Goal: Task Accomplishment & Management: Complete application form

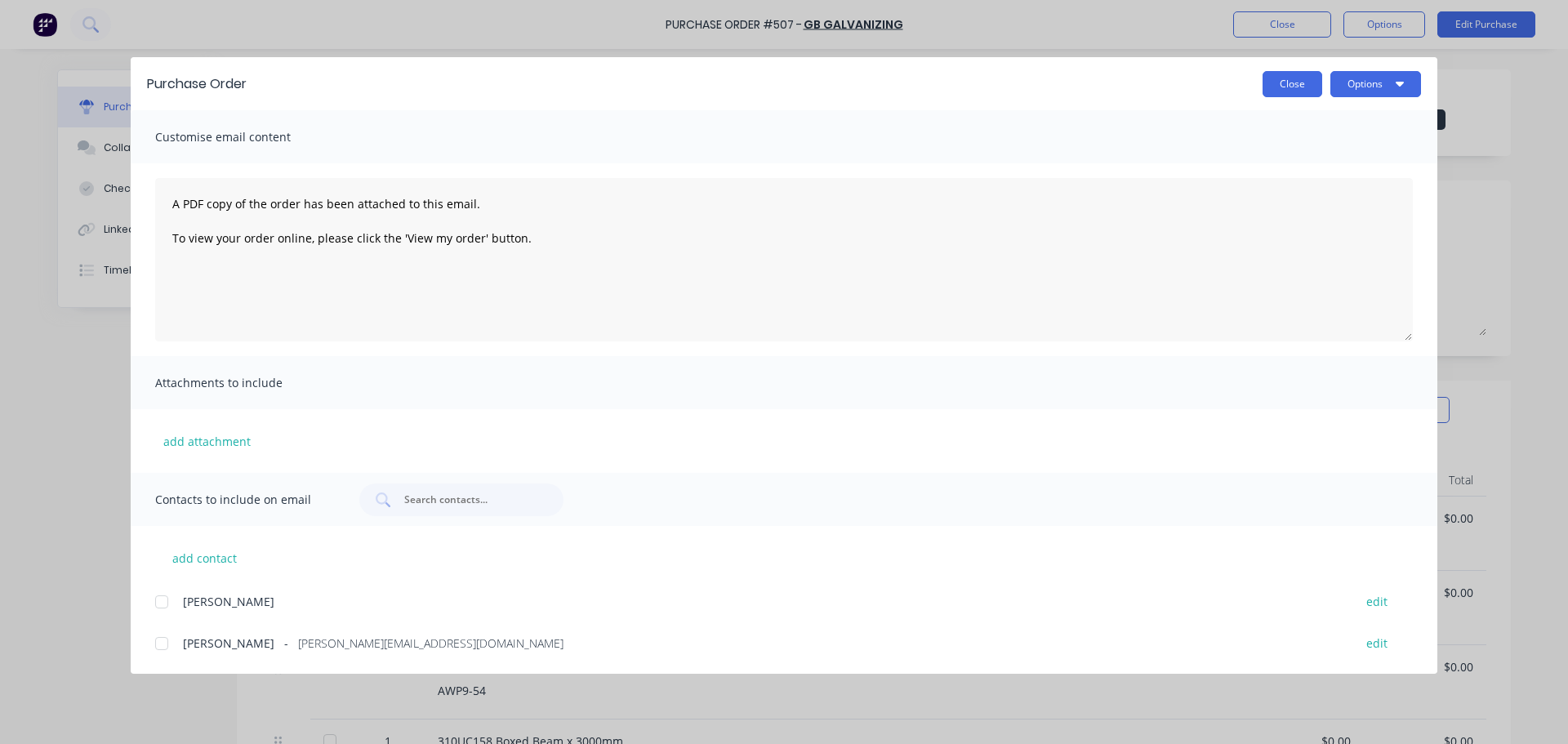
click at [1266, 81] on button "Close" at bounding box center [1292, 85] width 60 height 26
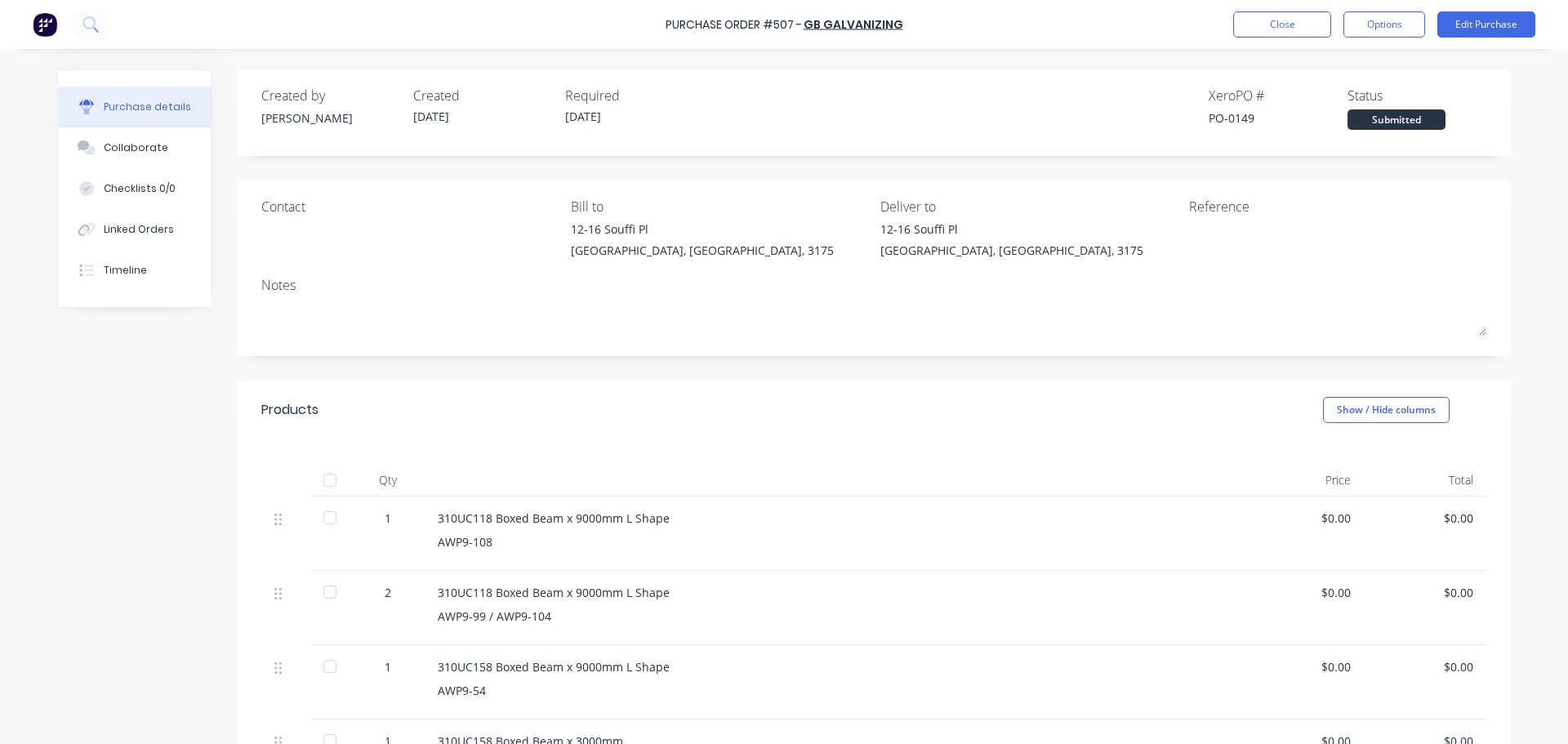
click at [1268, 38] on div "Purchase Order #507 - GB GALVANIZING Close Options Edit Purchase" at bounding box center [784, 25] width 1568 height 49
click at [1256, 26] on button "Close" at bounding box center [1282, 25] width 98 height 26
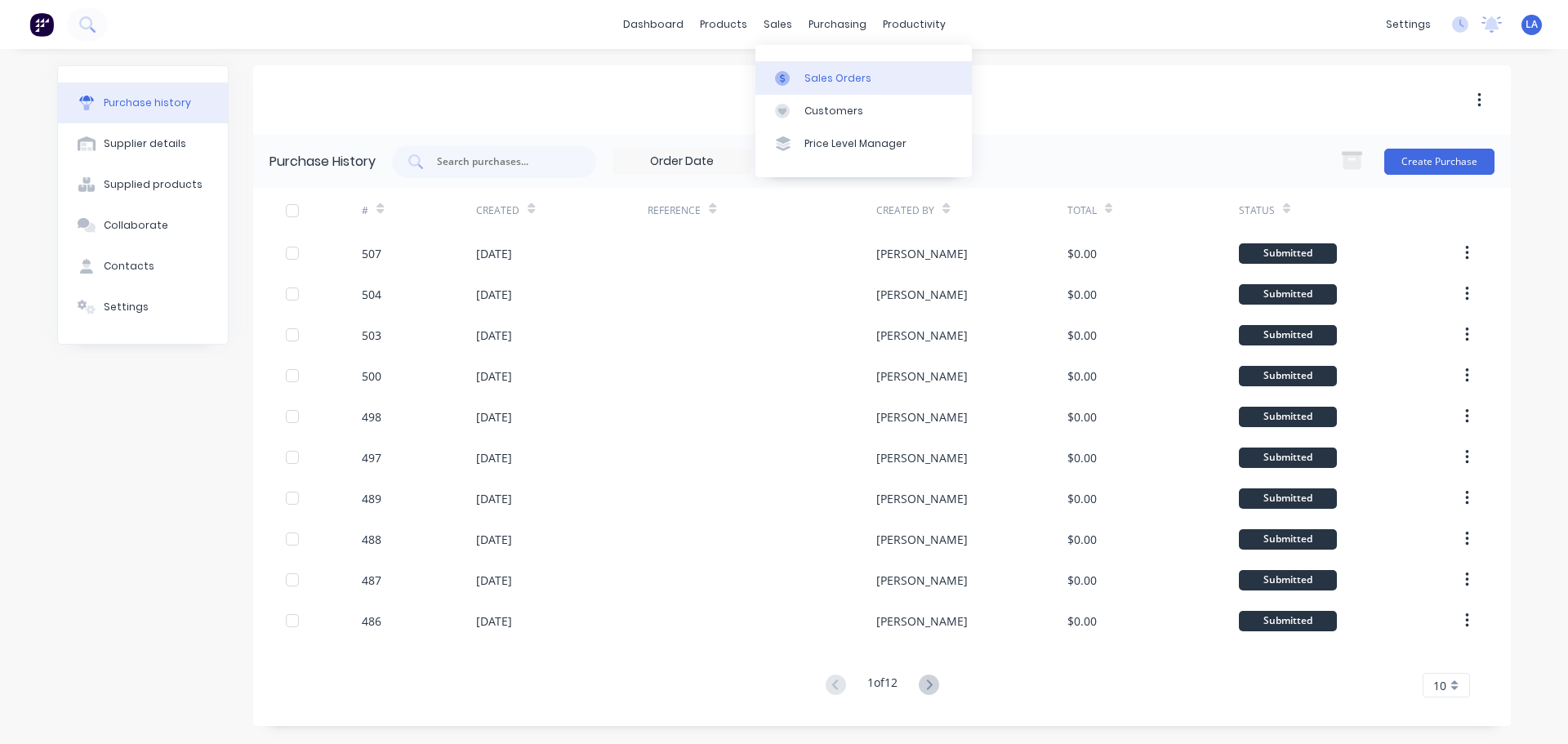
click at [795, 91] on link "Sales Orders" at bounding box center [864, 77] width 217 height 33
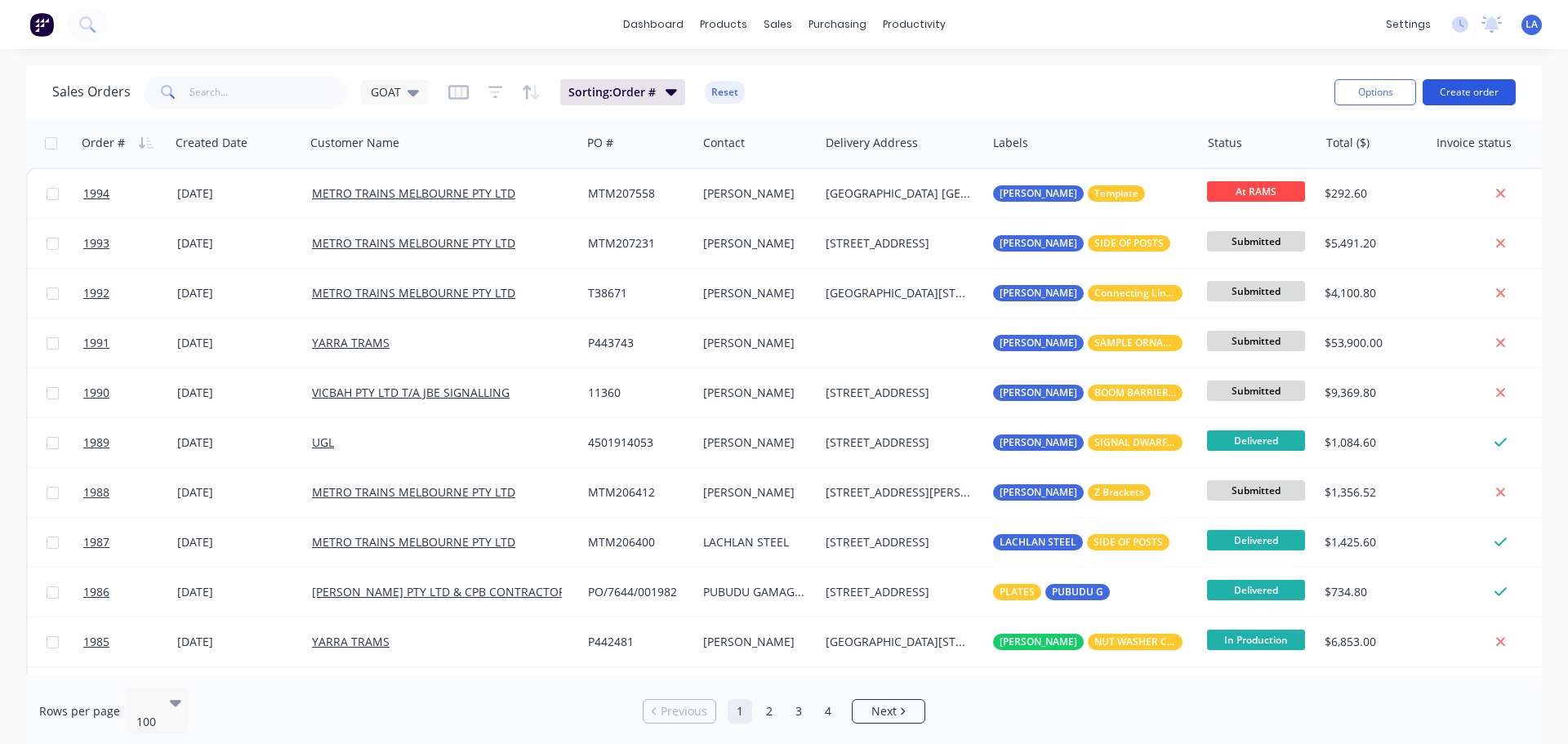
click at [1484, 92] on button "Create order" at bounding box center [1469, 92] width 93 height 26
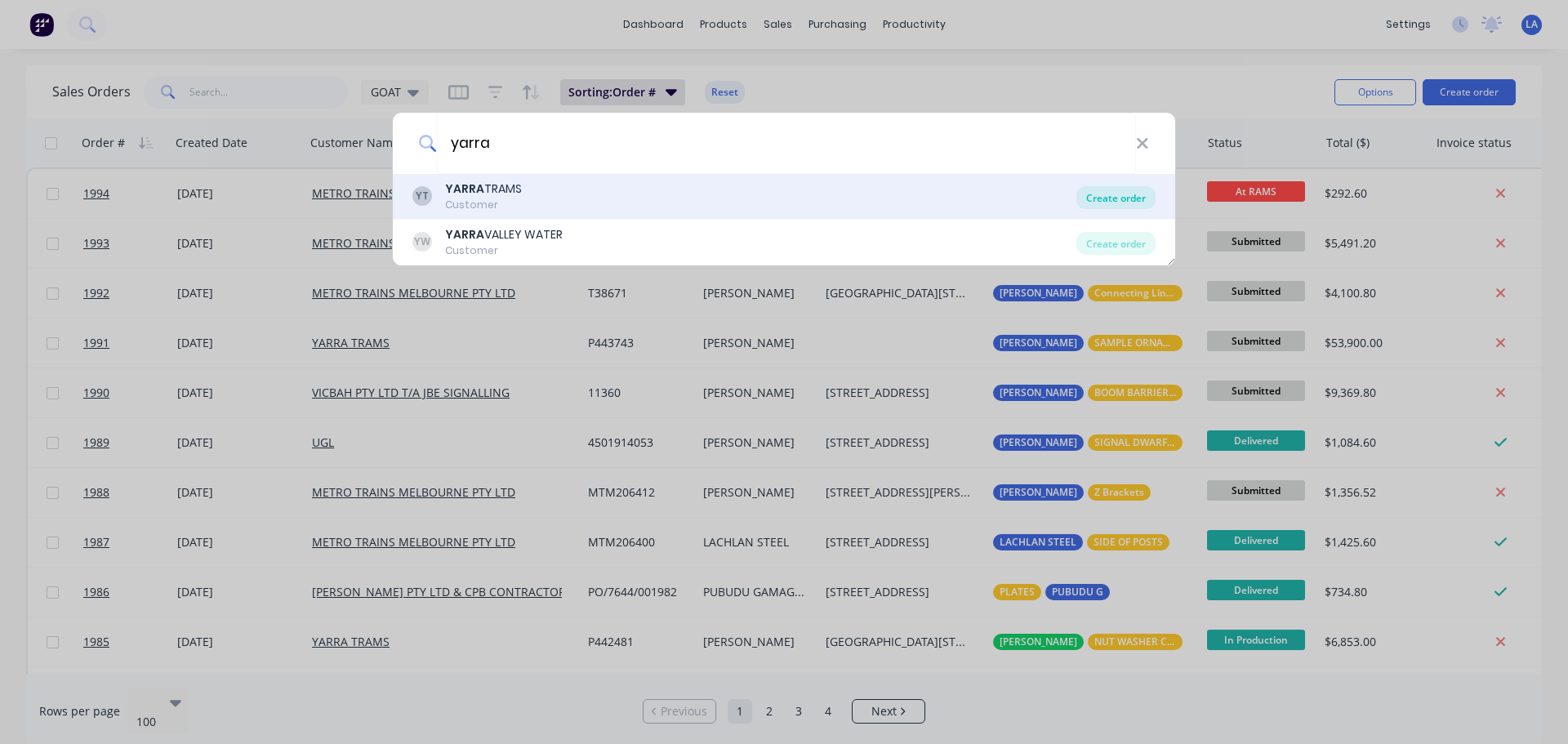
type input "yarra"
click at [1104, 195] on div "Create order" at bounding box center [1116, 197] width 79 height 23
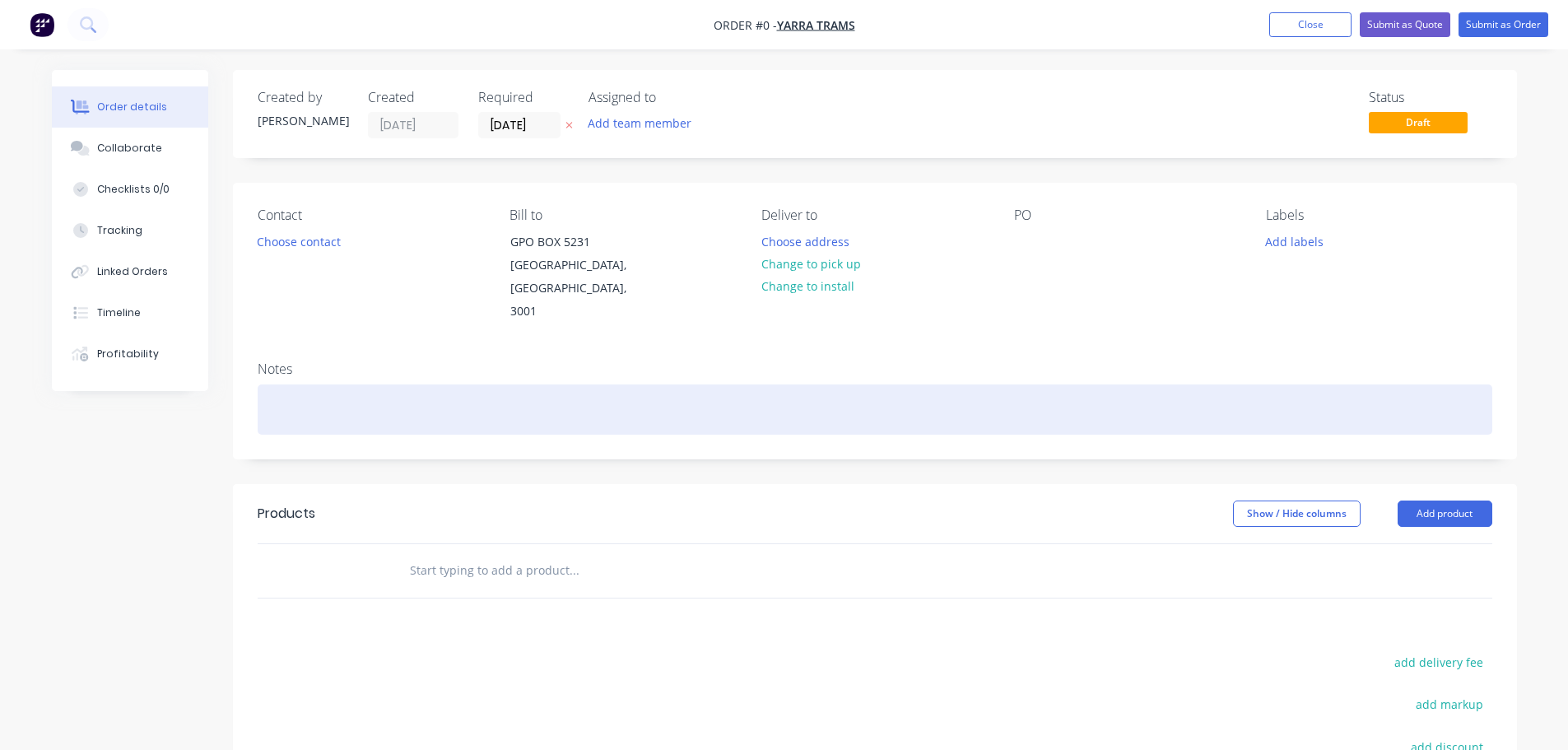
click at [881, 393] on div at bounding box center [874, 409] width 1234 height 51
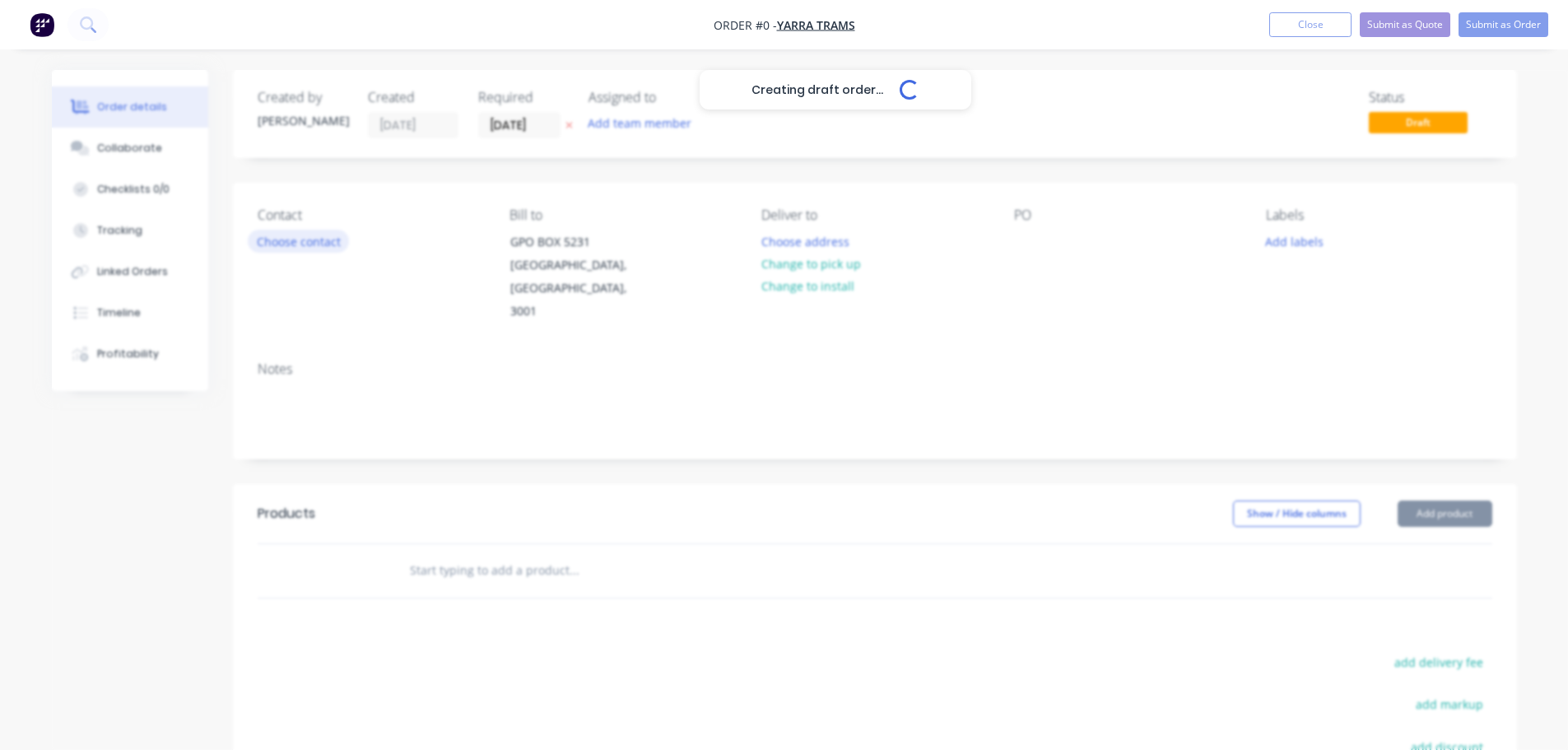
click at [332, 233] on div "Creating draft order... Loading... Order details Collaborate Checklists 0/0 Tra…" at bounding box center [784, 544] width 1498 height 949
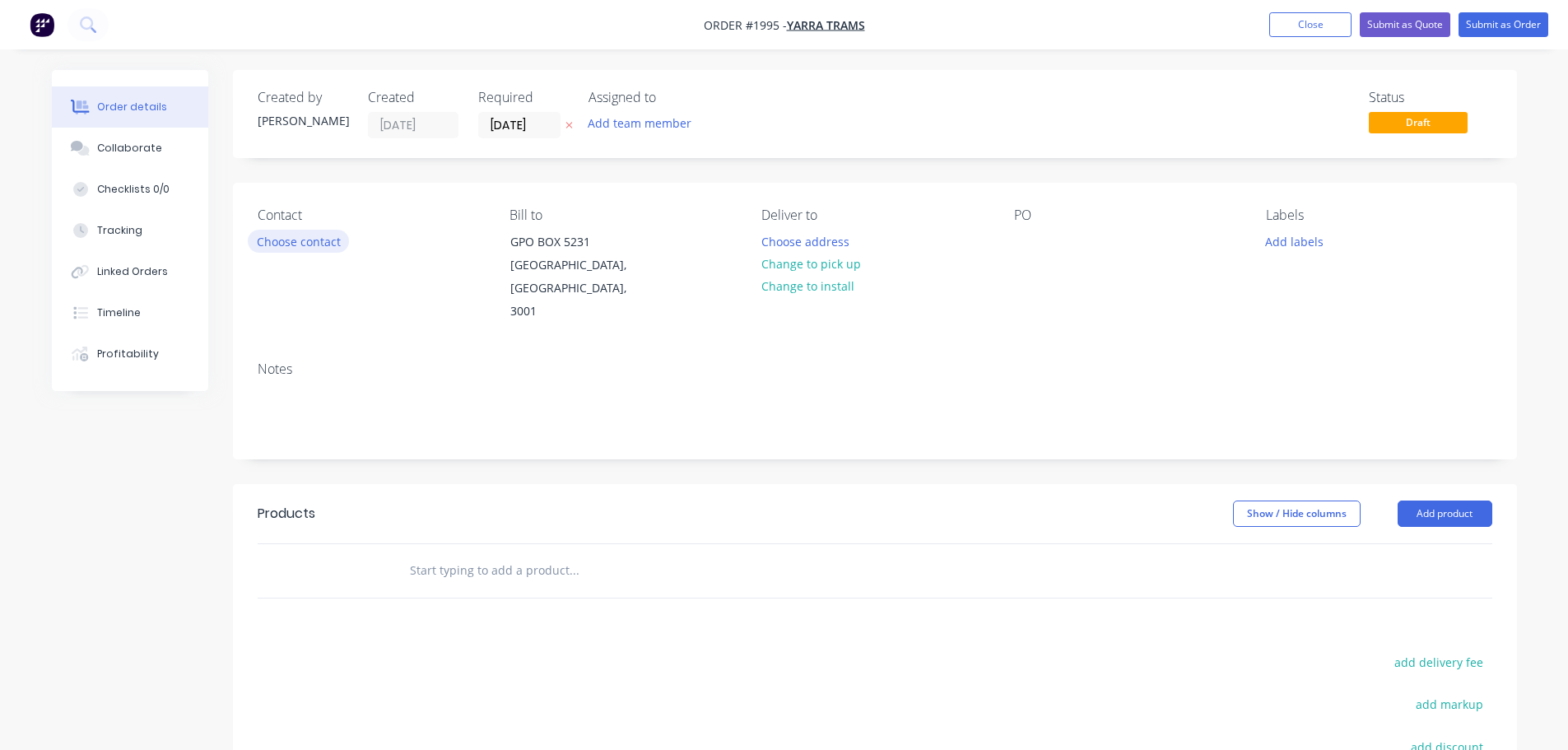
click at [310, 243] on button "Choose contact" at bounding box center [298, 241] width 101 height 22
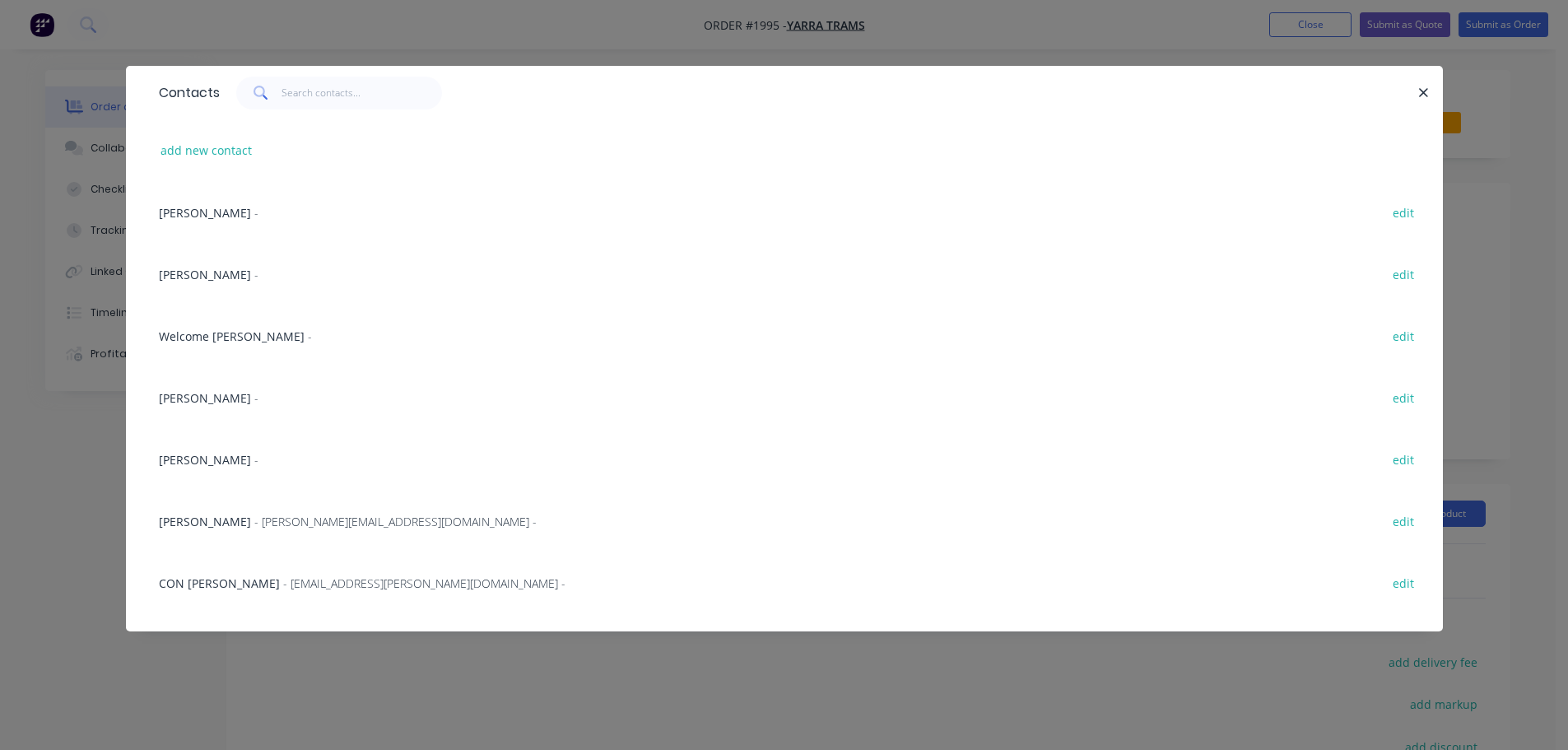
click at [253, 217] on div "[PERSON_NAME] - edit" at bounding box center [784, 212] width 1267 height 62
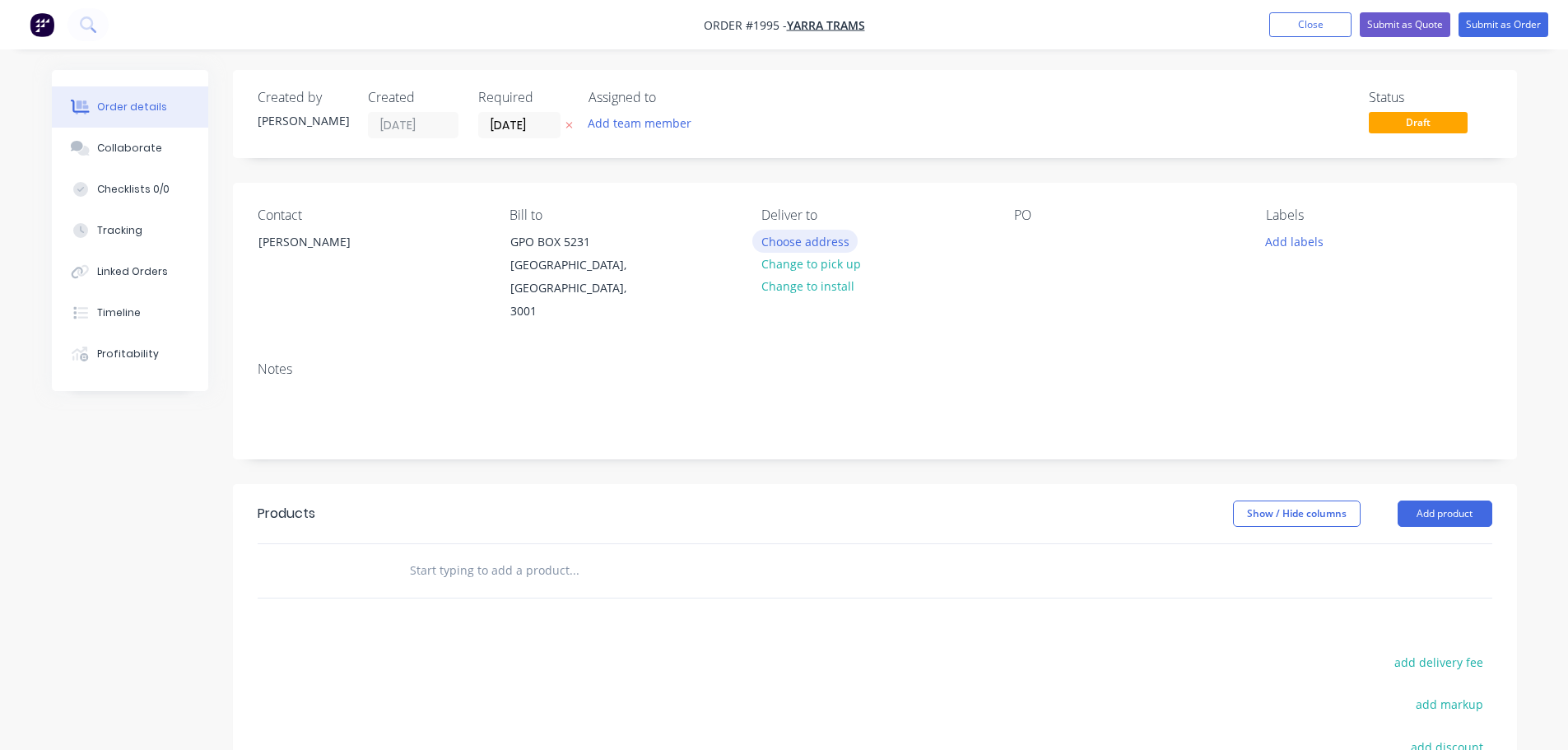
click at [786, 247] on button "Choose address" at bounding box center [805, 241] width 106 height 22
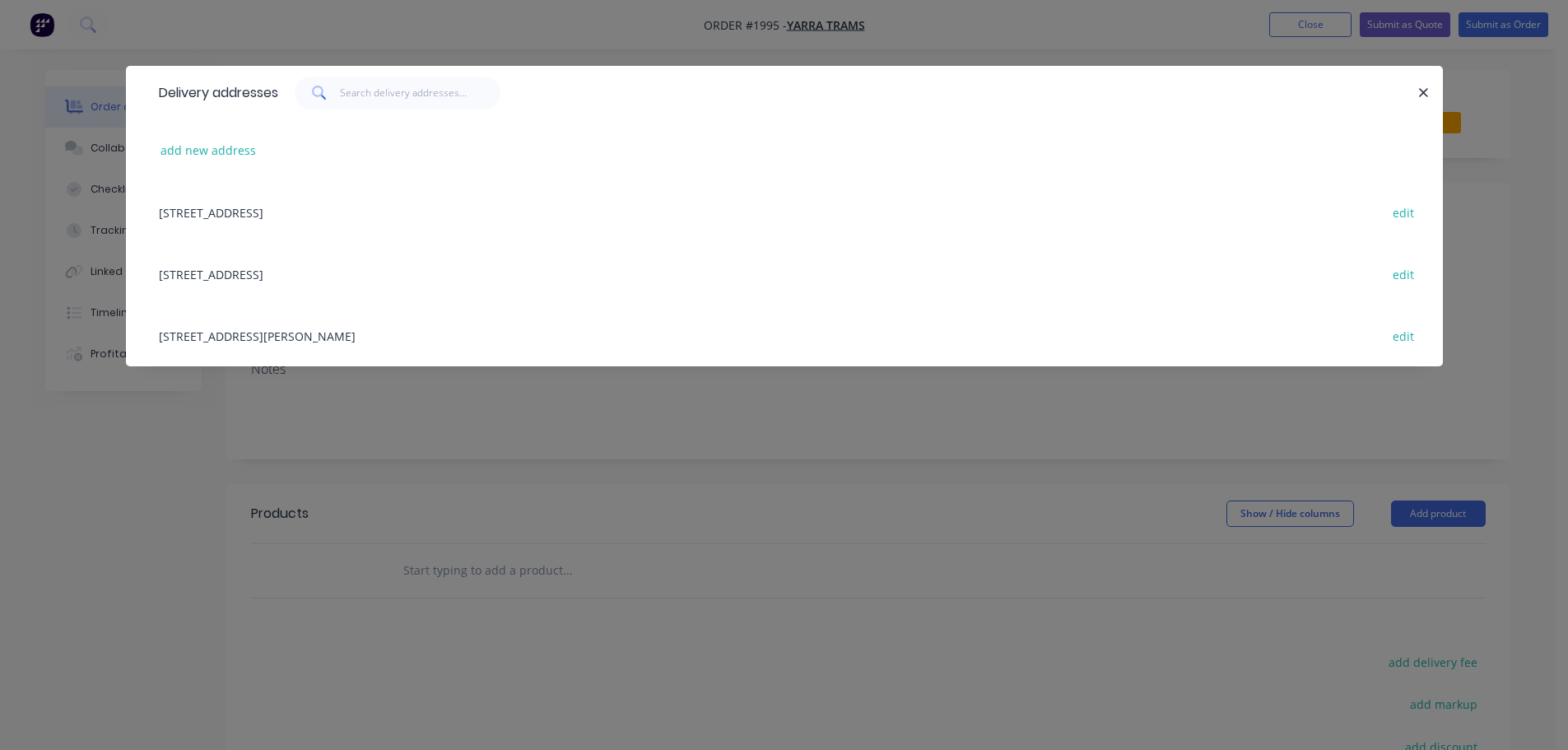
click at [320, 280] on div "[STREET_ADDRESS] edit" at bounding box center [784, 274] width 1267 height 62
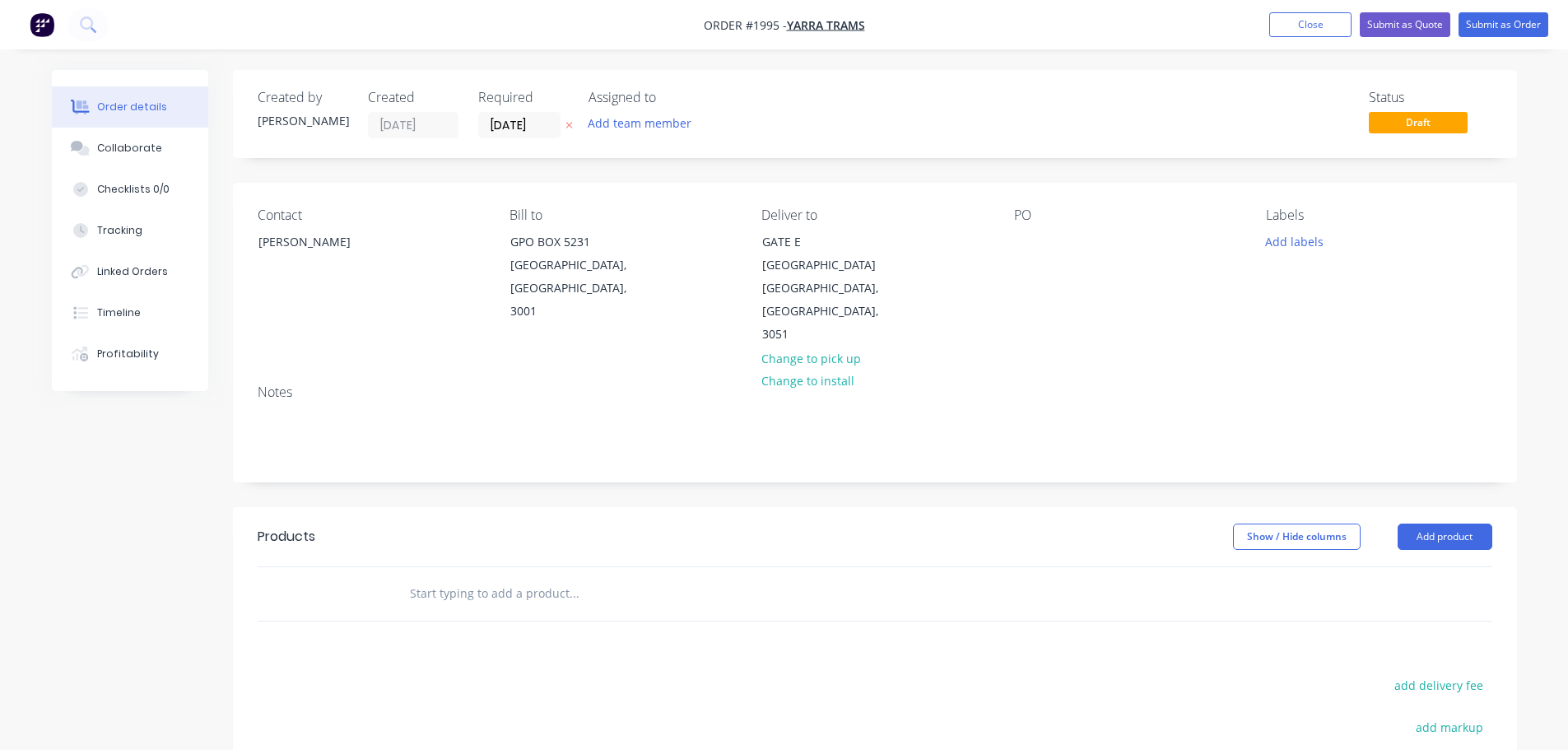
click at [1062, 261] on div "PO" at bounding box center [1127, 277] width 225 height 139
click at [997, 258] on div "Contact [PERSON_NAME] Bill to GPO [STREET_ADDRESS] Deliver to [STREET_ADDRESS] …" at bounding box center [875, 277] width 1284 height 188
click at [1016, 252] on div at bounding box center [1028, 241] width 27 height 24
click at [1289, 234] on button "Add labels" at bounding box center [1294, 241] width 75 height 22
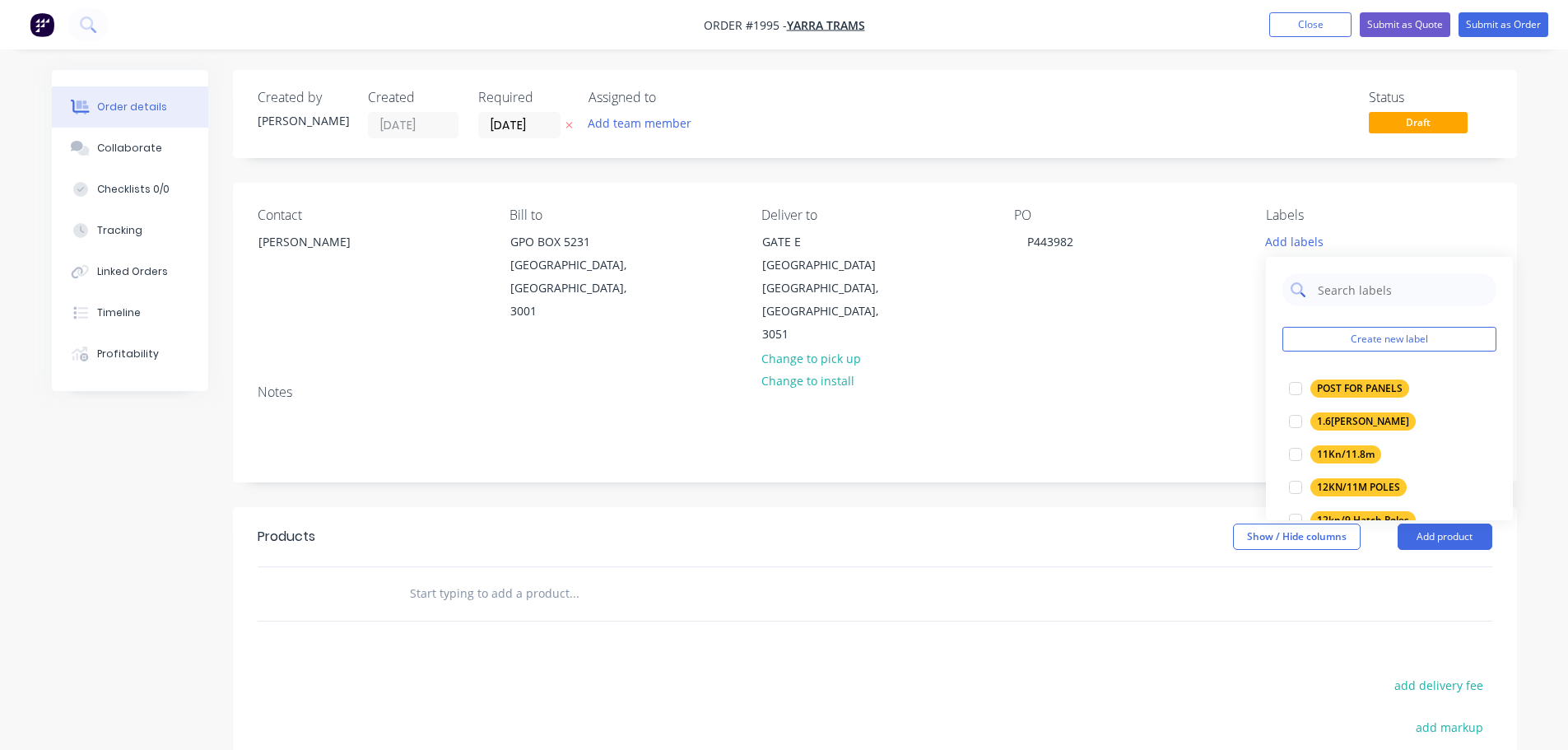
click at [1320, 281] on input "text" at bounding box center [1402, 289] width 172 height 33
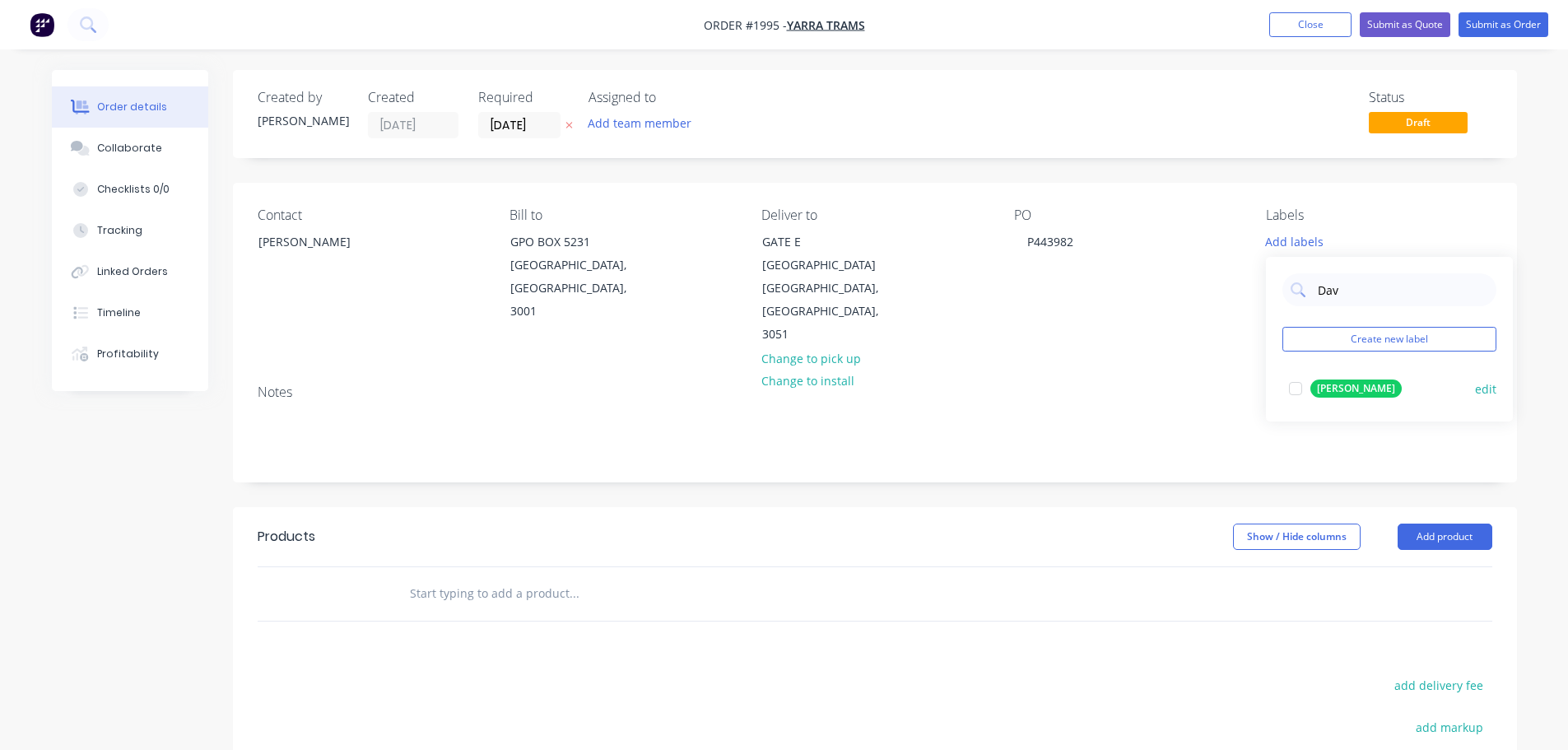
click at [1317, 391] on div "[PERSON_NAME]" at bounding box center [1356, 389] width 91 height 18
click at [1358, 286] on input "Dav" at bounding box center [1402, 281] width 172 height 33
type input "plun"
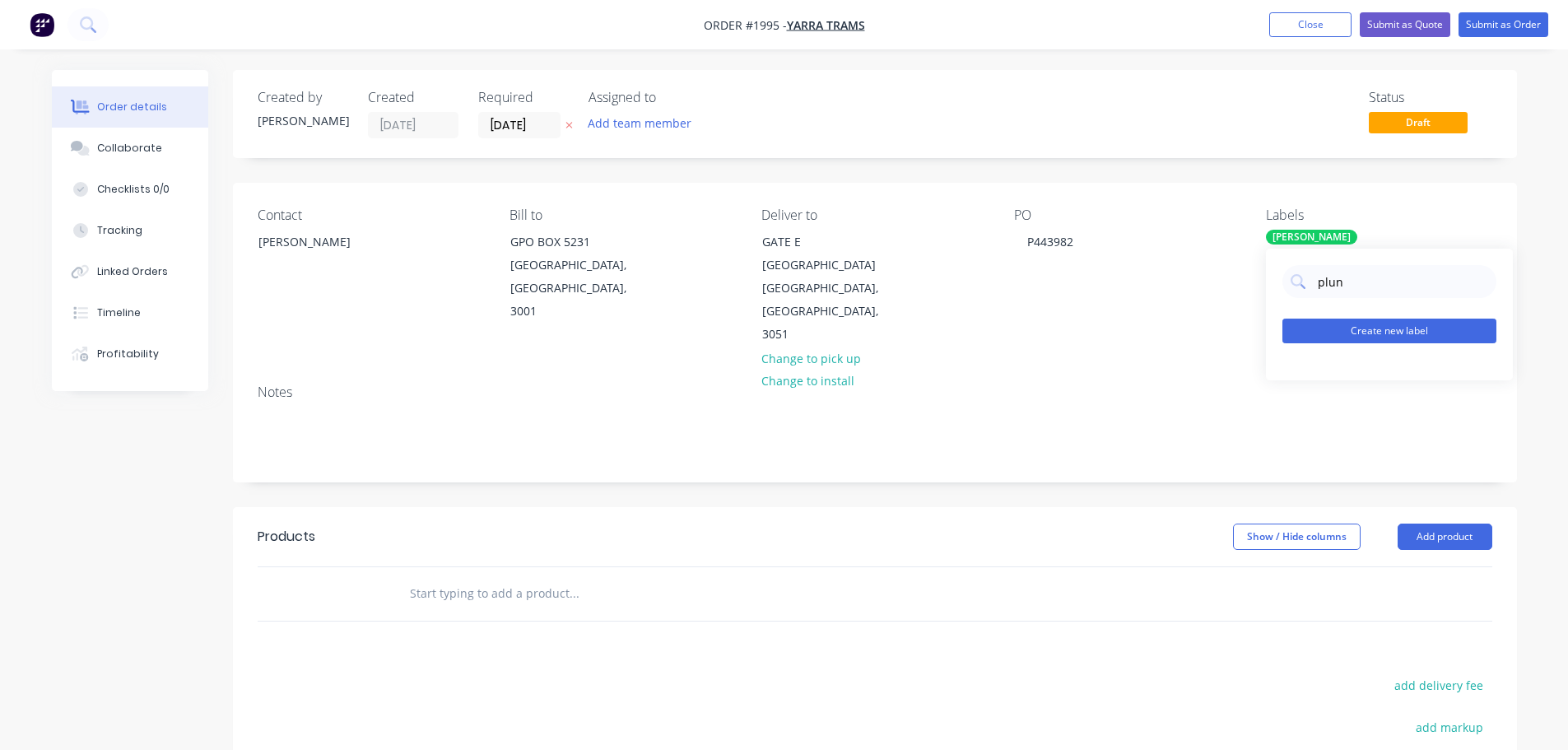
click at [1375, 336] on button "Create new label" at bounding box center [1389, 331] width 214 height 25
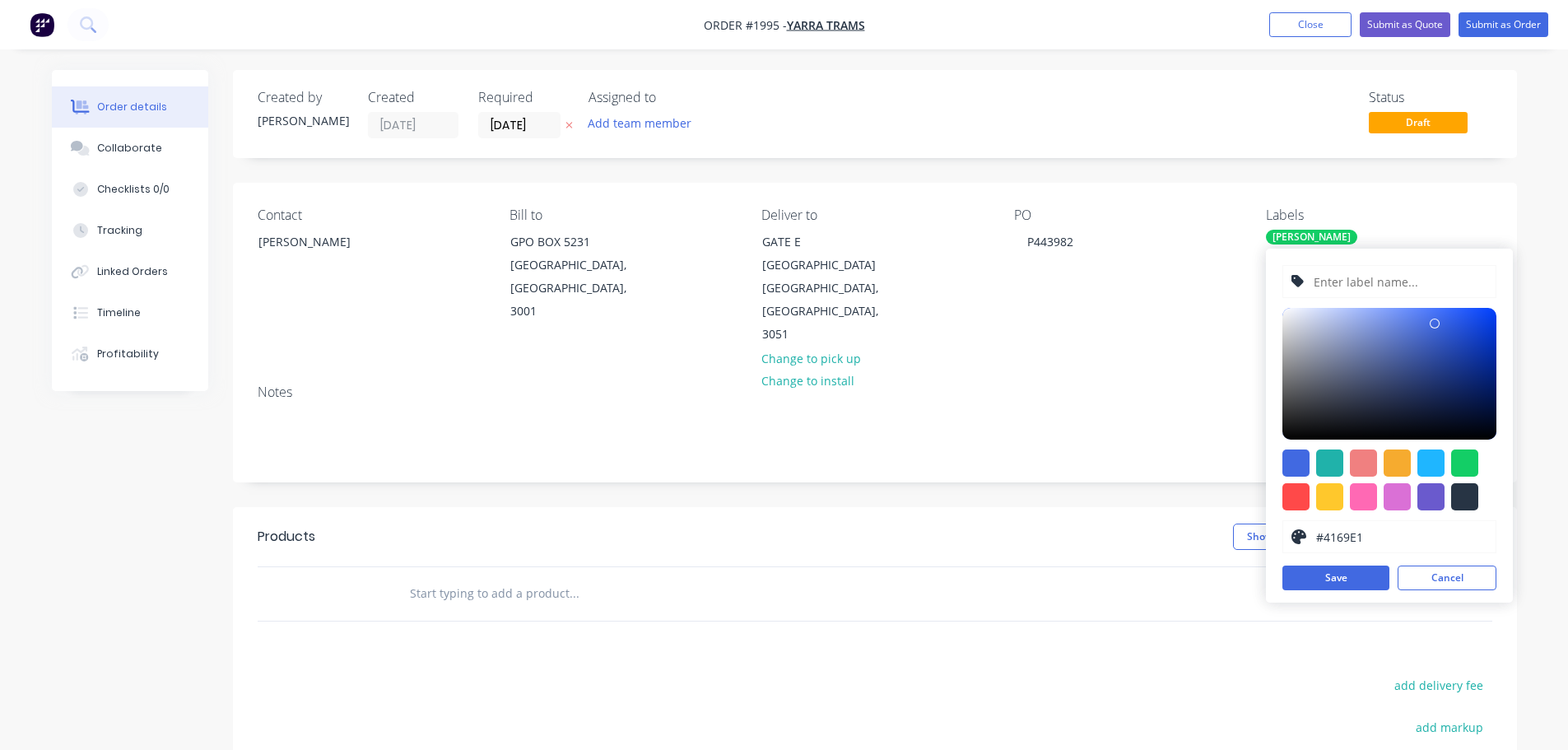
click at [1391, 279] on input "text" at bounding box center [1400, 281] width 176 height 31
type input "Plungers"
click at [1324, 496] on div at bounding box center [1329, 496] width 28 height 28
type input "#FFC82C"
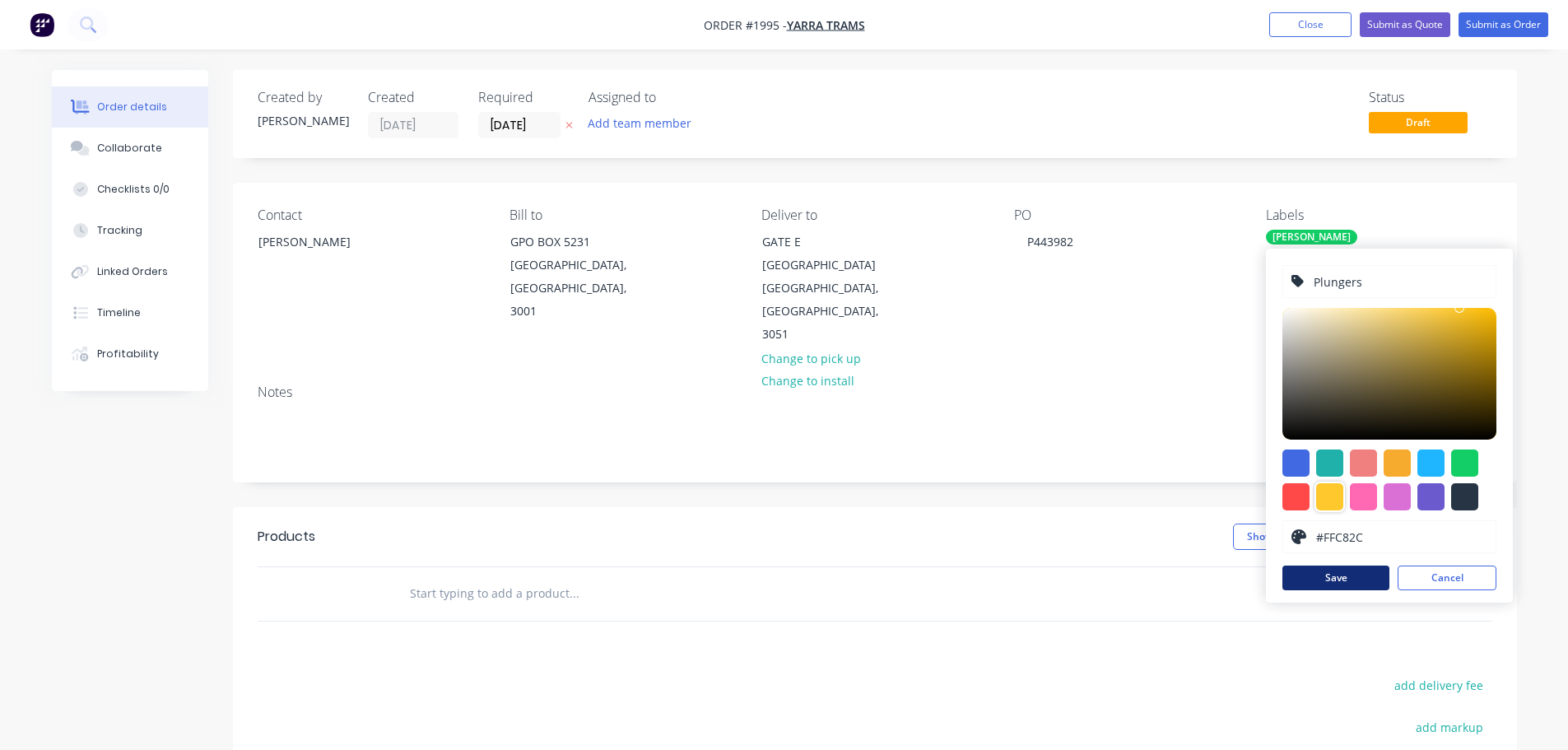
click at [1332, 574] on button "Save" at bounding box center [1336, 578] width 107 height 25
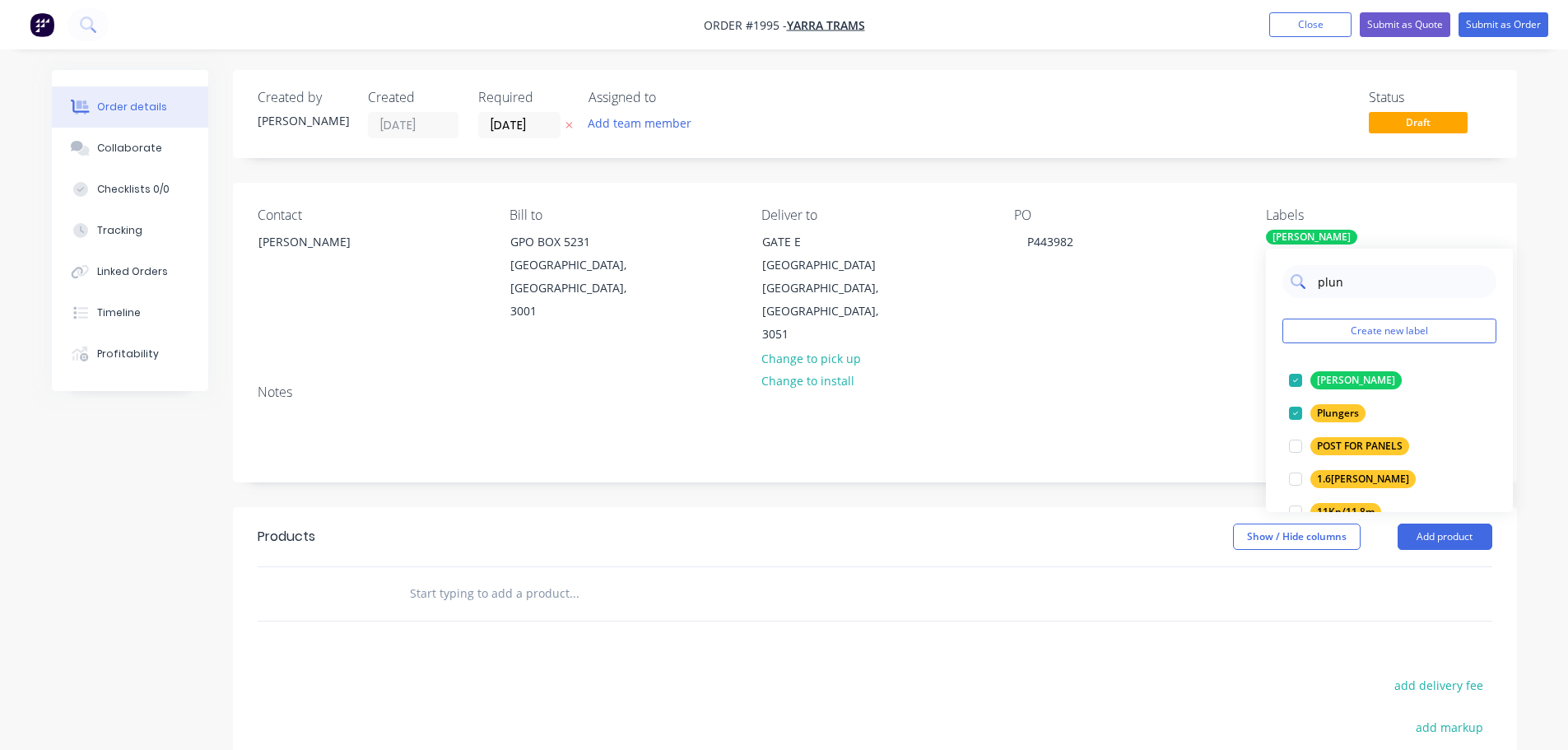
click at [1357, 288] on input "plun" at bounding box center [1402, 281] width 172 height 33
type input "Bolt"
click at [1364, 404] on div "BOLT WEDGE PIVOT" at bounding box center [1364, 413] width 107 height 18
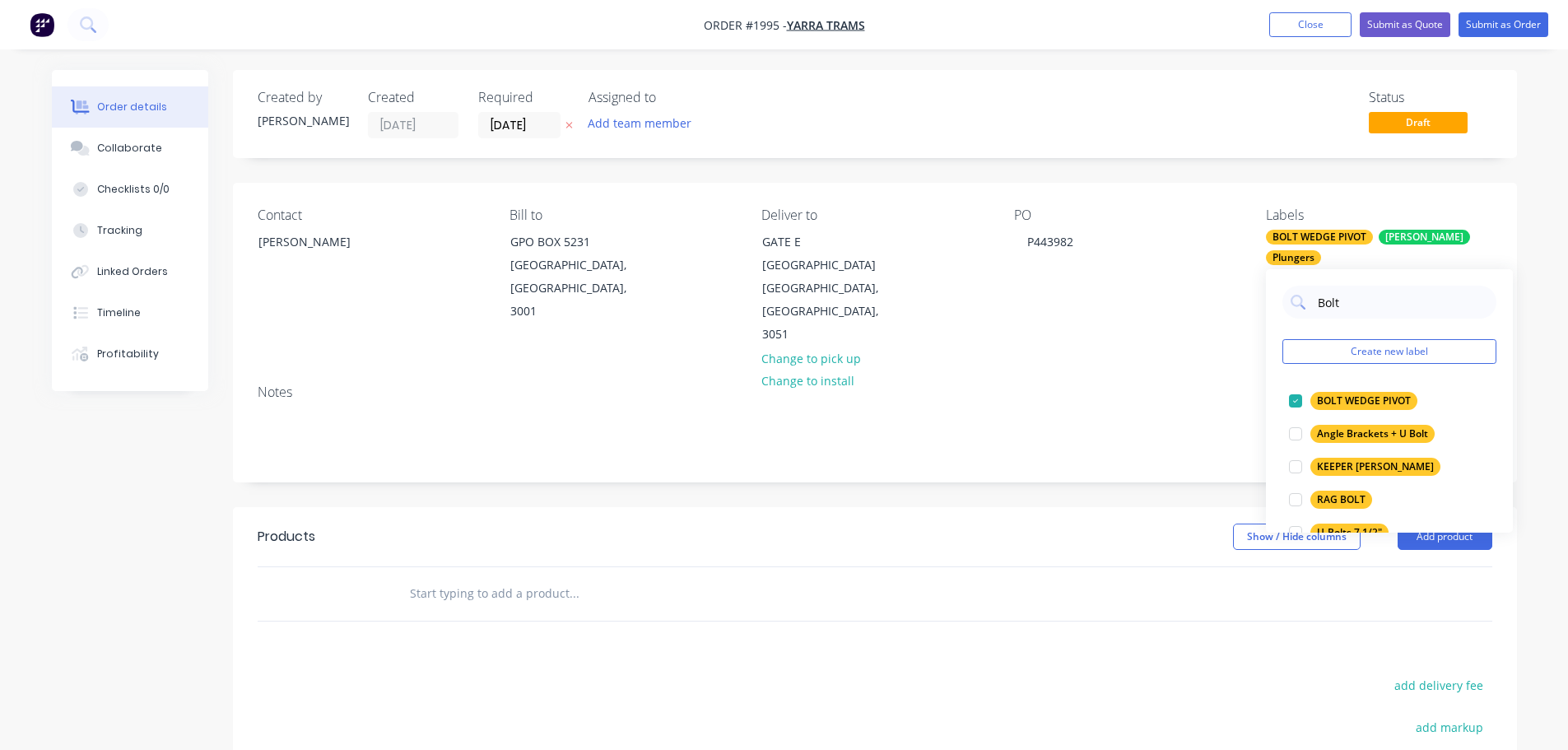
click at [1197, 371] on div "Notes" at bounding box center [875, 426] width 1284 height 110
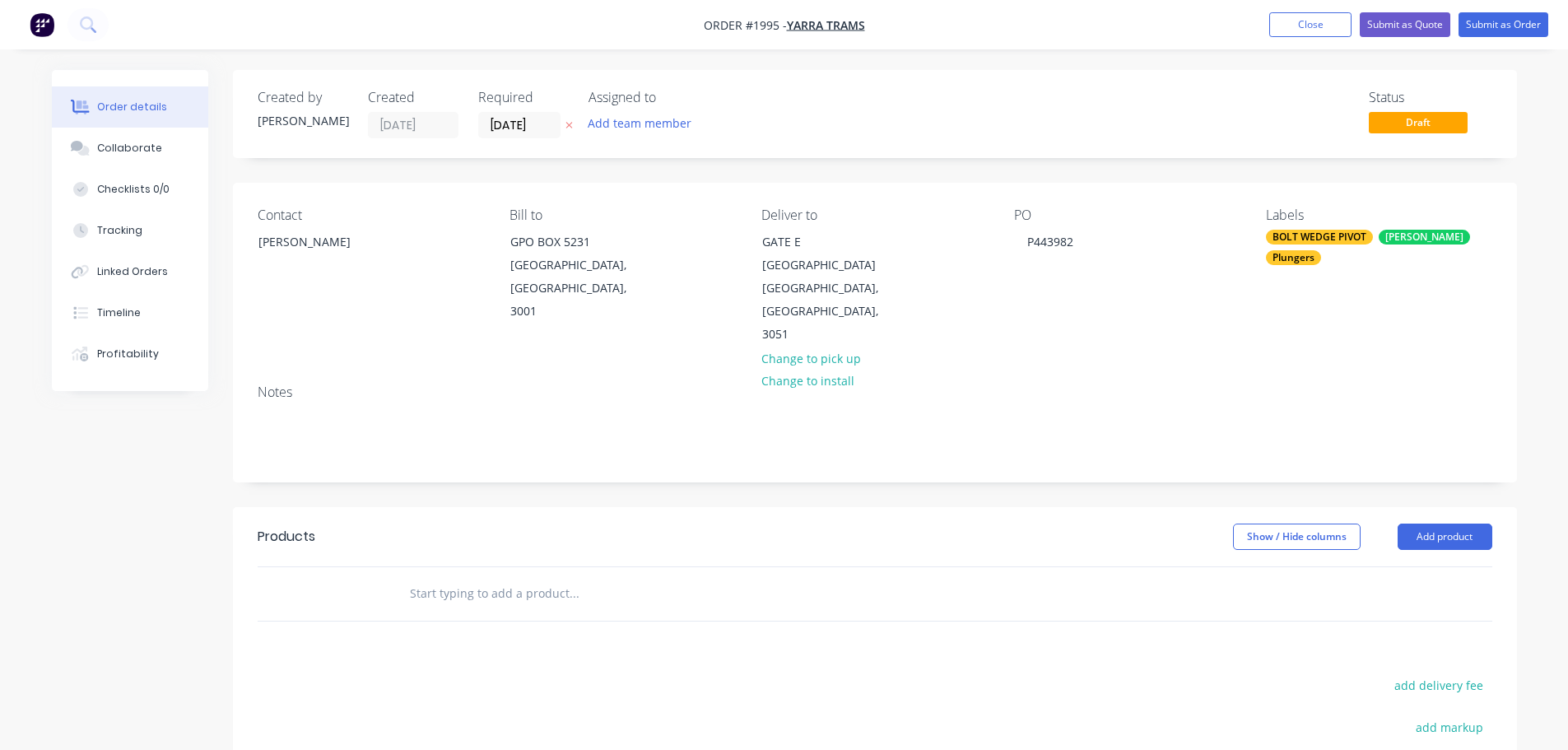
click at [540, 577] on input "text" at bounding box center [573, 593] width 329 height 33
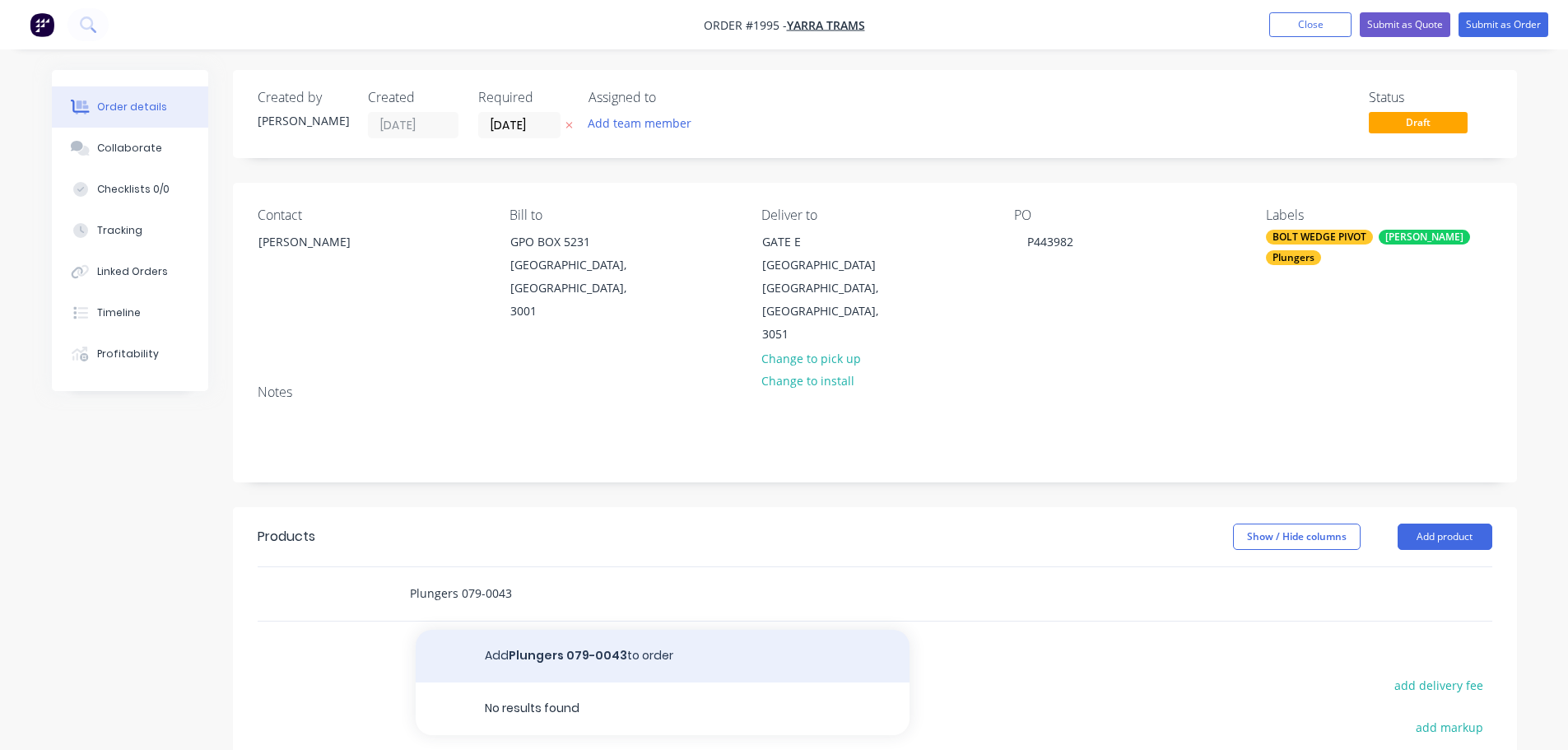
type input "Plungers 079-0043"
click at [570, 630] on button "Add Plungers 079-0043 to order" at bounding box center [662, 656] width 494 height 52
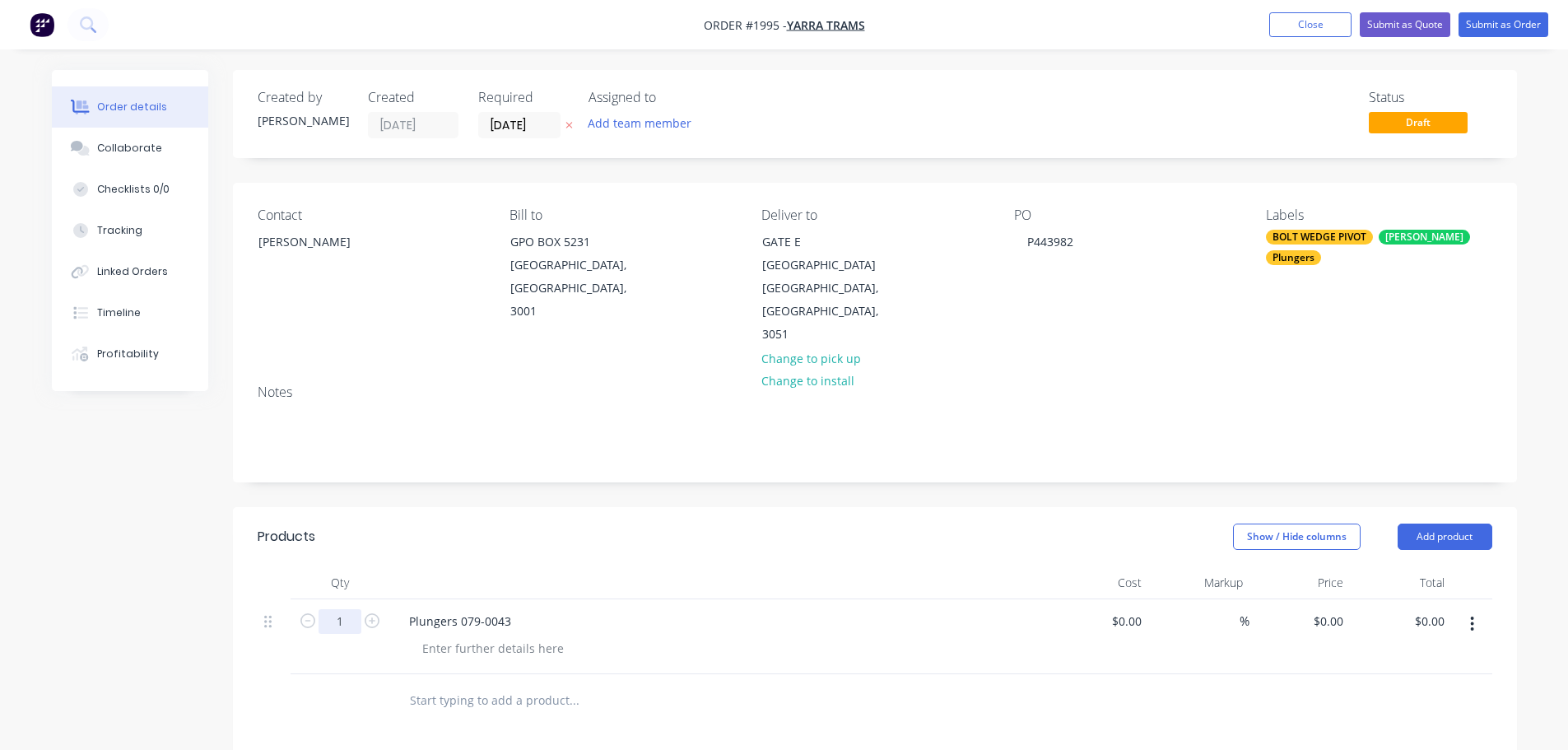
click at [355, 609] on input "1" at bounding box center [340, 621] width 43 height 25
type input "50"
click at [809, 507] on header "Products Show / Hide columns Add product" at bounding box center [875, 536] width 1284 height 59
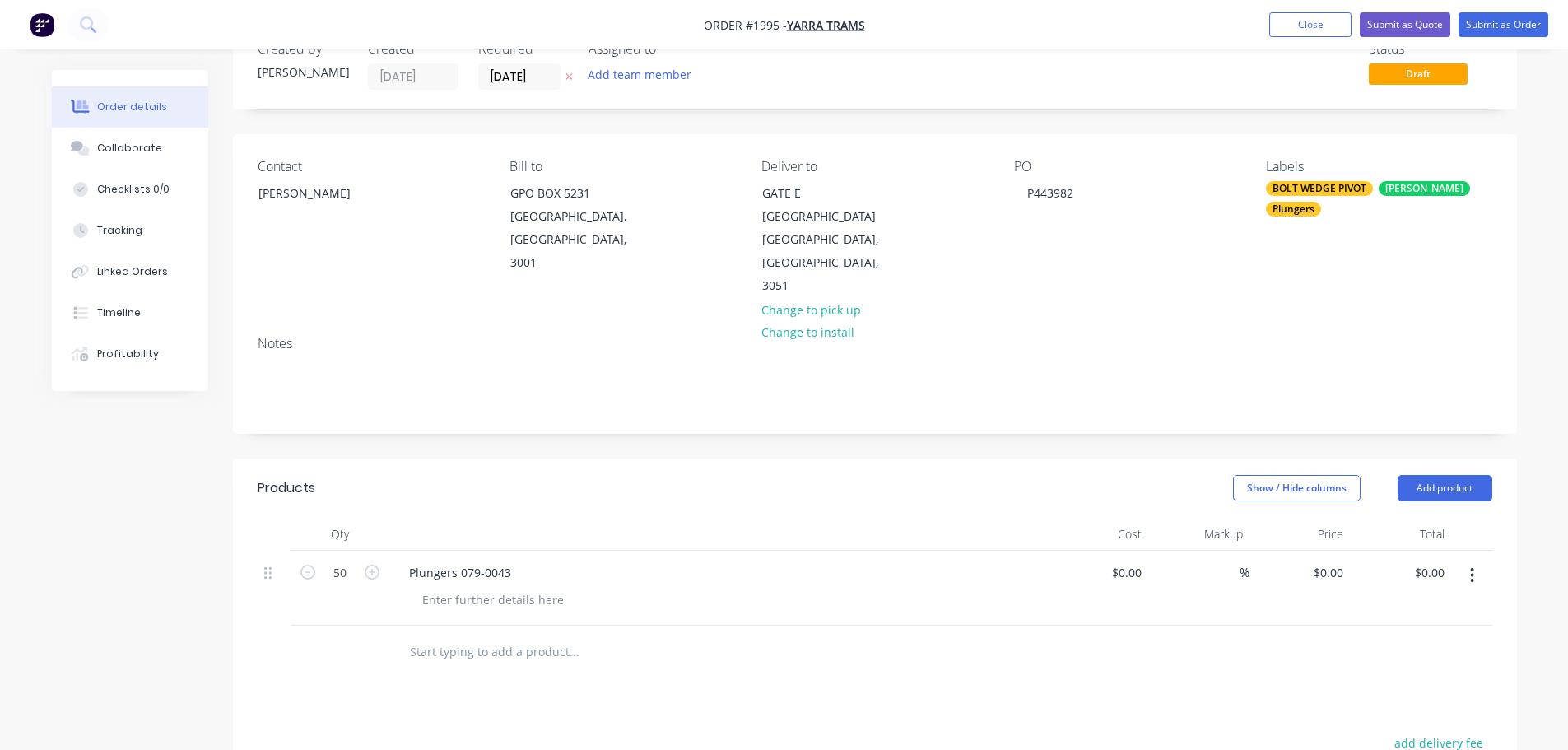
scroll to position [83, 0]
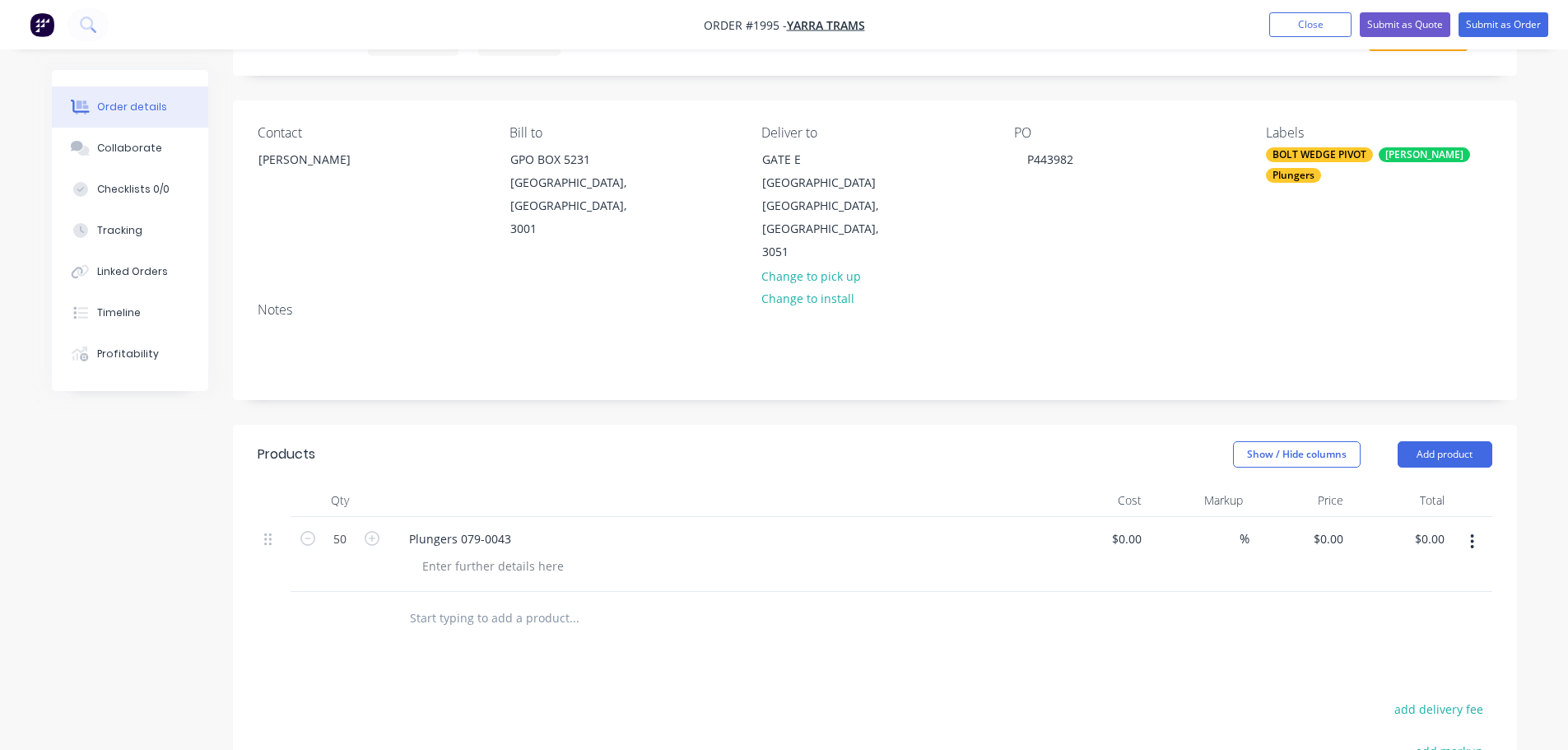
click at [519, 604] on input "text" at bounding box center [573, 618] width 329 height 33
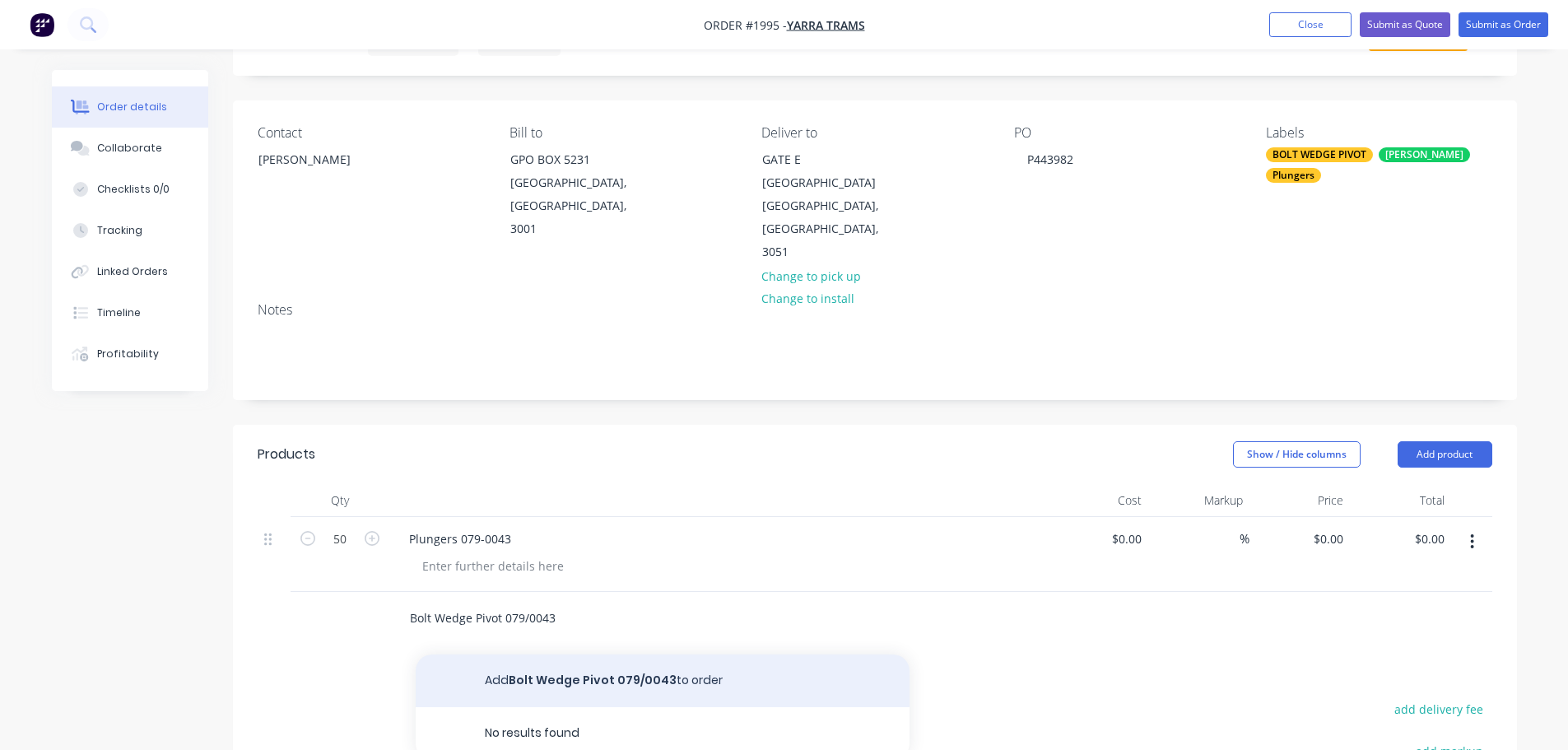
type input "Bolt Wedge Pivot 079/0043"
click at [524, 654] on button "Add Bolt Wedge Pivot 079/0043 to order" at bounding box center [662, 680] width 494 height 52
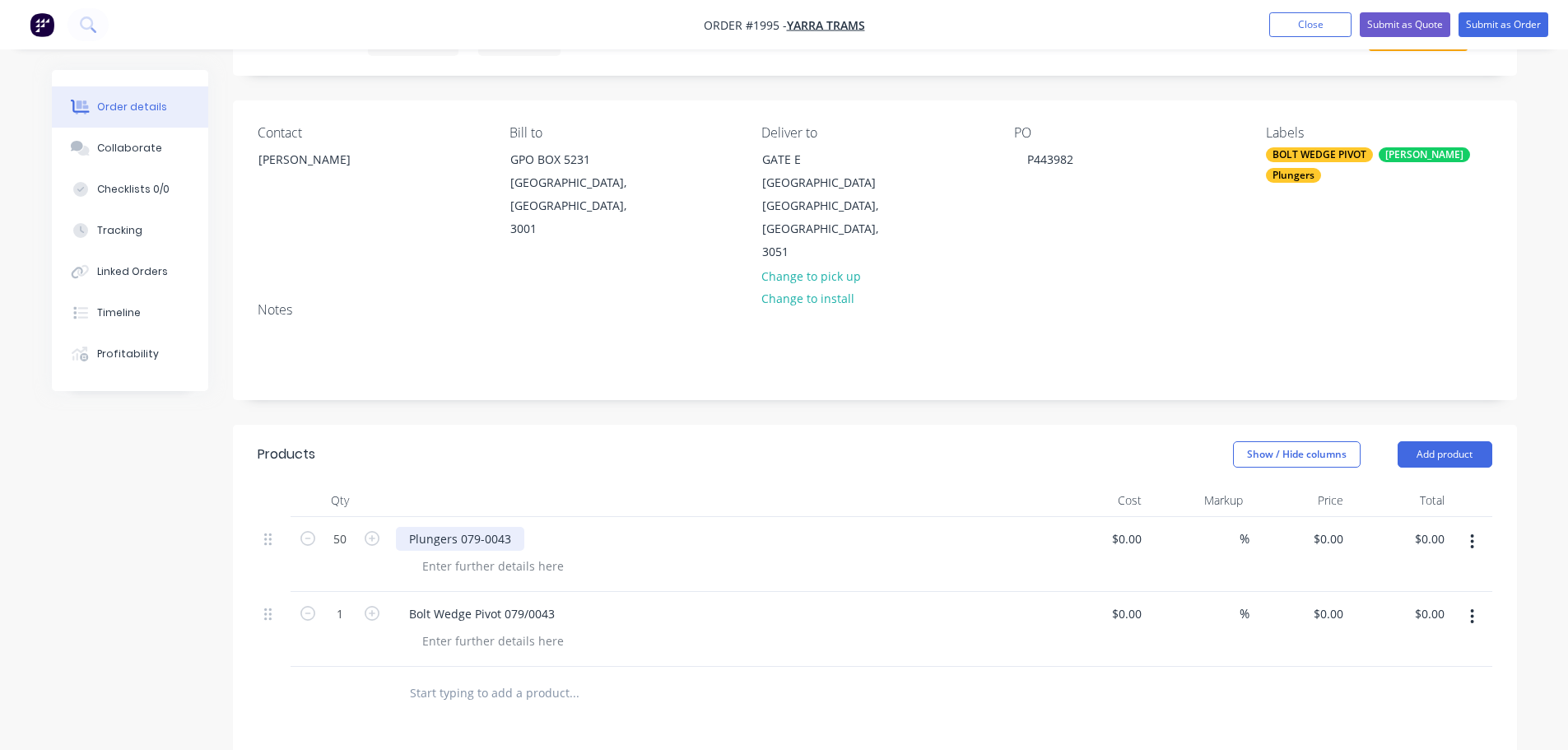
click at [504, 527] on div "Plungers 079-0043" at bounding box center [460, 539] width 129 height 24
click at [540, 441] on div "Show / Hide columns Add product" at bounding box center [1005, 454] width 972 height 27
click at [343, 602] on input "1" at bounding box center [340, 614] width 43 height 25
type input "50"
click at [134, 556] on div "Created by [PERSON_NAME] Created [DATE] Required [DATE] Assigned to Add team me…" at bounding box center [784, 564] width 1465 height 1153
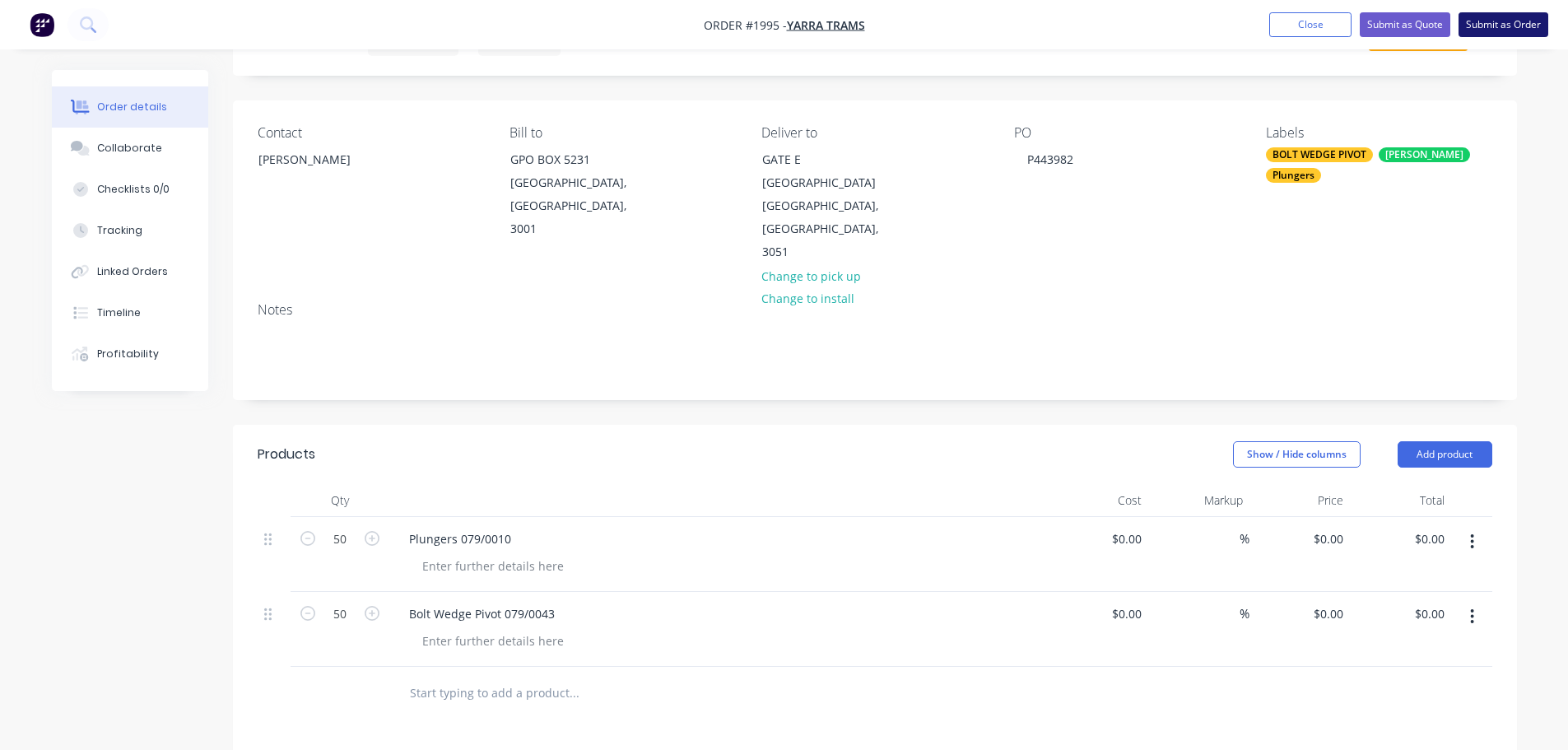
click at [1507, 25] on button "Submit as Order" at bounding box center [1503, 25] width 90 height 25
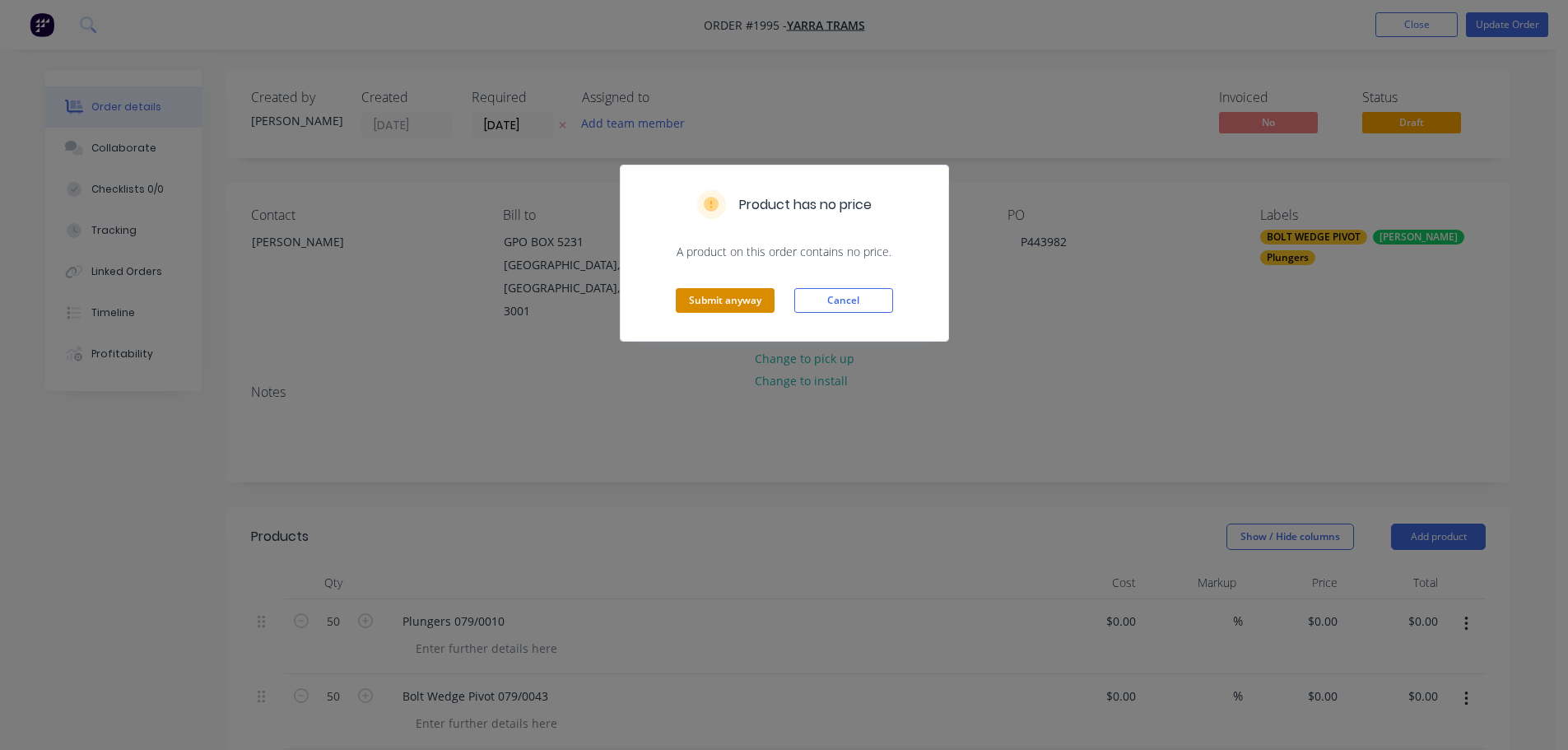
click at [720, 298] on button "Submit anyway" at bounding box center [725, 301] width 98 height 25
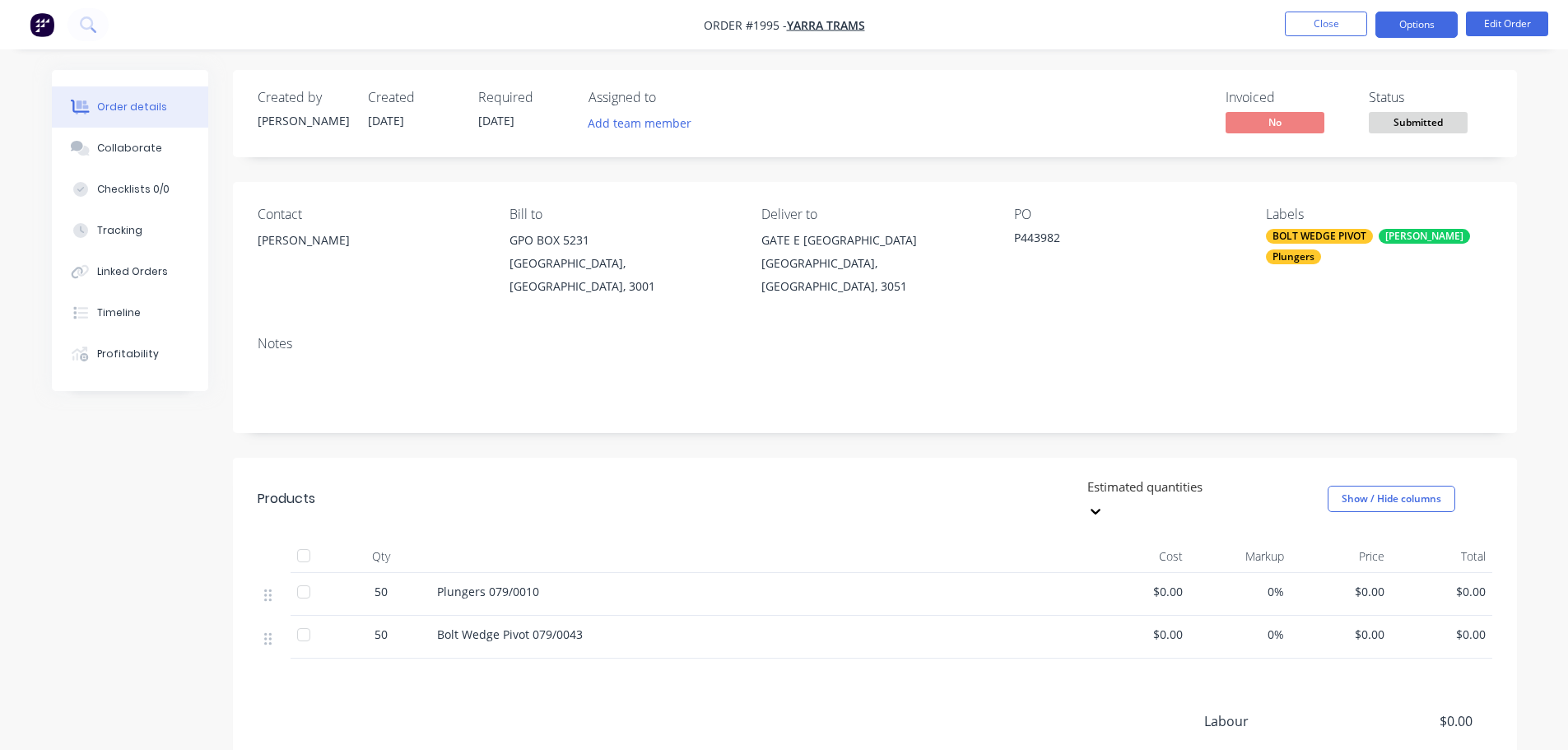
click at [1414, 34] on button "Options" at bounding box center [1416, 25] width 83 height 27
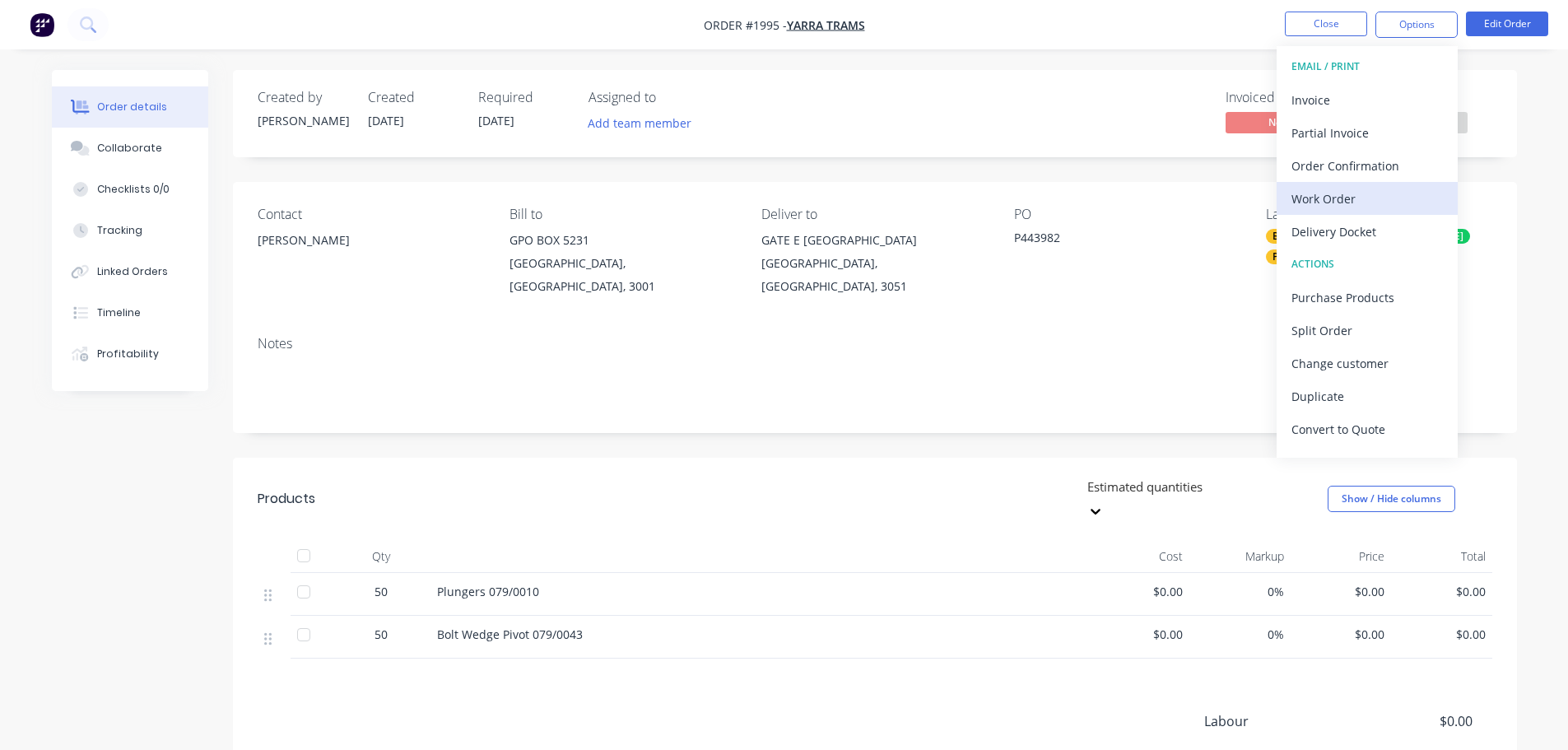
click at [1371, 200] on div "Work Order" at bounding box center [1367, 199] width 152 height 24
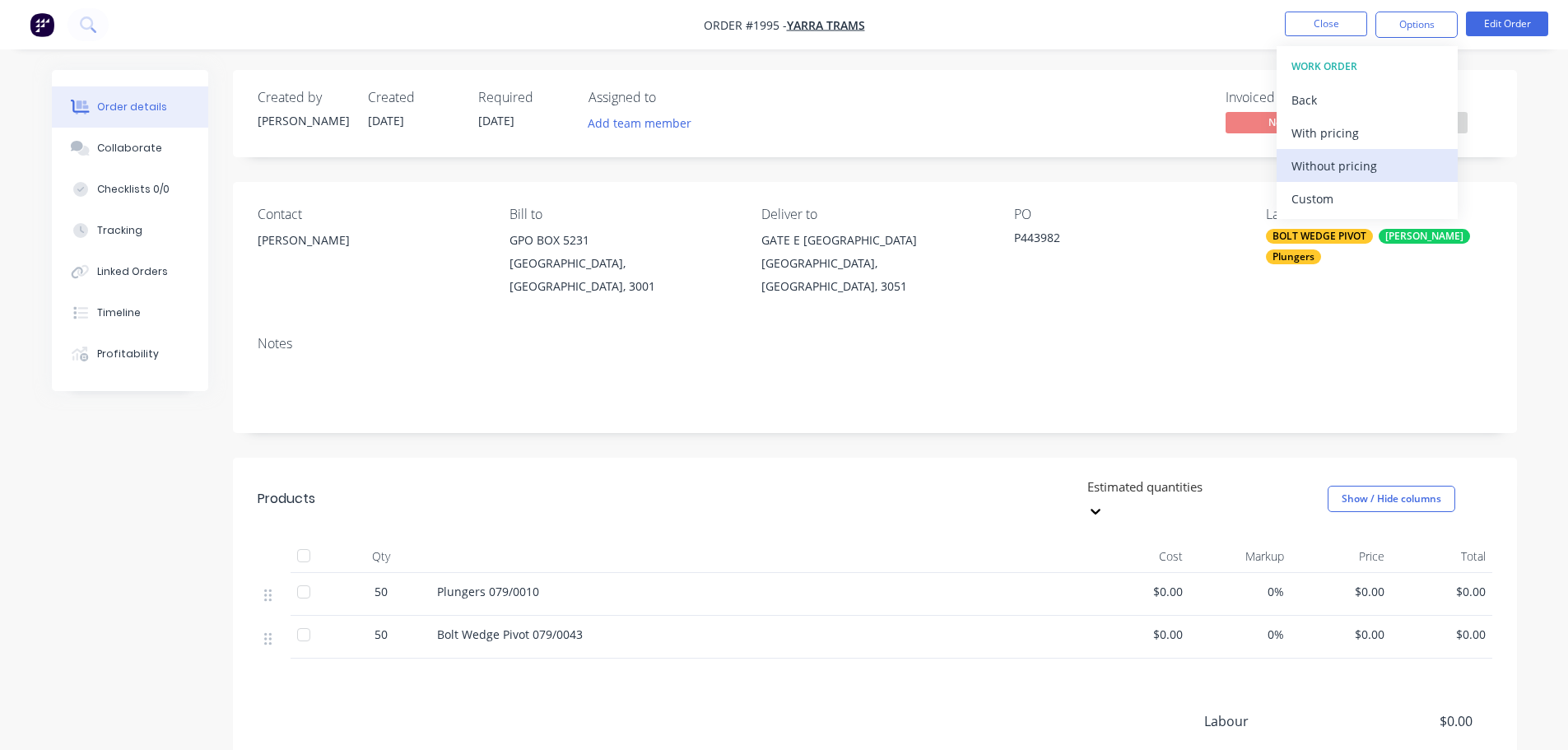
click at [1378, 158] on div "Without pricing" at bounding box center [1367, 165] width 152 height 24
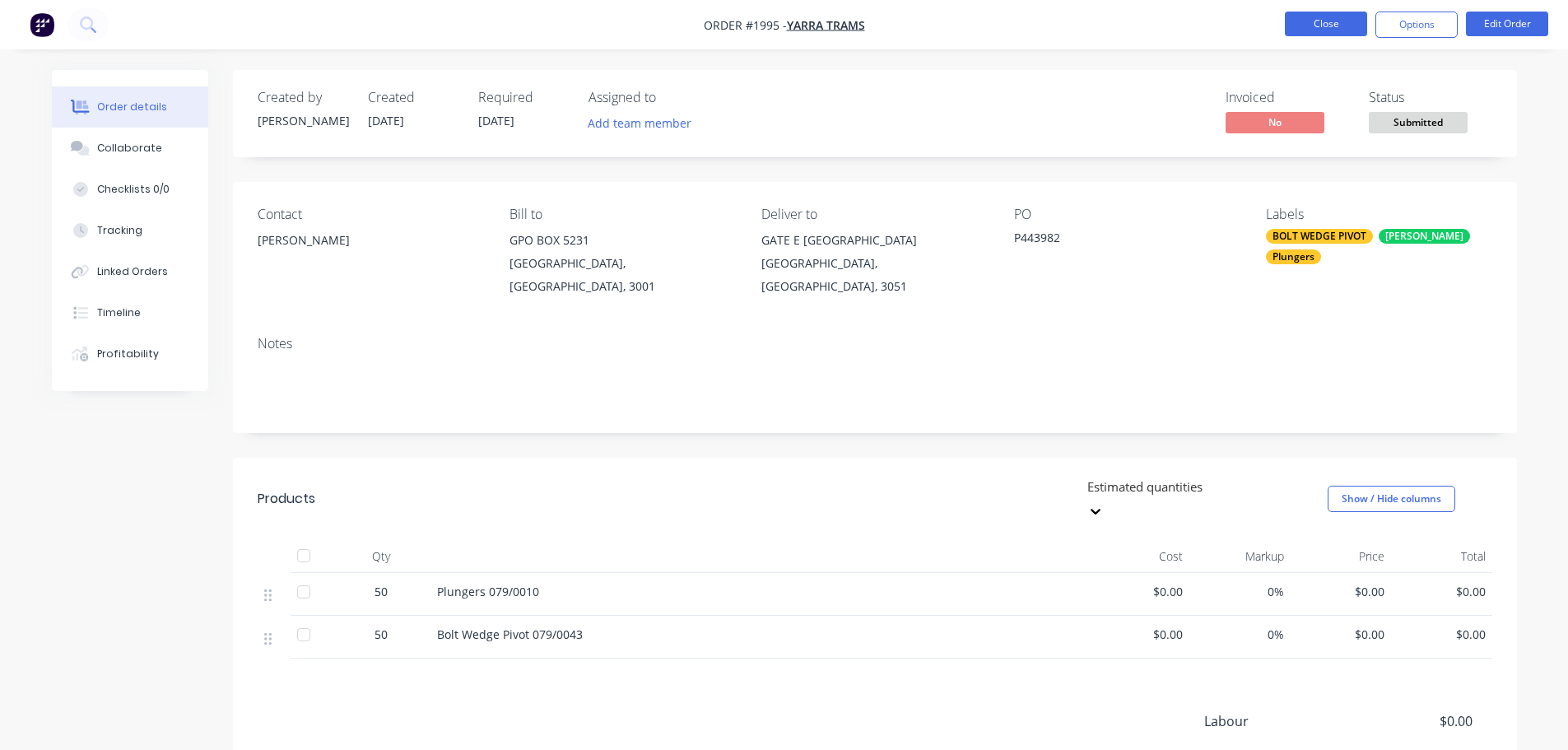
click at [1312, 28] on button "Close" at bounding box center [1326, 24] width 83 height 25
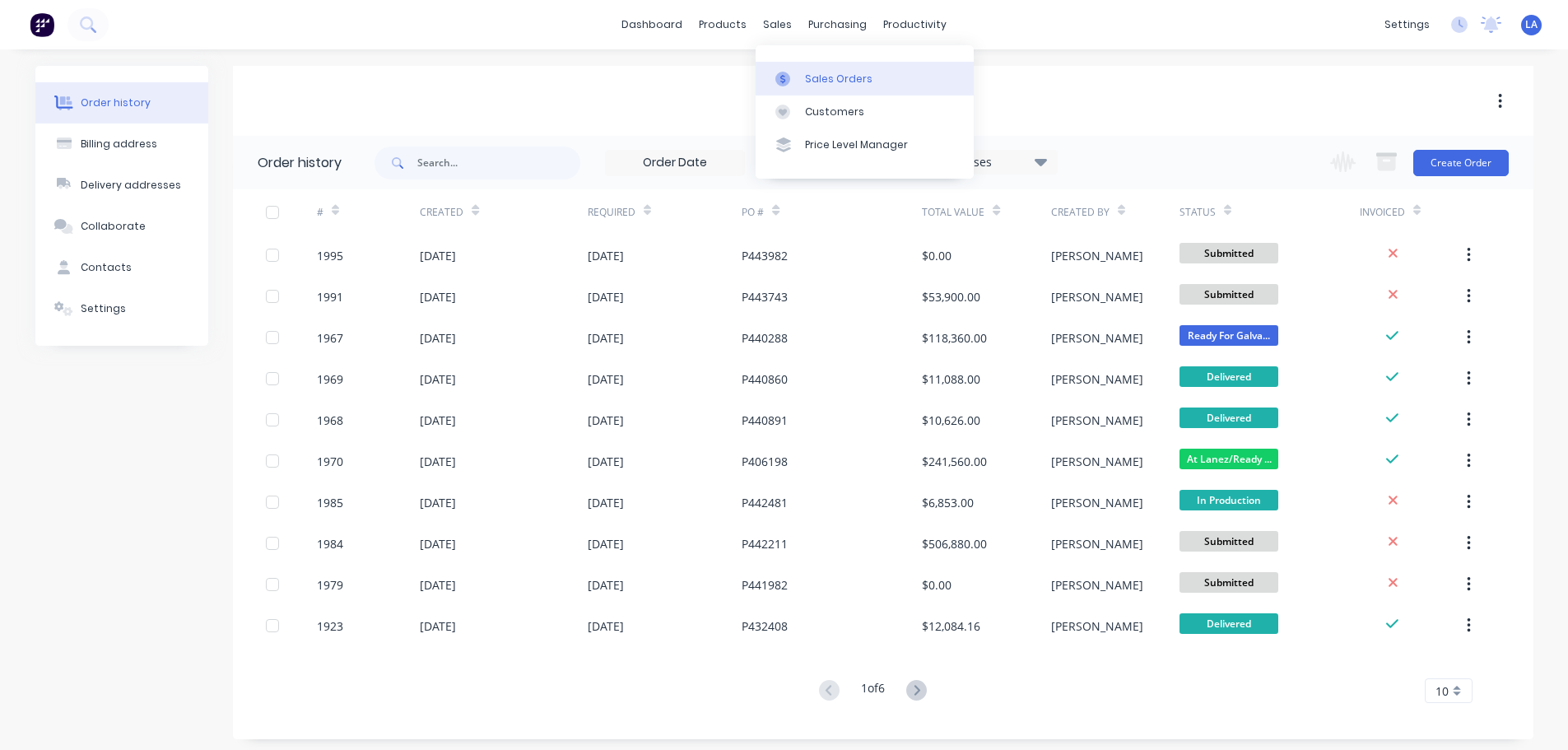
click at [797, 75] on div at bounding box center [788, 79] width 25 height 15
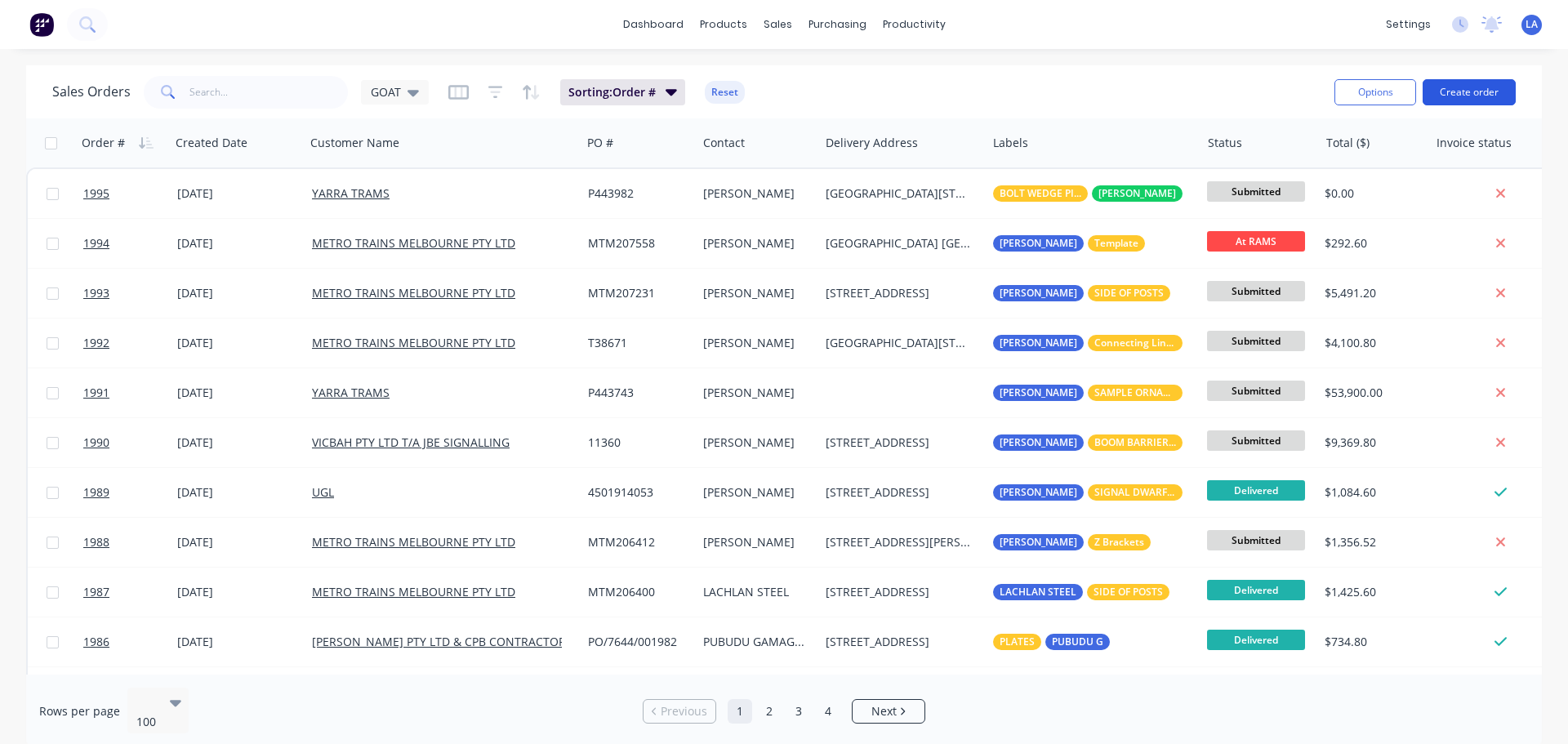
click at [1473, 99] on button "Create order" at bounding box center [1469, 92] width 93 height 26
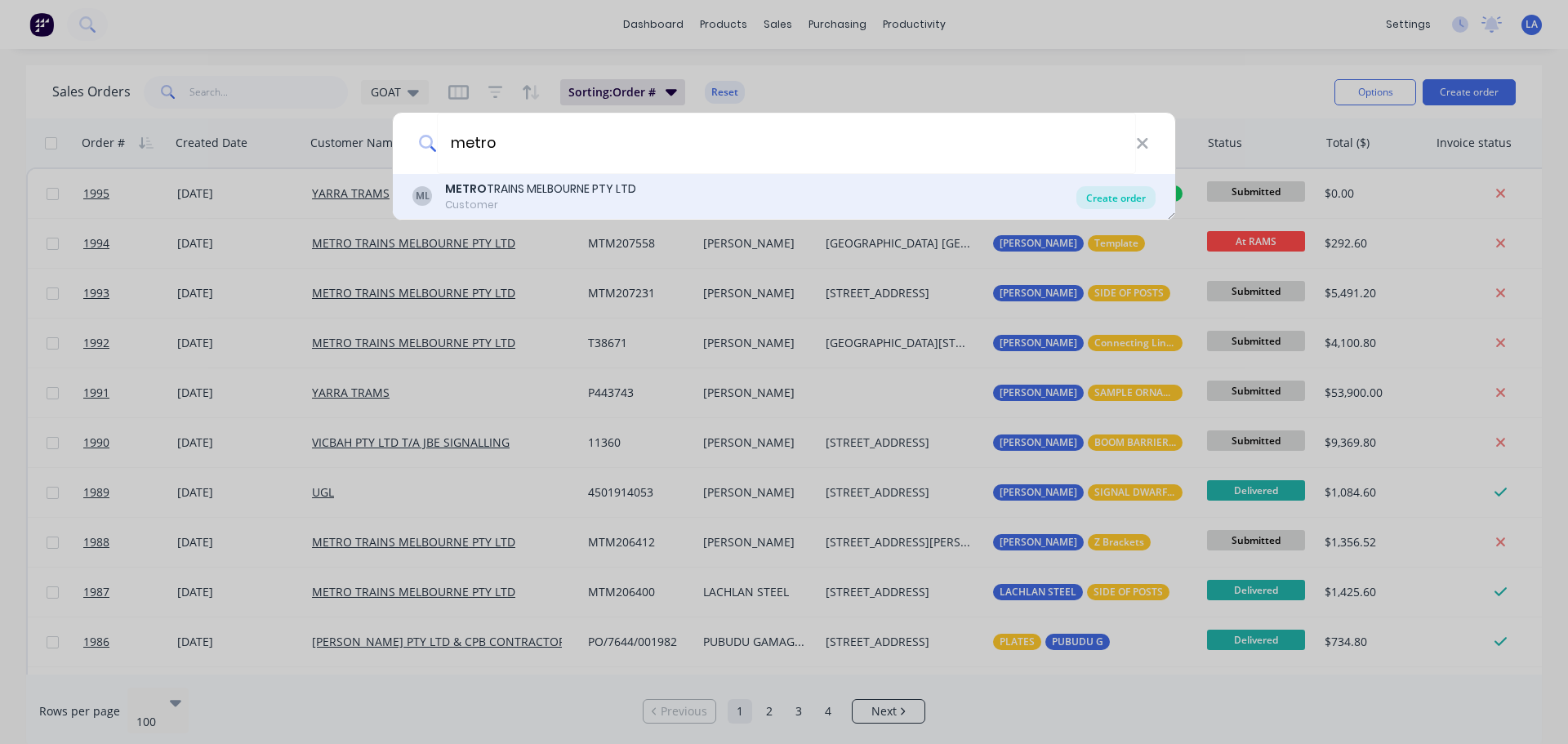
type input "metro"
click at [1132, 200] on div "Create order" at bounding box center [1116, 197] width 79 height 23
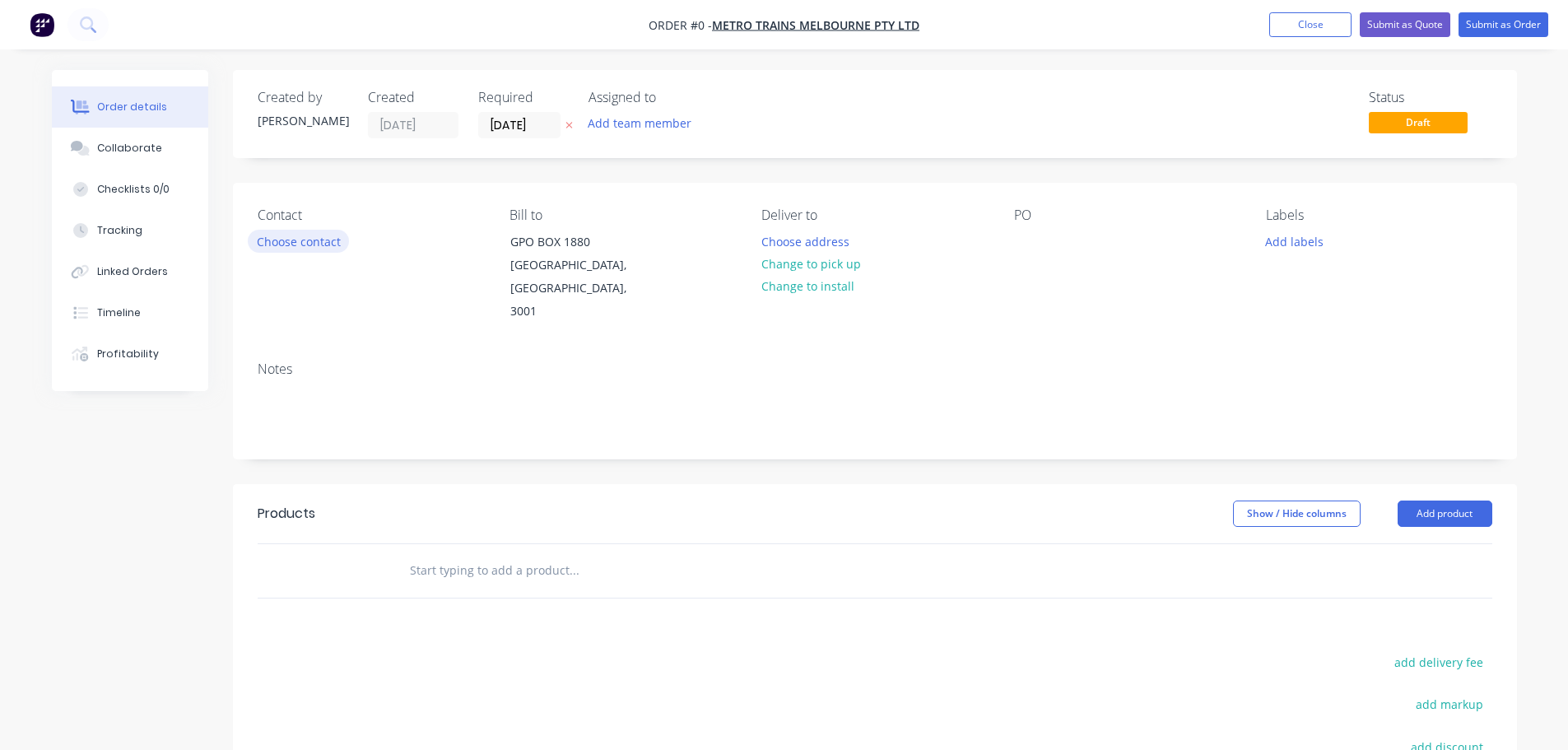
click at [285, 241] on button "Choose contact" at bounding box center [298, 241] width 101 height 22
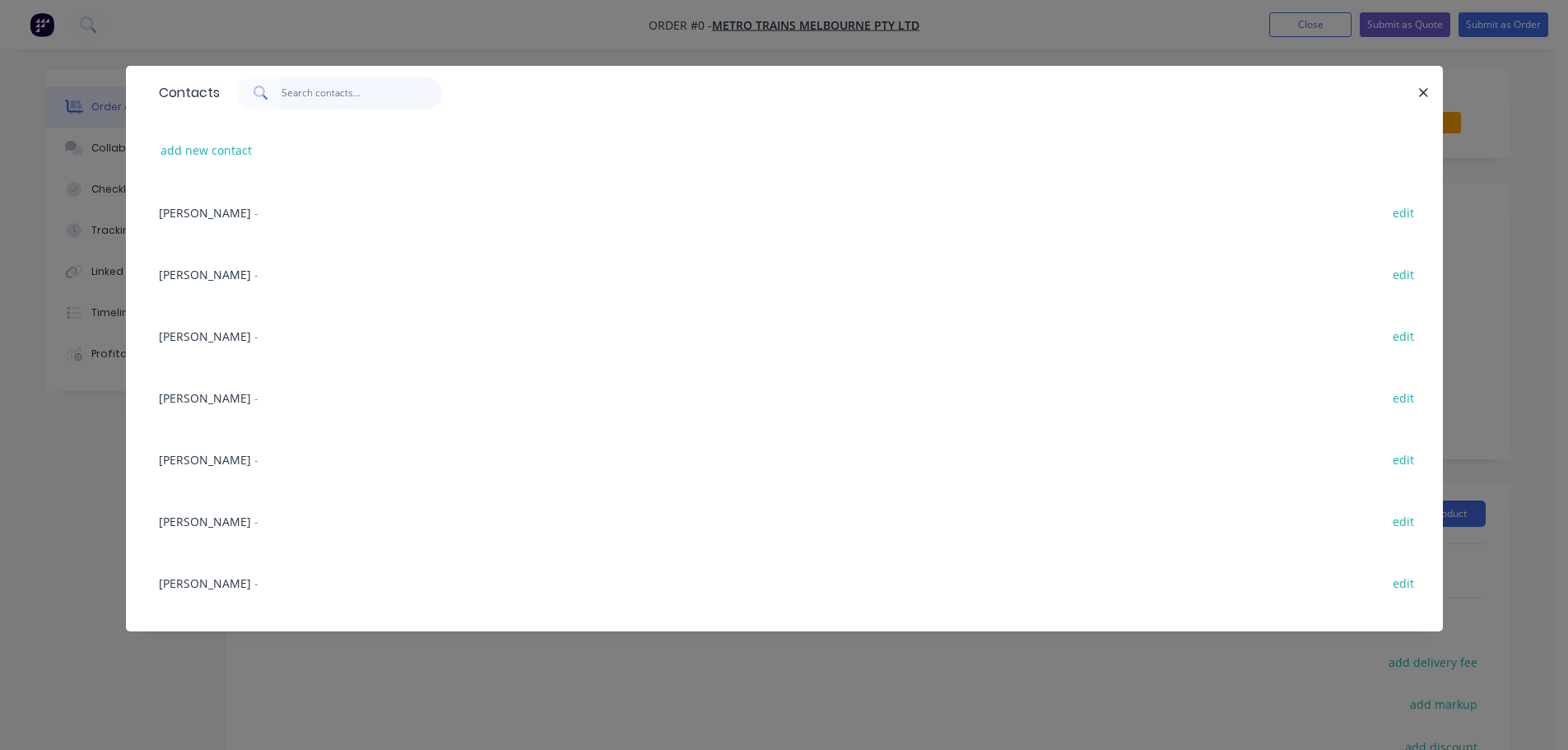
click at [327, 89] on input "text" at bounding box center [361, 92] width 161 height 33
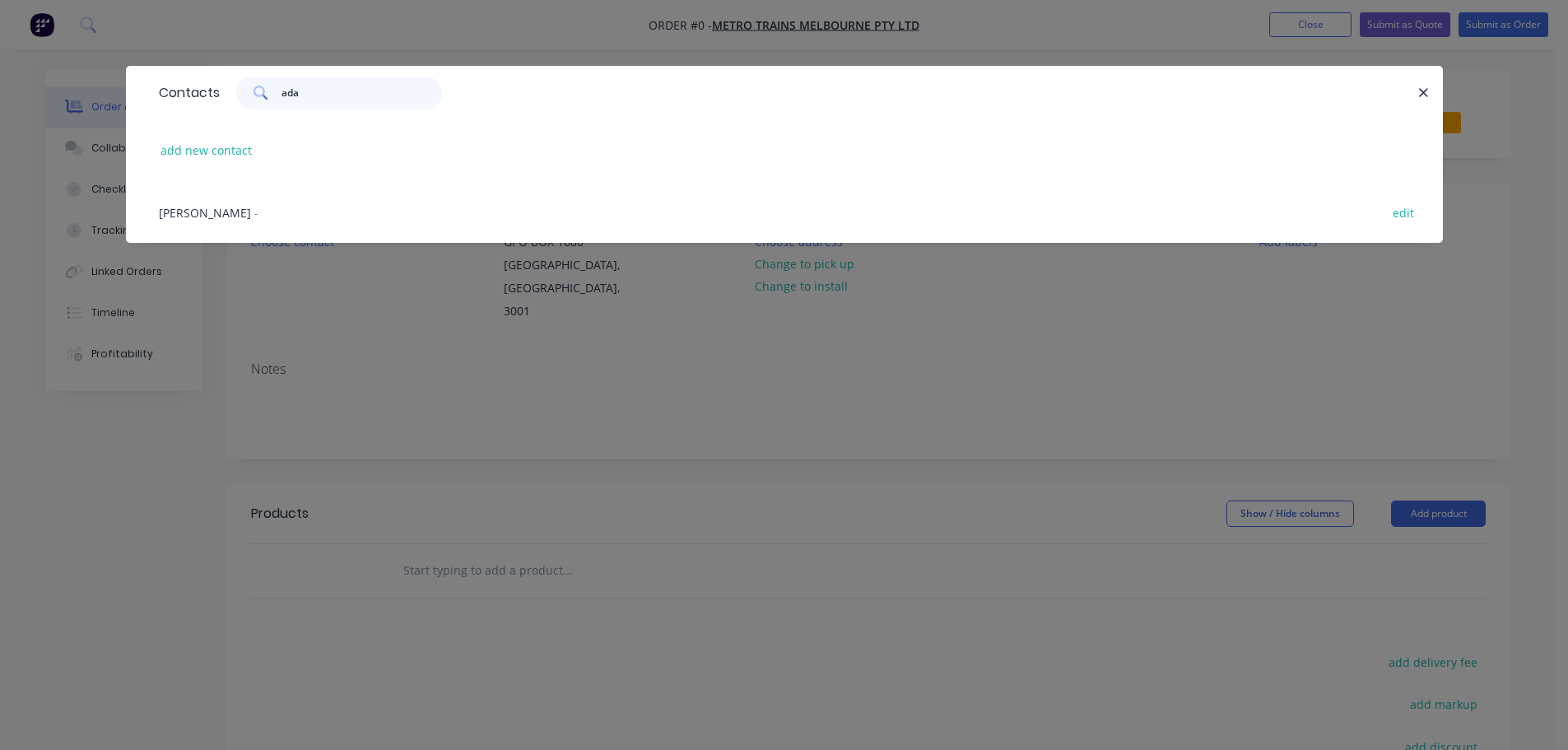
type input "ada"
click at [210, 210] on span "[PERSON_NAME]" at bounding box center [205, 213] width 92 height 16
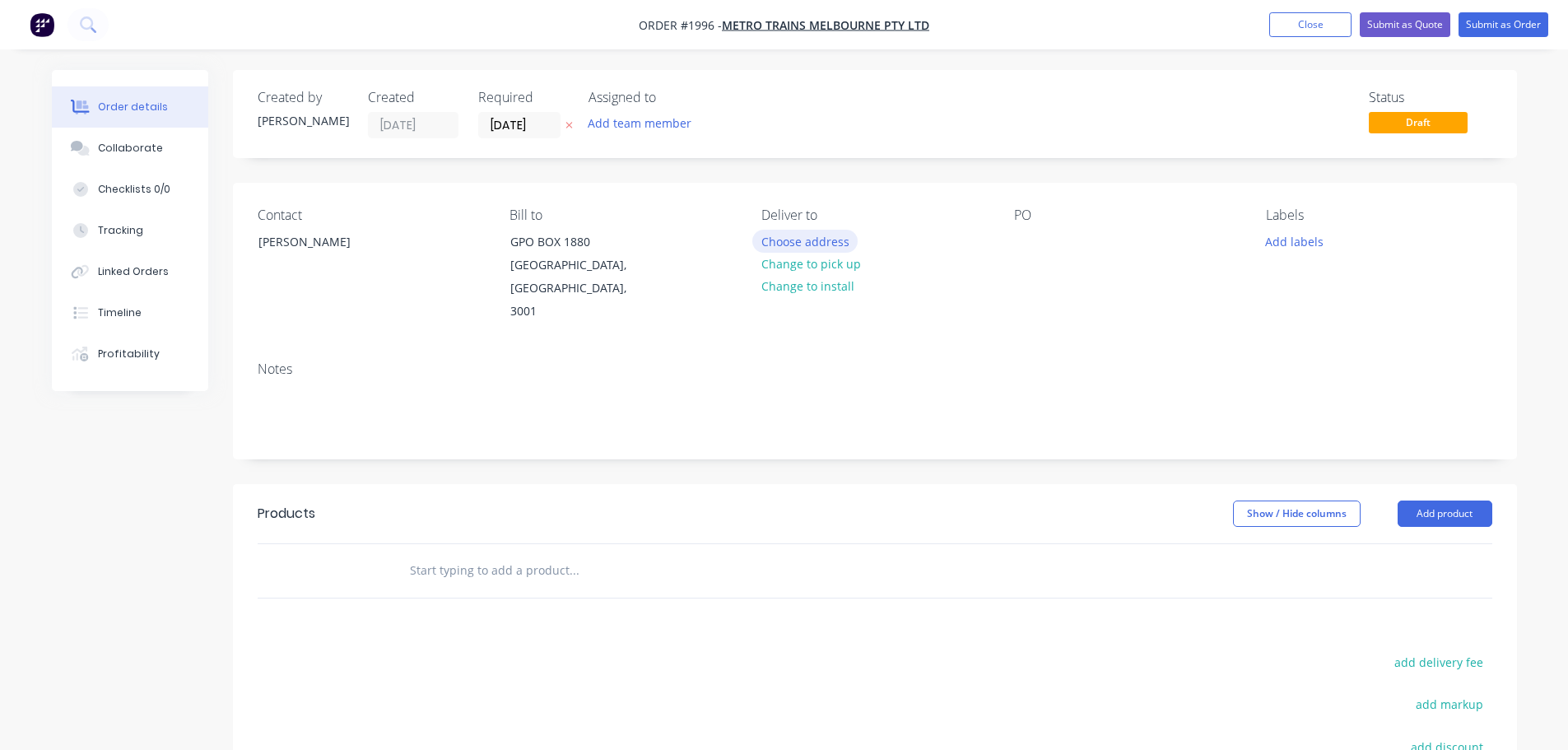
click at [790, 237] on button "Choose address" at bounding box center [805, 241] width 106 height 22
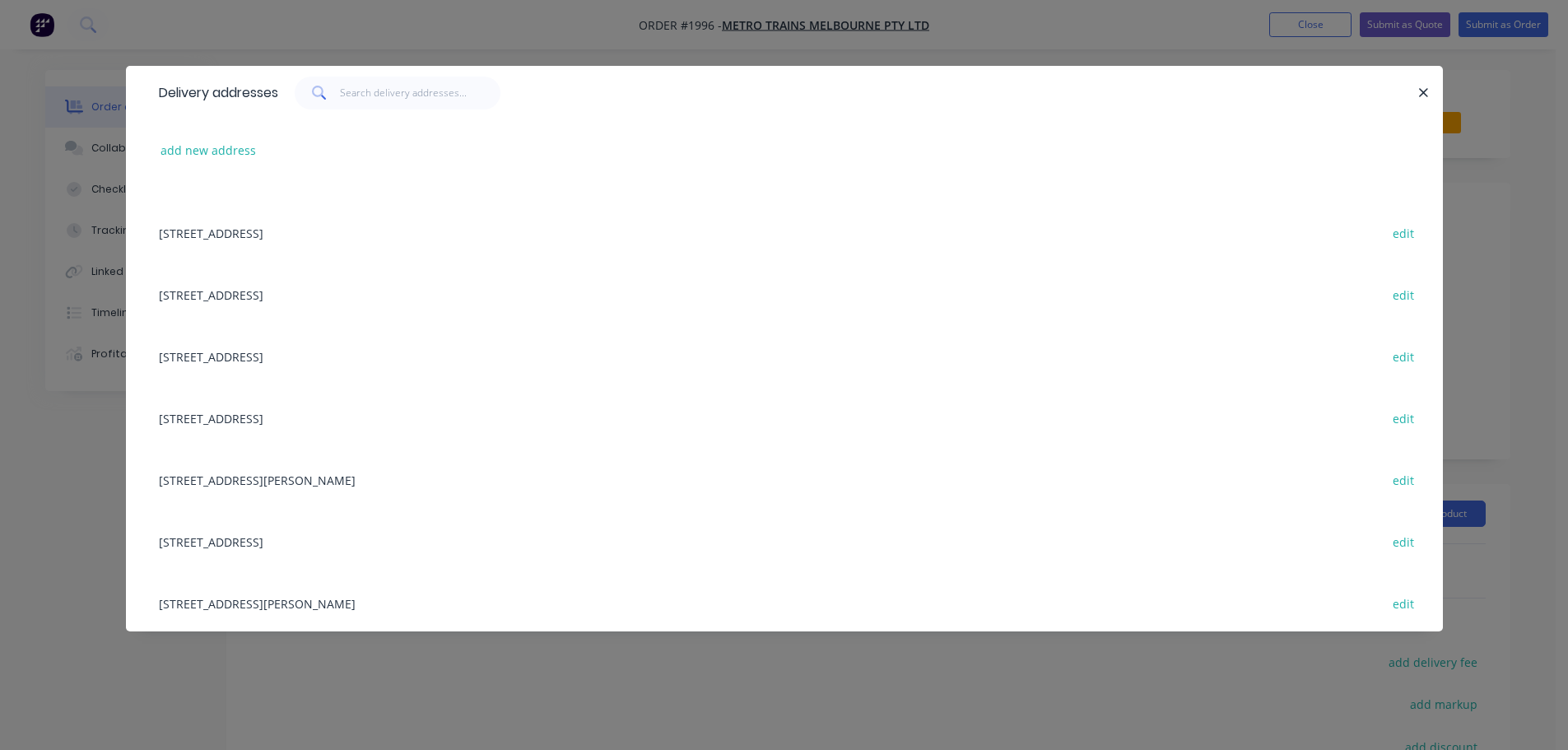
scroll to position [741, 0]
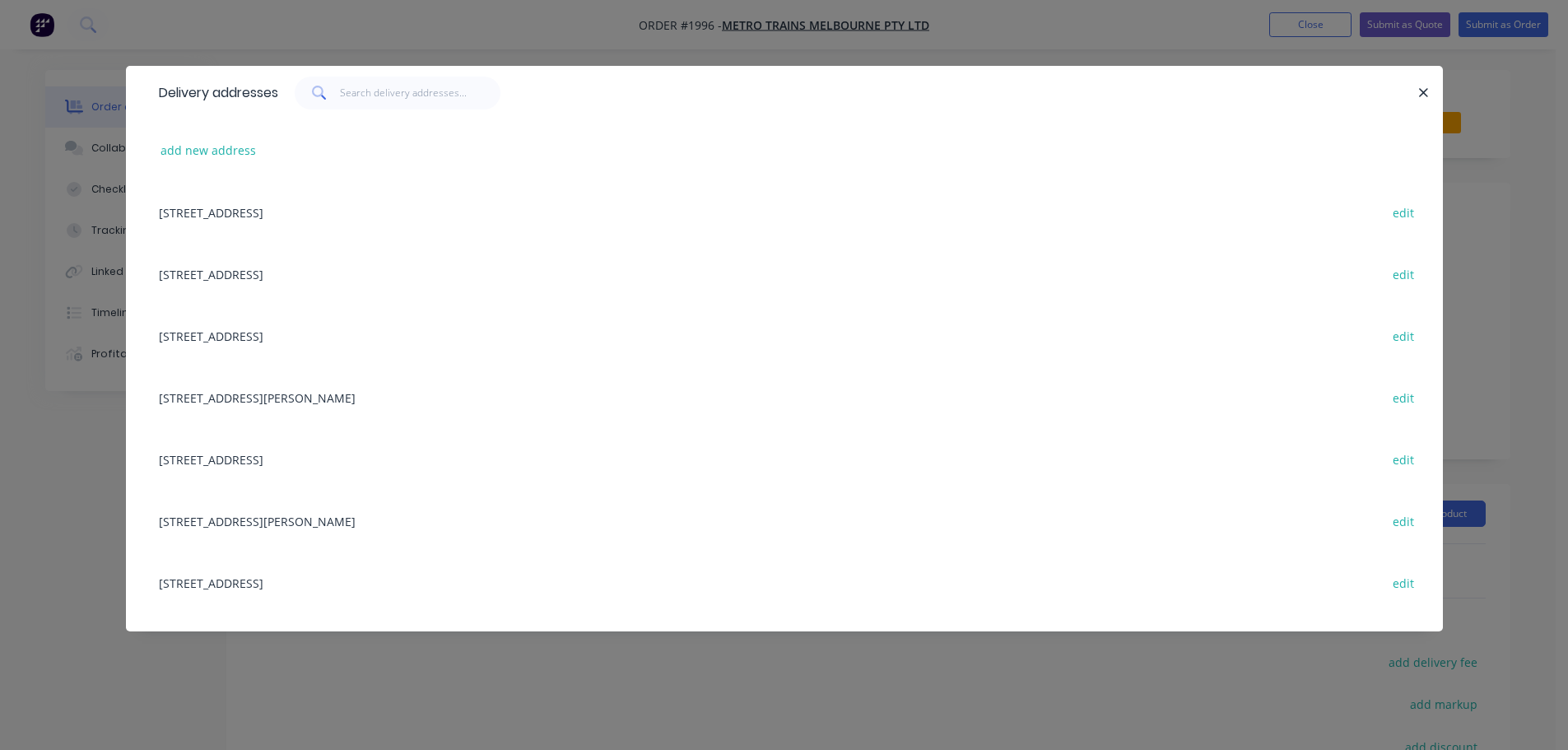
click at [267, 458] on div "[STREET_ADDRESS] edit" at bounding box center [784, 459] width 1267 height 62
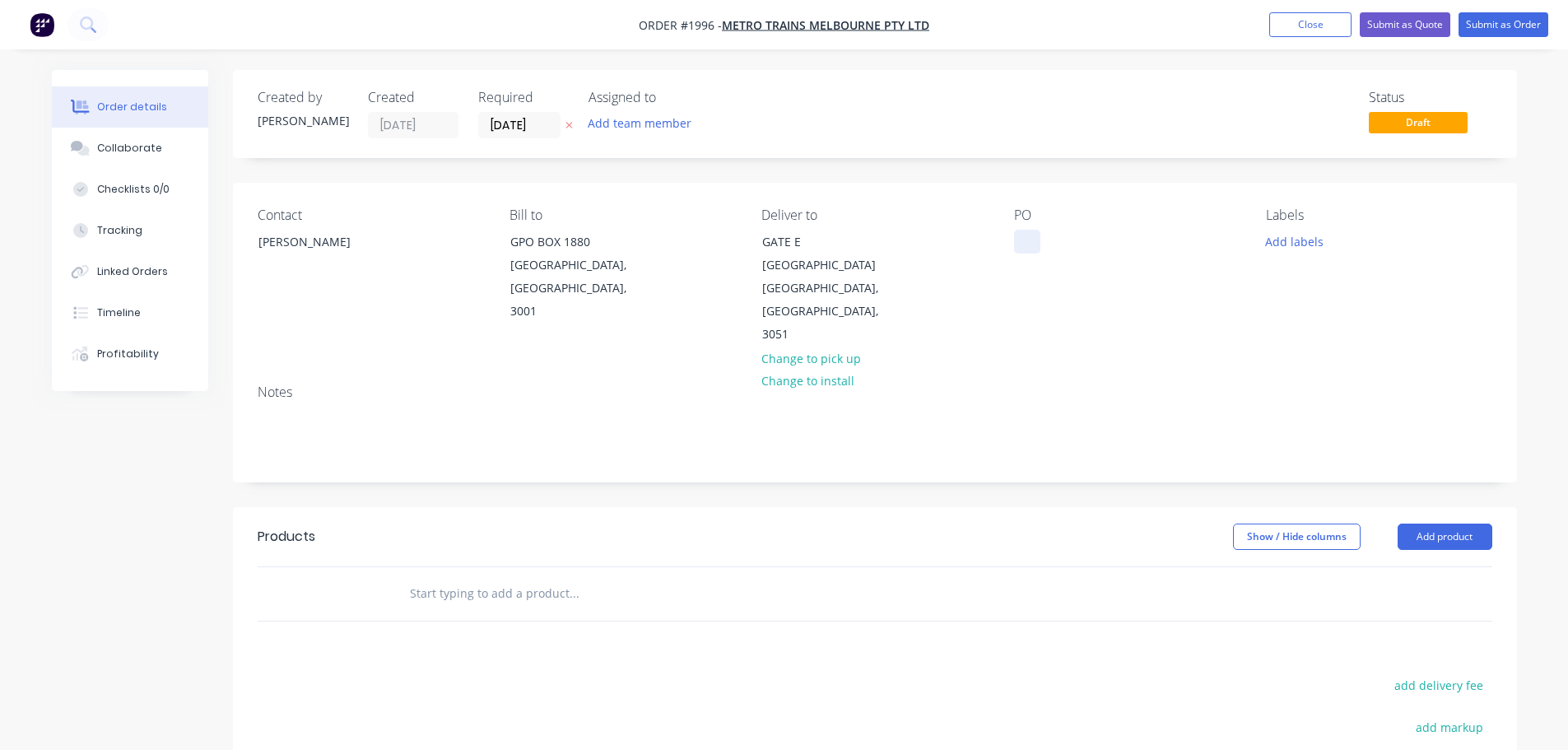
click at [1016, 236] on div at bounding box center [1028, 241] width 27 height 24
click at [1121, 297] on div "PO T38690" at bounding box center [1127, 277] width 225 height 139
click at [1279, 246] on button "Add labels" at bounding box center [1294, 241] width 75 height 22
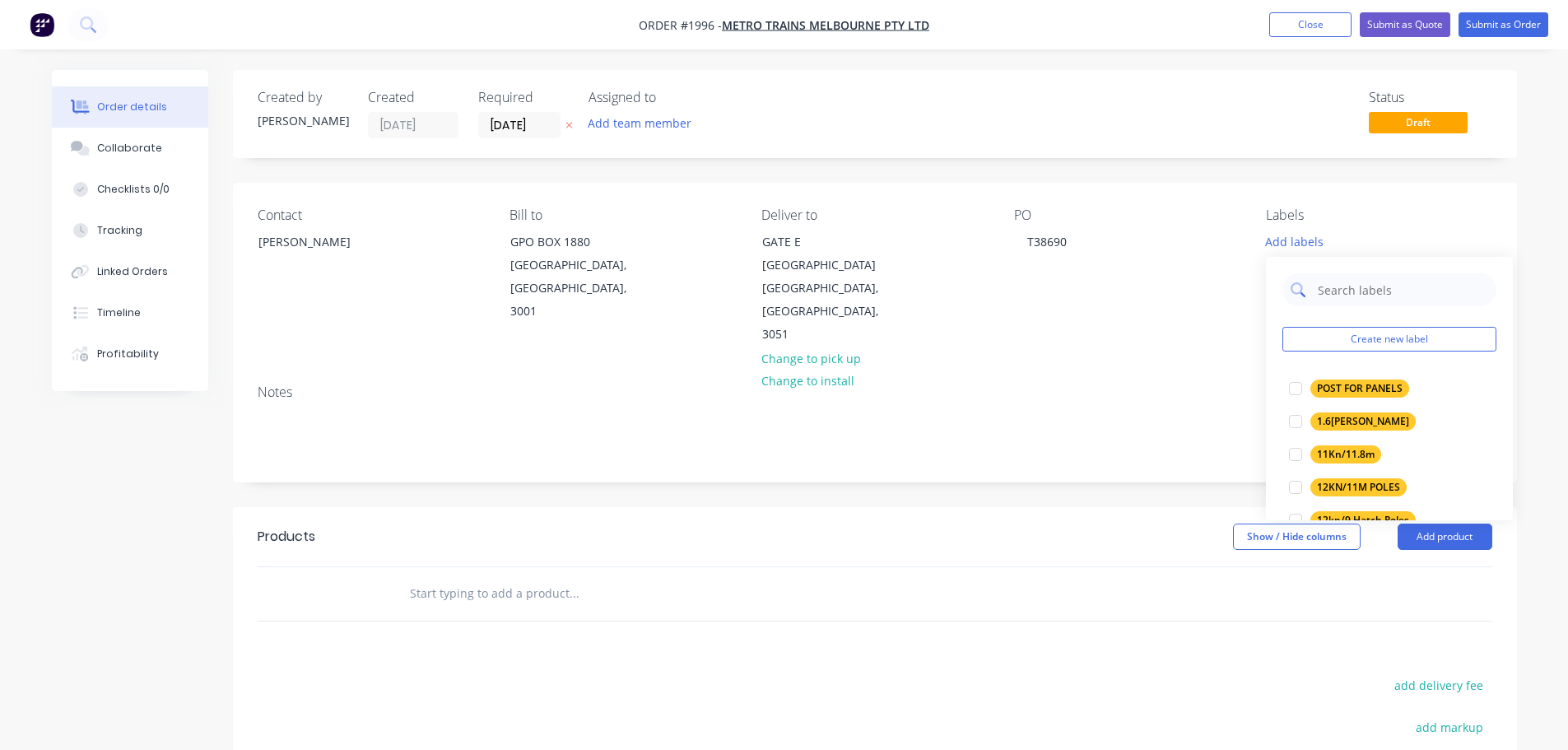
click at [1347, 280] on input "text" at bounding box center [1402, 289] width 172 height 33
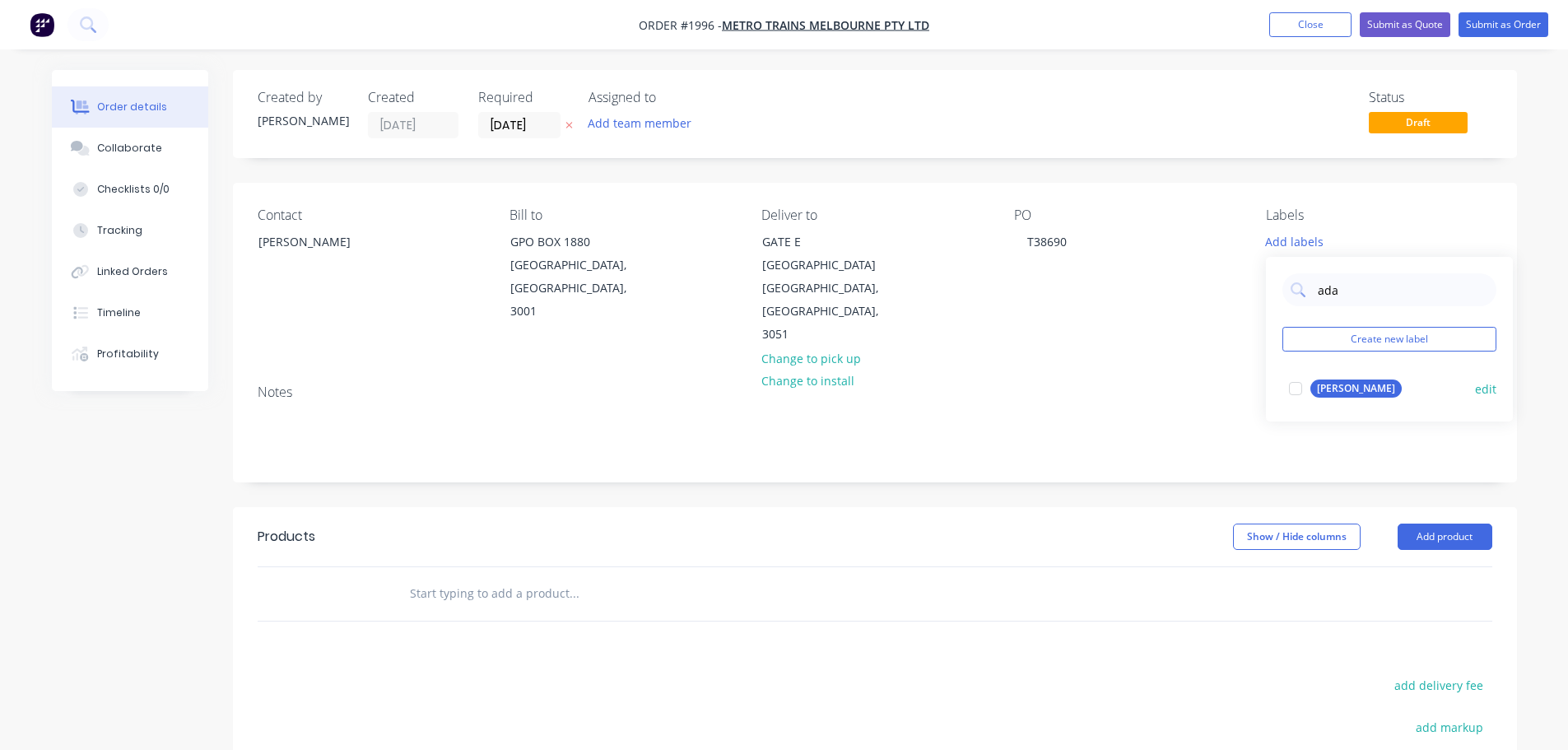
click at [1336, 389] on div "[PERSON_NAME]" at bounding box center [1356, 389] width 91 height 18
click at [1363, 301] on div "ada Create new label ADAMA edit" at bounding box center [1390, 331] width 247 height 165
click at [1369, 289] on input "ada" at bounding box center [1402, 281] width 172 height 33
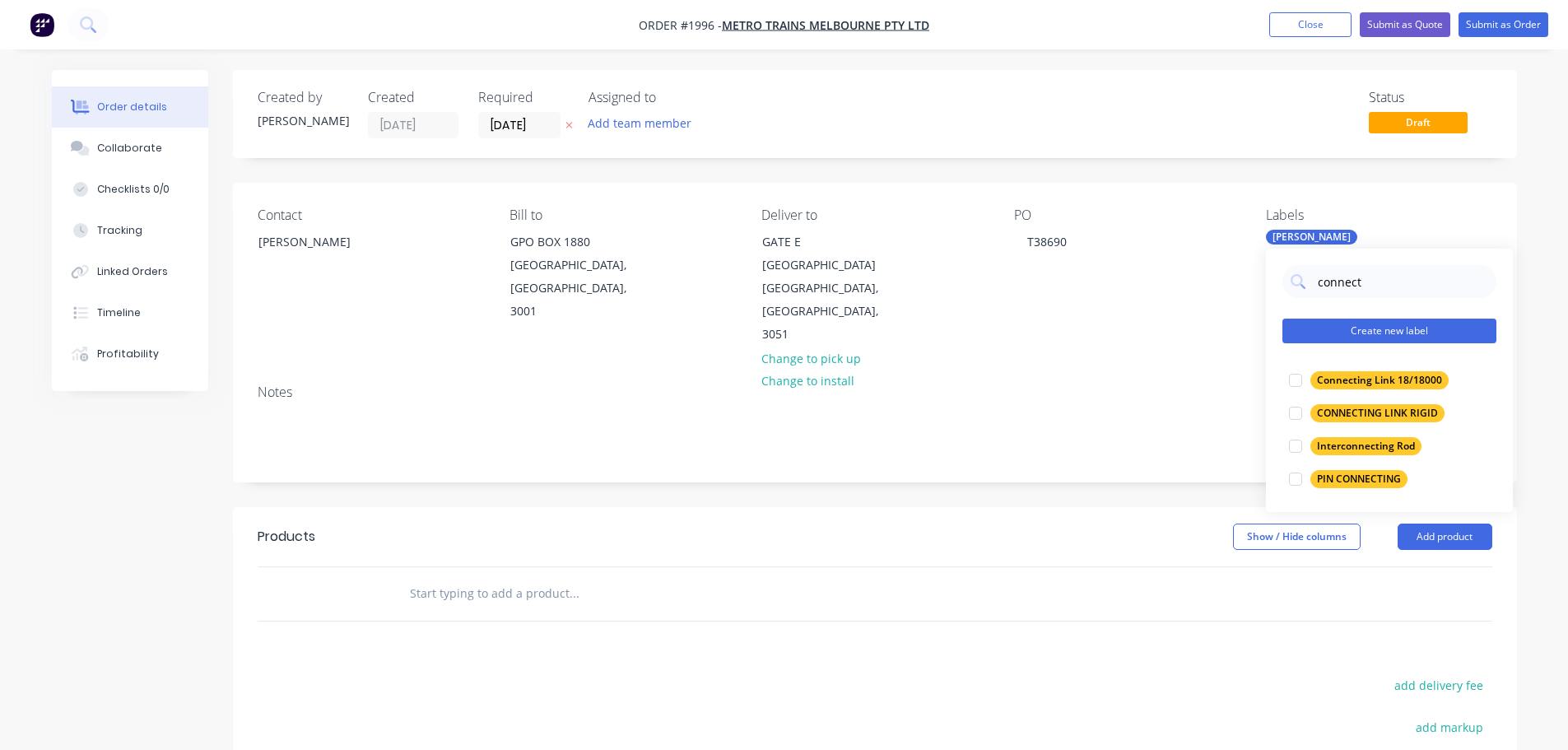
type input "connect"
click at [1359, 325] on button "Create new label" at bounding box center [1389, 331] width 214 height 25
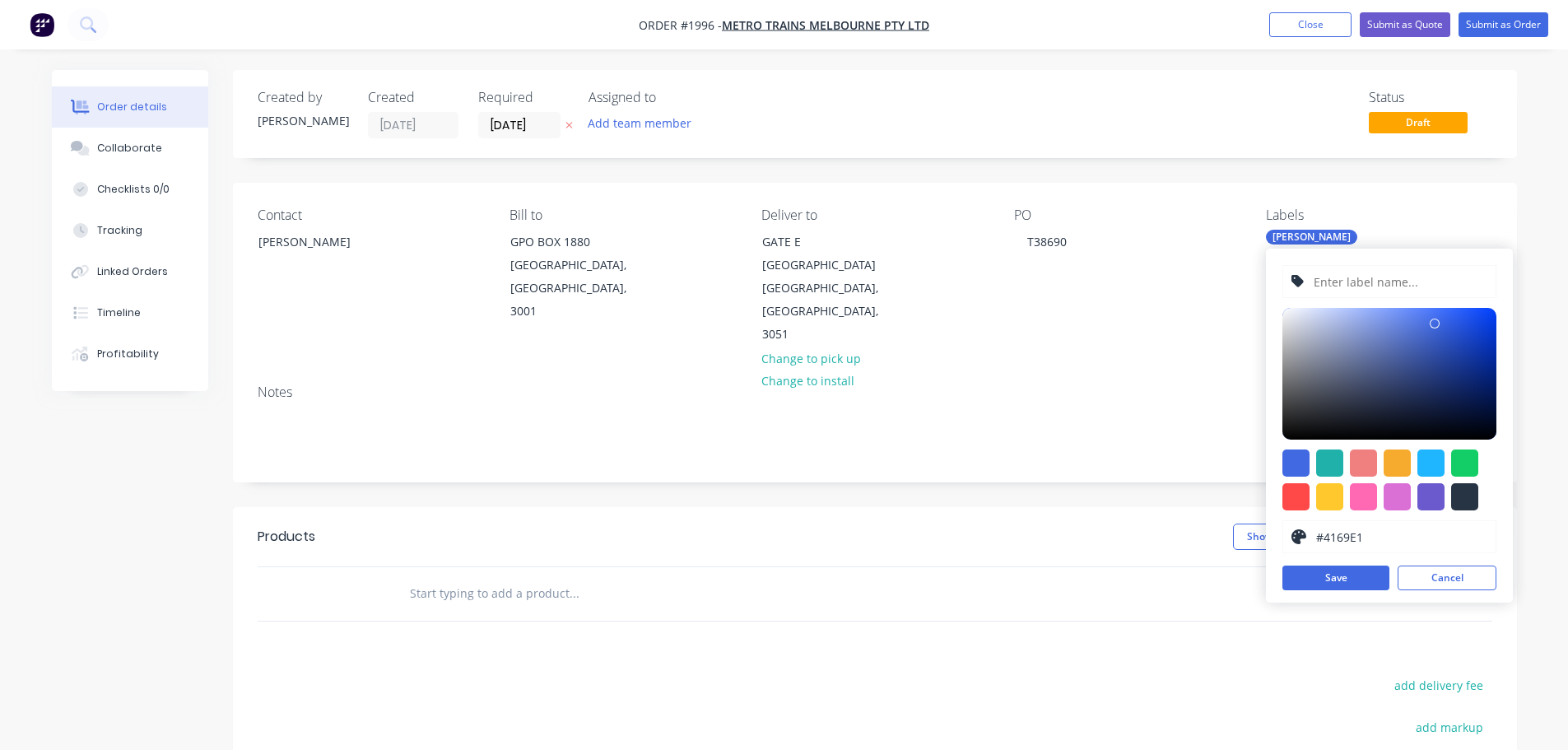
click at [1374, 288] on input "text" at bounding box center [1400, 281] width 176 height 31
type input "CONNECTING LINK TA 202"
click at [1327, 498] on div at bounding box center [1329, 496] width 28 height 28
type input "#FFC82C"
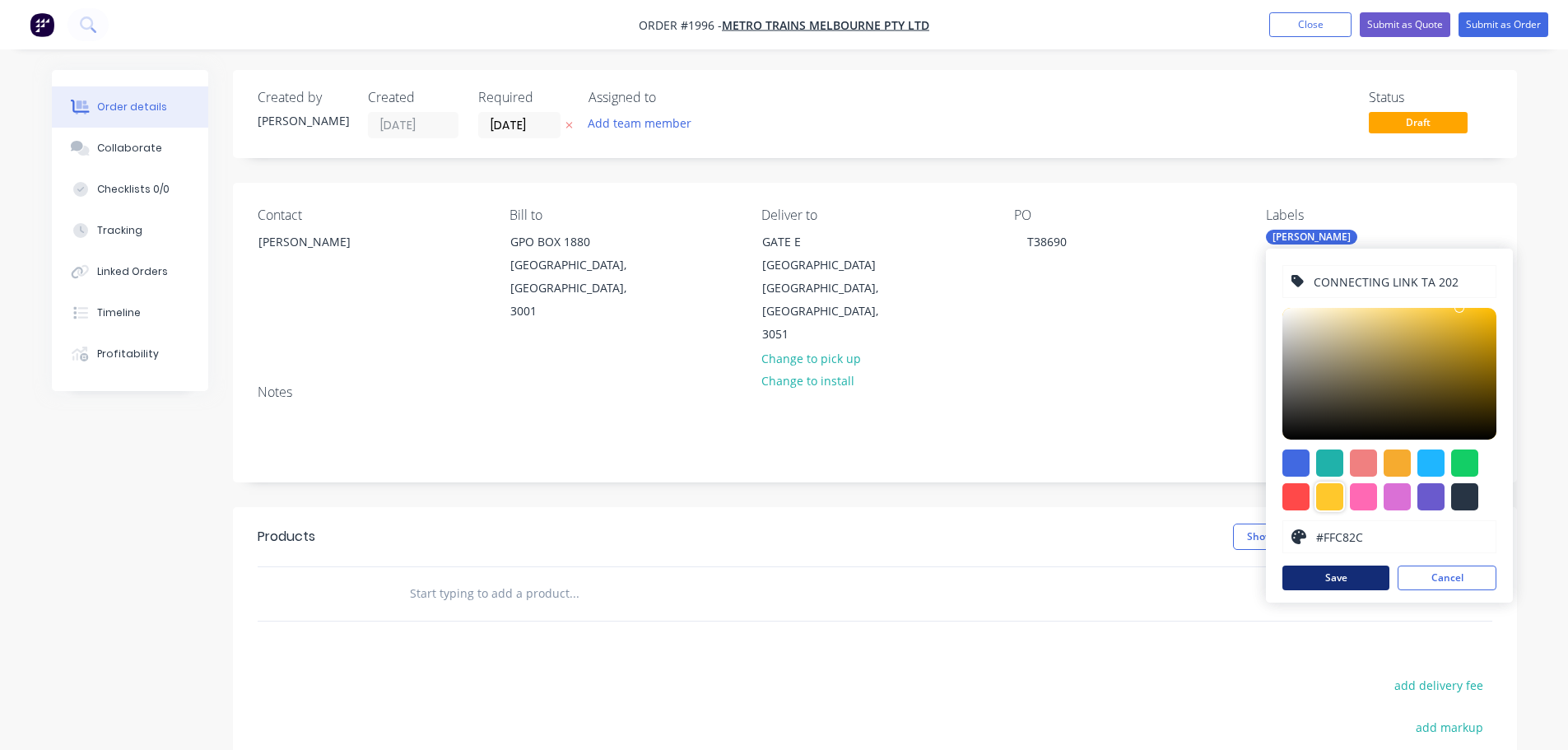
click at [1327, 573] on button "Save" at bounding box center [1336, 578] width 107 height 25
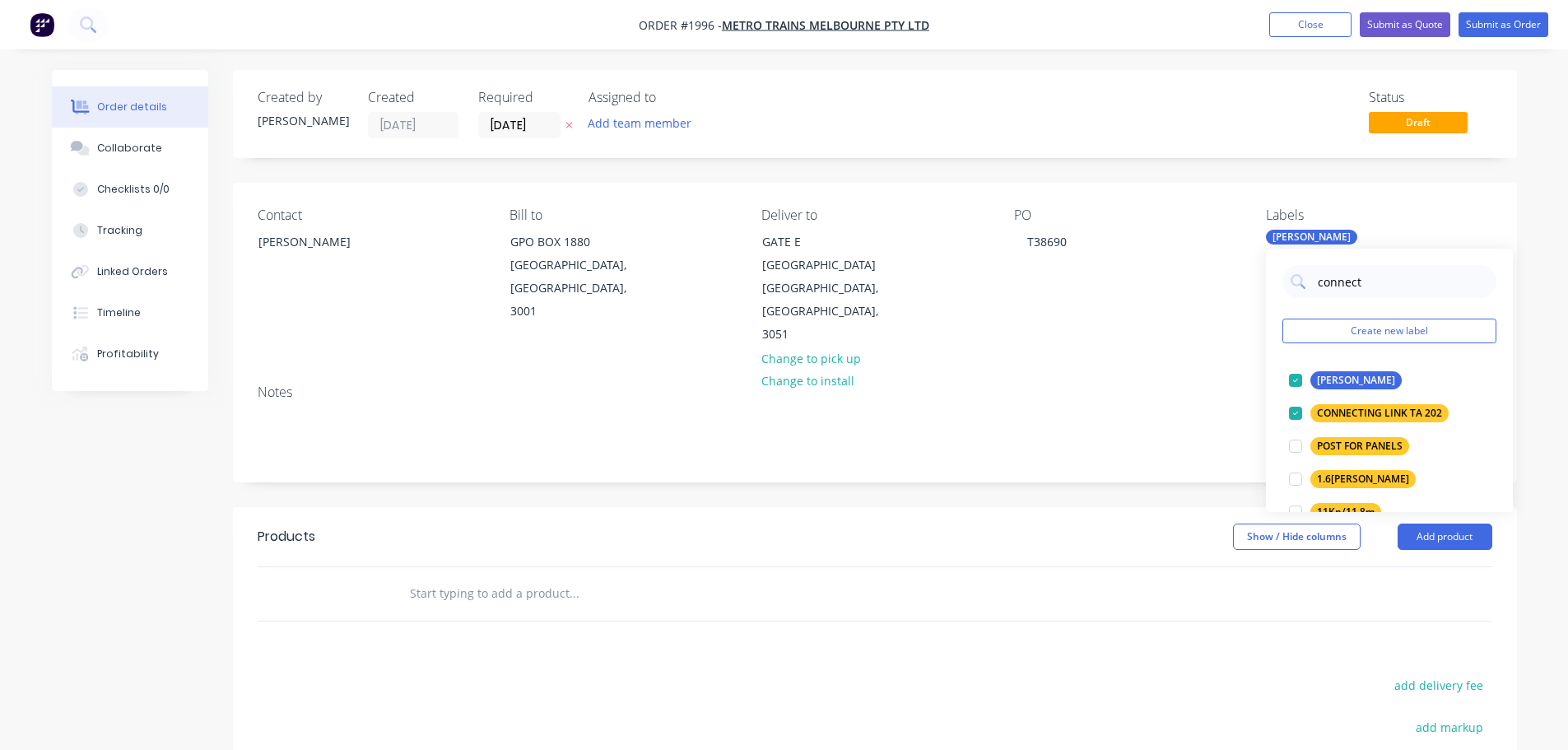
click at [1100, 371] on div "Notes" at bounding box center [875, 426] width 1284 height 110
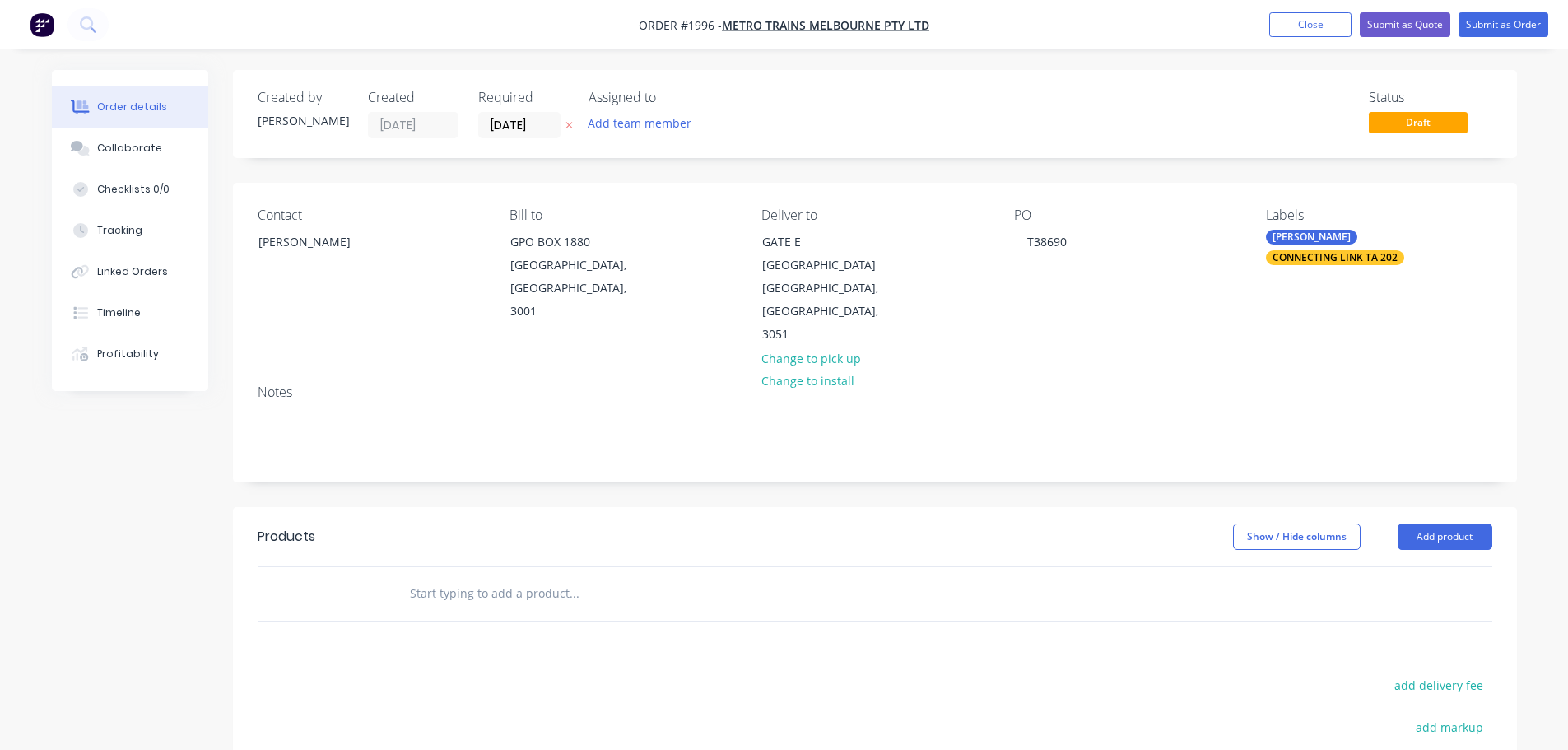
click at [524, 577] on input "text" at bounding box center [573, 593] width 329 height 33
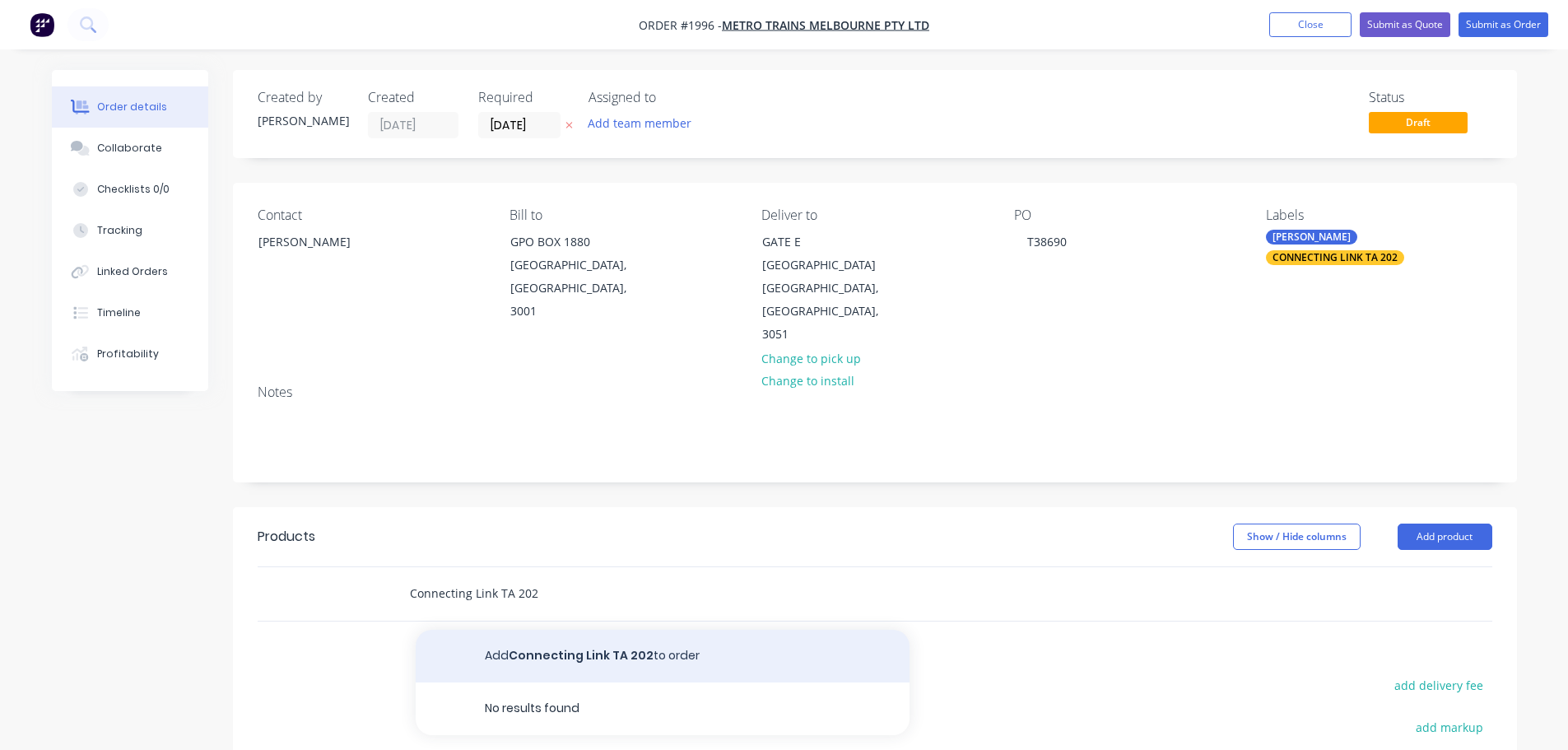
type input "Connecting Link TA 202"
click at [558, 634] on button "Add Connecting Link TA 202 to order" at bounding box center [662, 656] width 494 height 52
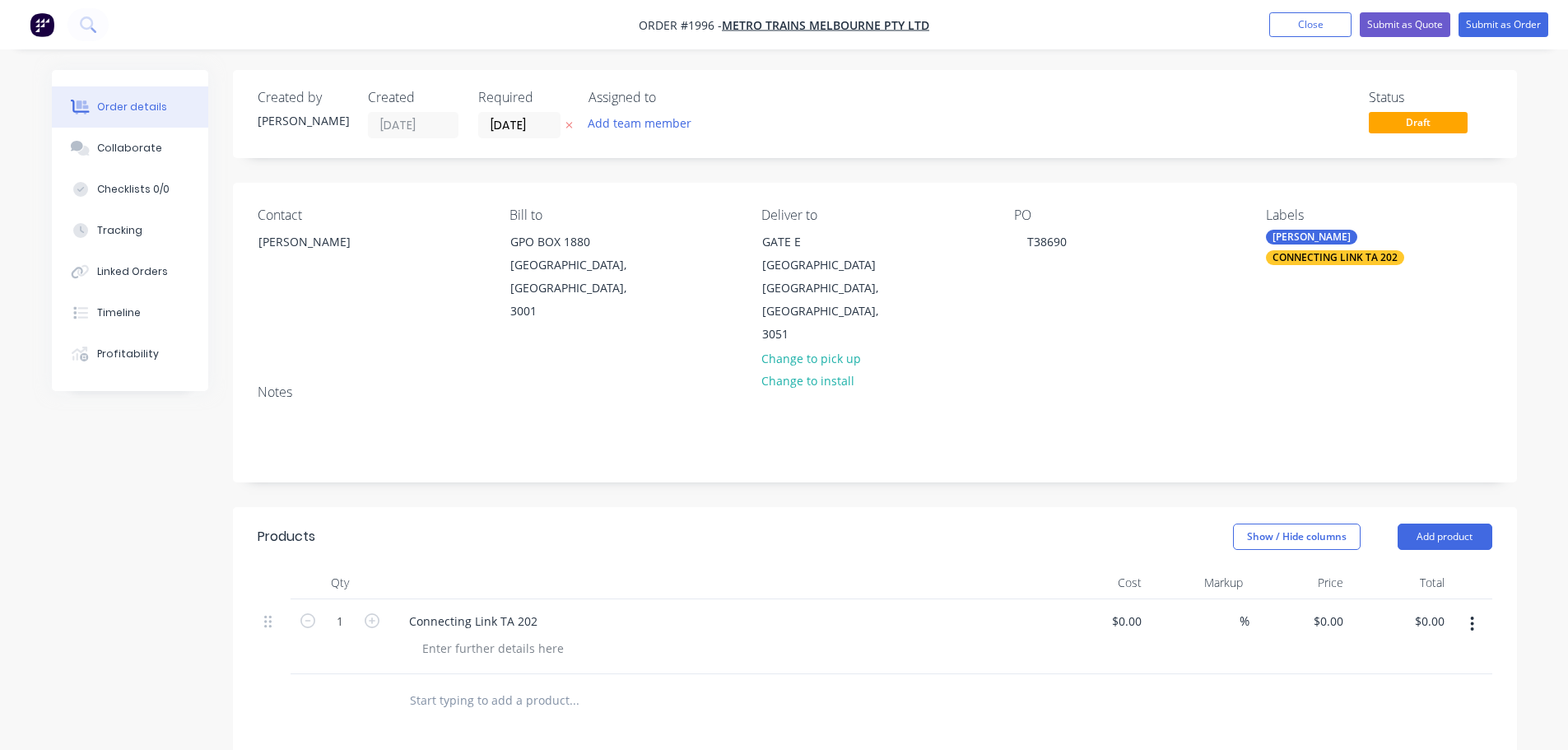
drag, startPoint x: 367, startPoint y: 601, endPoint x: 576, endPoint y: 593, distance: 209.2
click at [366, 613] on icon "button" at bounding box center [372, 620] width 15 height 15
type input "2"
click at [1336, 609] on input "0" at bounding box center [1331, 620] width 38 height 24
type input "$1,564.00"
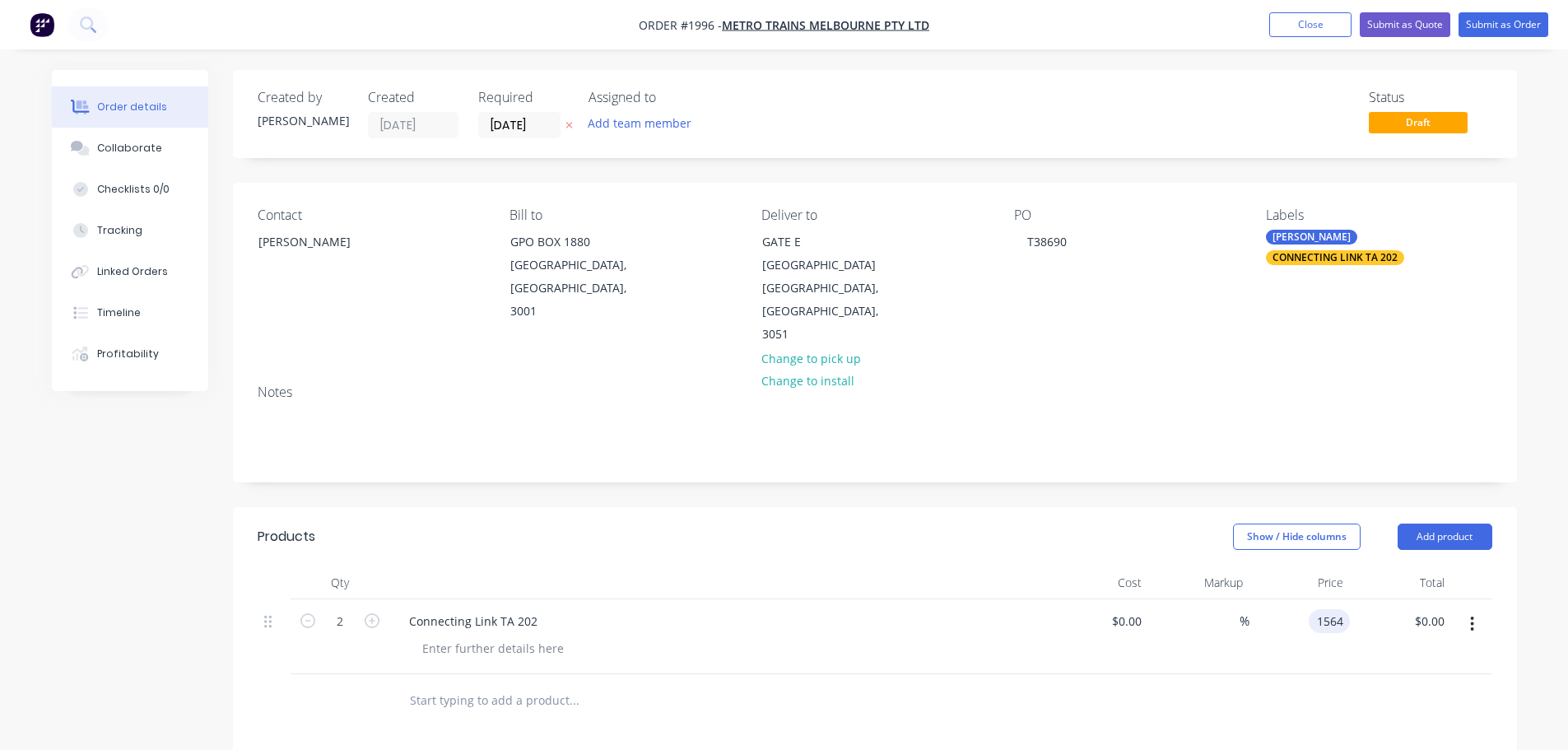
type input "$3,128.00"
click at [1336, 675] on div at bounding box center [874, 701] width 1234 height 53
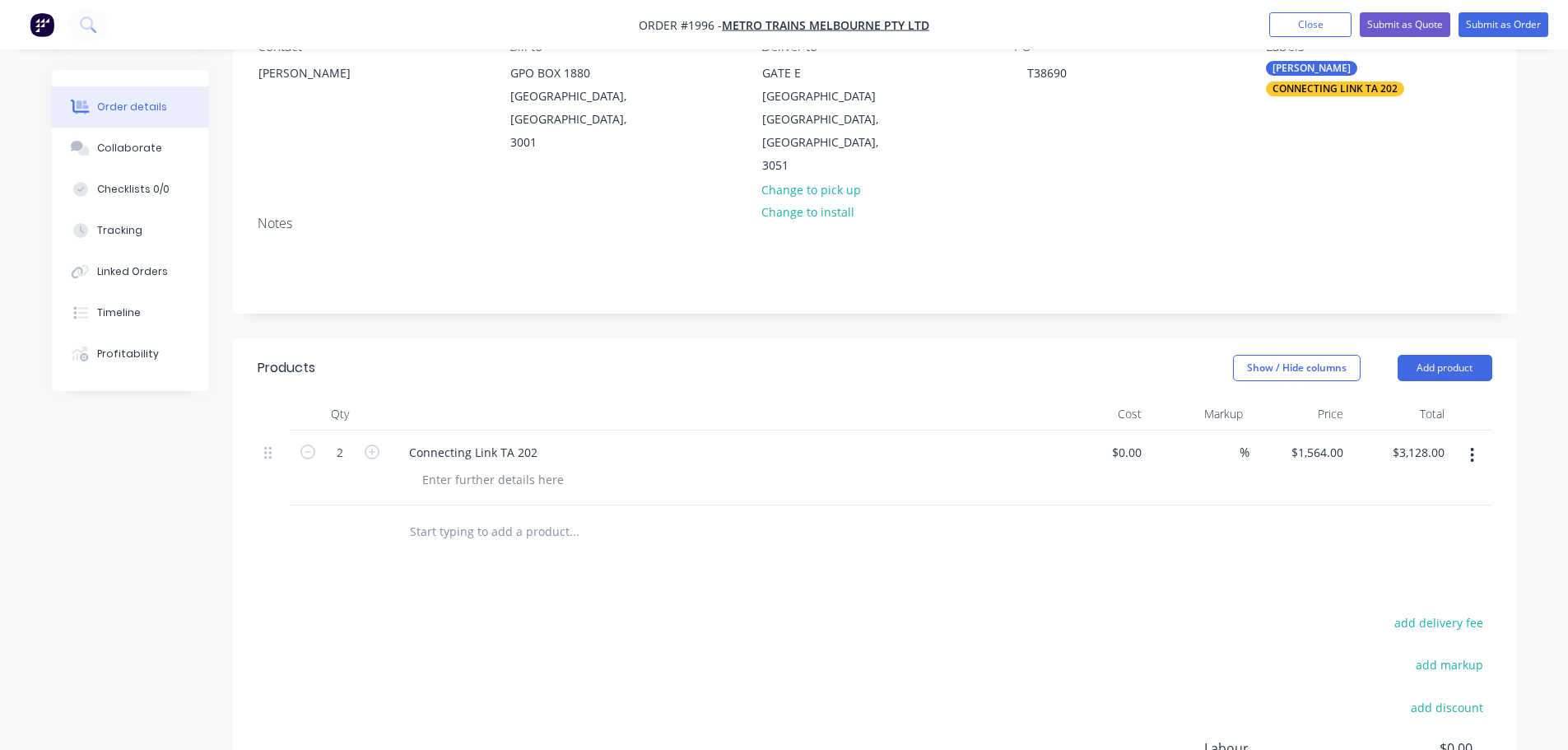
scroll to position [0, 0]
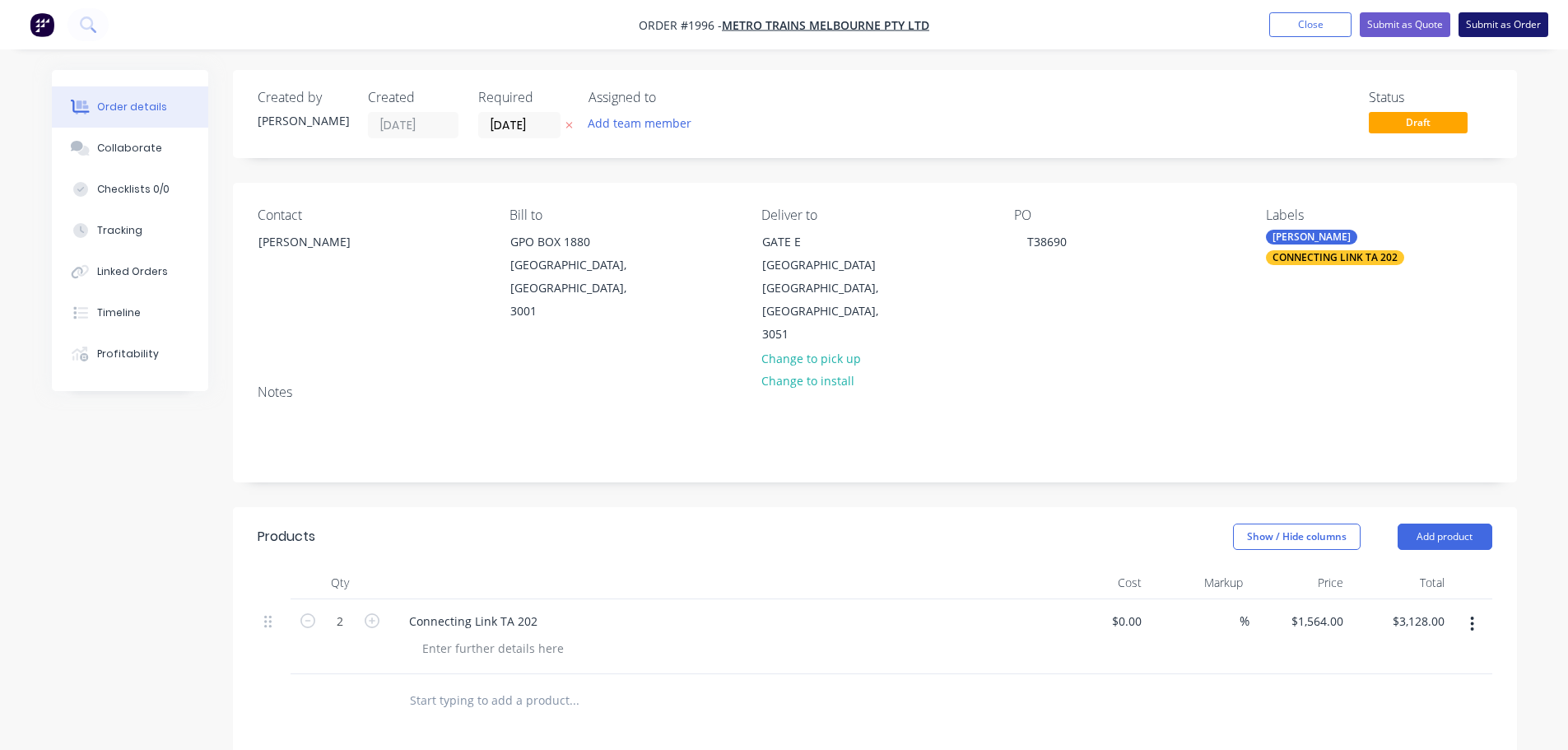
click at [1490, 19] on button "Submit as Order" at bounding box center [1503, 25] width 90 height 25
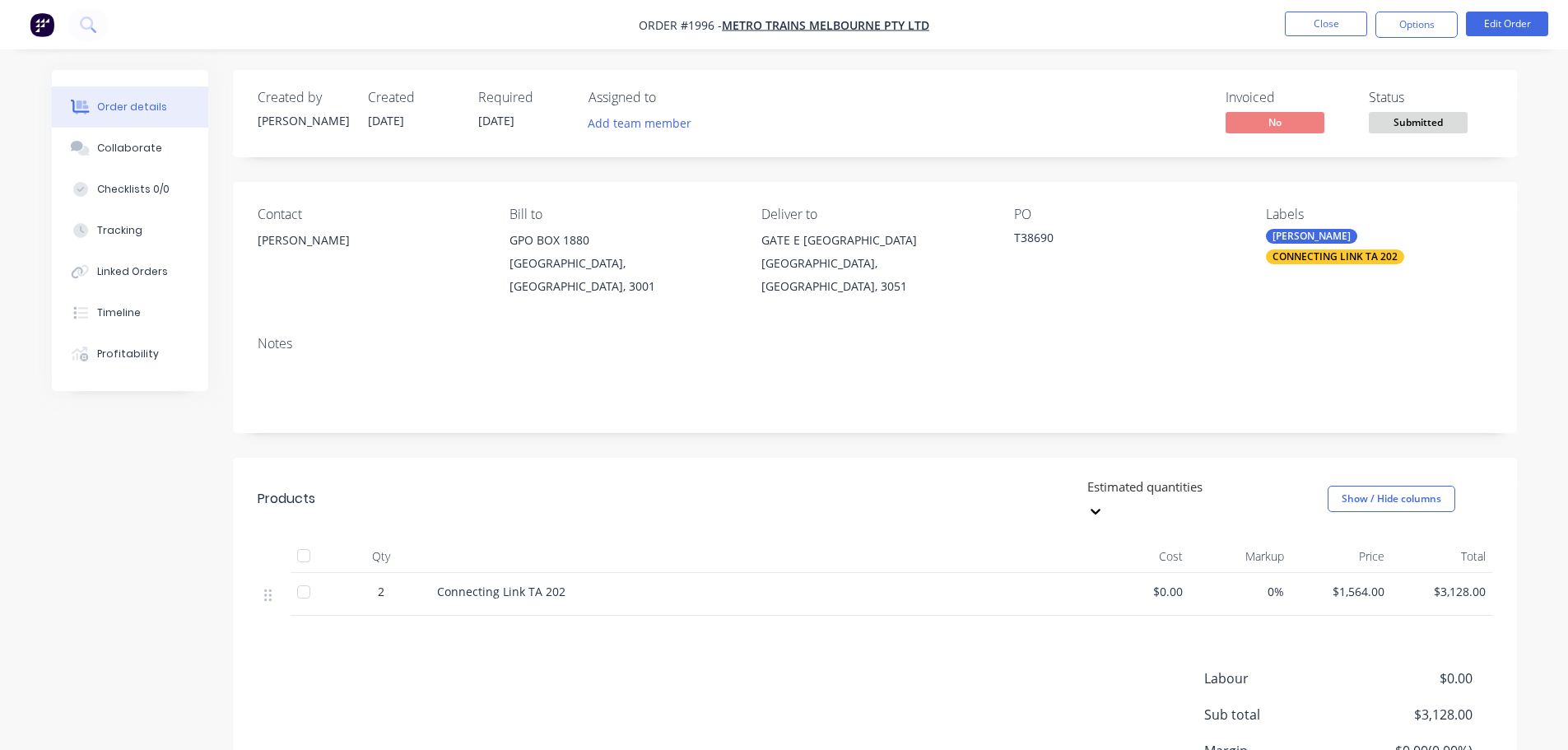
click at [1393, 40] on nav "Order #1996 - METRO TRAINS MELBOURNE PTY LTD Close Options Edit Order" at bounding box center [784, 25] width 1568 height 50
click at [1400, 28] on button "Options" at bounding box center [1416, 25] width 83 height 27
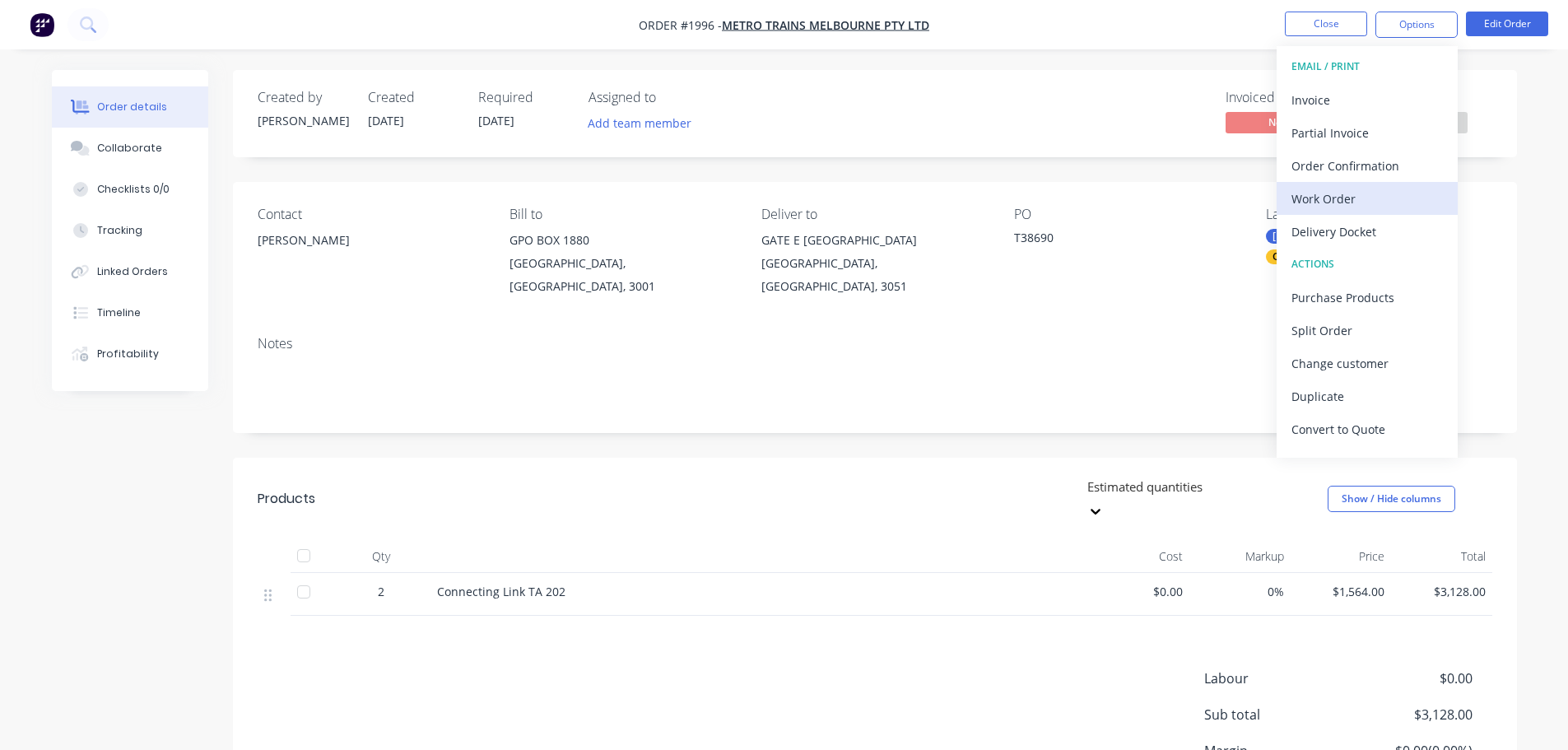
click at [1368, 204] on div "Work Order" at bounding box center [1367, 199] width 152 height 24
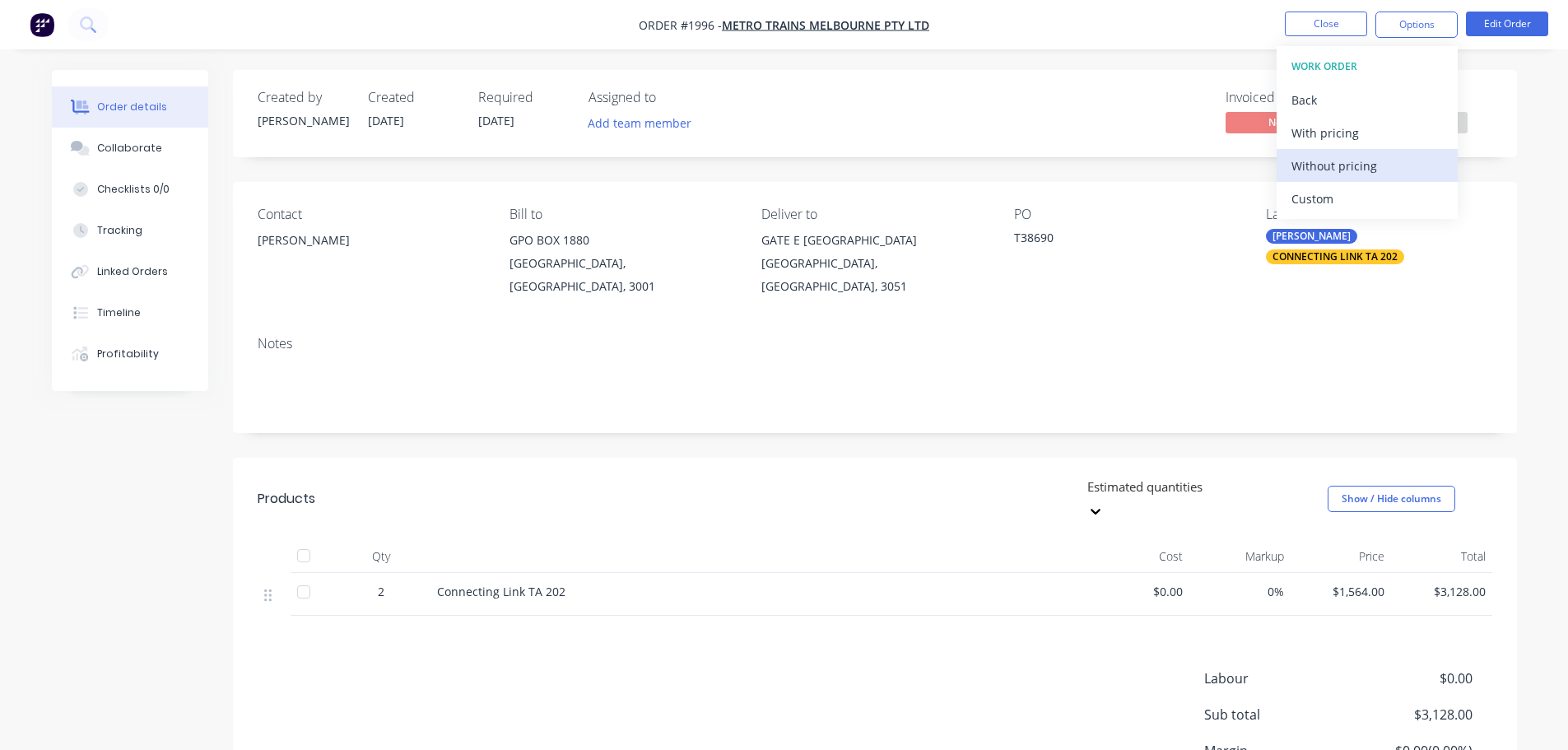
click at [1374, 170] on div "Without pricing" at bounding box center [1367, 165] width 152 height 24
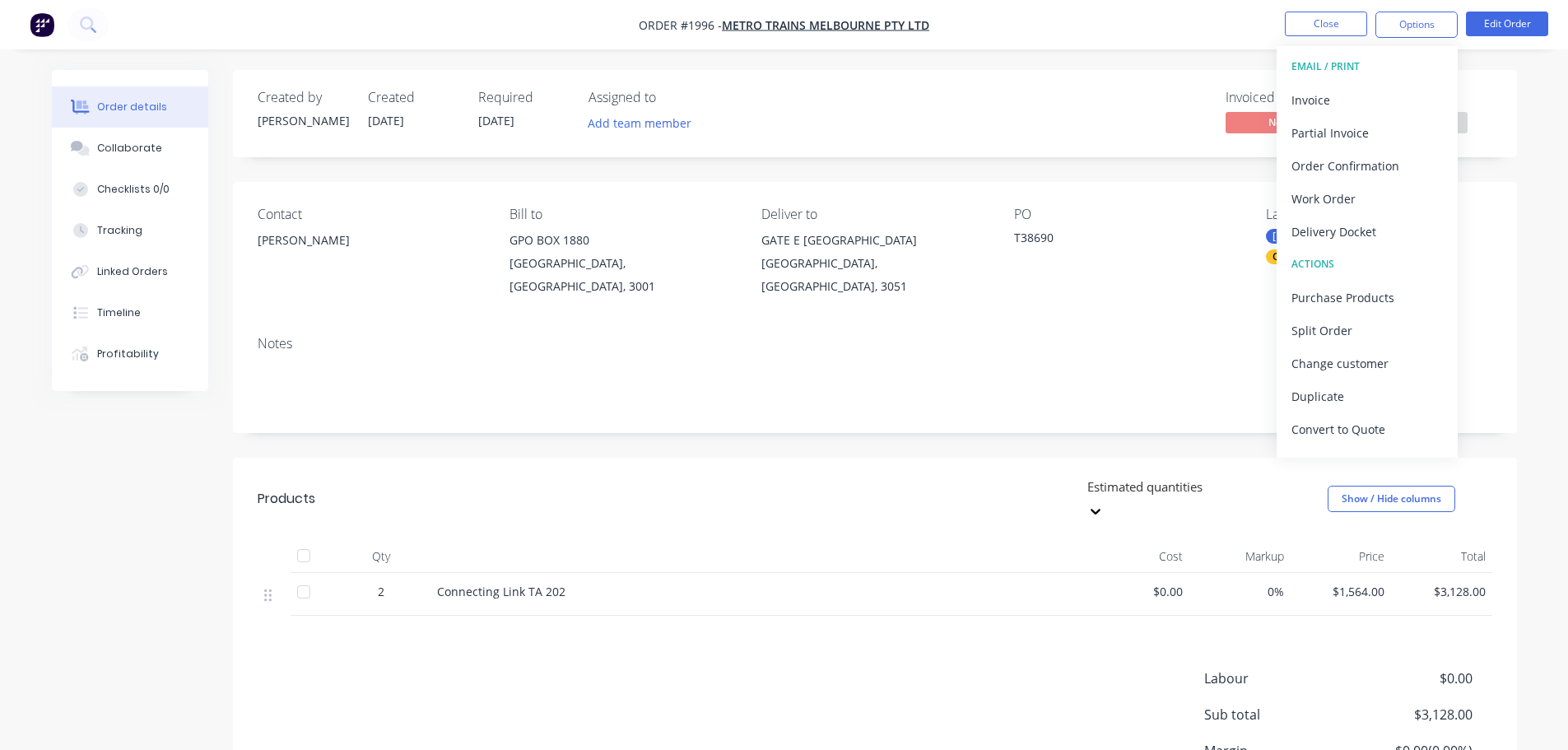
click at [1148, 101] on div "Invoiced No Status Submitted" at bounding box center [1123, 114] width 739 height 48
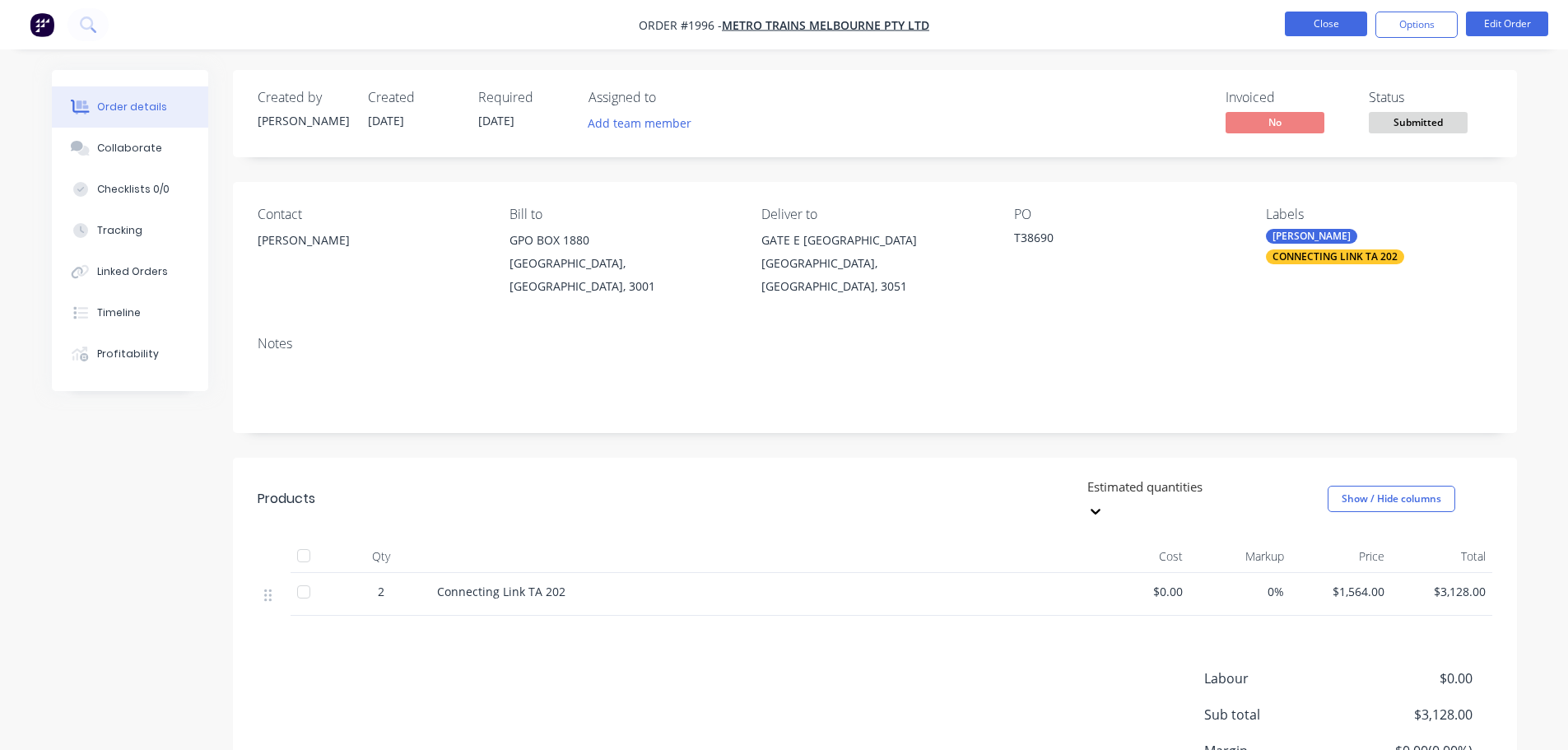
click at [1320, 27] on button "Close" at bounding box center [1326, 24] width 83 height 25
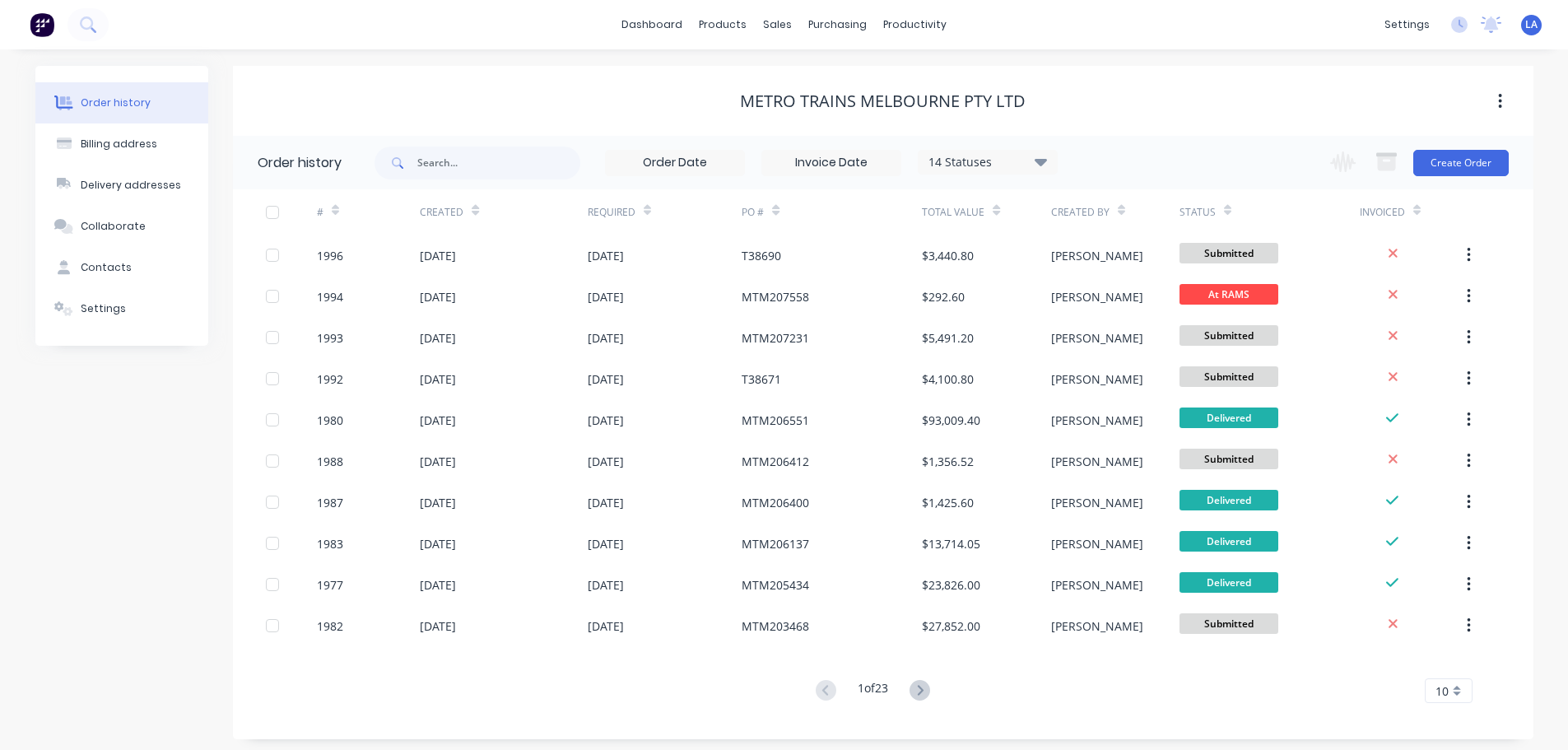
click at [1451, 176] on div "Change order status Submitted In Production Ready For Galvanizing At RAMS At [G…" at bounding box center [1414, 162] width 187 height 53
click at [1455, 162] on button "Create Order" at bounding box center [1462, 163] width 96 height 27
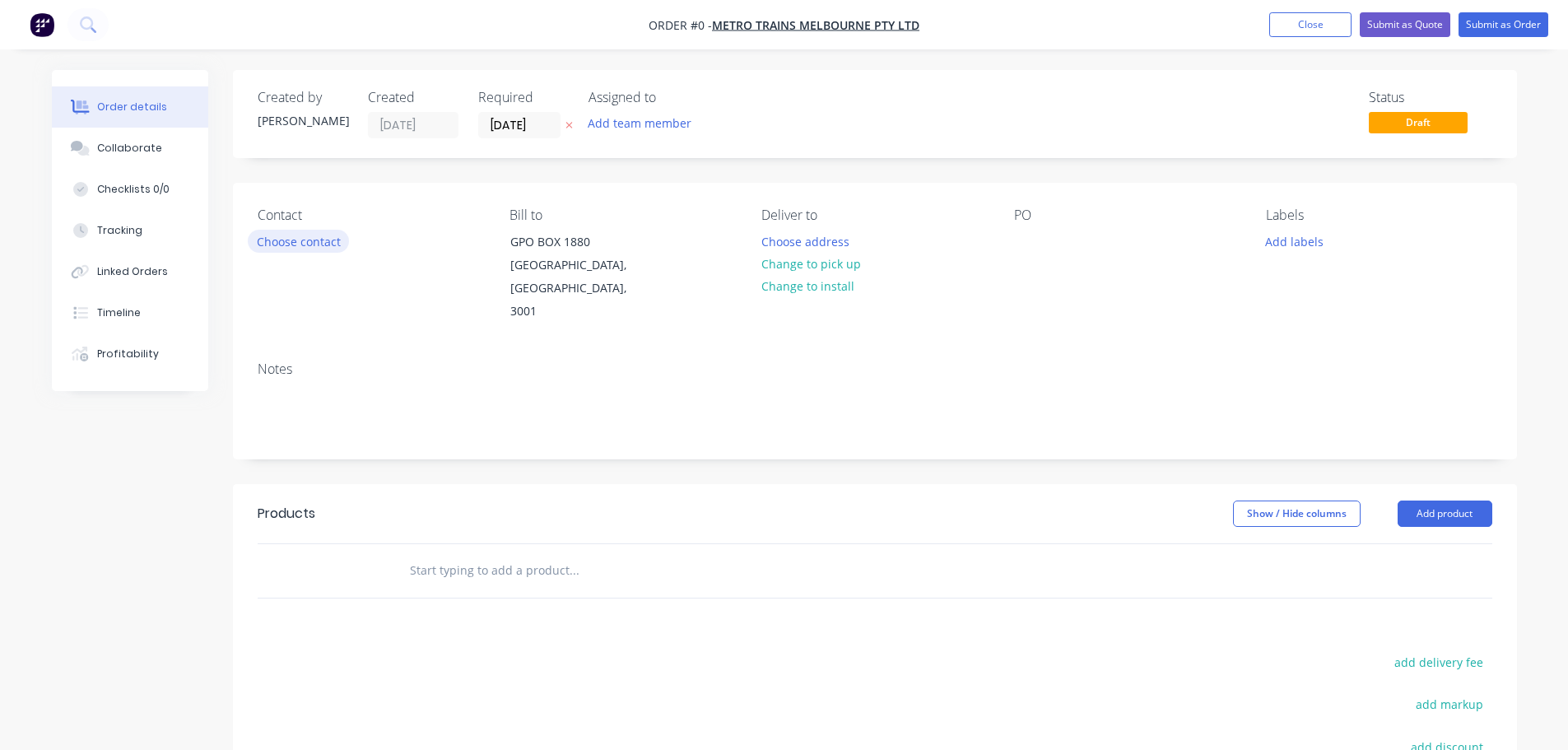
click at [291, 233] on button "Choose contact" at bounding box center [298, 241] width 101 height 22
click at [299, 236] on button "Choose contact" at bounding box center [298, 241] width 101 height 22
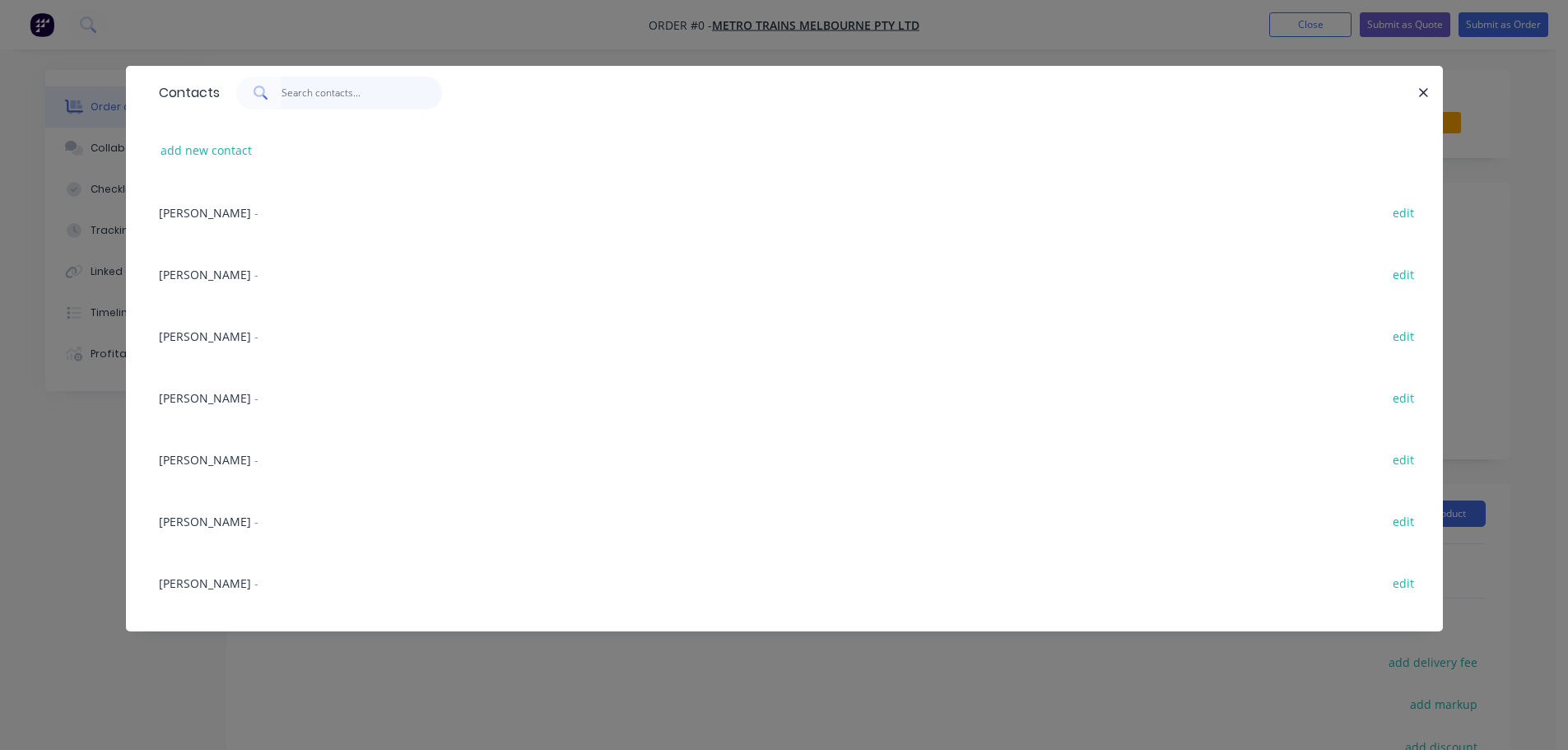
click at [364, 102] on input "text" at bounding box center [361, 92] width 161 height 33
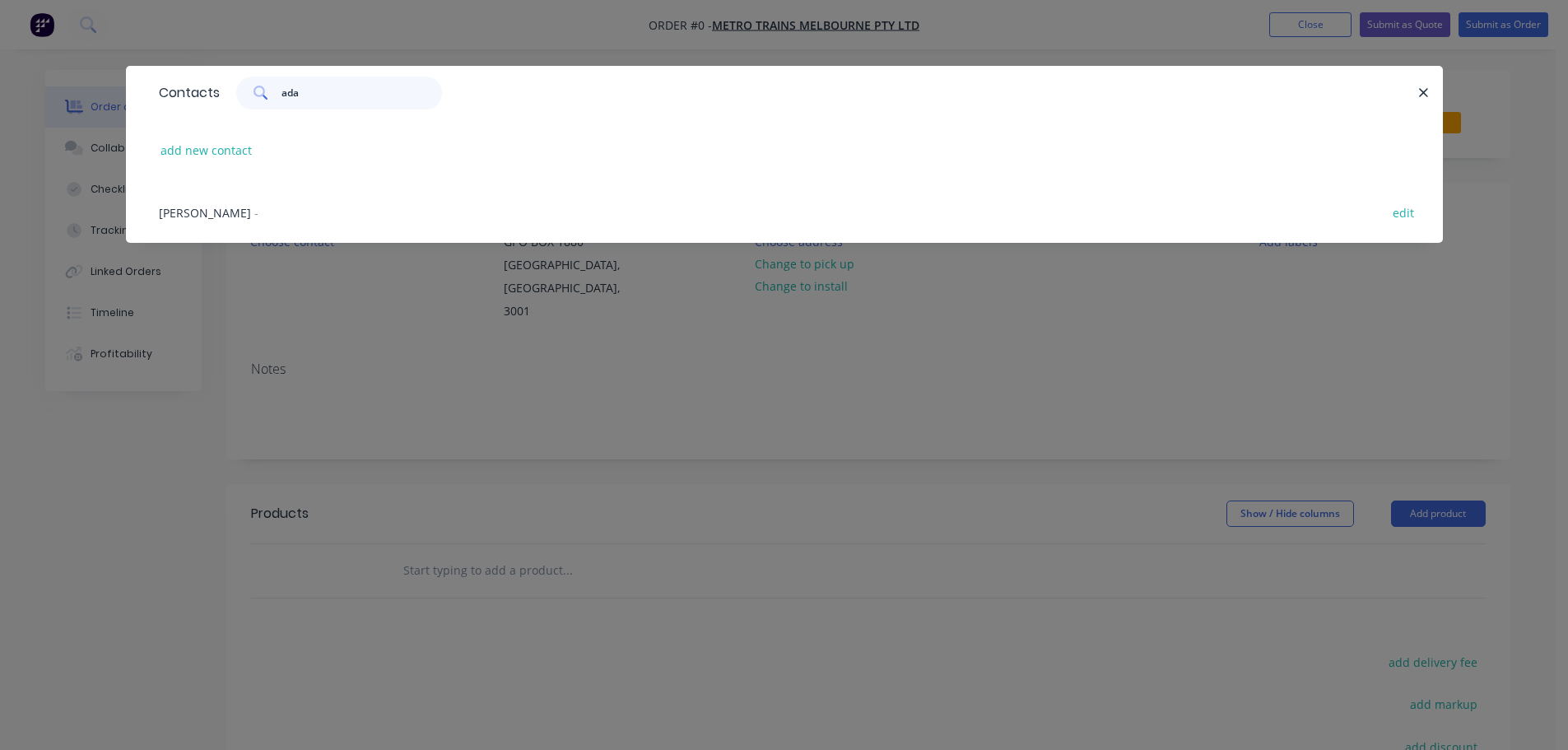
type input "ada"
click at [207, 219] on span "[PERSON_NAME]" at bounding box center [205, 213] width 92 height 16
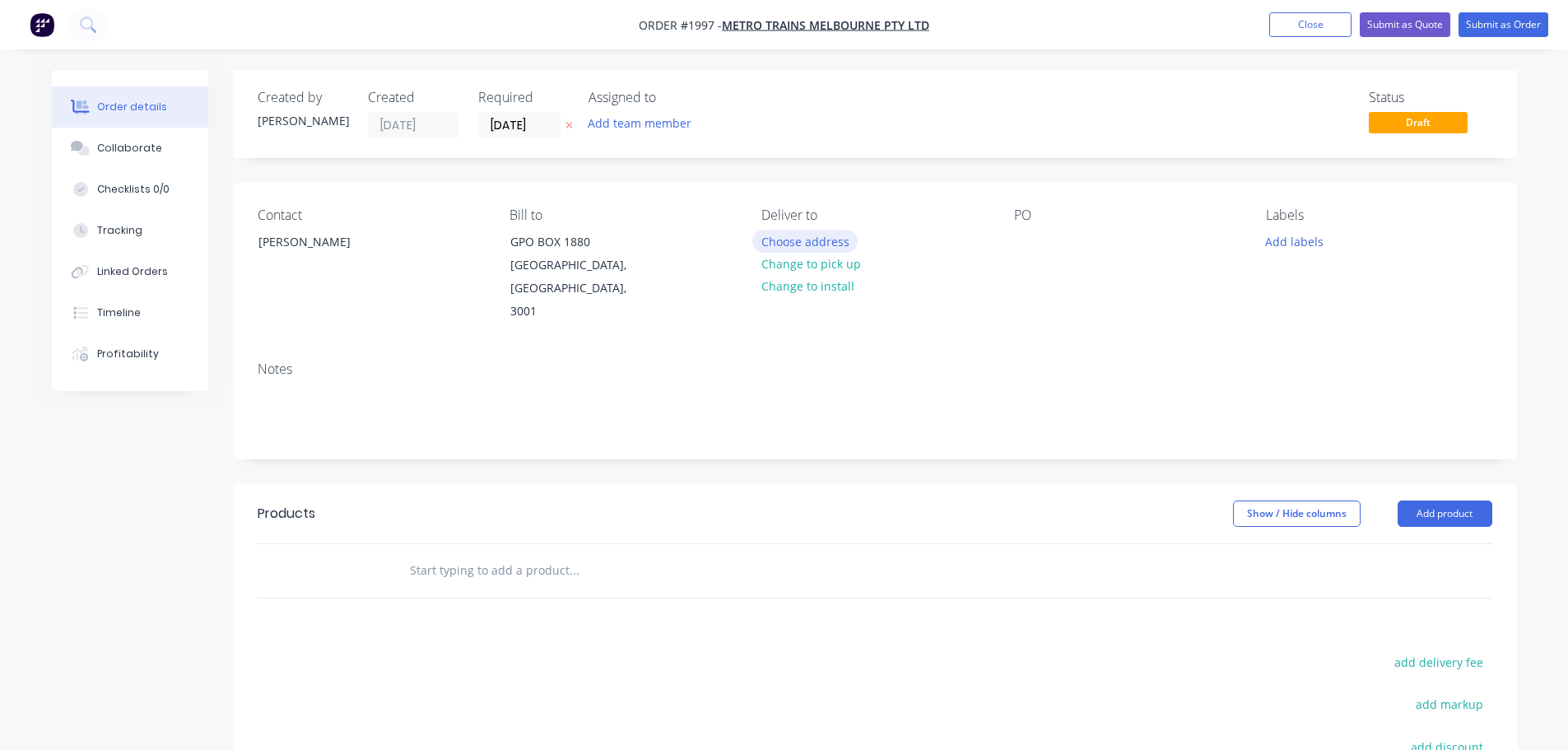
click at [817, 233] on button "Choose address" at bounding box center [805, 241] width 106 height 22
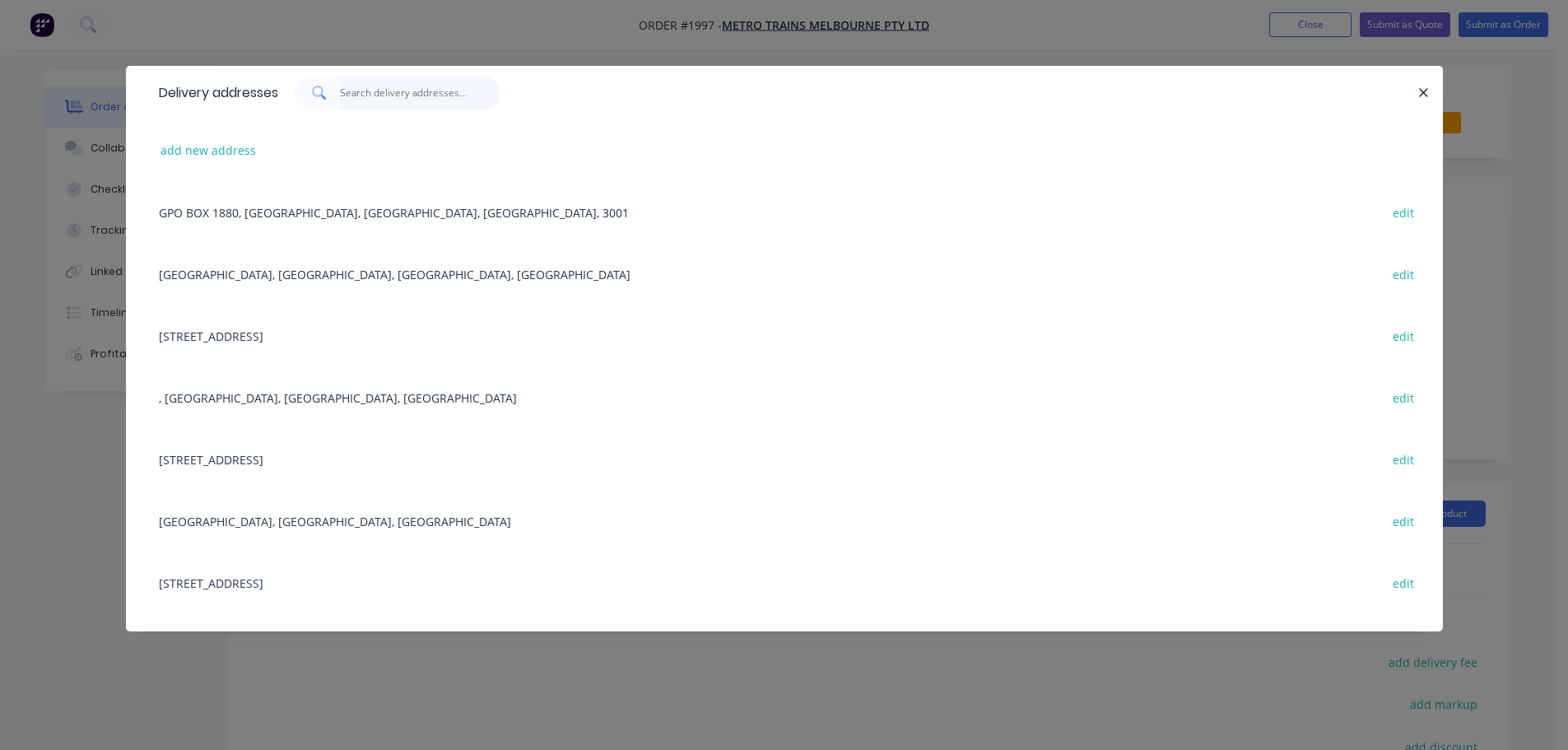
click at [422, 99] on input "text" at bounding box center [420, 92] width 161 height 33
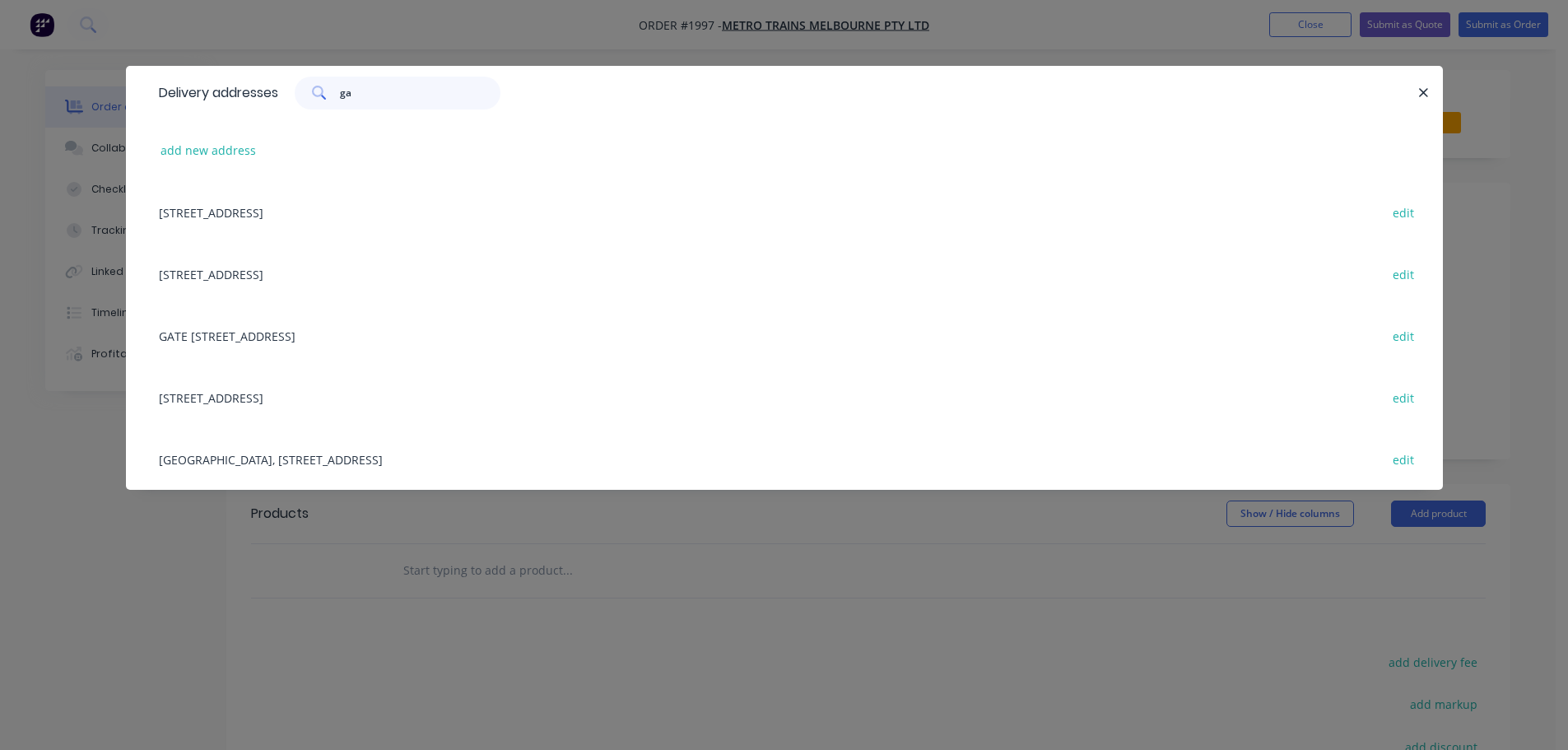
type input "ga"
click at [338, 269] on div "[STREET_ADDRESS] edit" at bounding box center [784, 274] width 1267 height 62
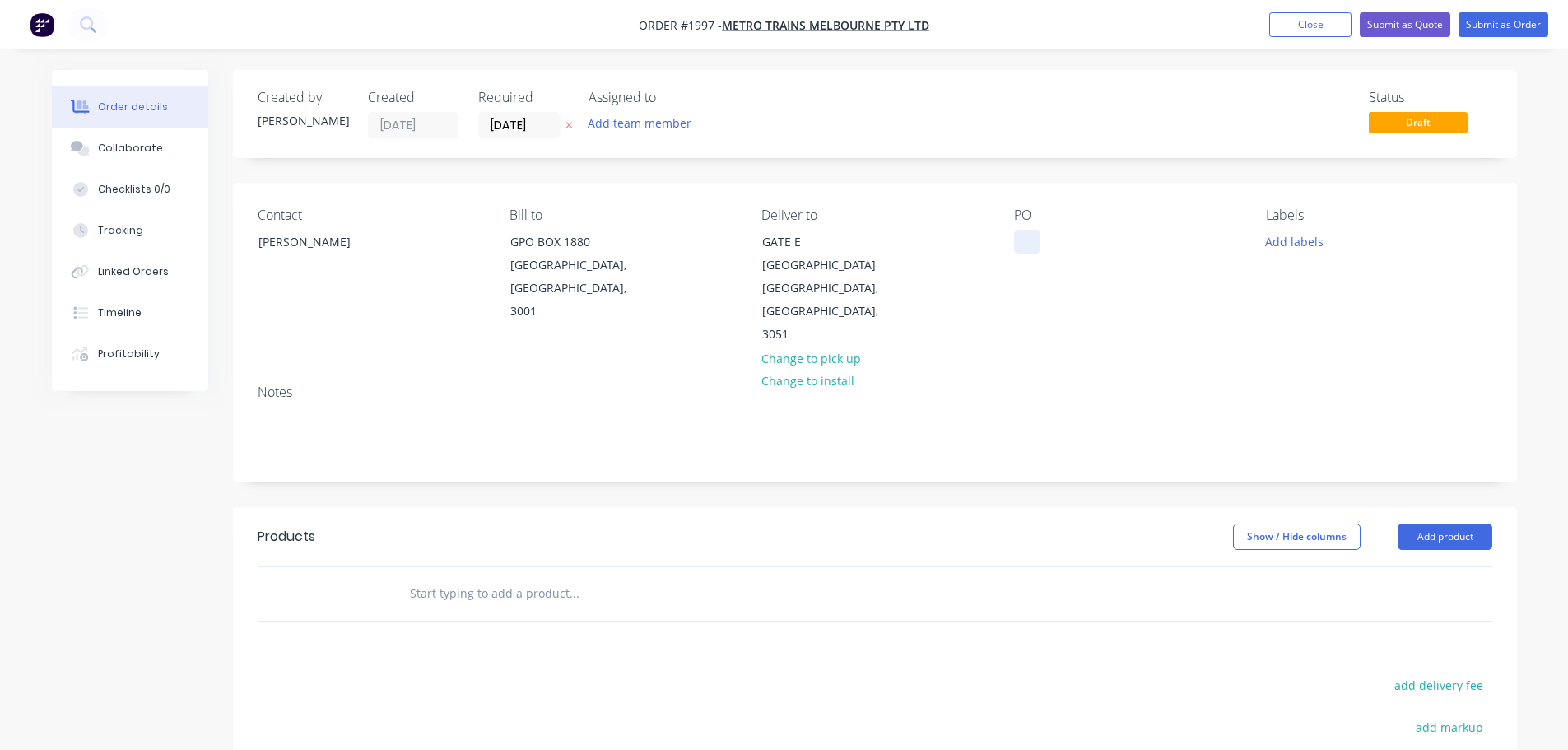
click at [1019, 242] on div at bounding box center [1028, 241] width 27 height 24
click at [1304, 253] on div "Labels Add labels" at bounding box center [1379, 277] width 225 height 139
click at [1305, 250] on button "Add labels" at bounding box center [1294, 241] width 75 height 22
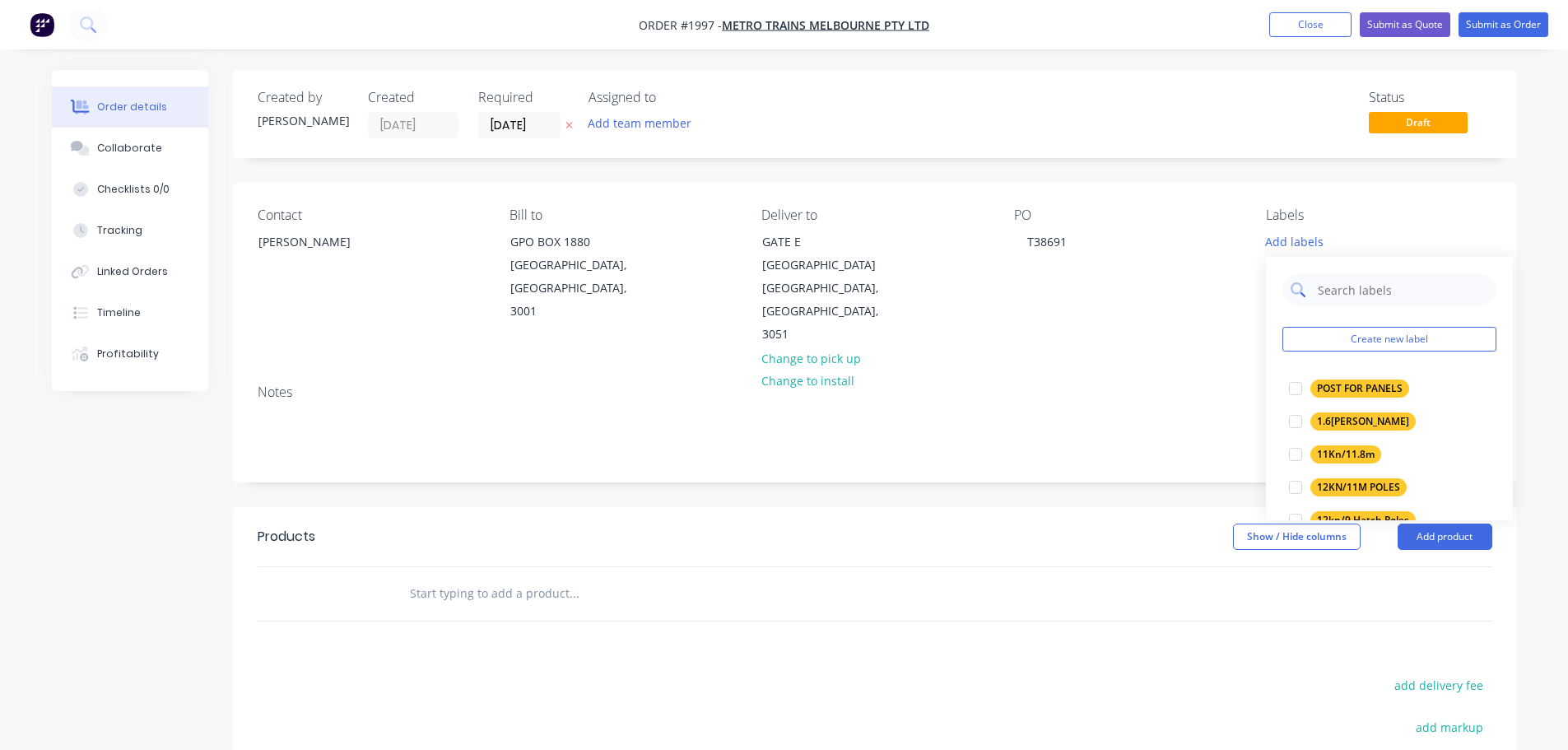
click at [1320, 284] on input "text" at bounding box center [1402, 289] width 172 height 33
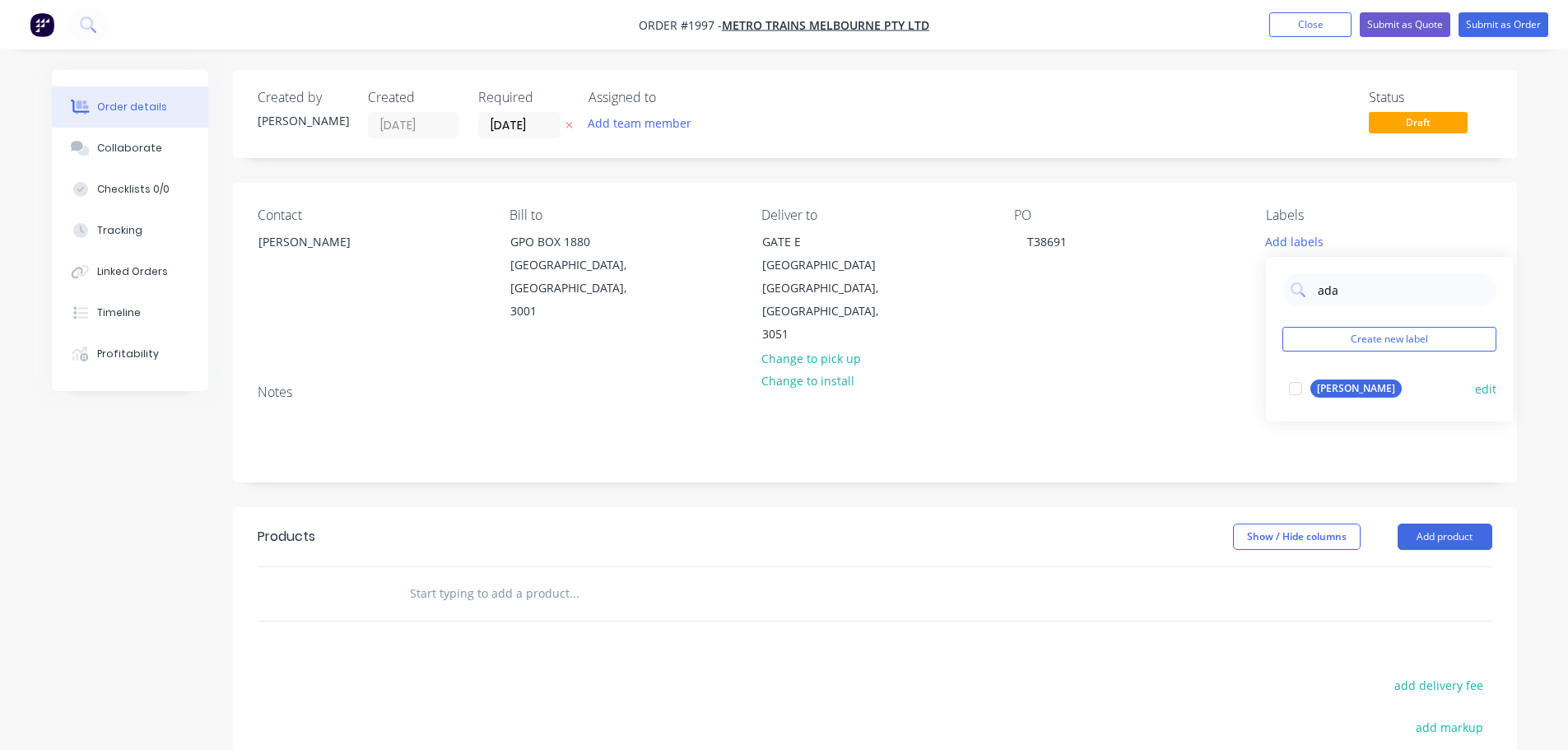
click at [1324, 394] on div "[PERSON_NAME]" at bounding box center [1356, 389] width 91 height 18
click at [1350, 279] on input "ada" at bounding box center [1402, 281] width 172 height 33
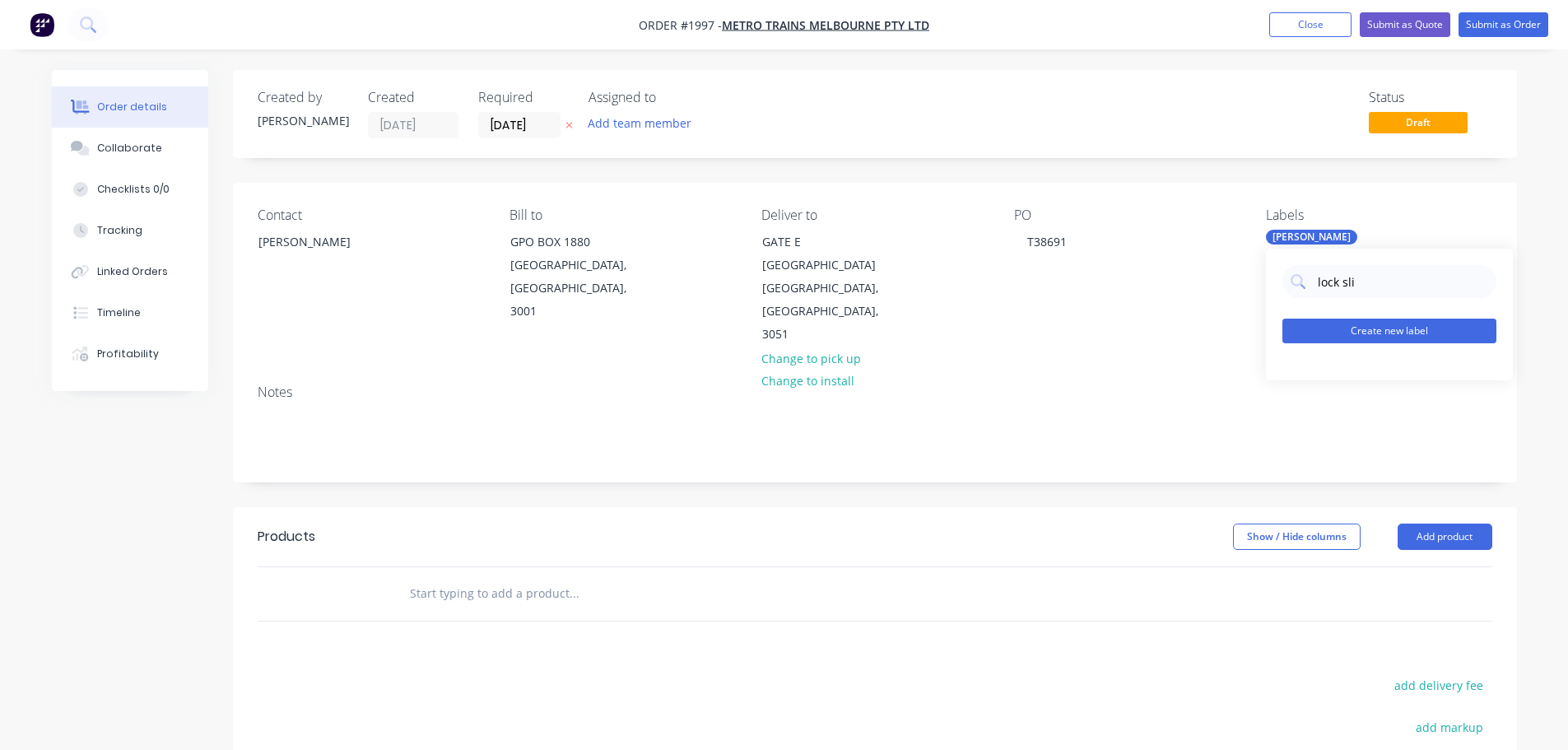
type input "lock sli"
click at [1363, 328] on button "Create new label" at bounding box center [1389, 331] width 214 height 25
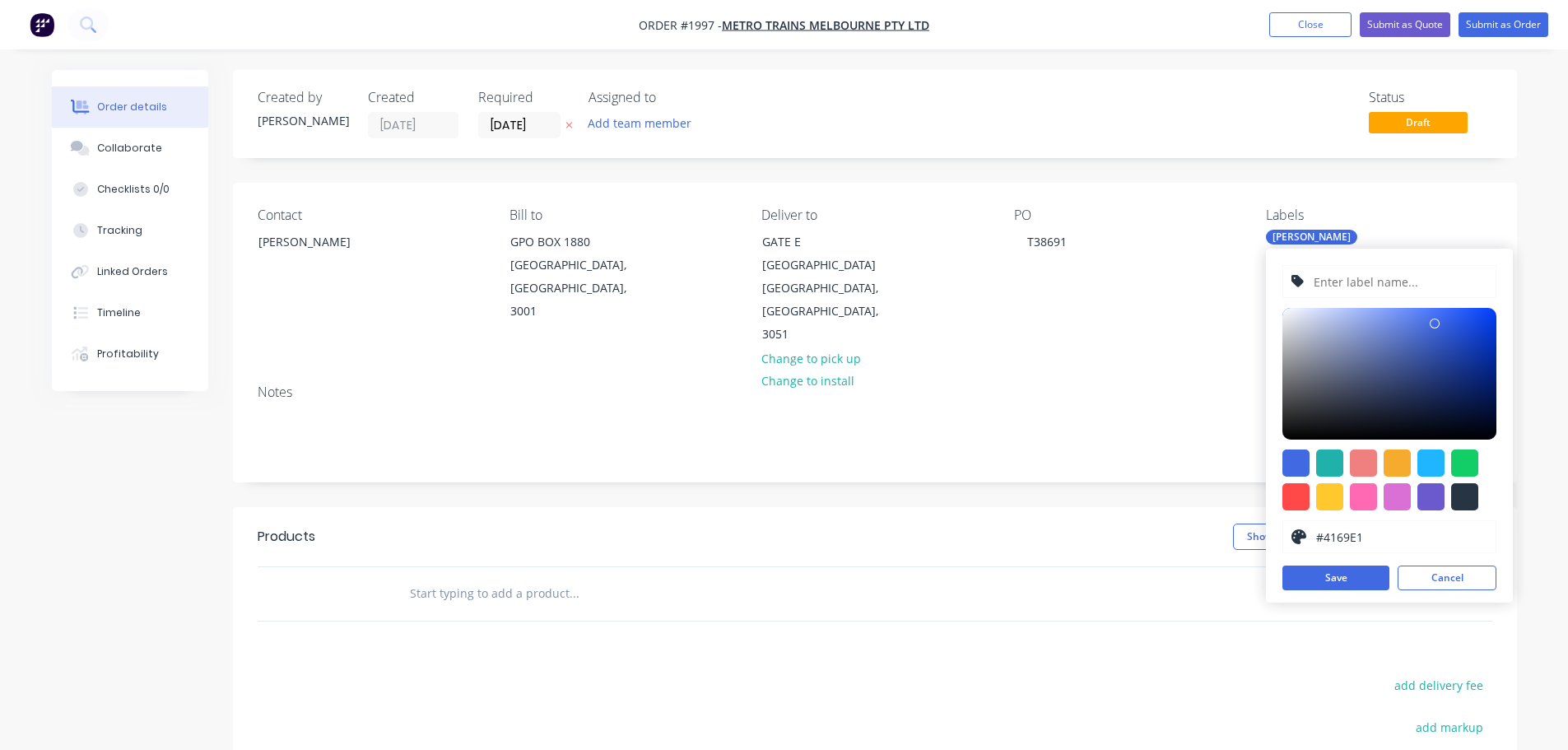
click at [1366, 285] on input "text" at bounding box center [1400, 281] width 176 height 31
type input "K"
type input "LOCK SLIDE POINTS MS466"
click at [1325, 499] on div at bounding box center [1329, 496] width 28 height 28
type input "#FFC82C"
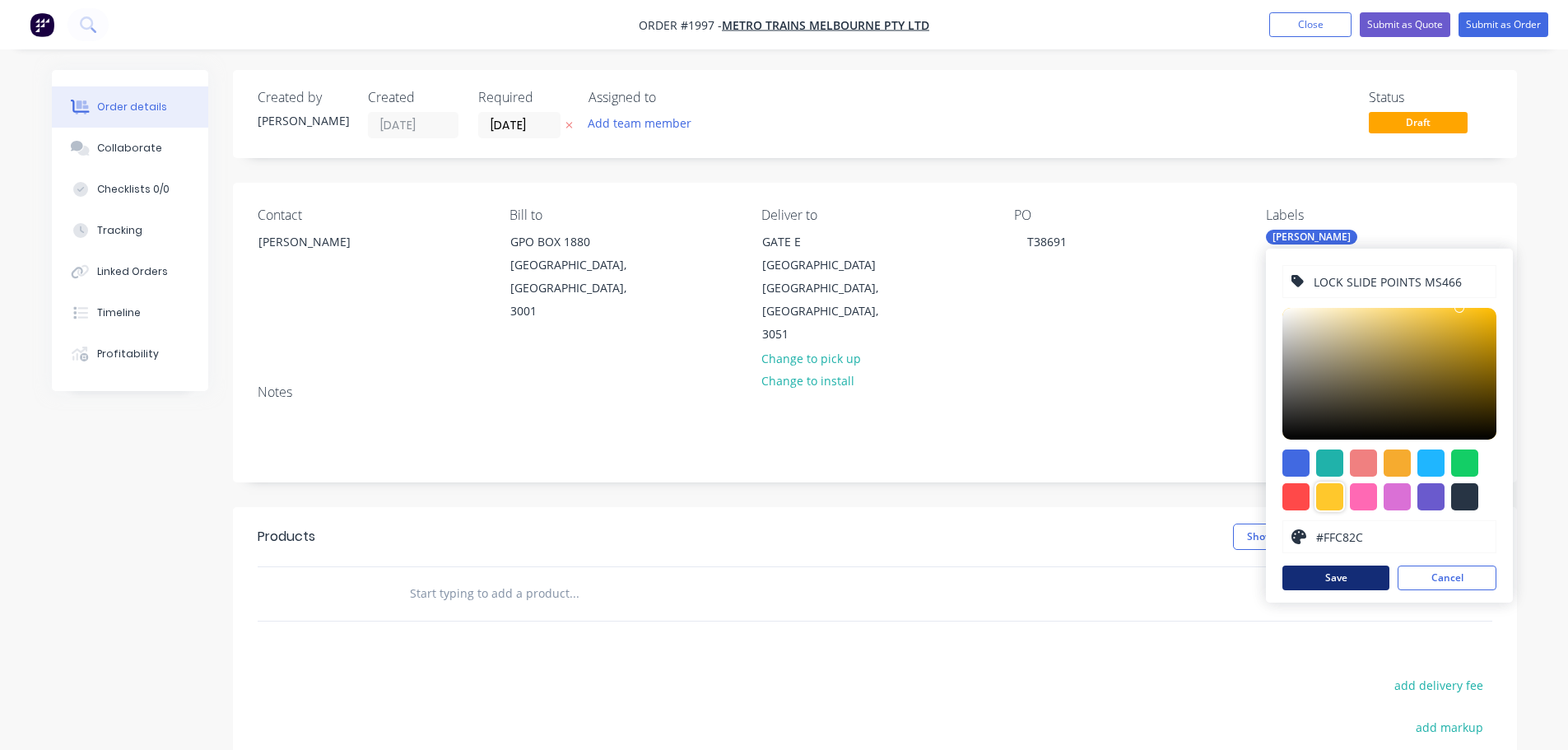
click at [1339, 574] on button "Save" at bounding box center [1336, 578] width 107 height 25
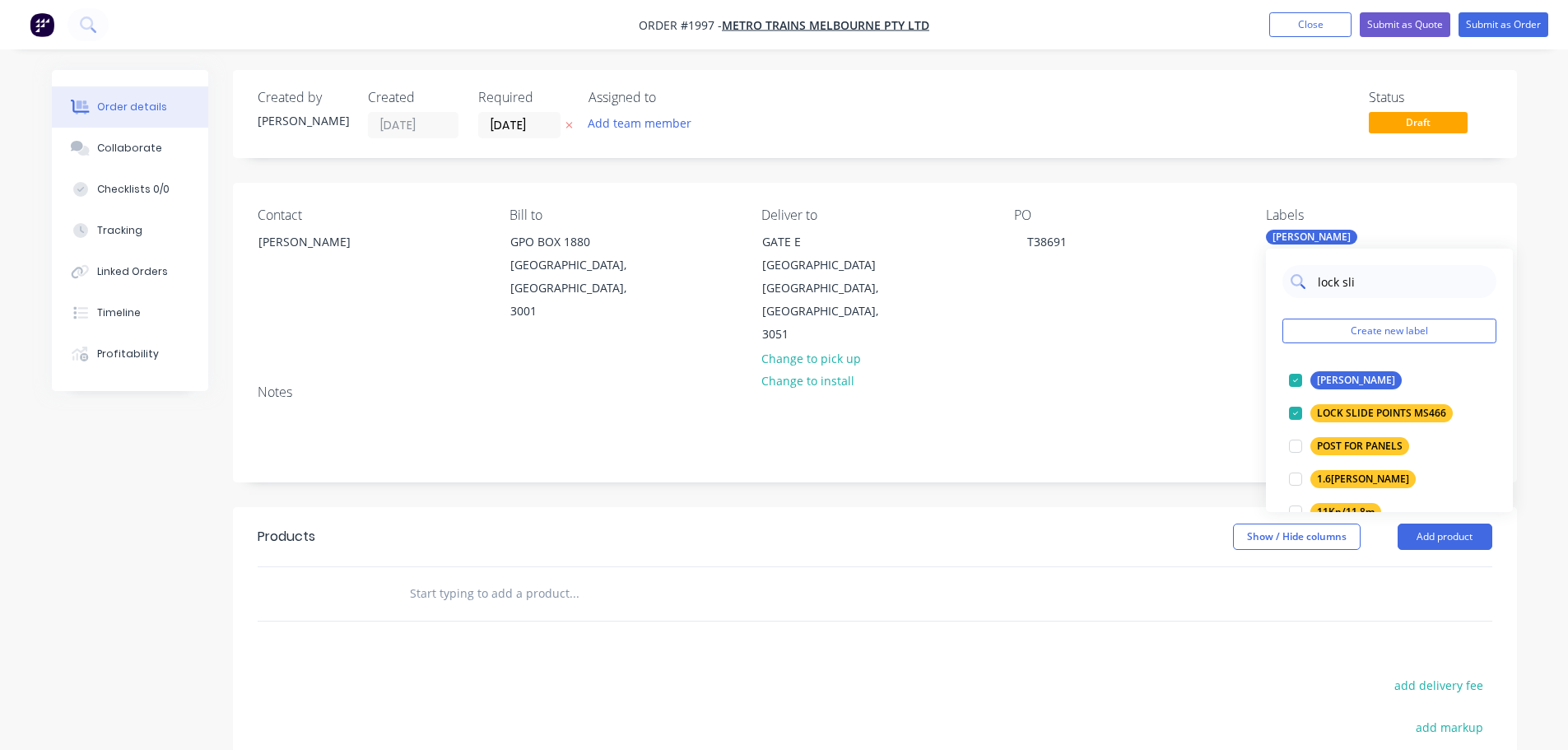
click at [1369, 286] on input "lock sli" at bounding box center [1402, 281] width 172 height 33
type input "l"
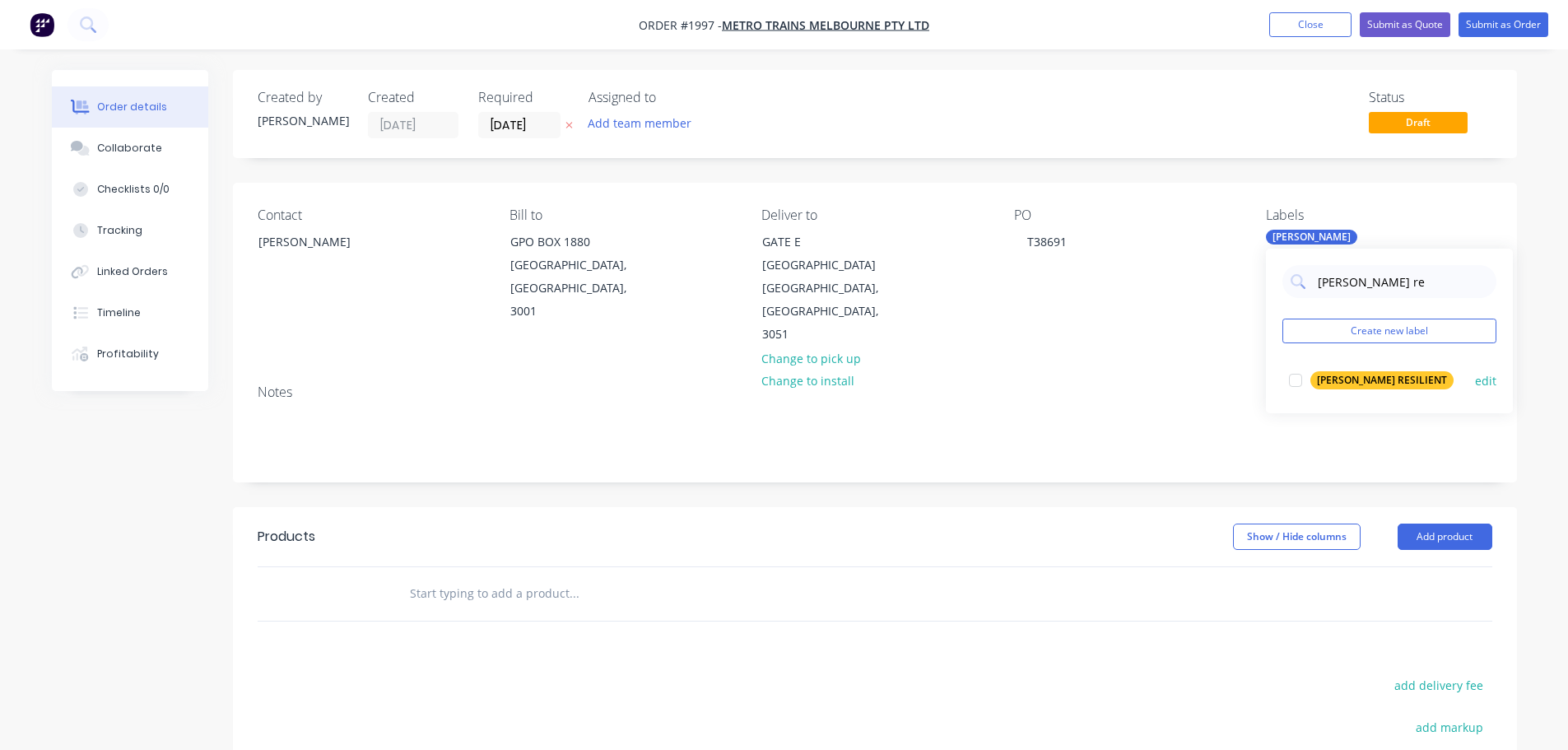
type input "[PERSON_NAME] re"
click at [1361, 375] on div "[PERSON_NAME] RESILIENT" at bounding box center [1382, 380] width 143 height 18
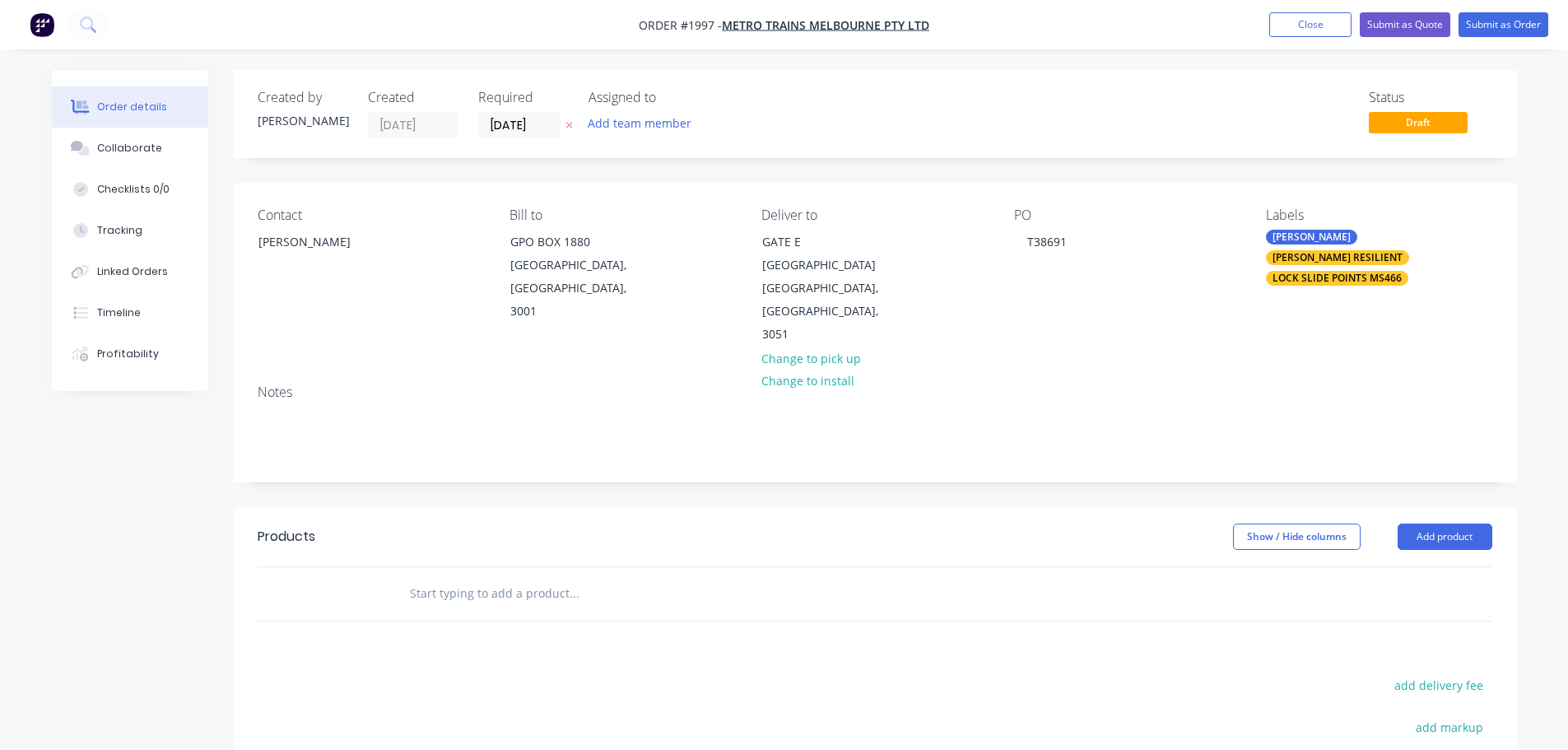
click at [1070, 327] on div "Contact [PERSON_NAME] Bill to GPO BOX 1880 [GEOGRAPHIC_DATA], [GEOGRAPHIC_DATA]…" at bounding box center [875, 277] width 1284 height 188
click at [530, 577] on input "text" at bounding box center [573, 593] width 329 height 33
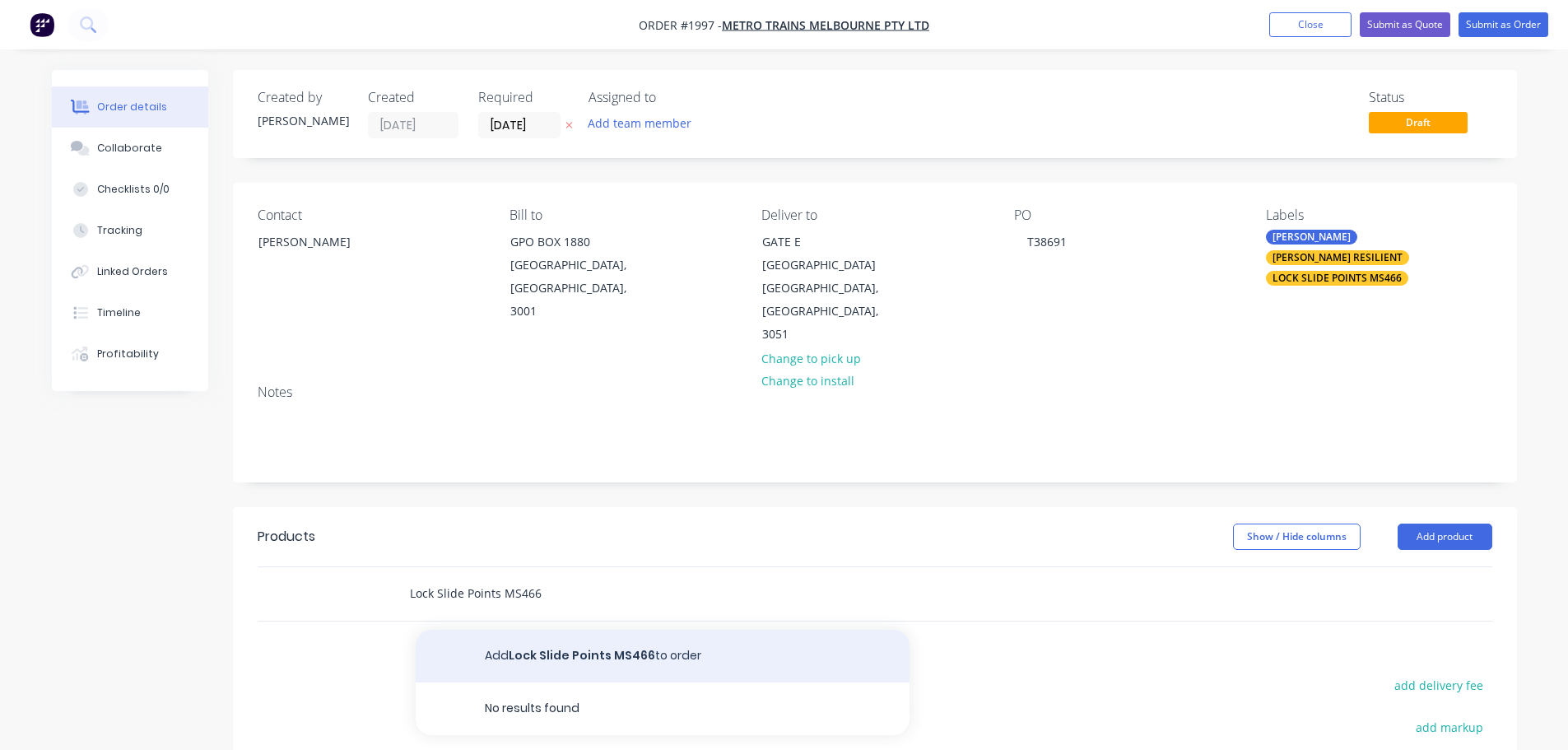
type input "Lock Slide Points MS466"
click at [556, 630] on button "Add Lock Slide Points MS466 to order" at bounding box center [662, 656] width 494 height 52
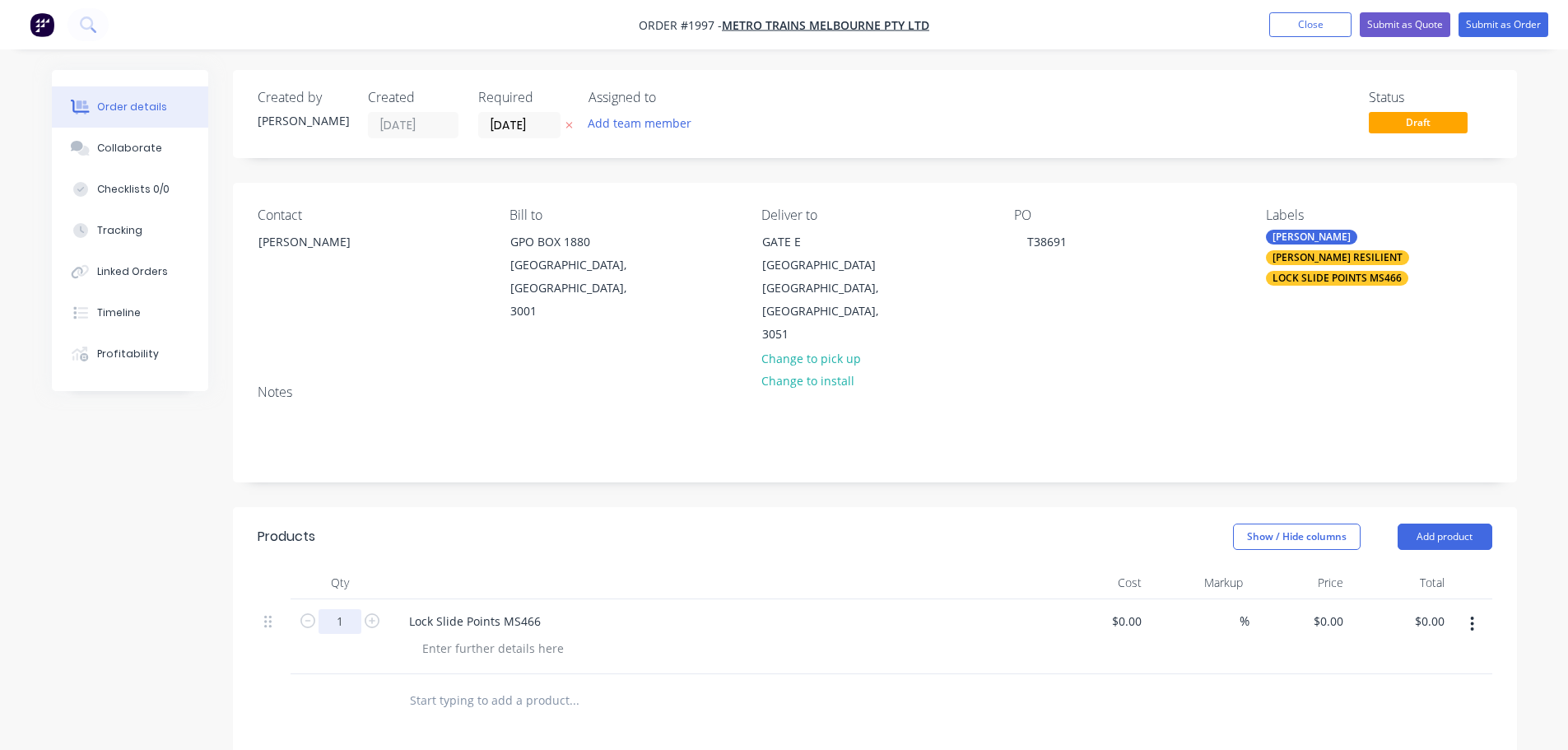
click at [351, 609] on input "1" at bounding box center [340, 621] width 43 height 25
type input "50"
click at [1345, 609] on input "0" at bounding box center [1331, 620] width 38 height 24
click at [1345, 609] on input "0" at bounding box center [1340, 620] width 19 height 24
type input "$226.40"
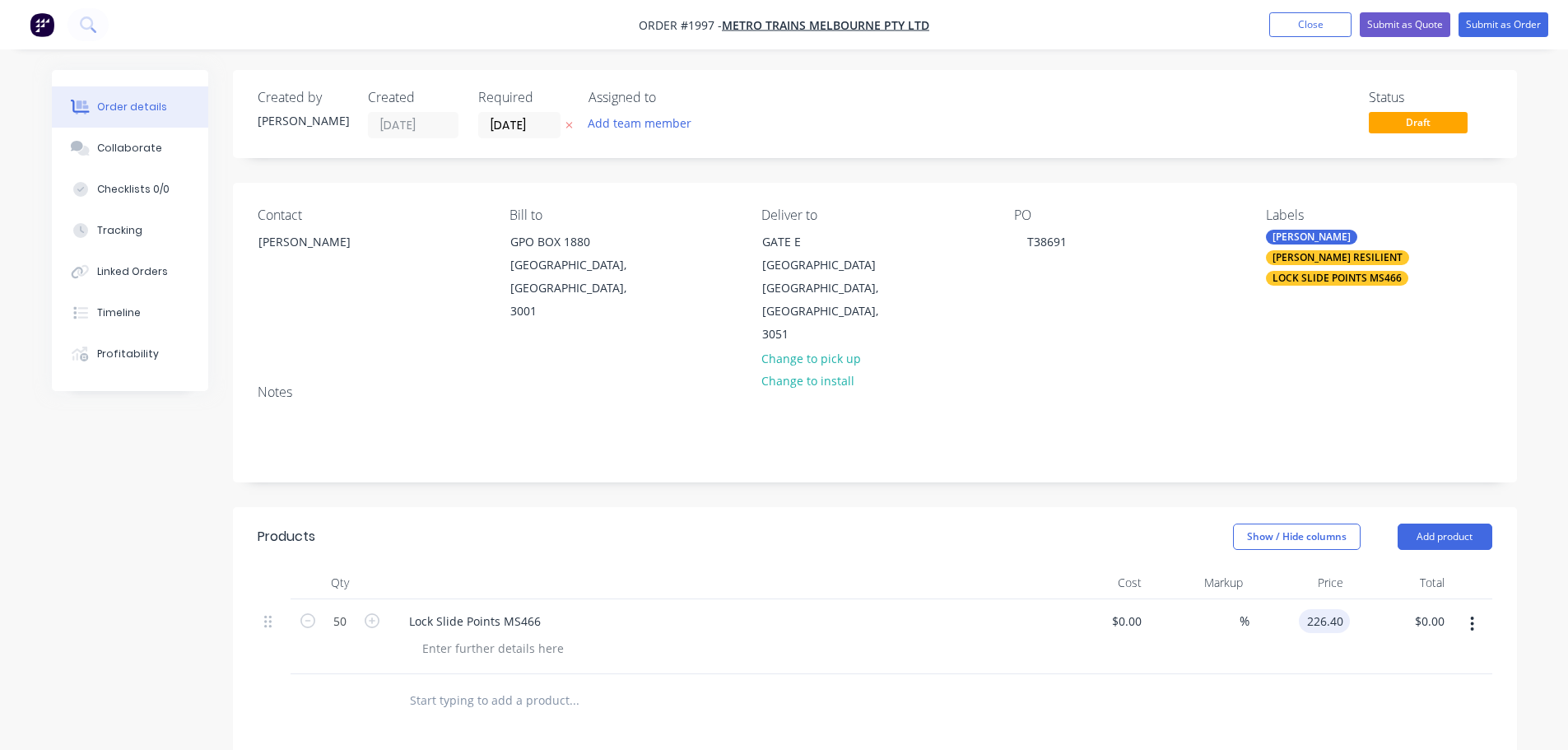
type input "$11,320.00"
click at [1333, 675] on div at bounding box center [874, 701] width 1234 height 53
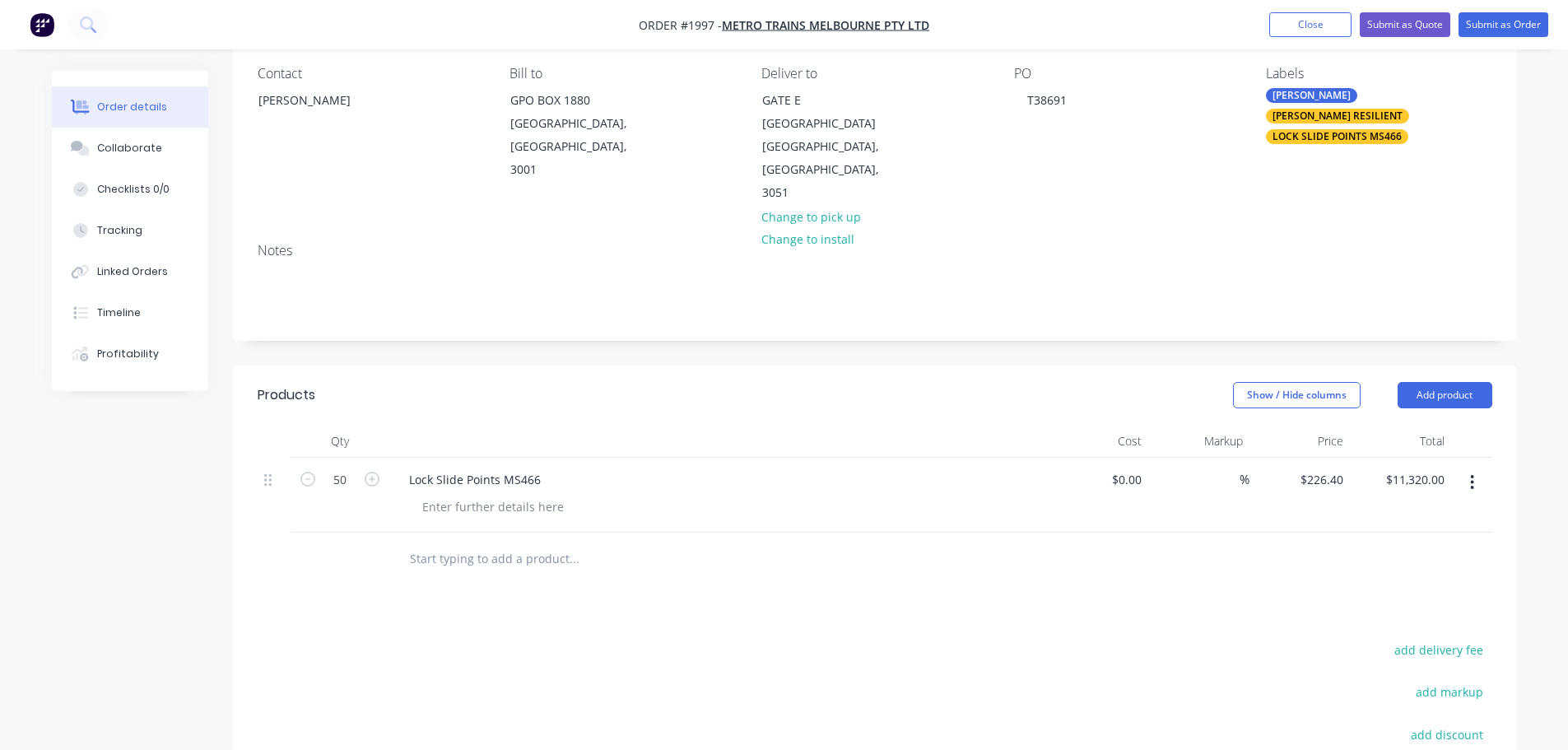
scroll to position [165, 0]
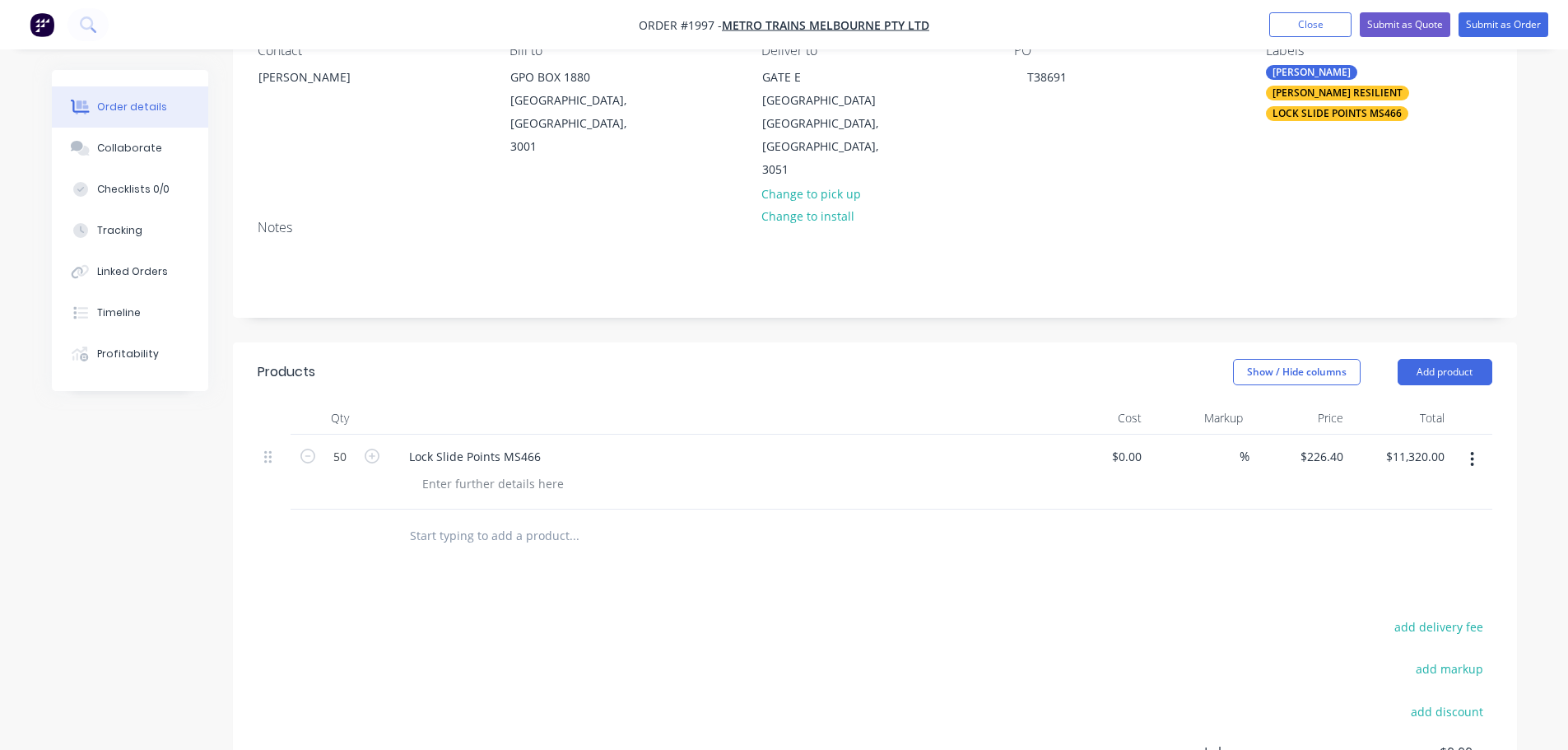
click at [501, 519] on input "text" at bounding box center [573, 535] width 329 height 33
click at [341, 445] on input "50" at bounding box center [340, 457] width 43 height 25
type input "10"
type input "226.4"
type input "$2,264.00"
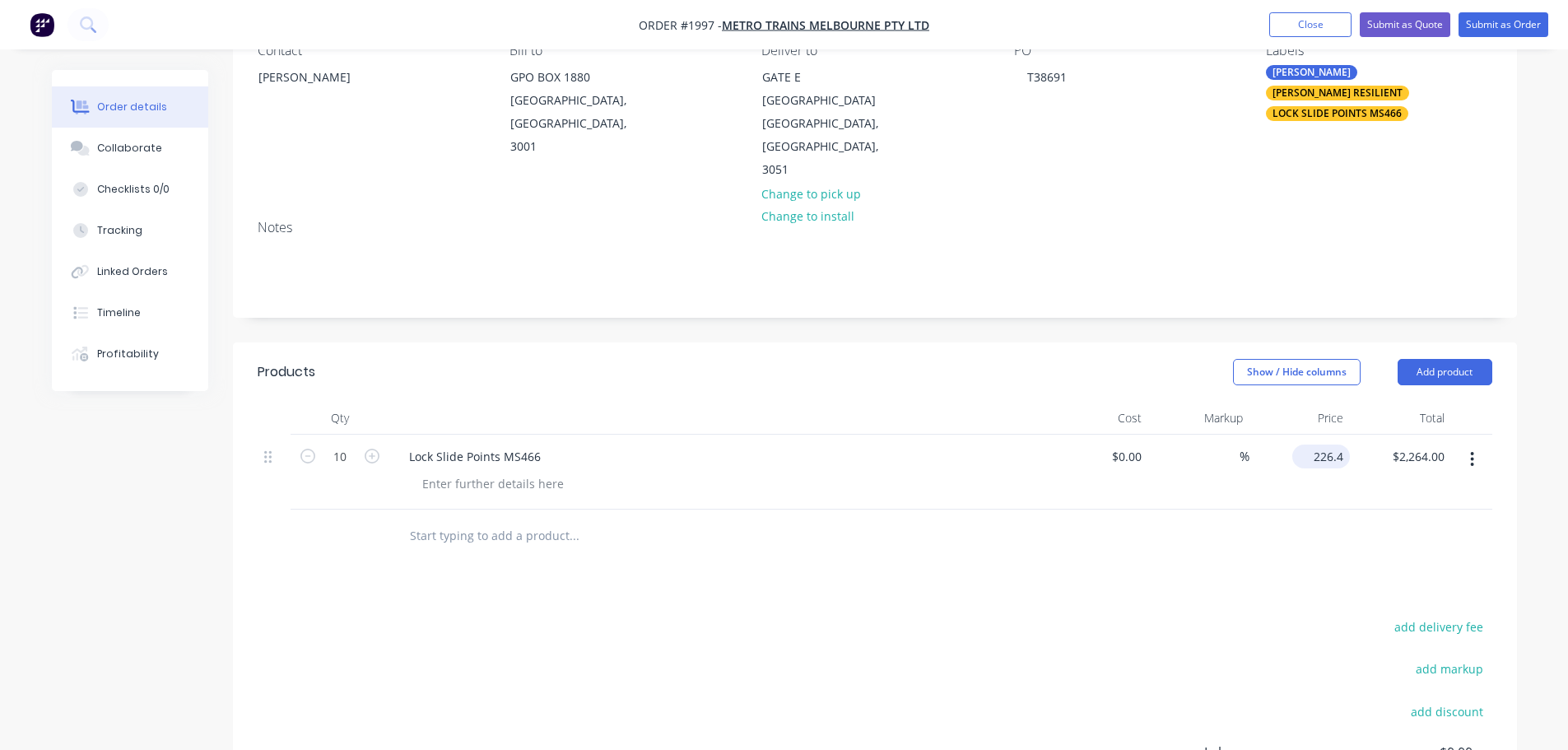
click at [1339, 445] on input "226.4" at bounding box center [1325, 456] width 51 height 24
click at [1339, 445] on input "226.4" at bounding box center [1331, 456] width 38 height 24
click at [1340, 445] on input "226.4" at bounding box center [1331, 456] width 38 height 24
type input "$1,424.00"
type input "$14,240.00"
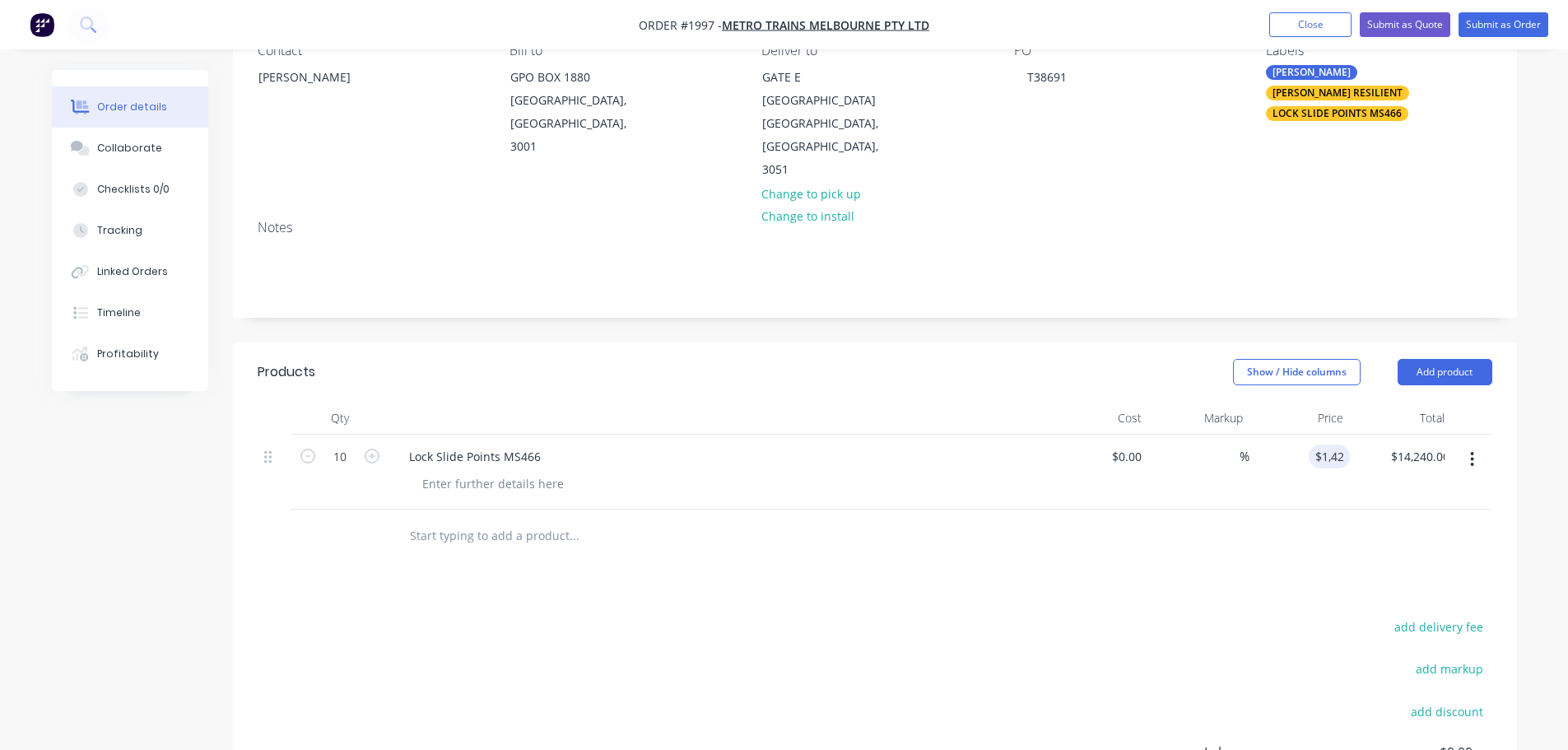
click at [1305, 524] on div at bounding box center [874, 536] width 1234 height 53
click at [552, 519] on input "text" at bounding box center [573, 535] width 329 height 33
type input "[PERSON_NAME] Resilient 1A351586-83"
click at [611, 572] on button "Add [PERSON_NAME] Resilient 1A351586-83 to order" at bounding box center [662, 598] width 494 height 52
drag, startPoint x: 611, startPoint y: 570, endPoint x: 575, endPoint y: 561, distance: 37.1
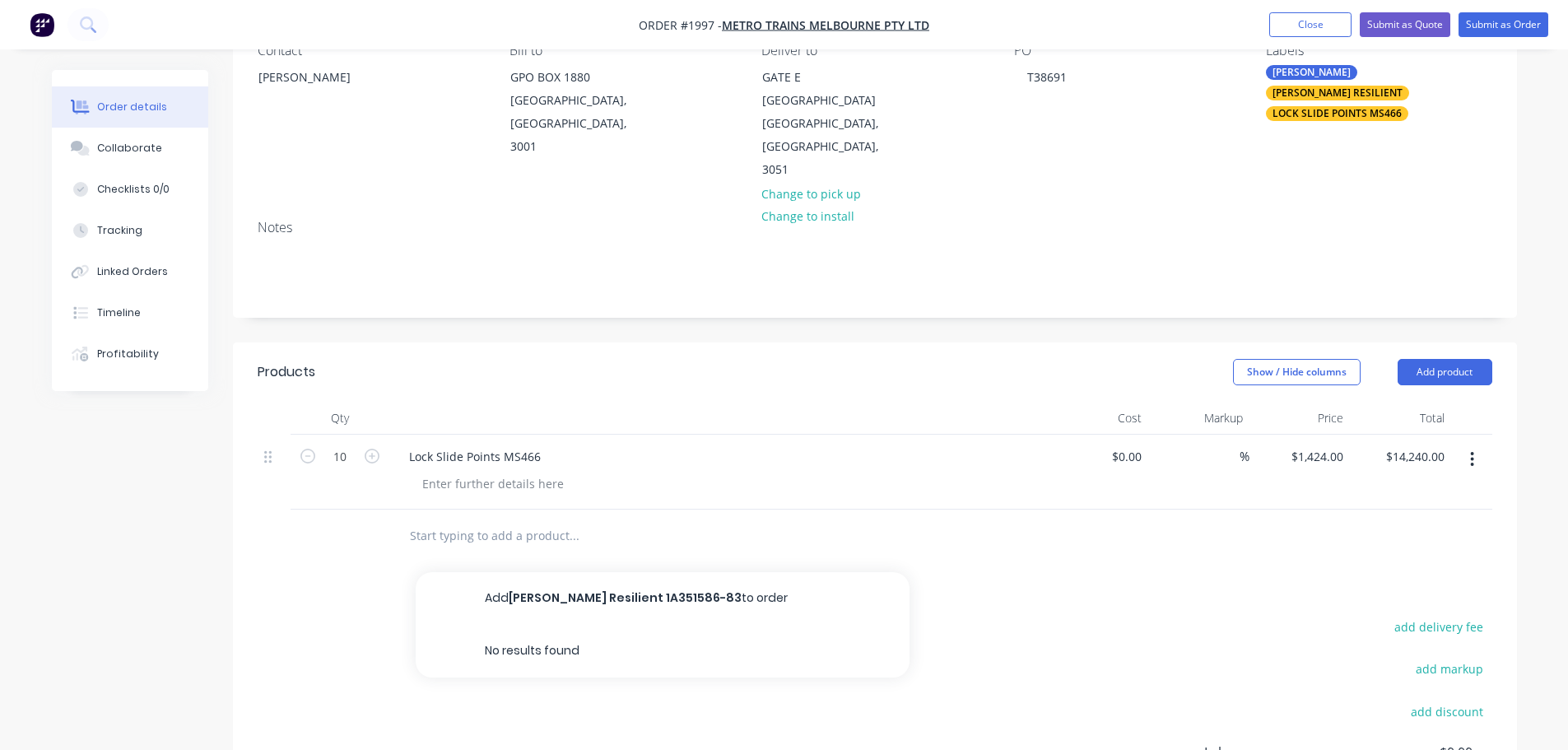
click at [611, 552] on input "text" at bounding box center [573, 535] width 329 height 33
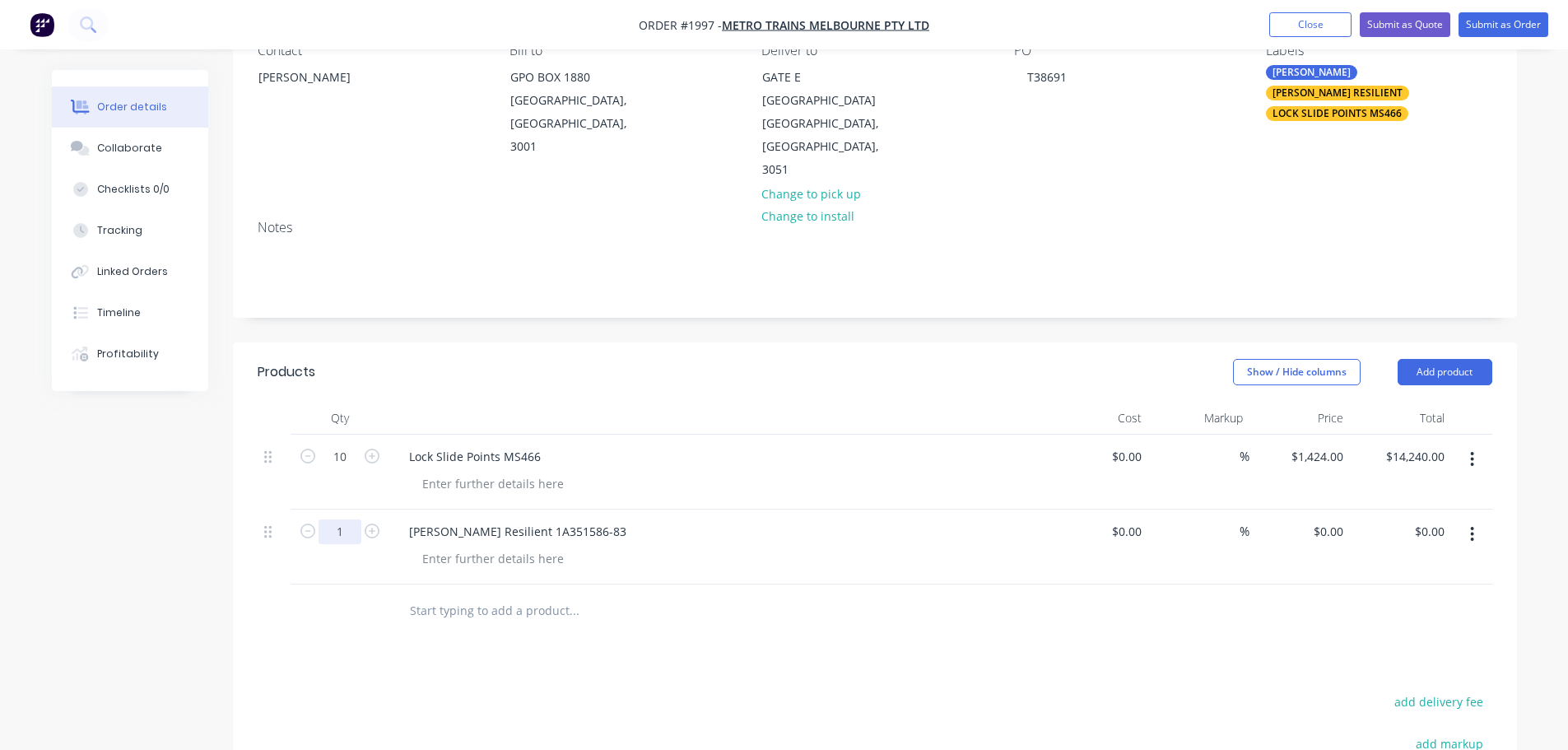
click at [340, 519] on input "1" at bounding box center [340, 532] width 43 height 25
type input "50"
click at [981, 636] on div "Products Show / Hide columns Add product Qty Cost Markup Price Total 10 Lock Sl…" at bounding box center [875, 688] width 1284 height 691
click at [1342, 519] on input "0" at bounding box center [1331, 531] width 38 height 24
click at [1342, 519] on input "0" at bounding box center [1340, 531] width 19 height 24
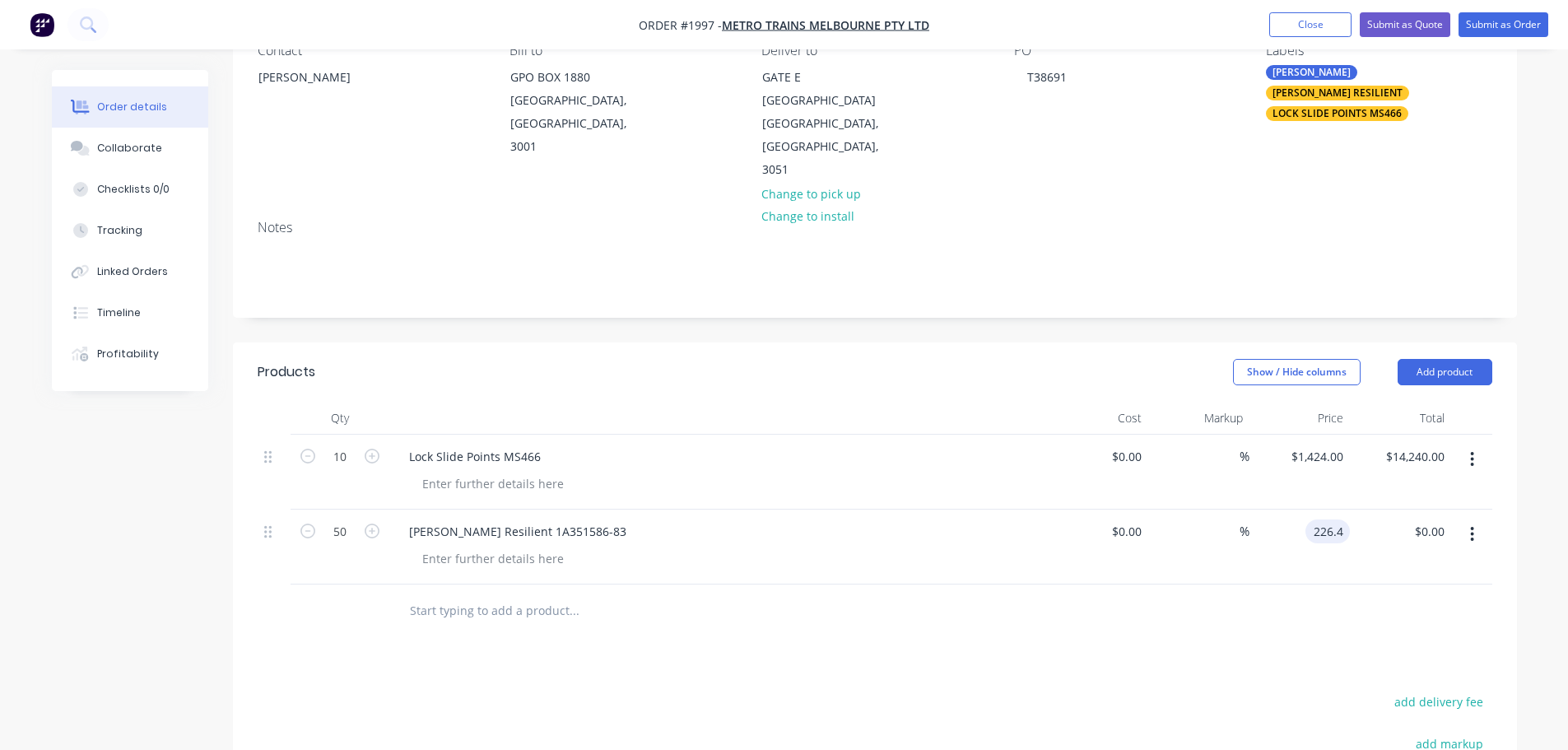
type input "$226.40"
type input "$11,320.00"
click at [1336, 648] on div "Products Show / Hide columns Add product Qty Cost Markup Price Total 10 Lock Sl…" at bounding box center [875, 688] width 1284 height 691
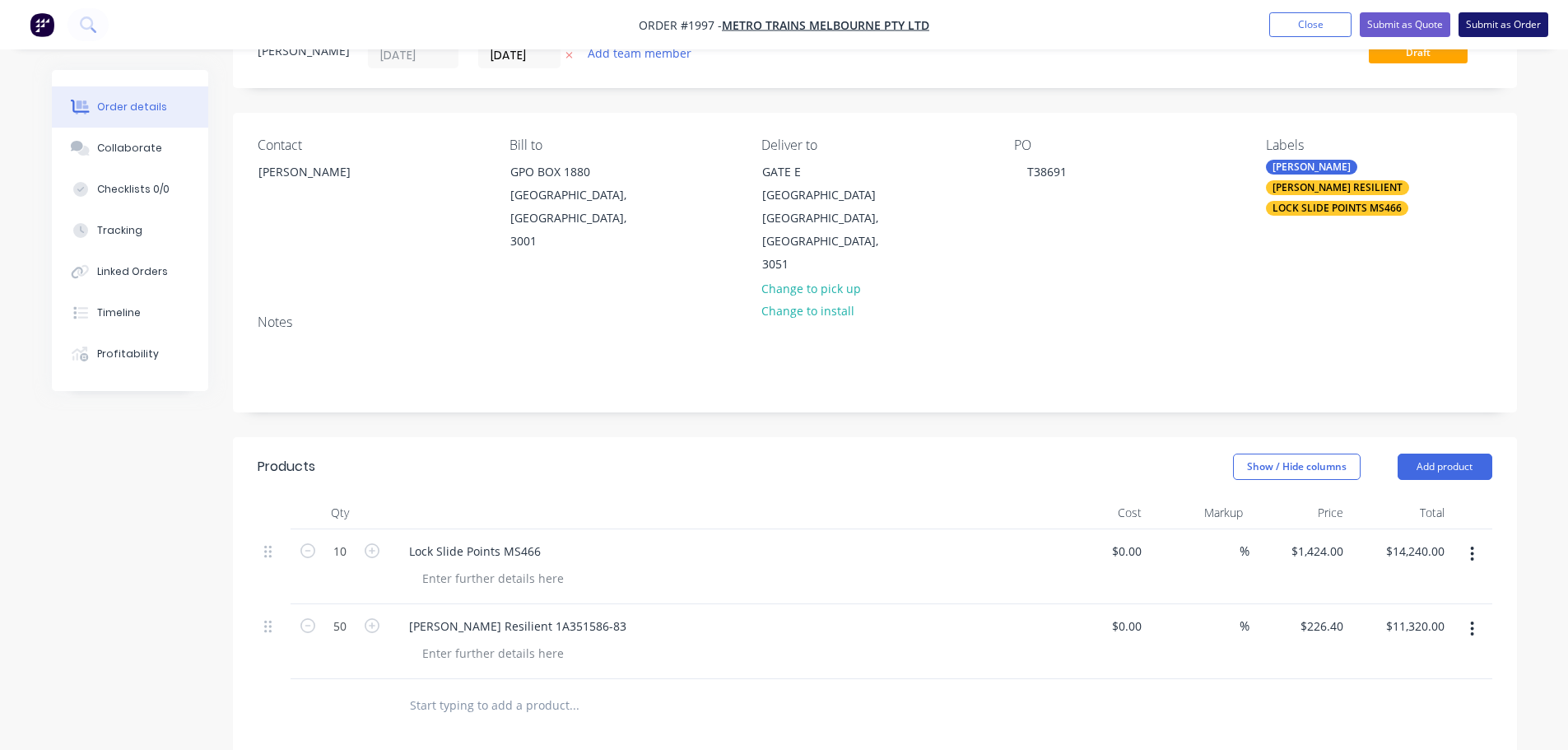
scroll to position [0, 0]
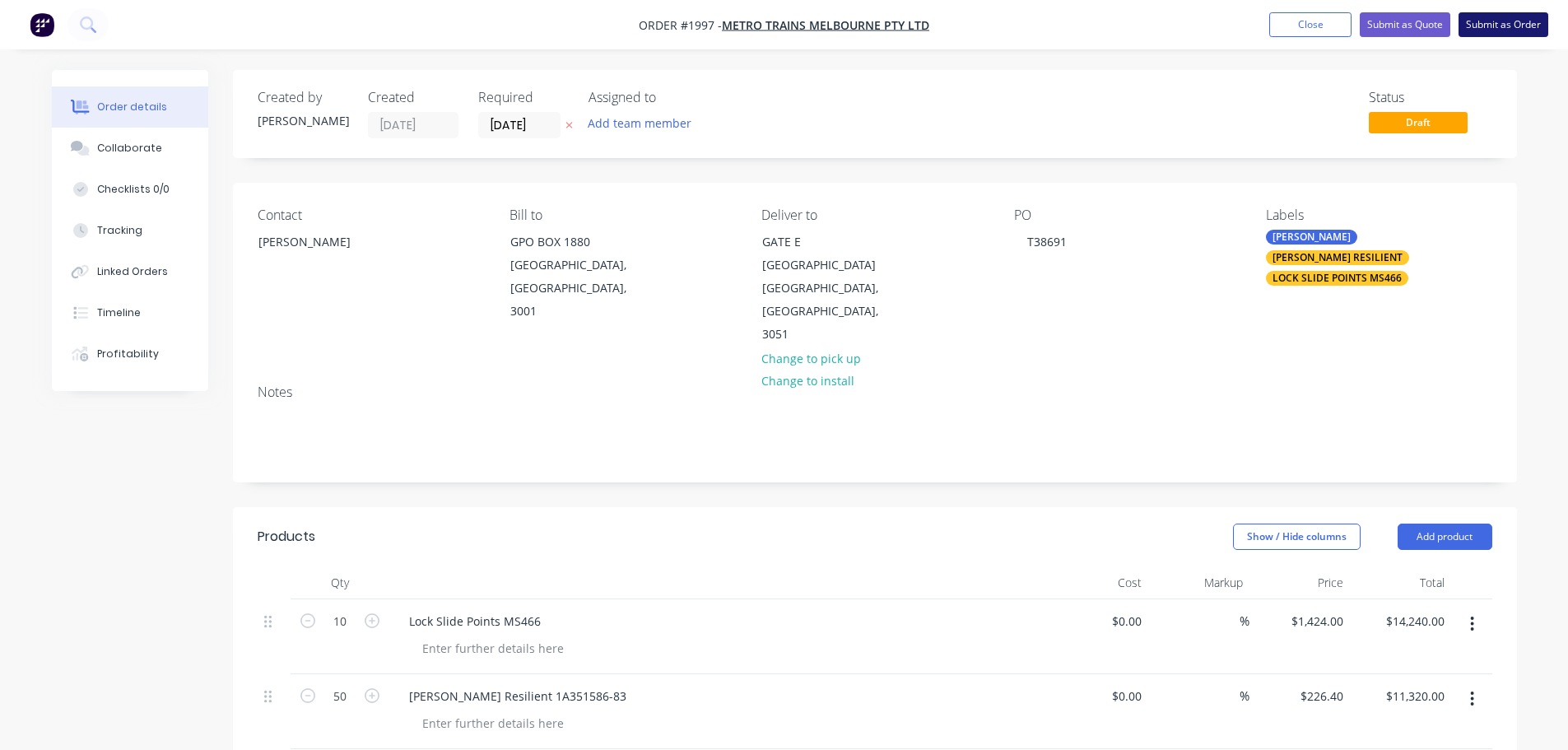
click at [1472, 27] on button "Submit as Order" at bounding box center [1503, 25] width 90 height 25
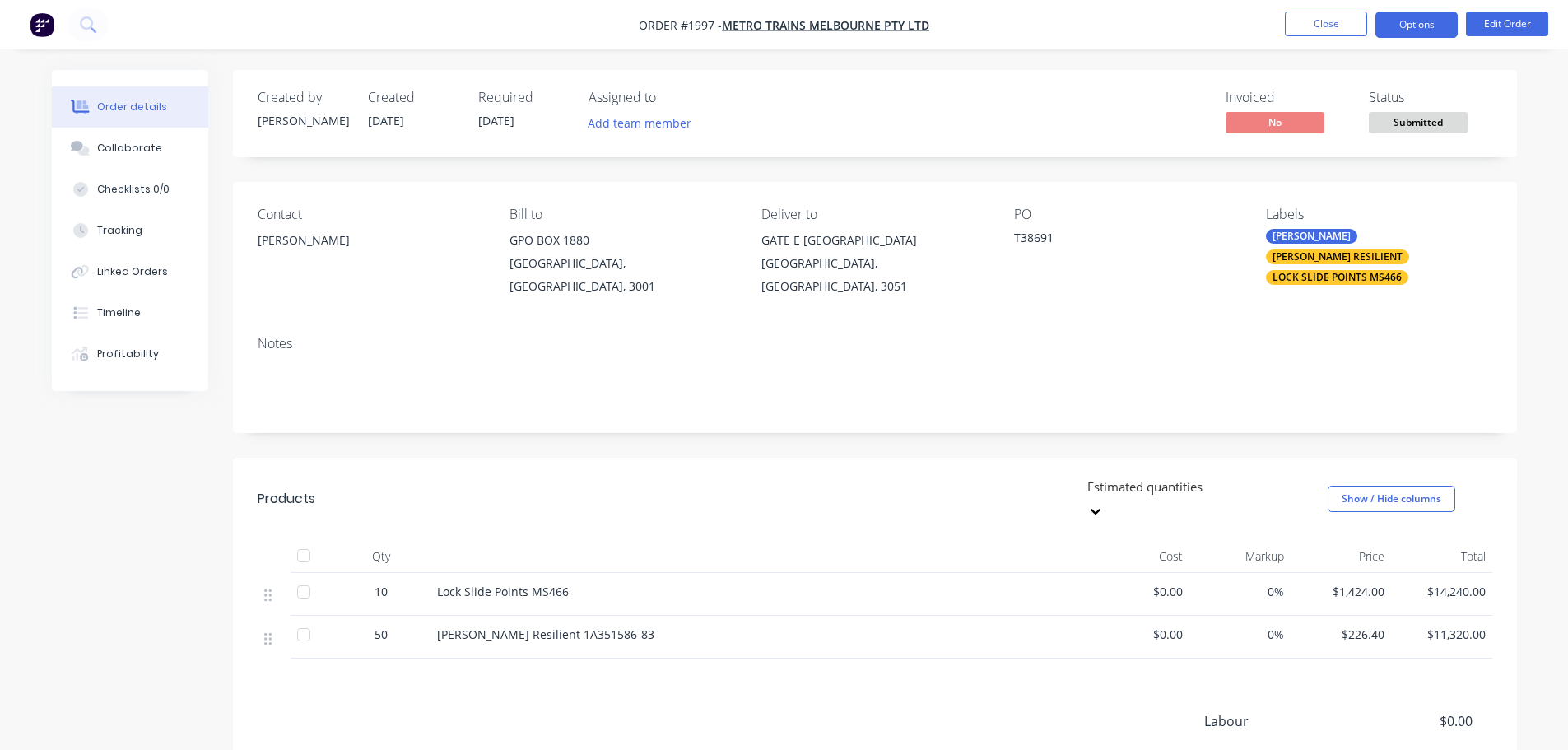
click at [1406, 33] on button "Options" at bounding box center [1416, 25] width 83 height 27
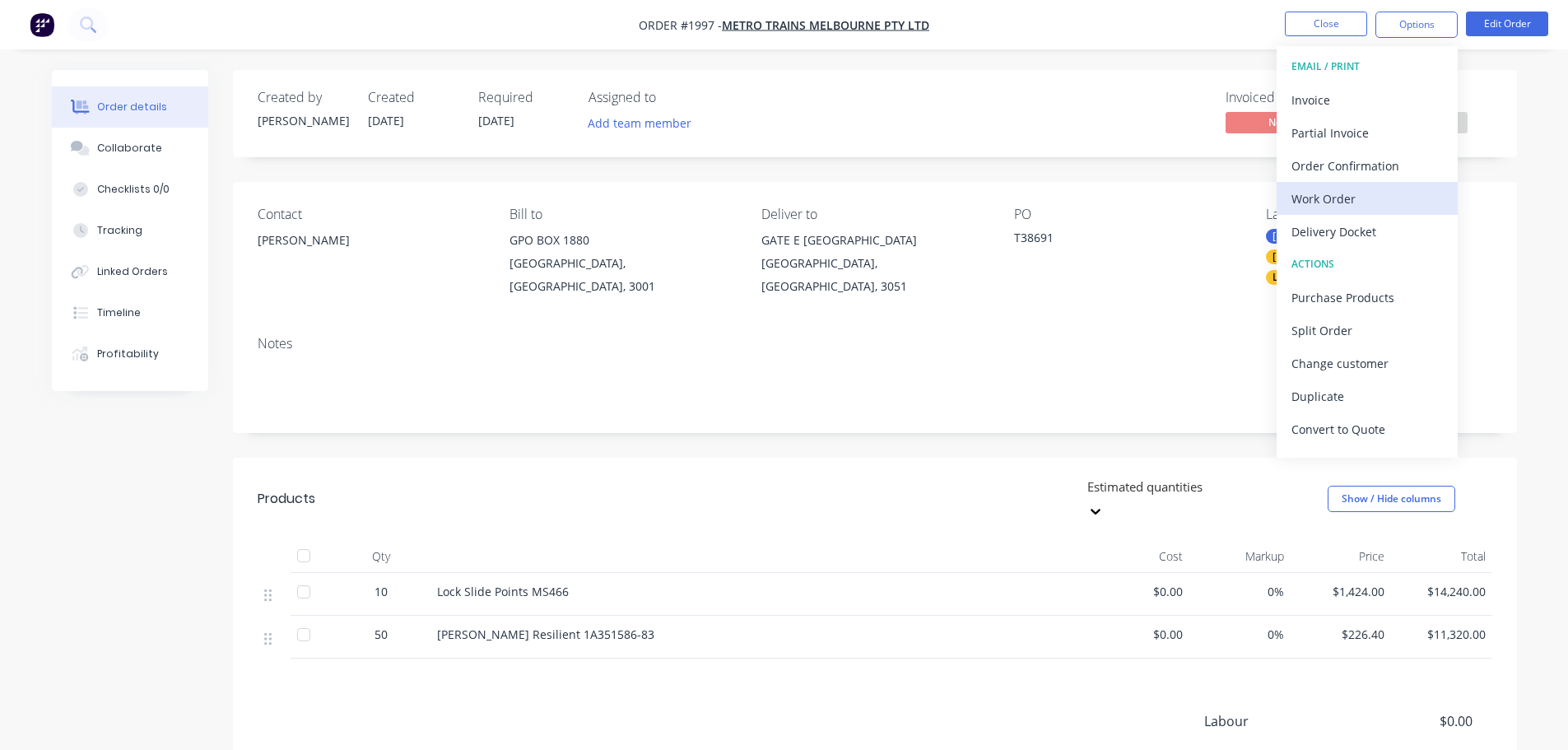
click at [1366, 200] on div "Work Order" at bounding box center [1367, 199] width 152 height 24
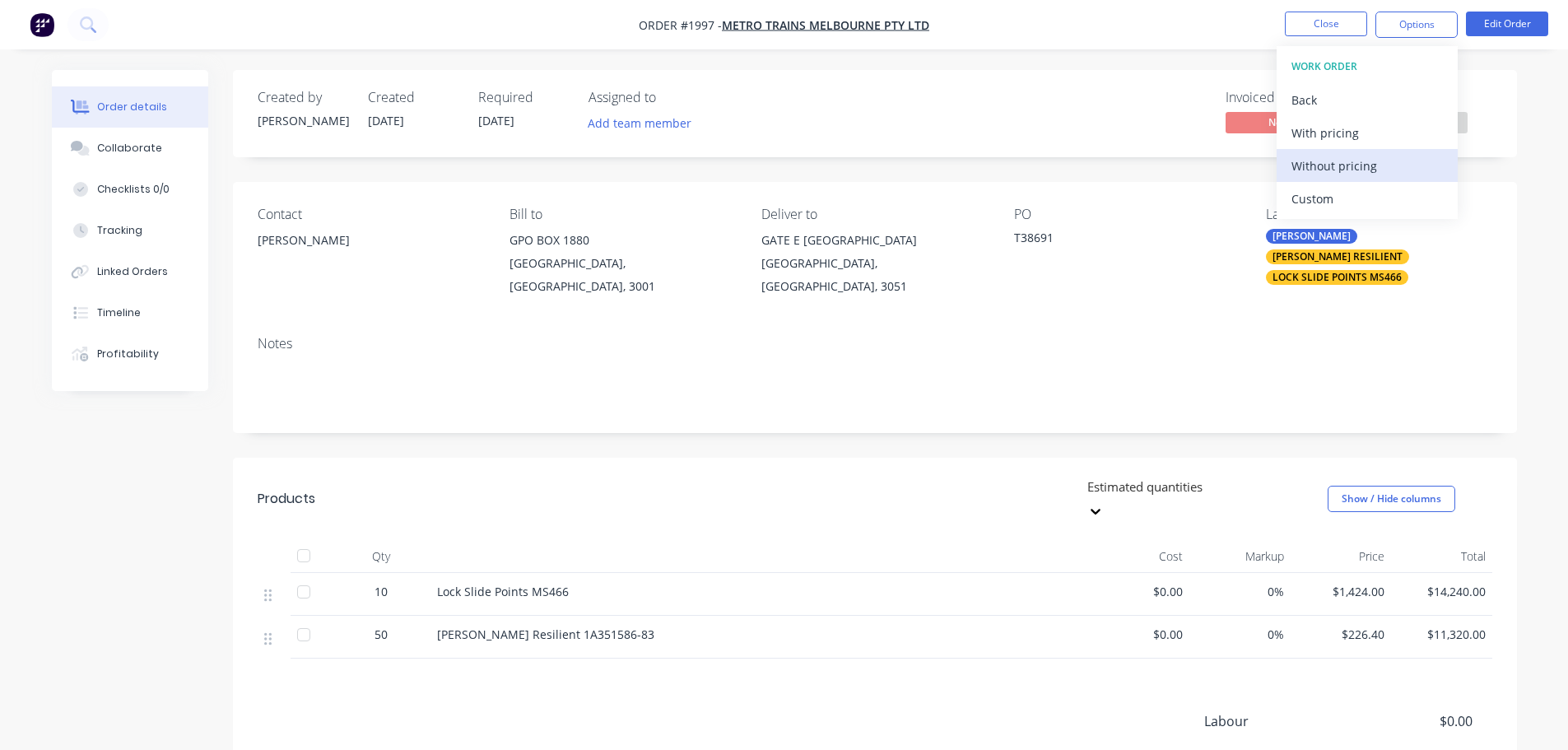
click at [1372, 154] on div "Without pricing" at bounding box center [1367, 165] width 152 height 24
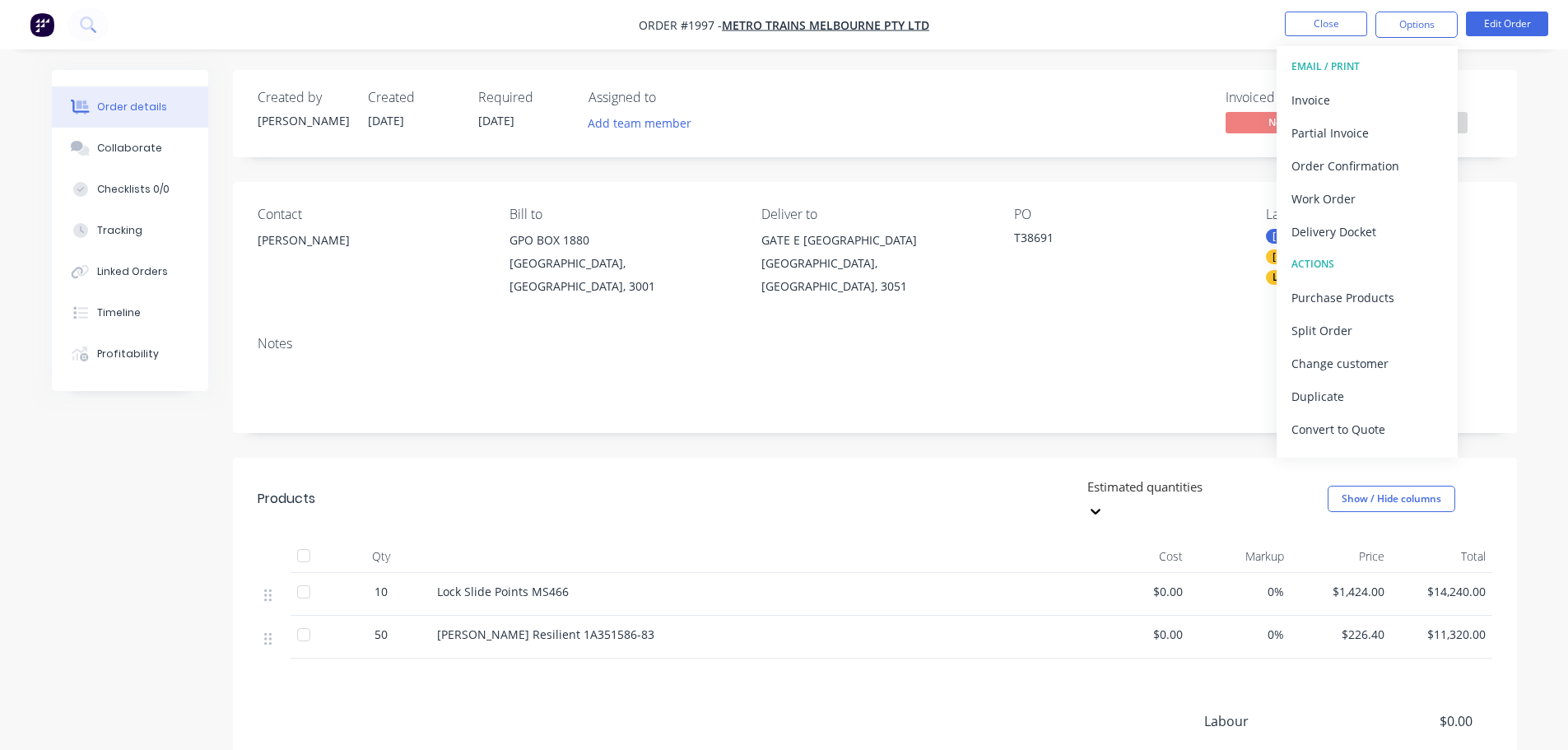
click at [1263, 18] on nav "Order #1997 - METRO TRAINS MELBOURNE PTY LTD Close Options EMAIL / PRINT Invoic…" at bounding box center [784, 25] width 1568 height 50
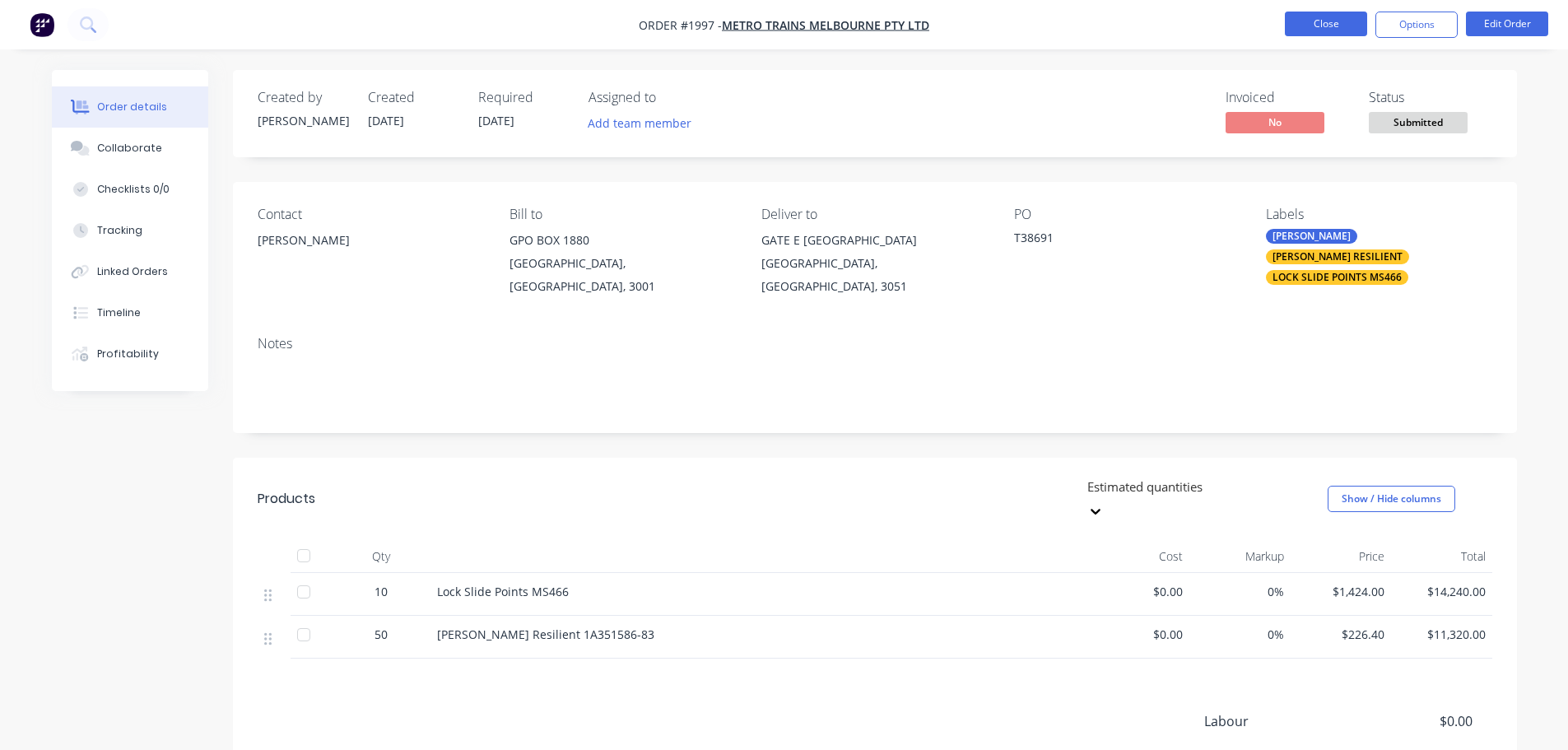
click at [1305, 16] on button "Close" at bounding box center [1326, 24] width 83 height 25
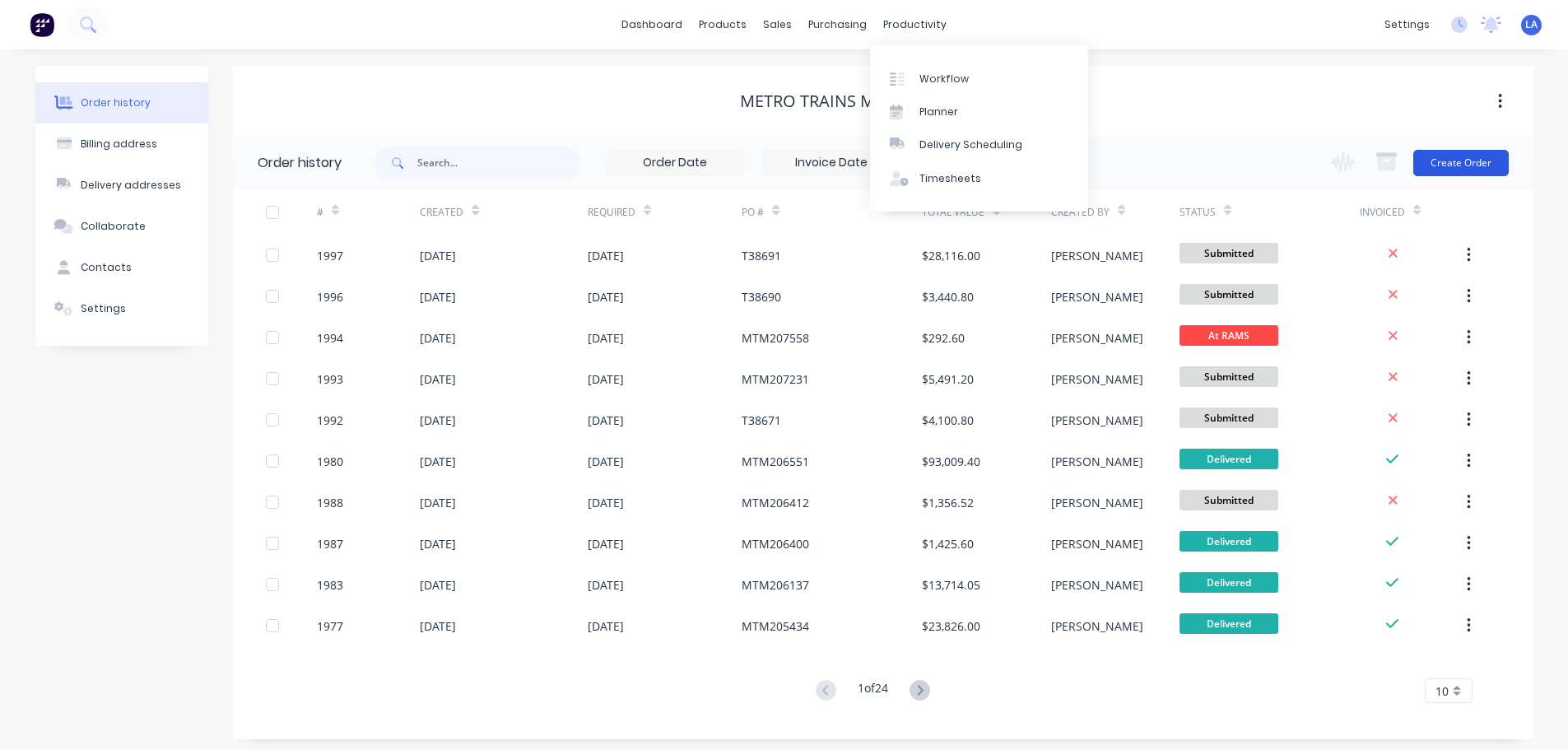
click at [1470, 162] on button "Create Order" at bounding box center [1462, 163] width 96 height 27
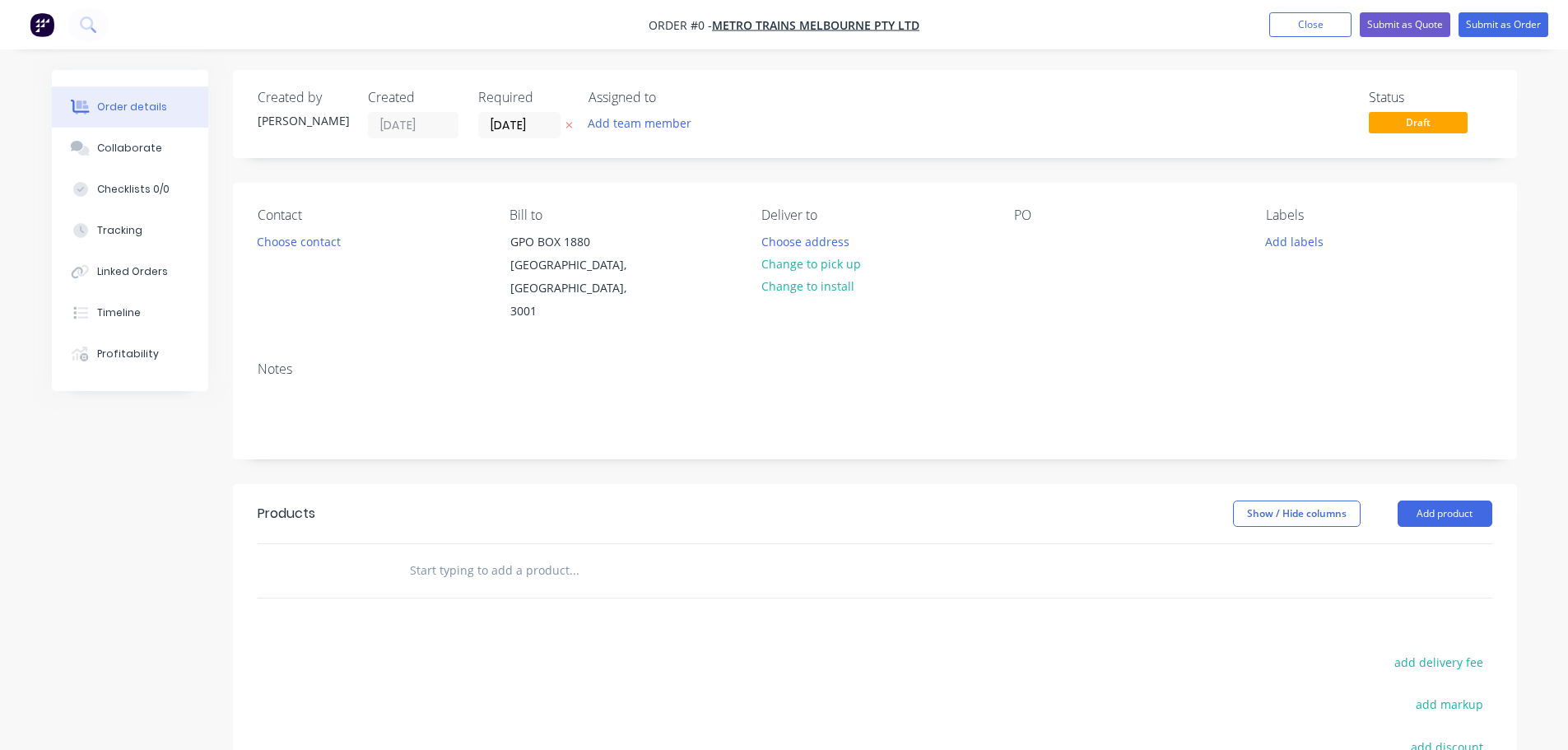
drag, startPoint x: 310, startPoint y: 256, endPoint x: 328, endPoint y: 239, distance: 24.8
click at [309, 256] on div "Contact Choose contact" at bounding box center [370, 265] width 225 height 116
click at [330, 239] on button "Choose contact" at bounding box center [298, 241] width 101 height 22
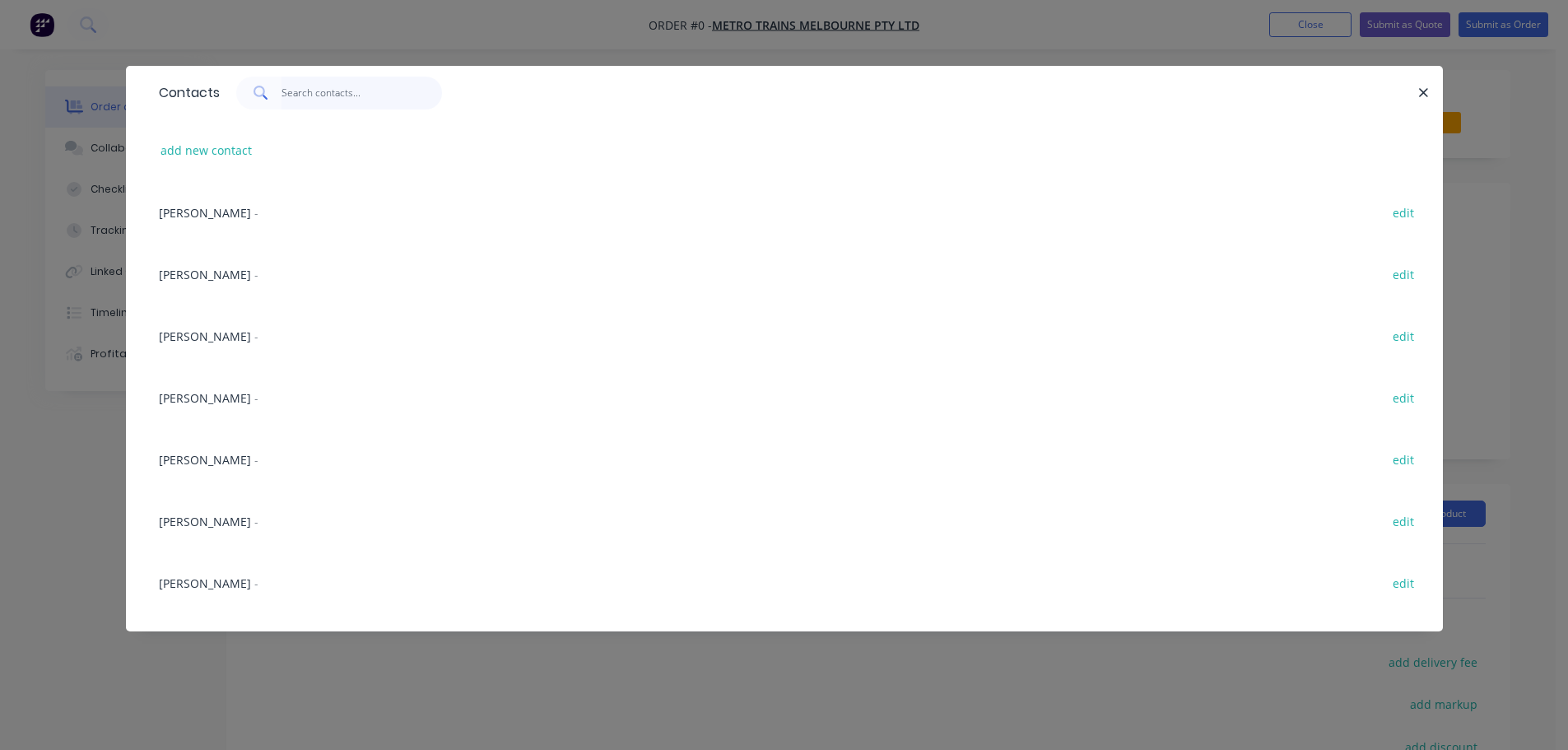
click at [396, 95] on input "text" at bounding box center [361, 92] width 161 height 33
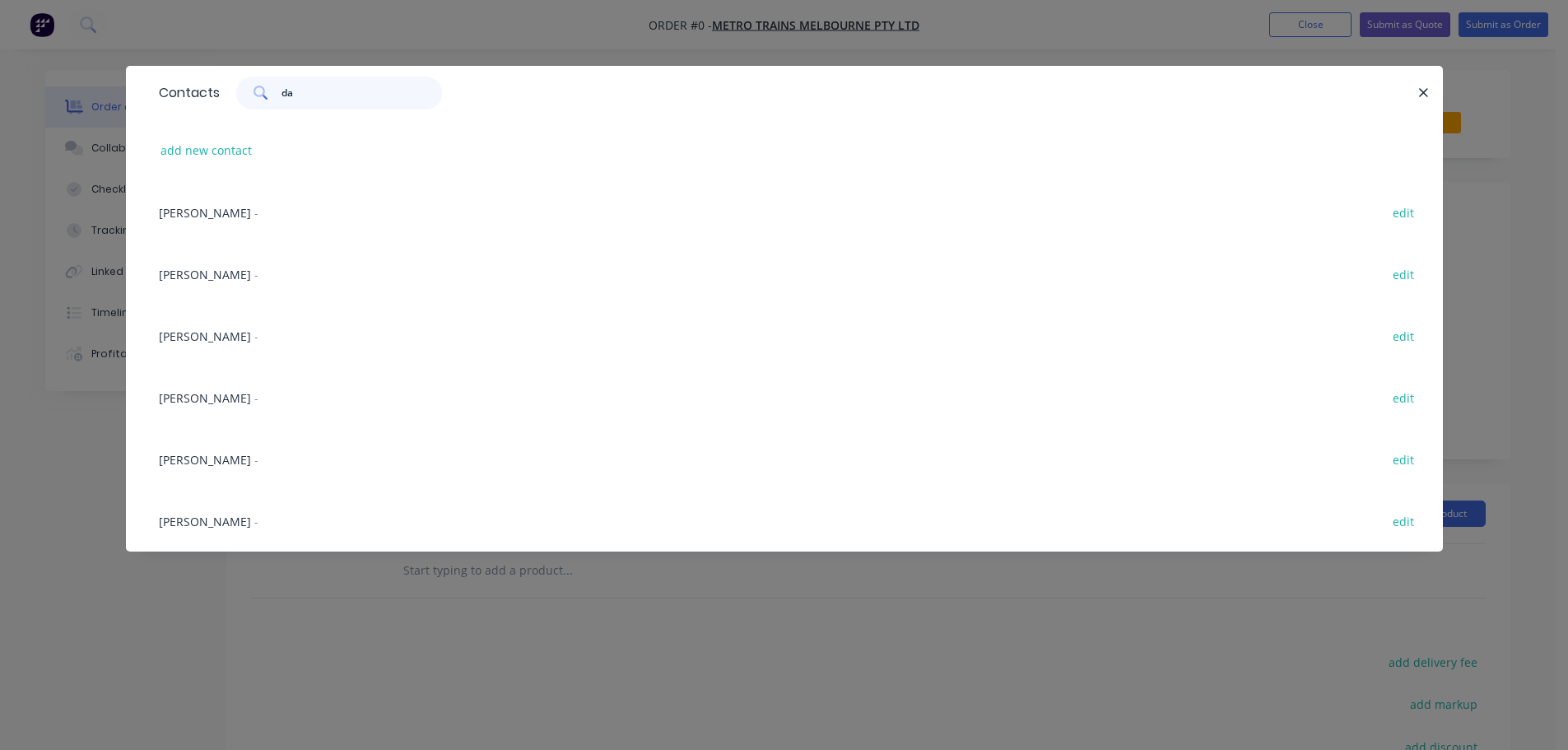
type input "d"
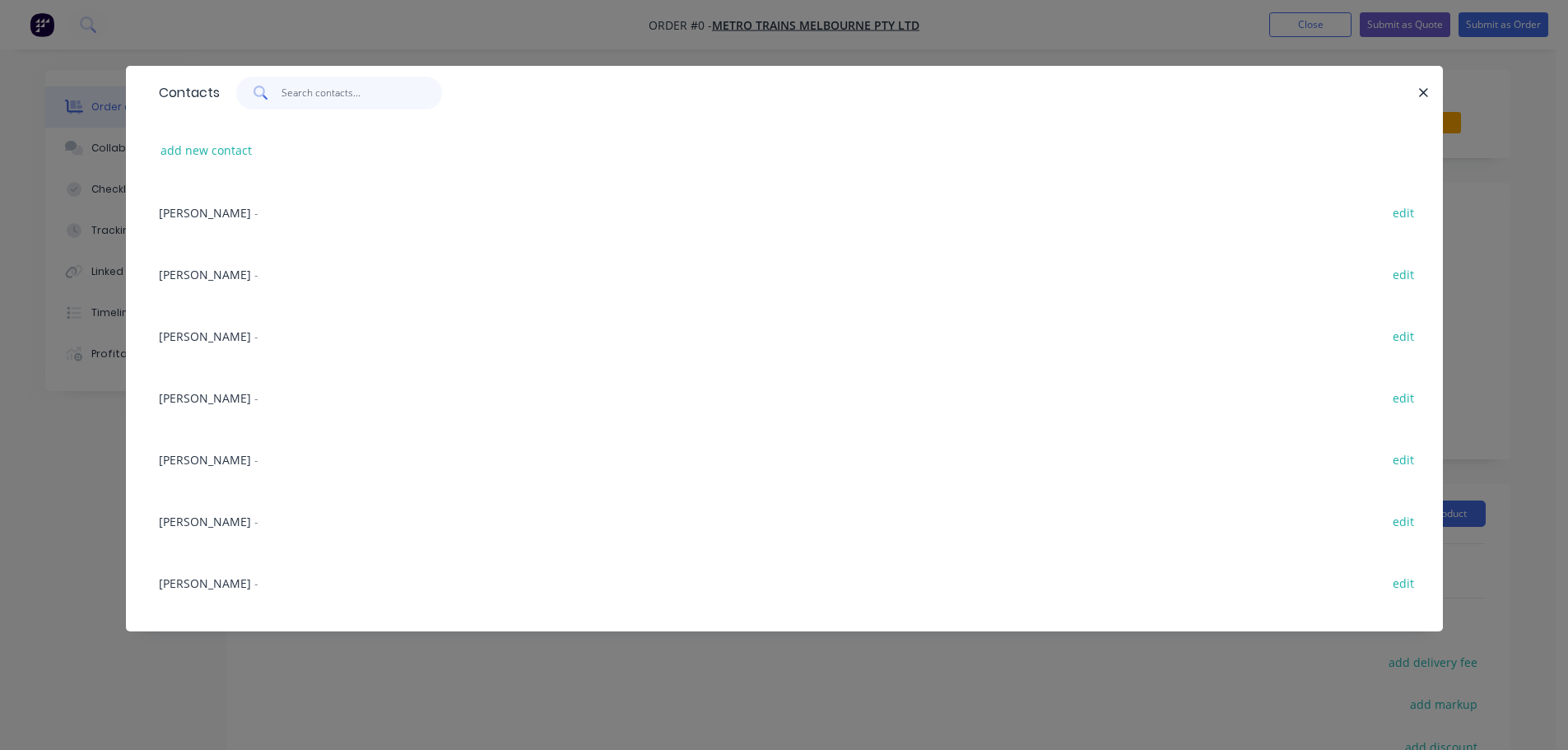
type input "a"
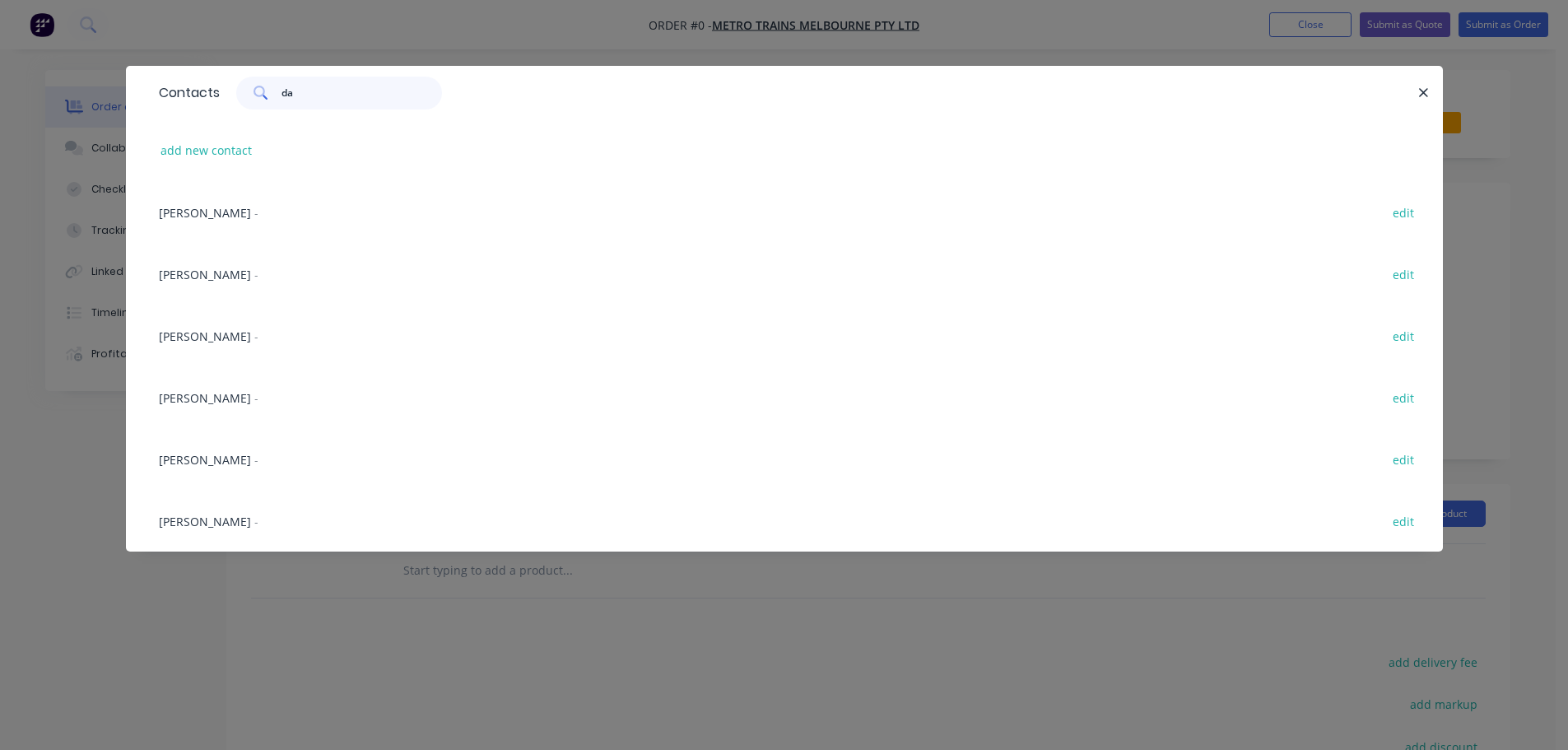
type input "da"
click at [193, 268] on span "[PERSON_NAME]" at bounding box center [205, 275] width 92 height 16
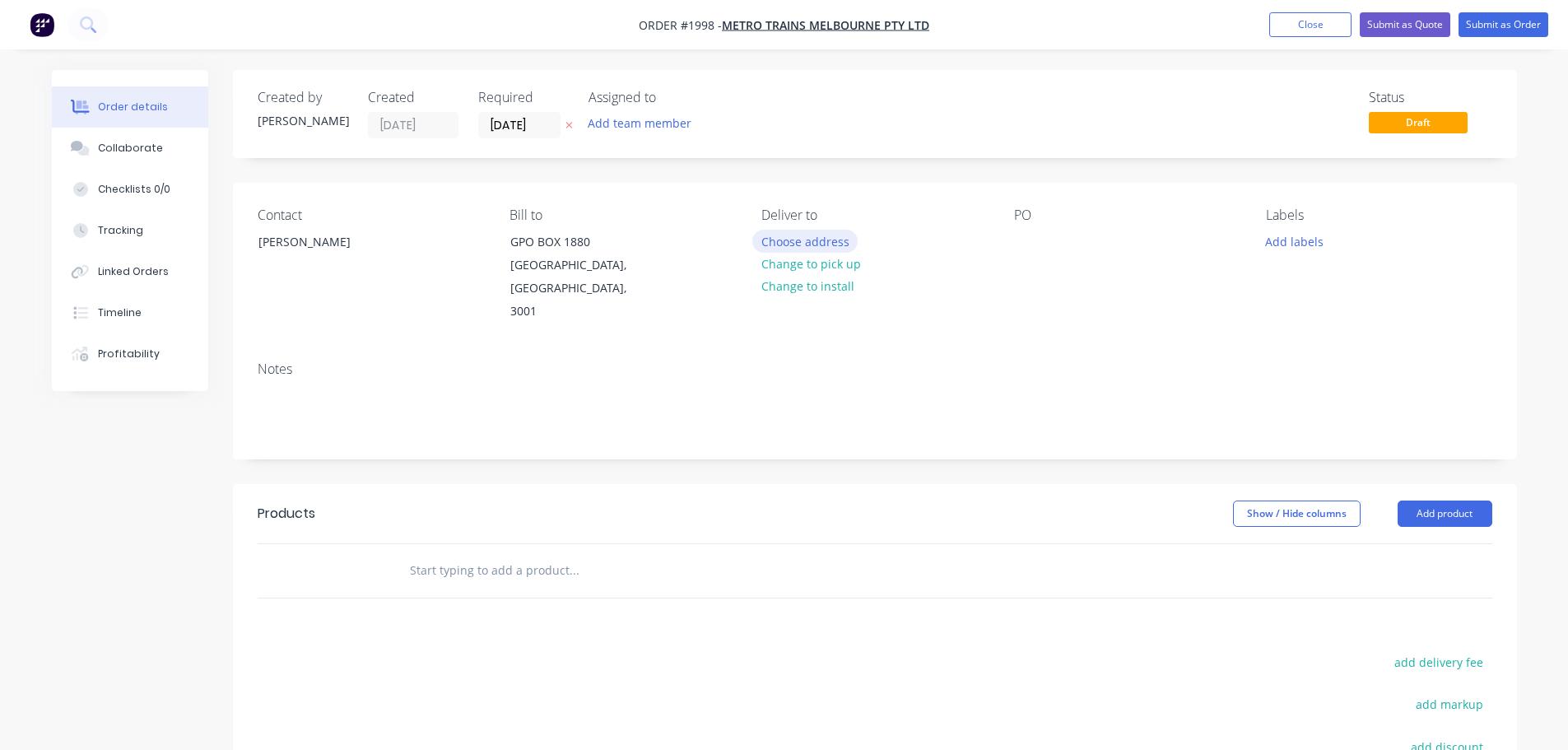
click at [772, 236] on button "Choose address" at bounding box center [805, 241] width 106 height 22
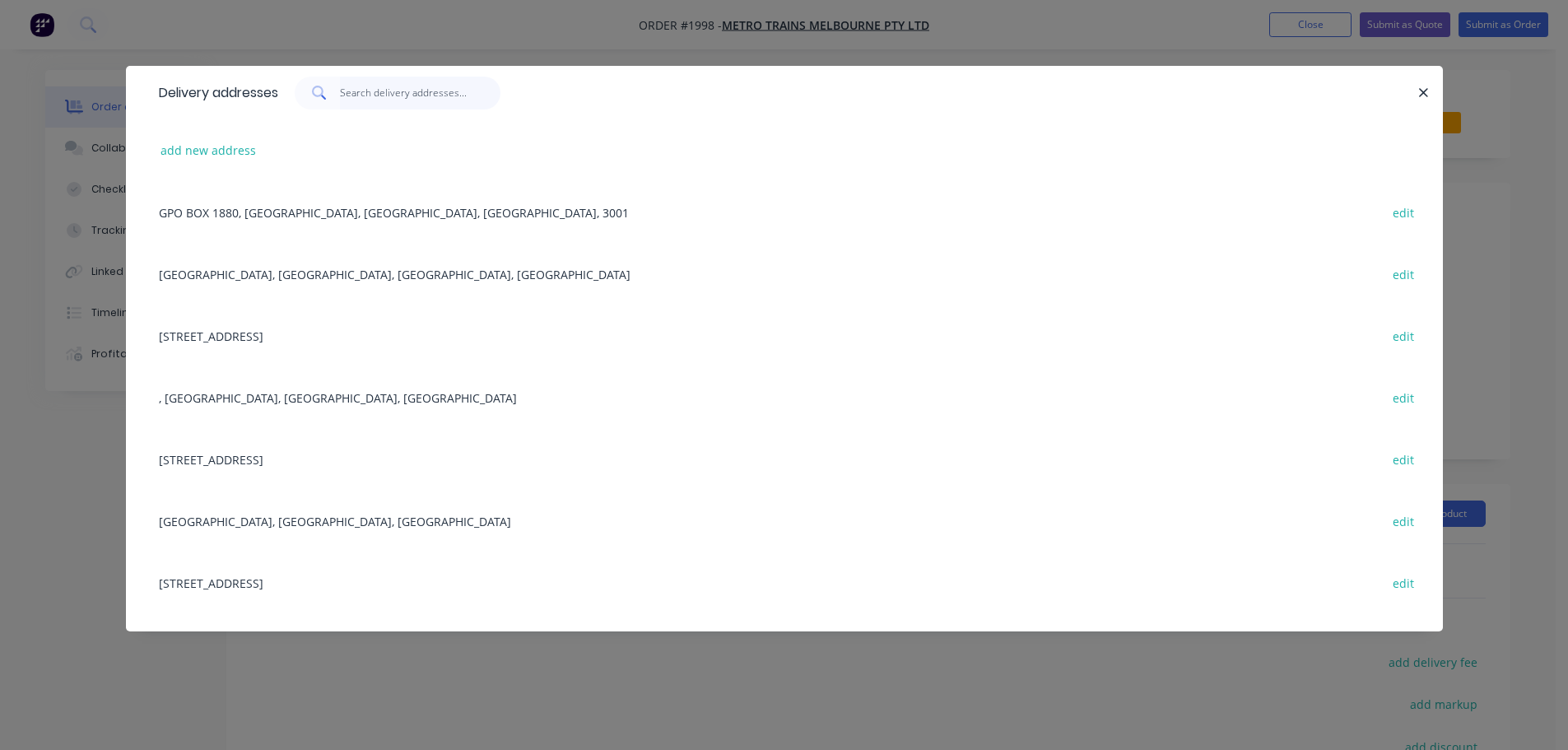
click at [389, 92] on input "text" at bounding box center [420, 92] width 161 height 33
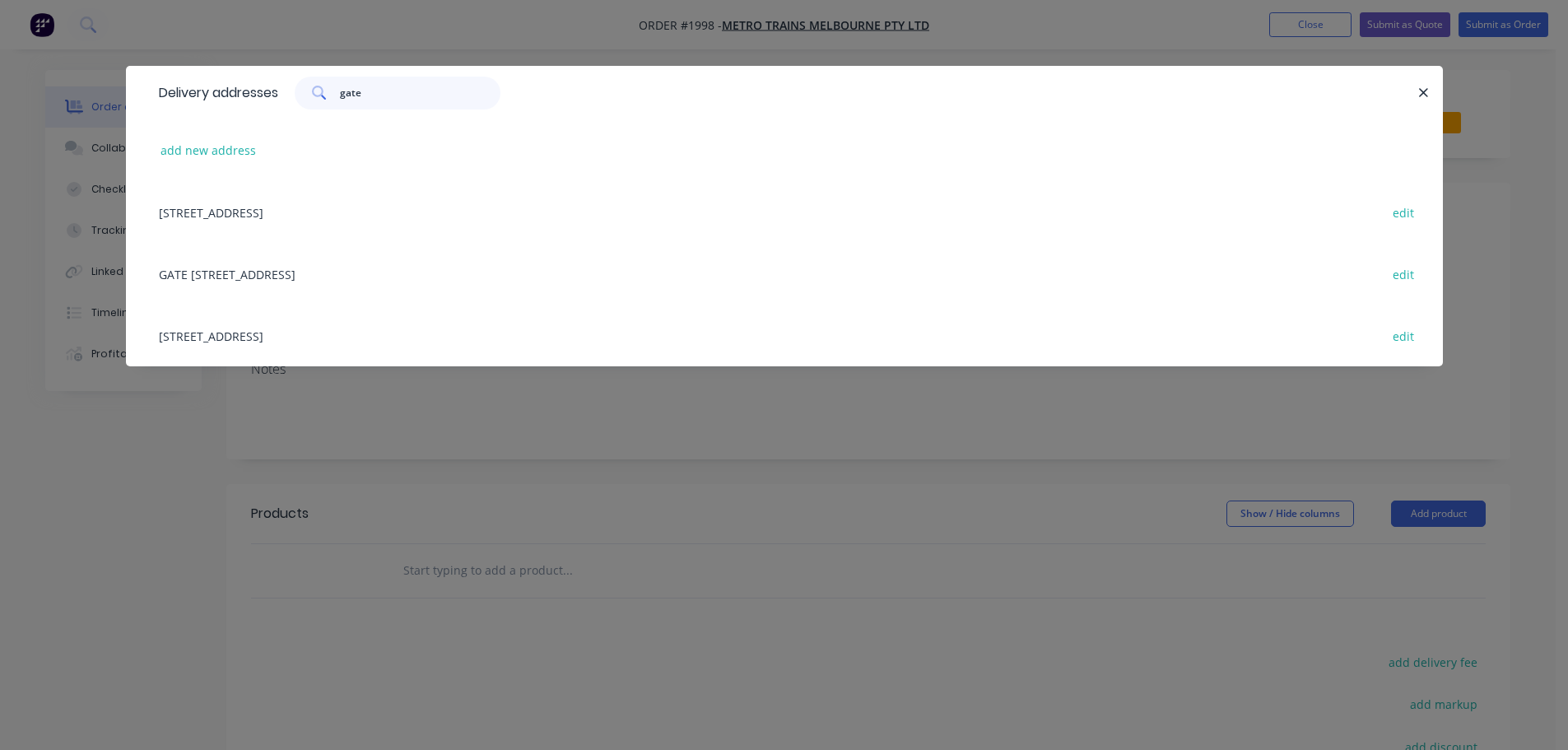
type input "gate"
click at [347, 215] on div "[STREET_ADDRESS] edit" at bounding box center [784, 212] width 1267 height 62
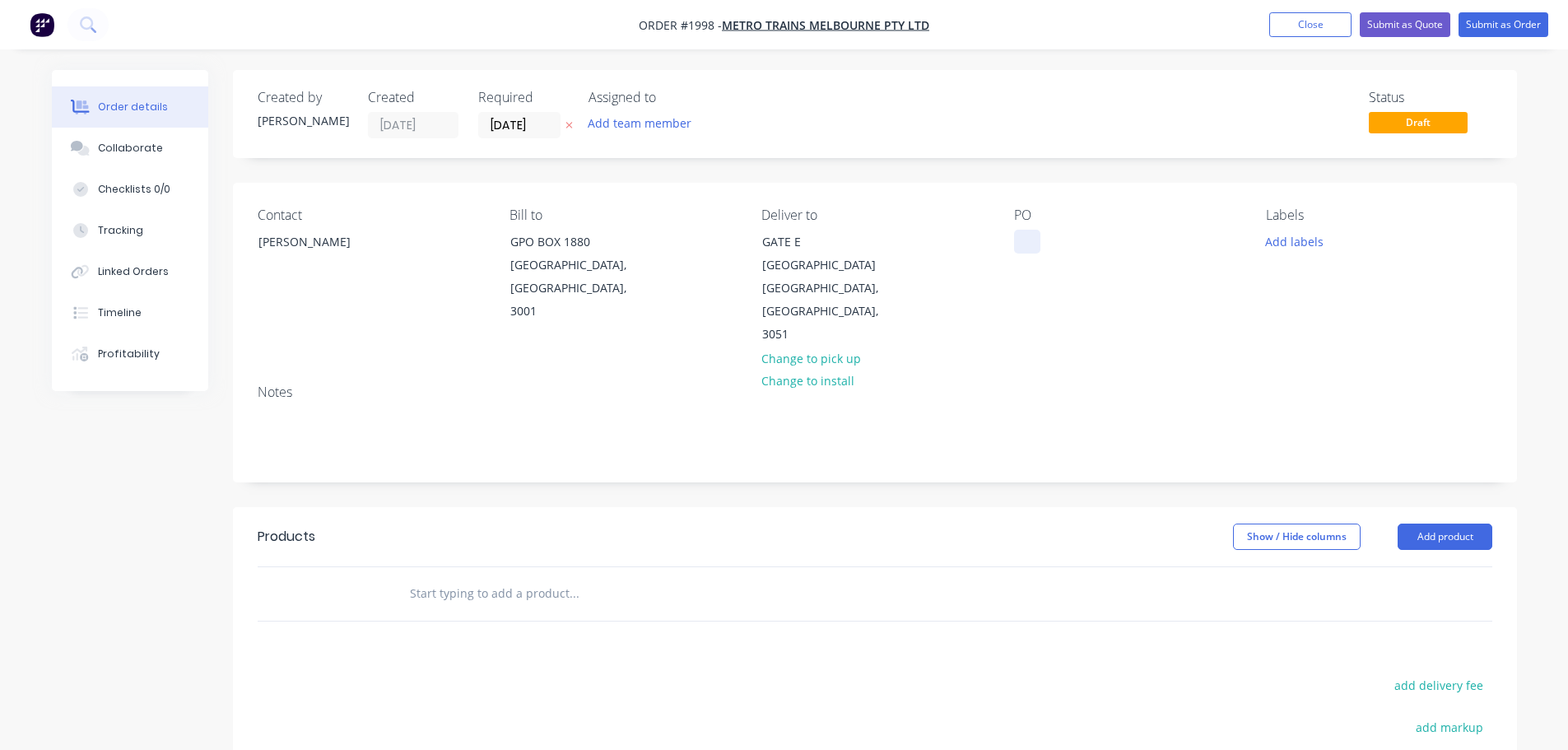
click at [1014, 239] on div at bounding box center [1028, 241] width 27 height 24
click at [1290, 243] on button "Add labels" at bounding box center [1294, 241] width 75 height 22
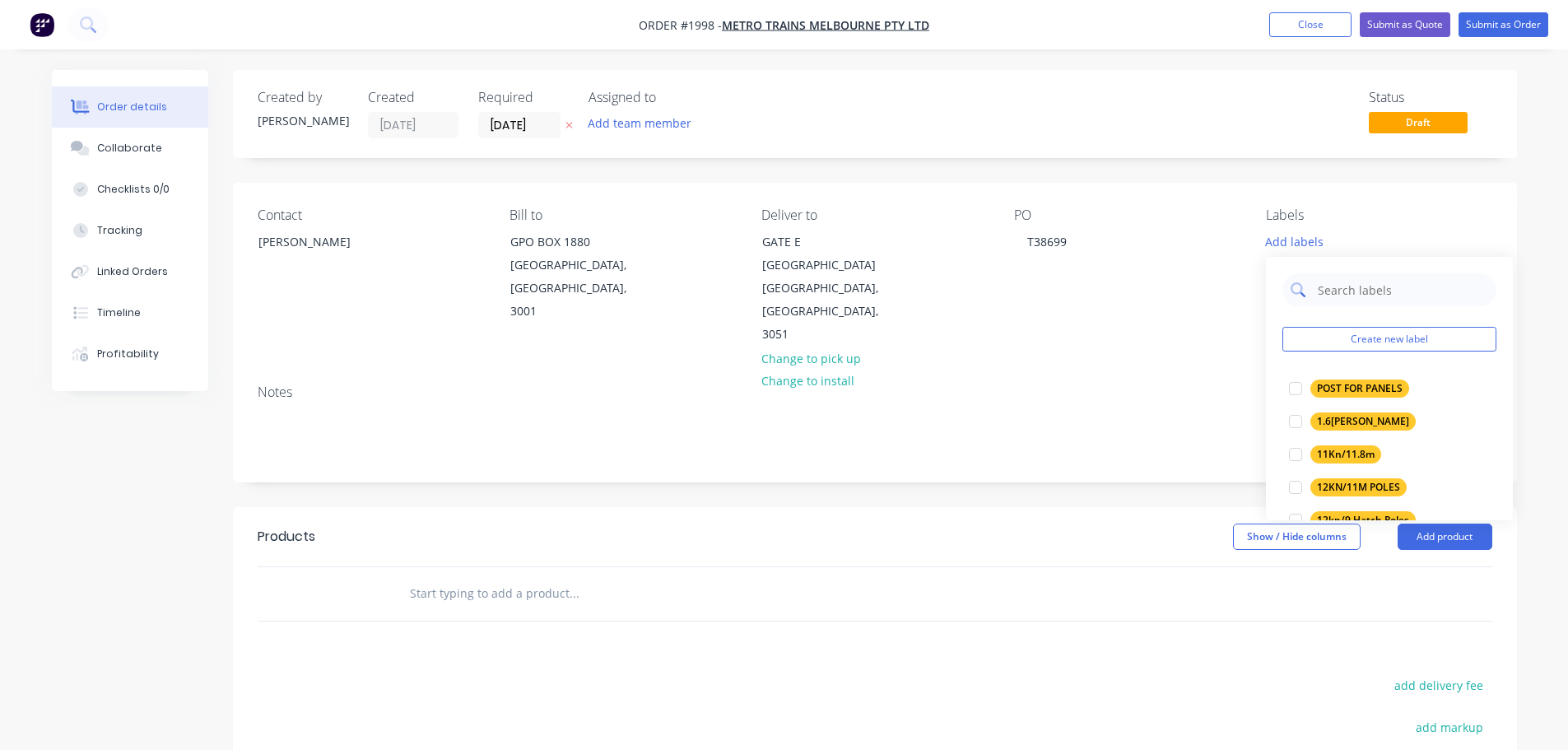
click at [1334, 281] on input "text" at bounding box center [1402, 289] width 172 height 33
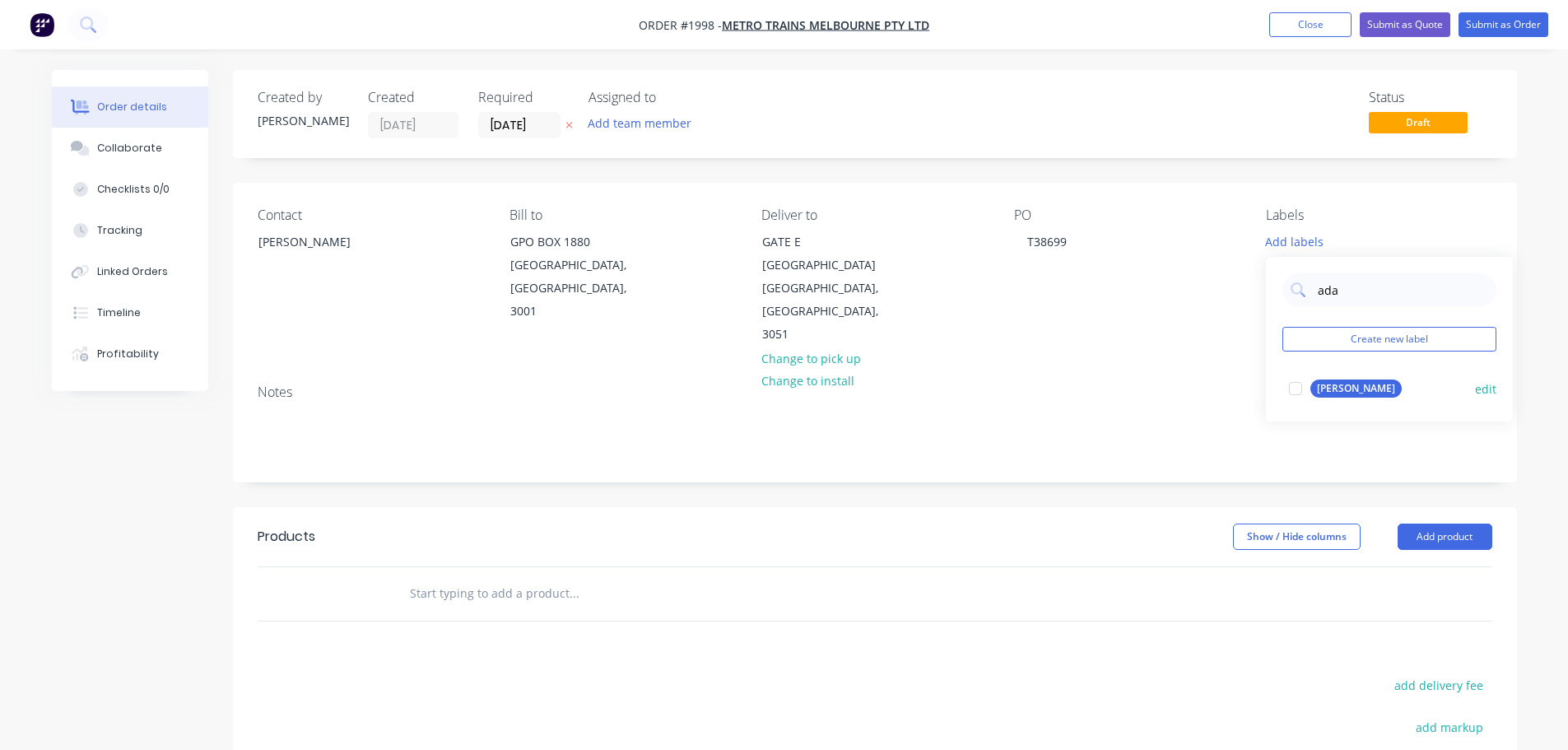
click at [1313, 386] on div "[PERSON_NAME]" at bounding box center [1356, 389] width 91 height 18
click at [1339, 290] on input "ada" at bounding box center [1402, 281] width 172 height 33
click at [1339, 289] on input "ada" at bounding box center [1402, 281] width 172 height 33
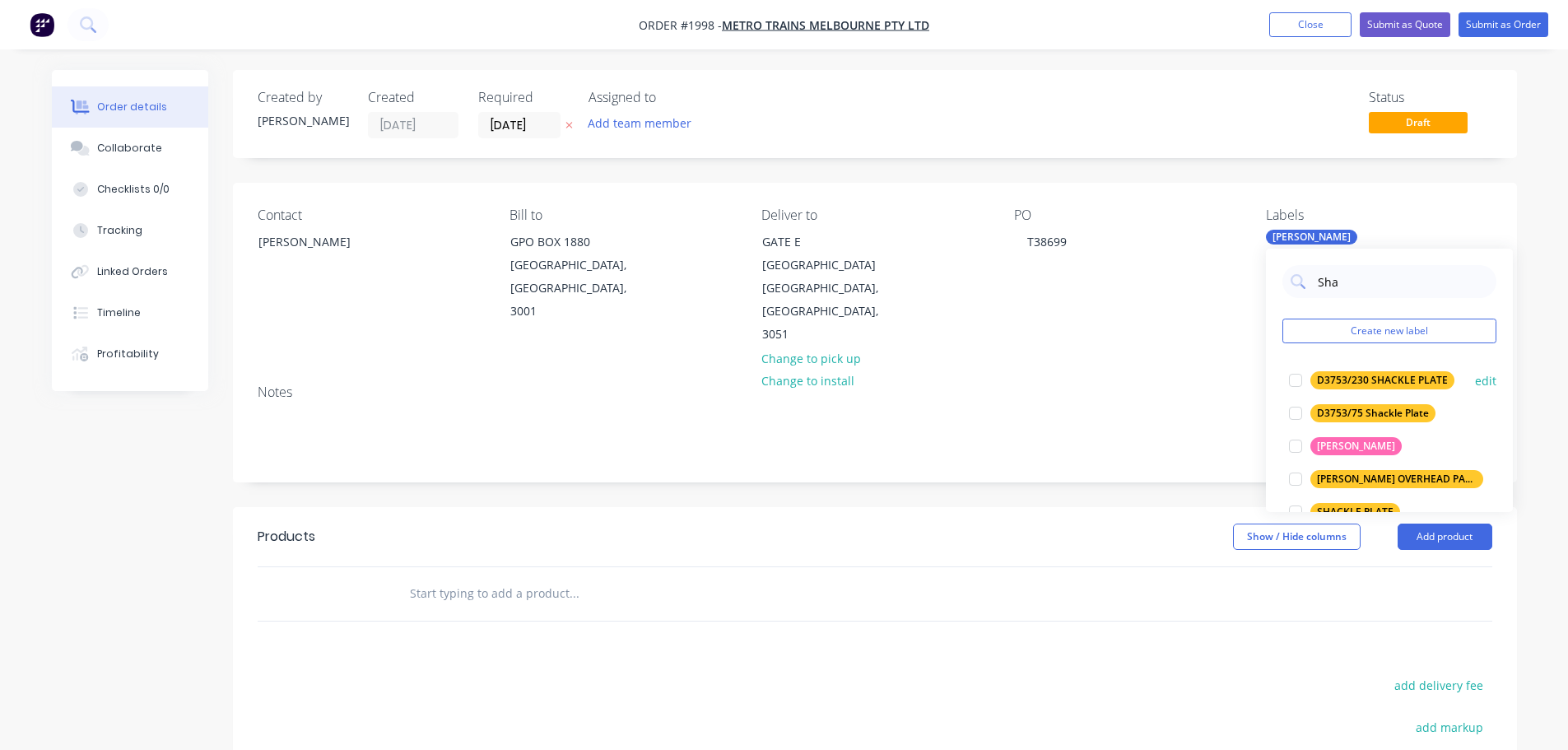
type input "Sha"
click at [1343, 380] on div "D3753/230 SHACKLE PLATE" at bounding box center [1383, 380] width 144 height 18
click at [1202, 338] on div "Contact [PERSON_NAME] Bill to GPO BOX 1880 [GEOGRAPHIC_DATA], [GEOGRAPHIC_DATA]…" at bounding box center [875, 277] width 1284 height 188
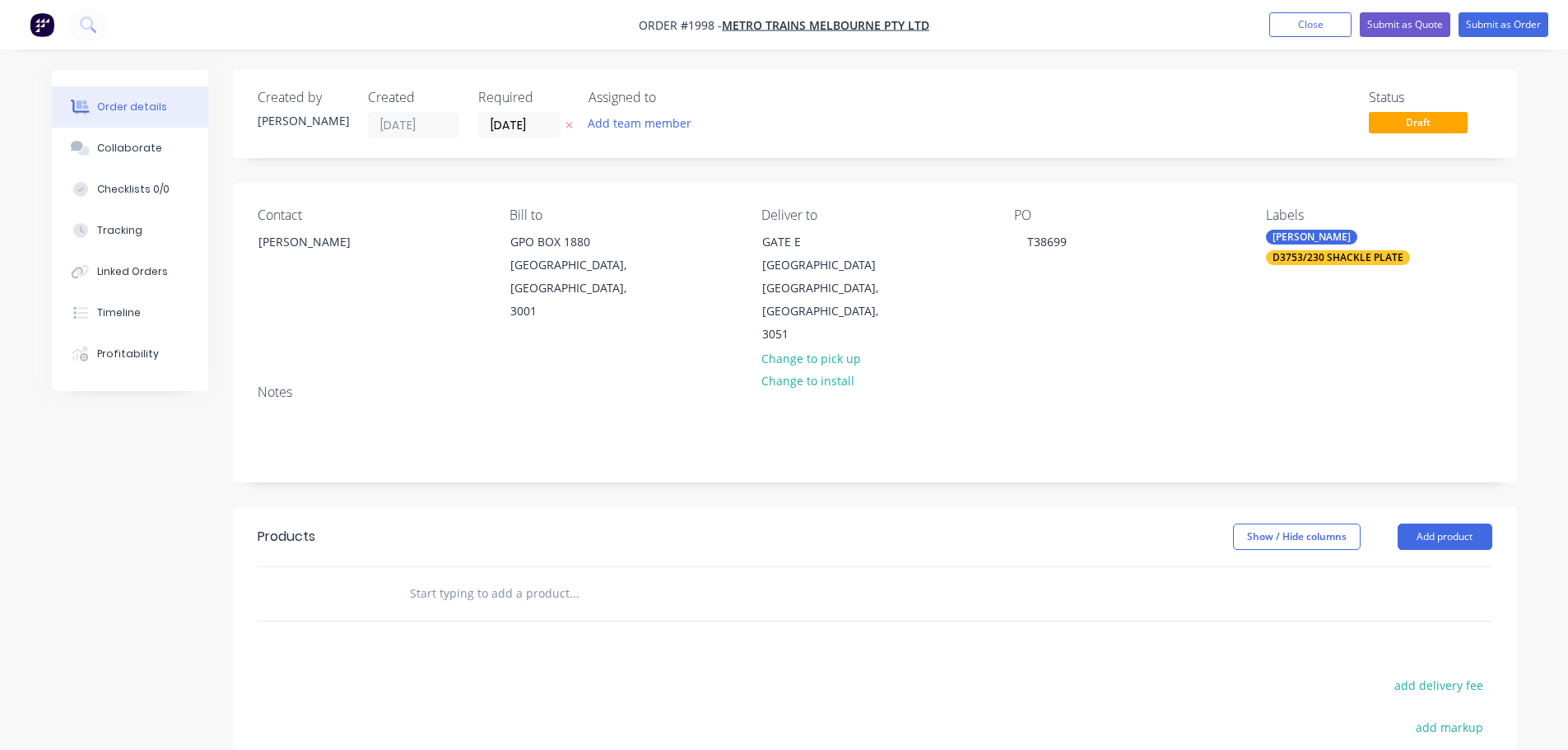
click at [515, 579] on input "text" at bounding box center [573, 593] width 329 height 33
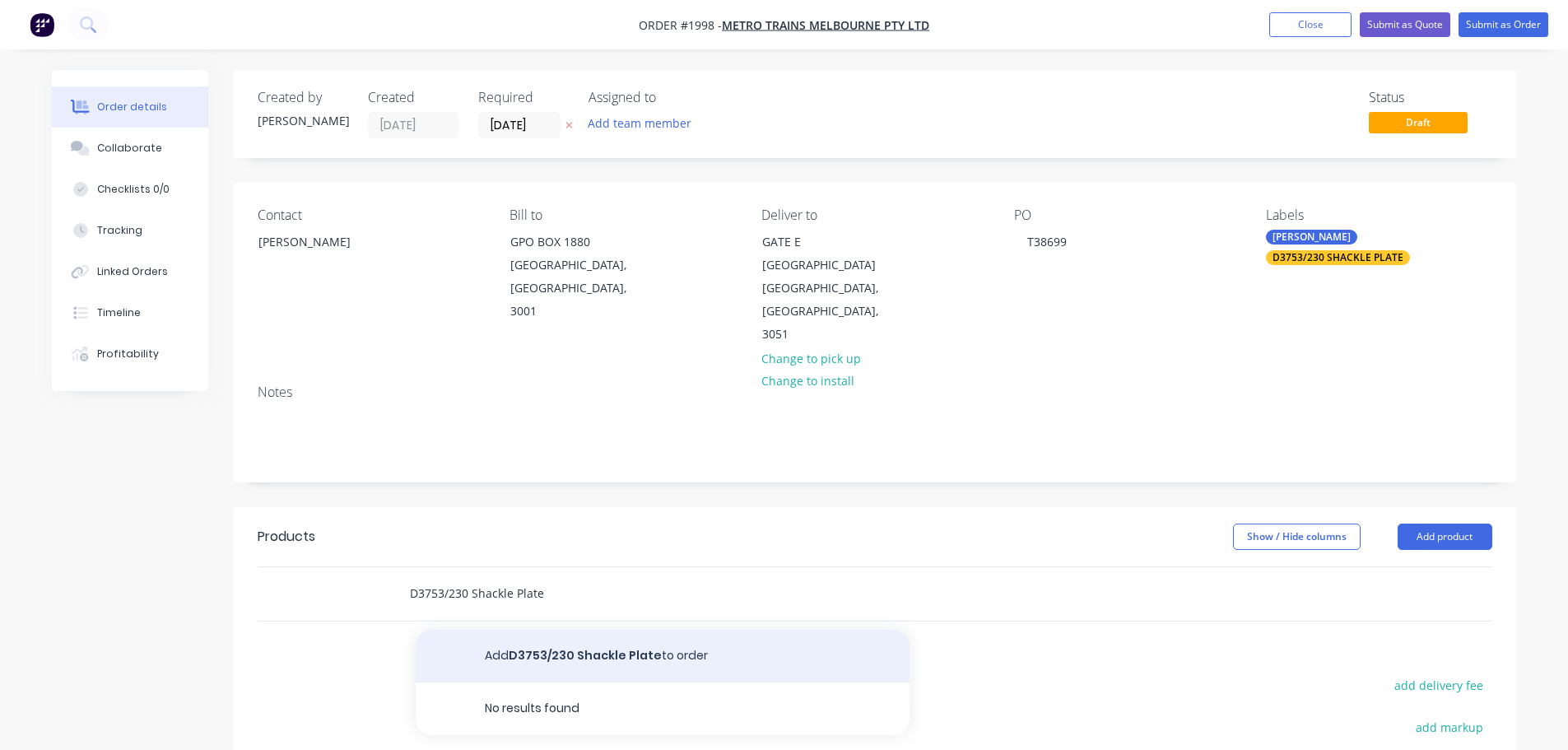
type input "D3753/230 Shackle Plate"
click at [610, 647] on button "Add D3753/230 Shackle Plate to order" at bounding box center [662, 656] width 494 height 52
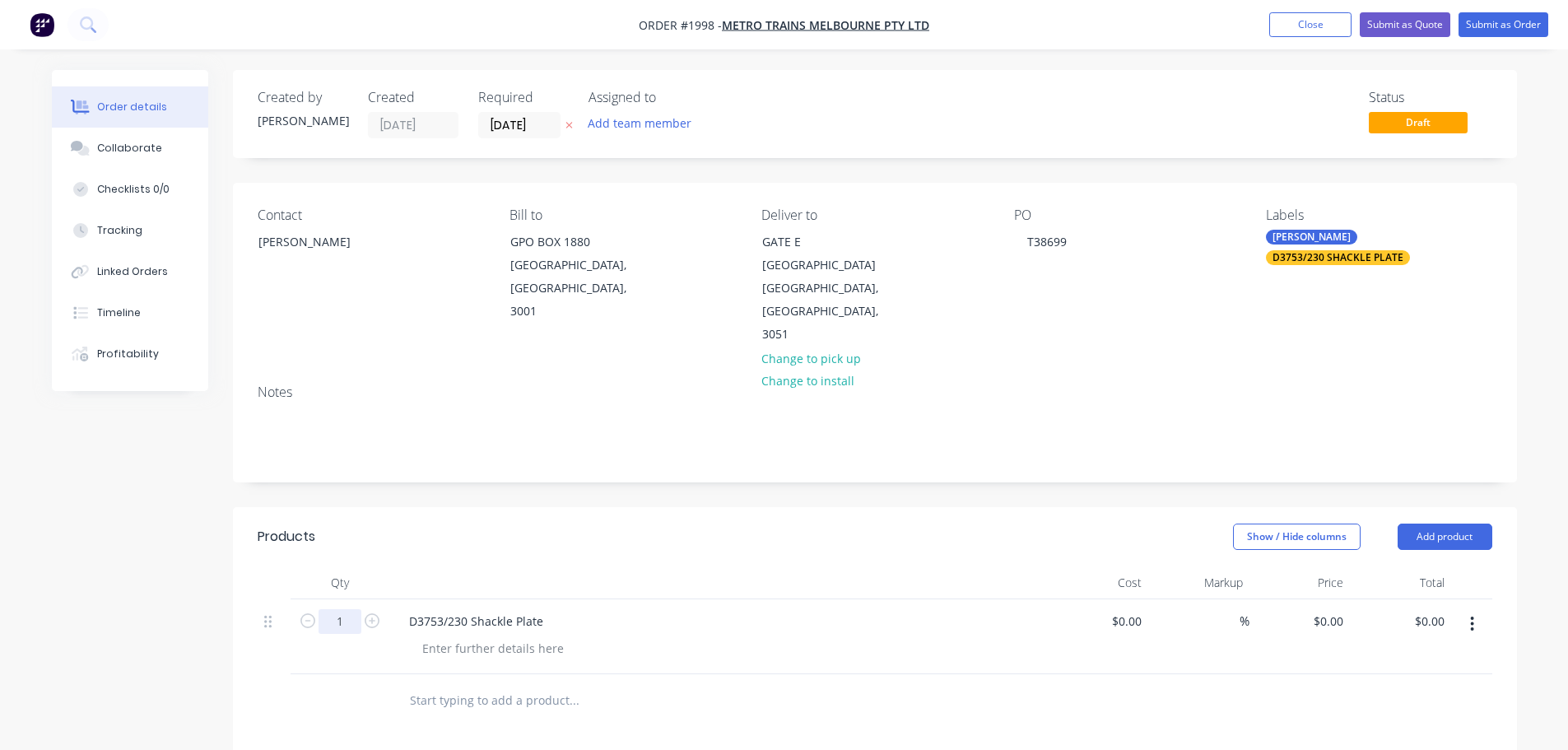
click at [349, 609] on input "1" at bounding box center [340, 621] width 43 height 25
type input "40"
click at [1339, 609] on input "0" at bounding box center [1331, 620] width 38 height 24
click at [1339, 609] on input "0" at bounding box center [1340, 620] width 19 height 24
type input "$38.60"
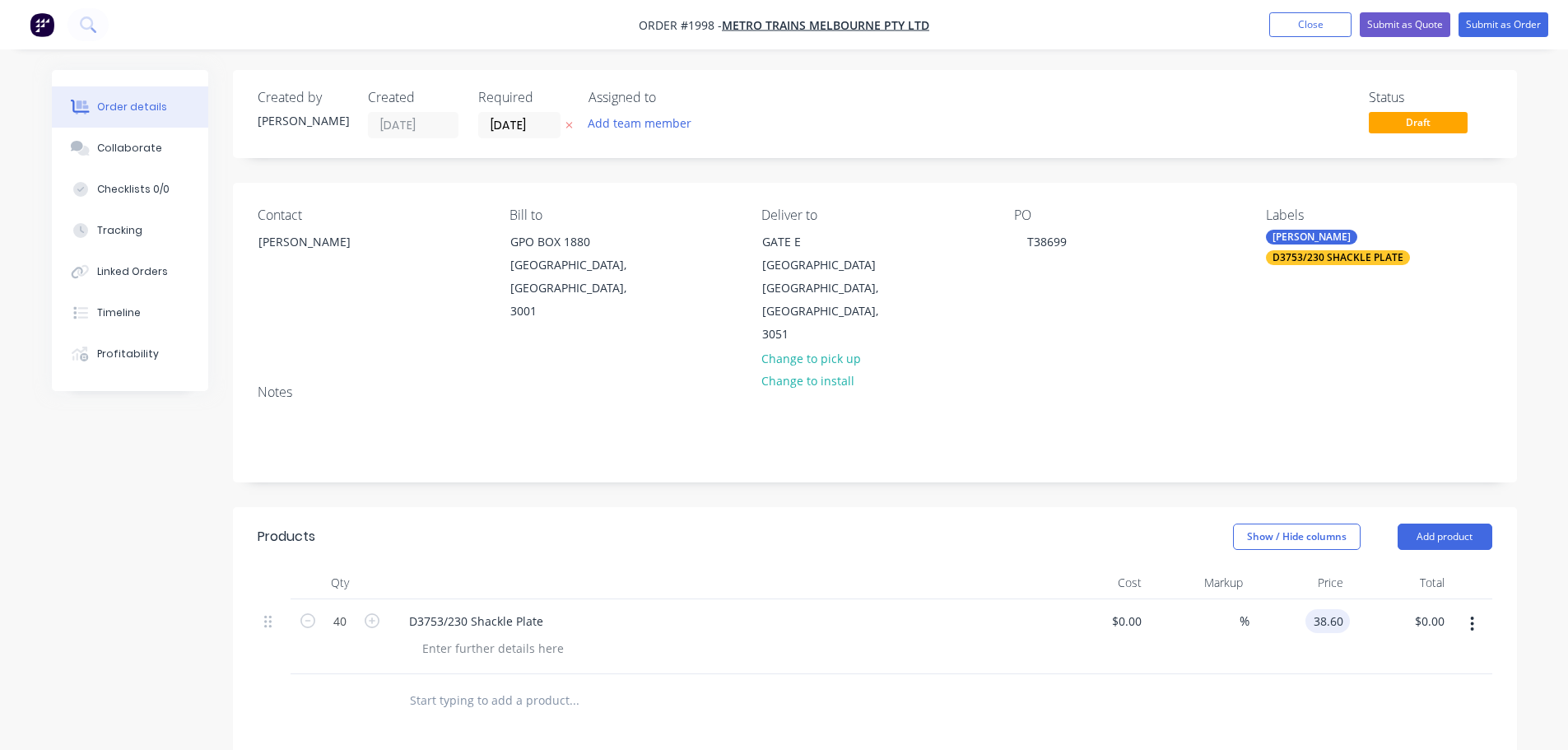
type input "$1,544.00"
click at [1305, 643] on div "$38.60 38.60" at bounding box center [1300, 636] width 101 height 75
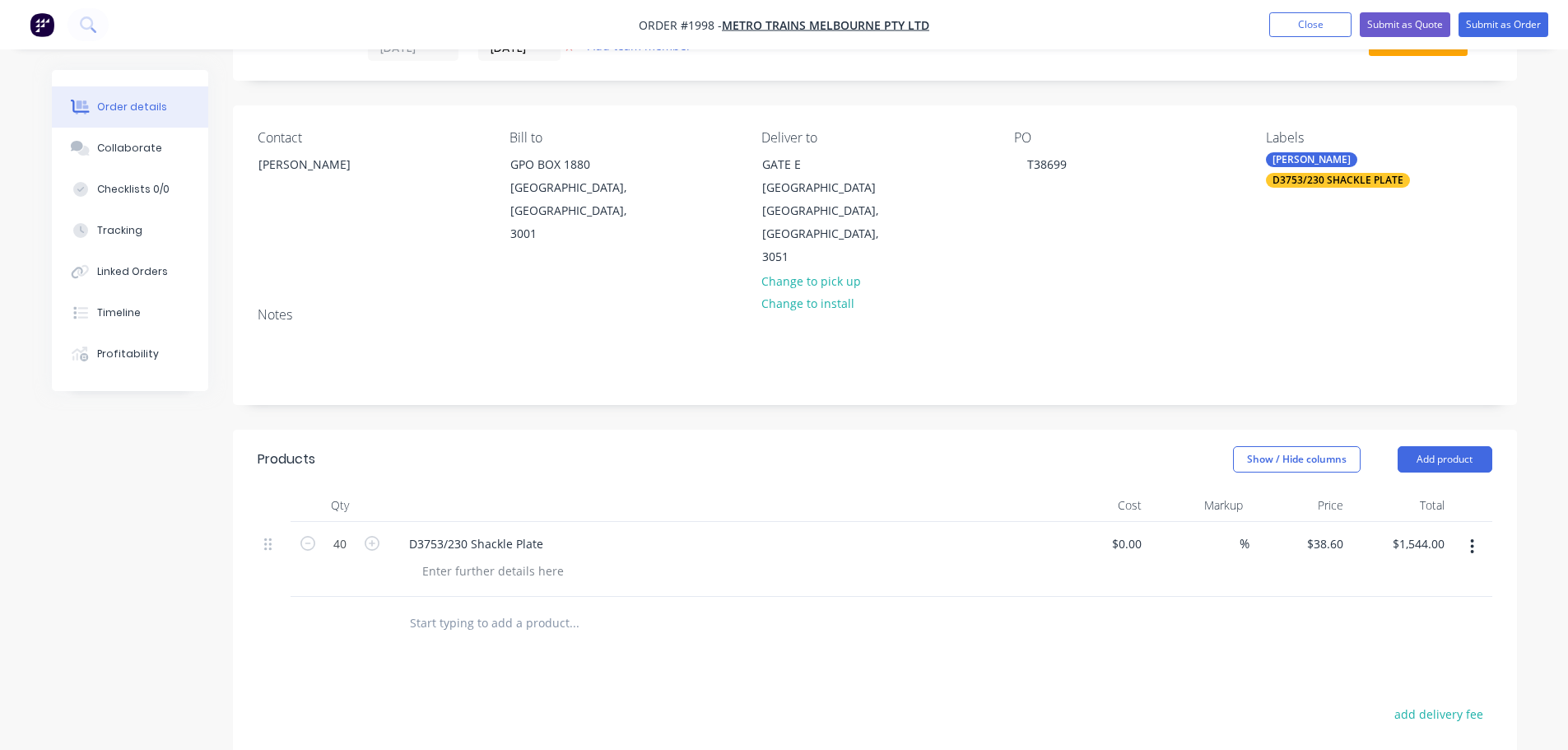
scroll to position [83, 0]
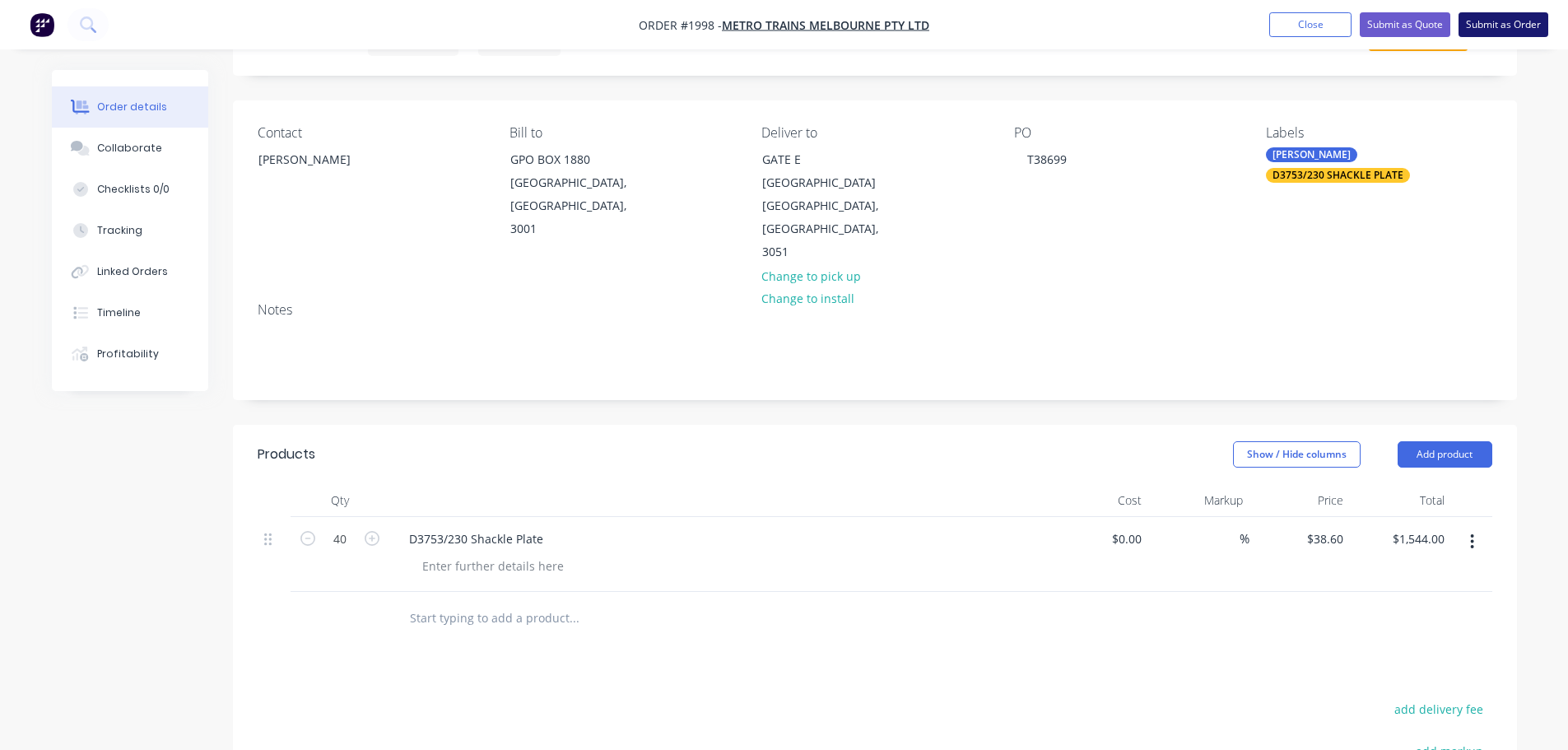
click at [1506, 25] on button "Submit as Order" at bounding box center [1503, 25] width 90 height 25
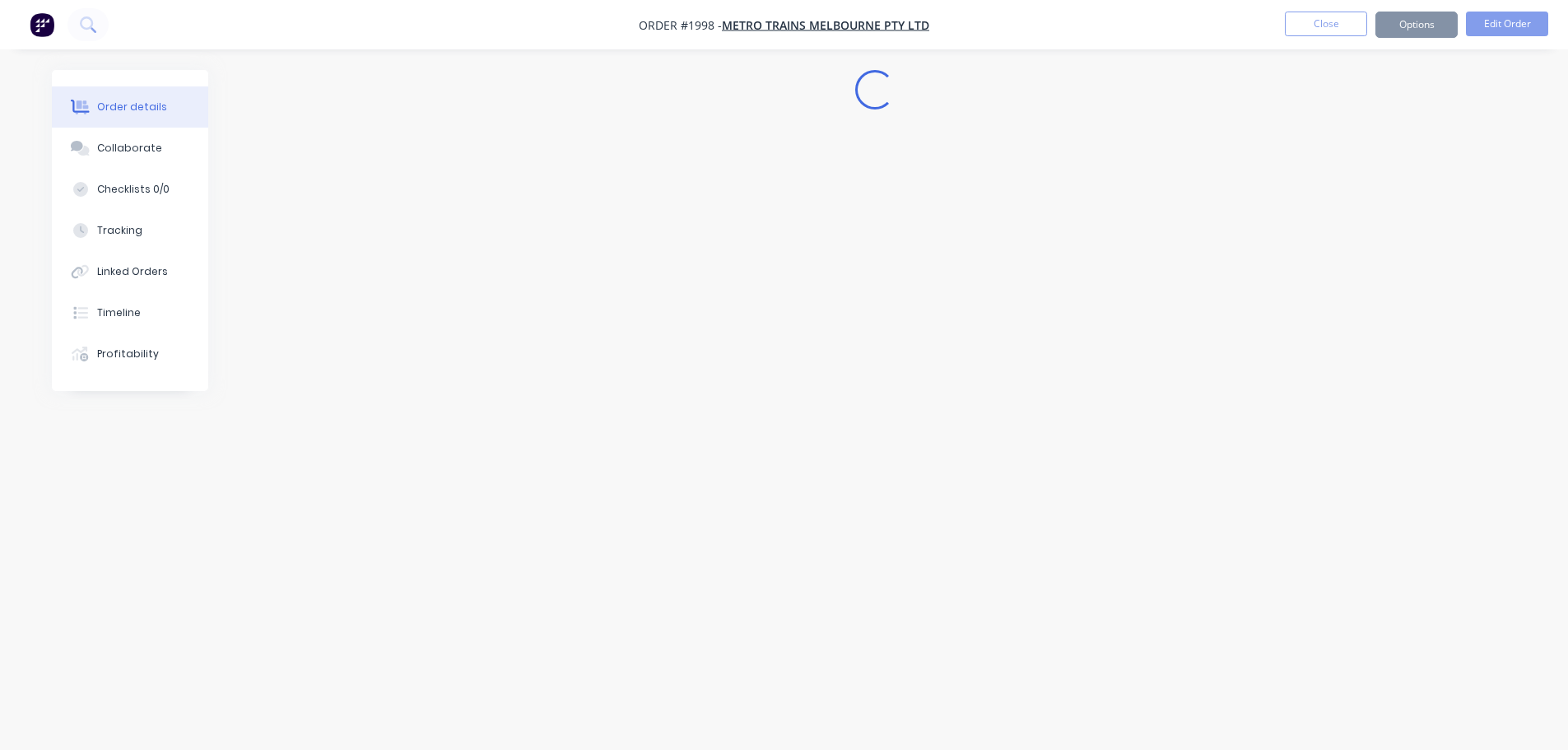
scroll to position [0, 0]
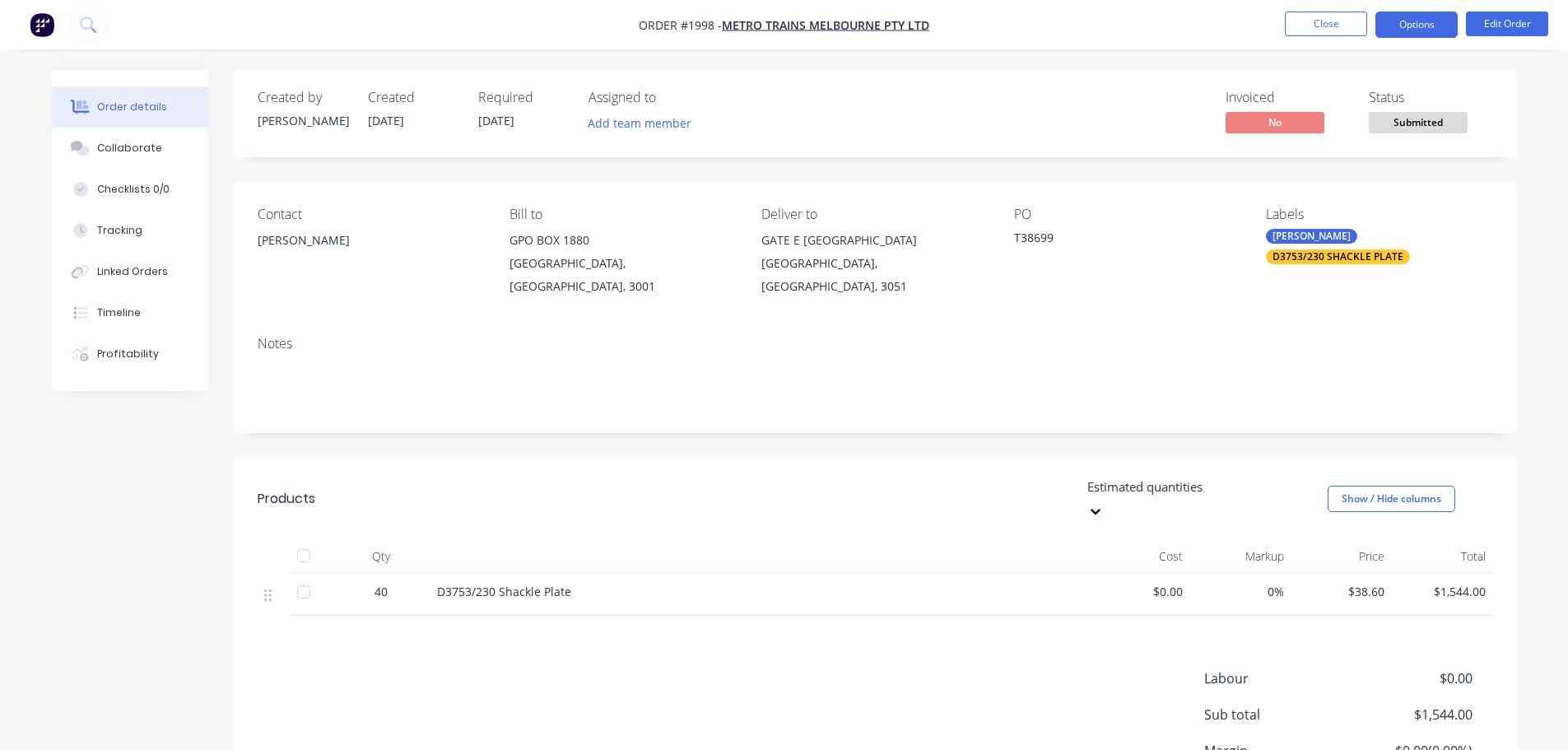
click at [1419, 33] on button "Options" at bounding box center [1416, 25] width 83 height 27
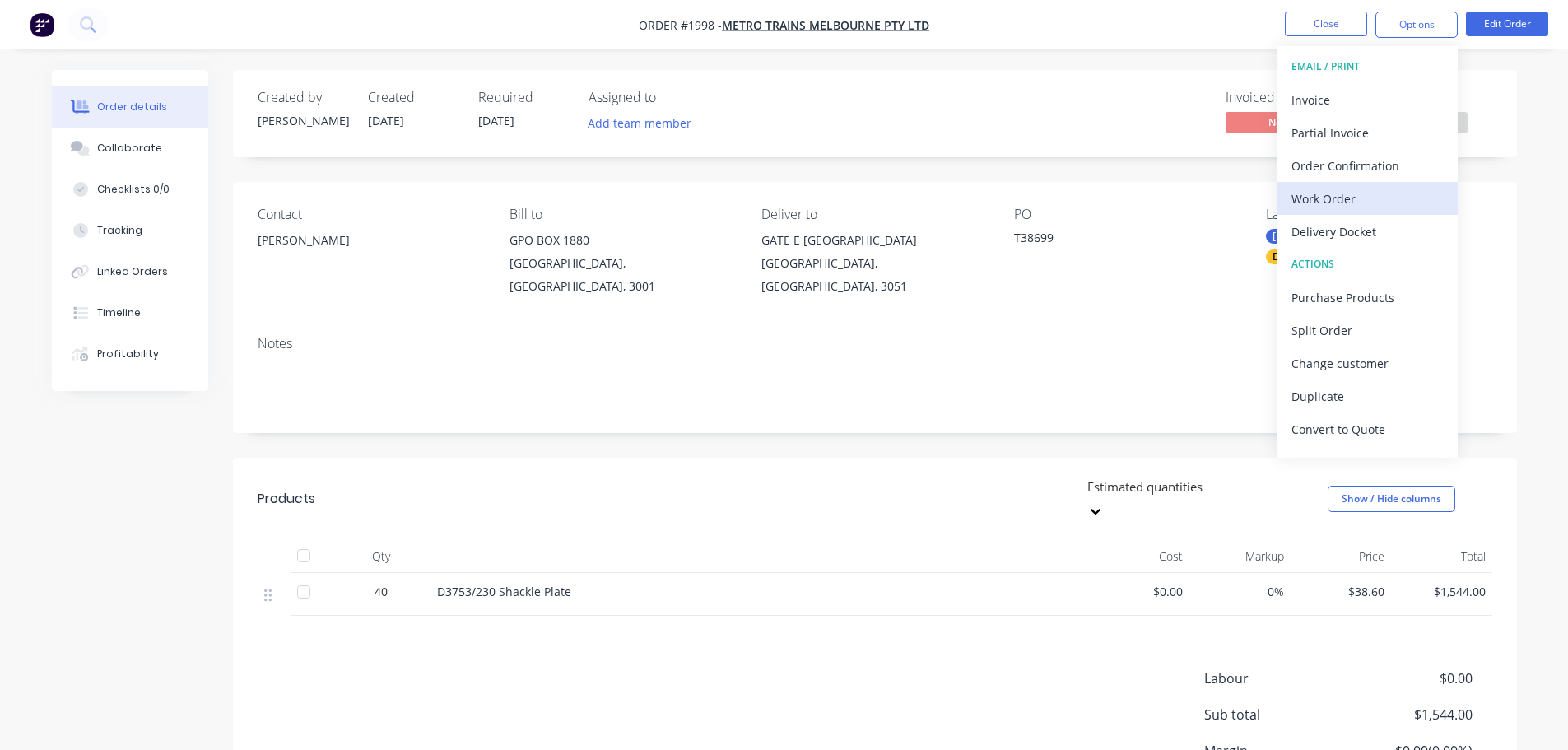
click at [1382, 197] on div "Work Order" at bounding box center [1367, 199] width 152 height 24
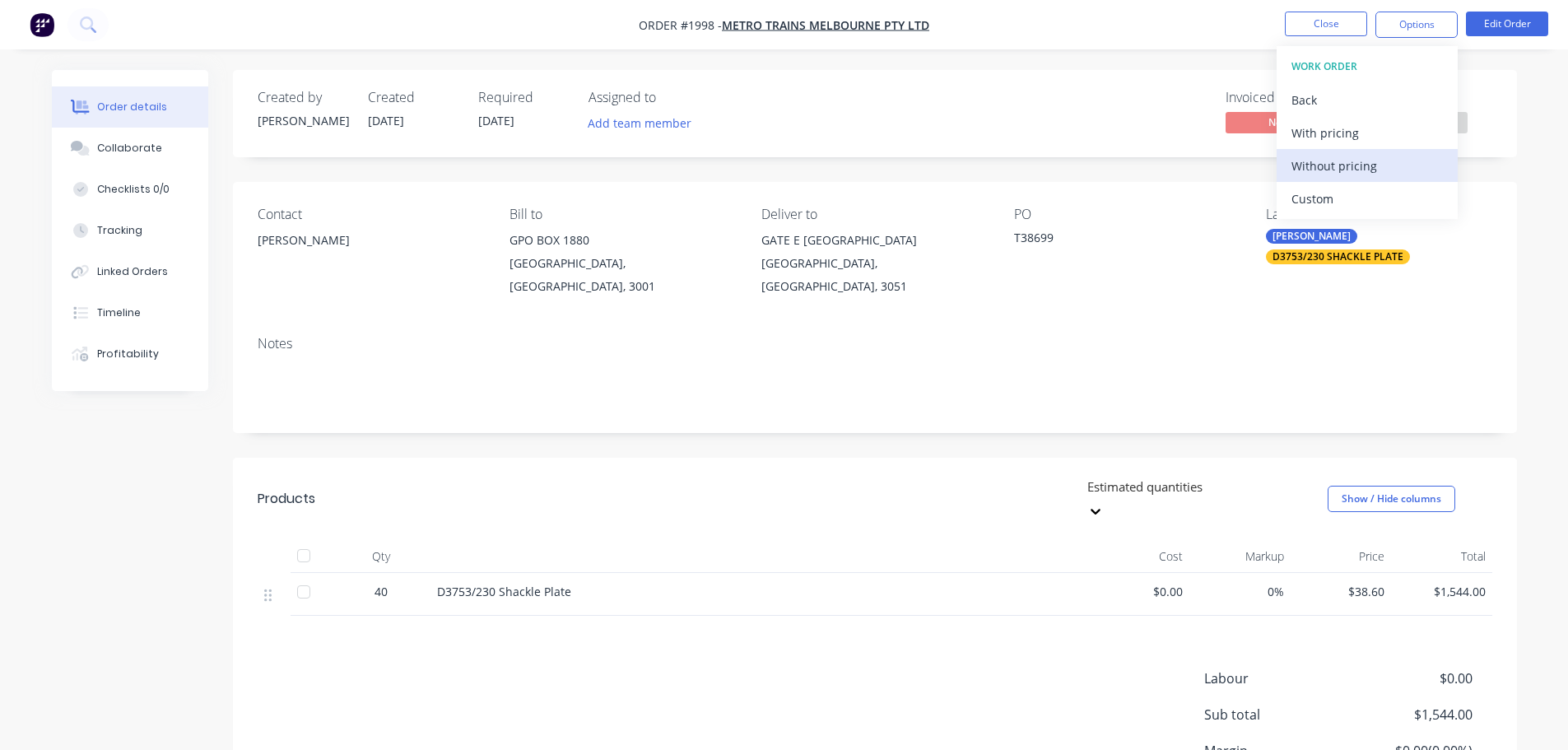
click at [1375, 162] on div "Without pricing" at bounding box center [1367, 165] width 152 height 24
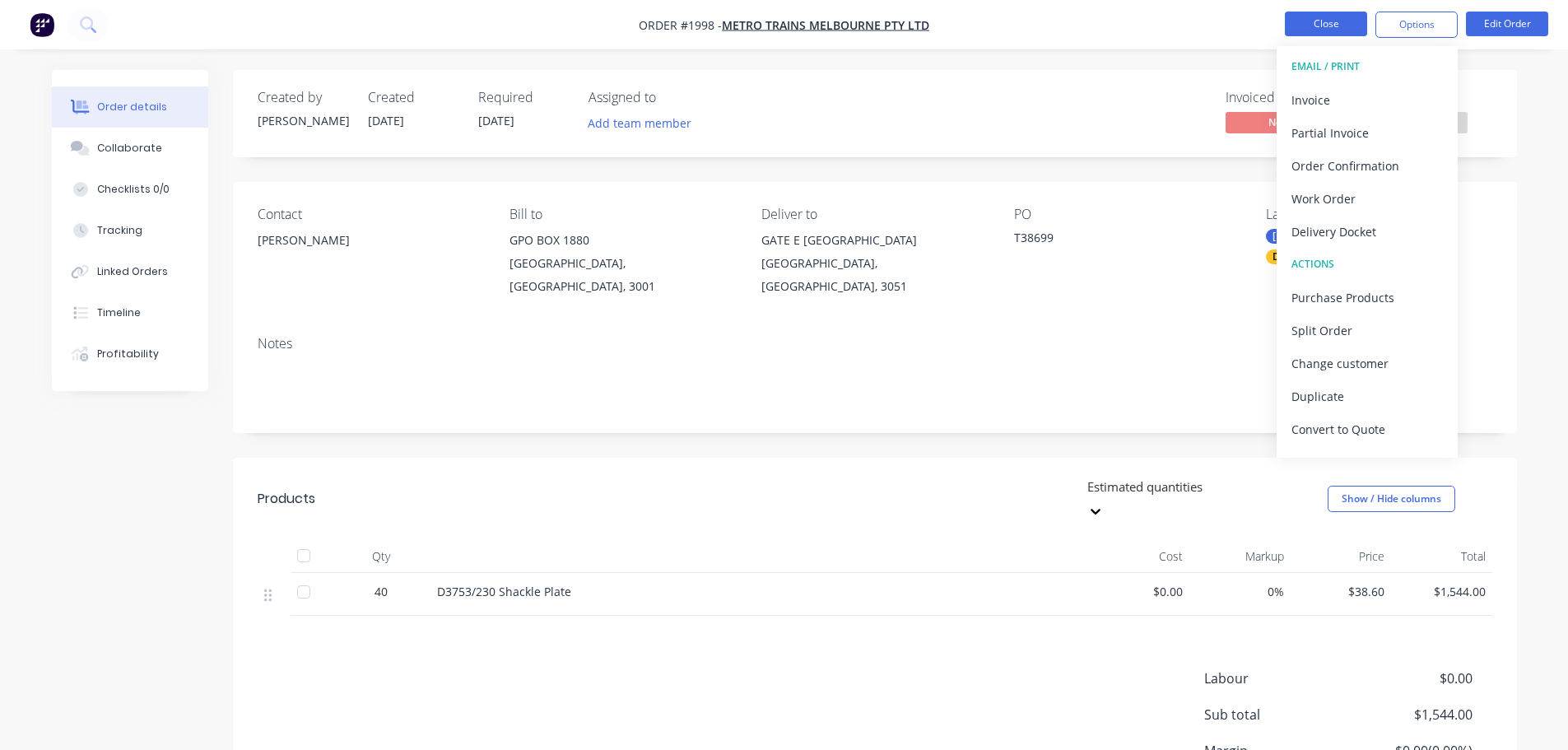
click at [1295, 25] on button "Close" at bounding box center [1326, 24] width 83 height 25
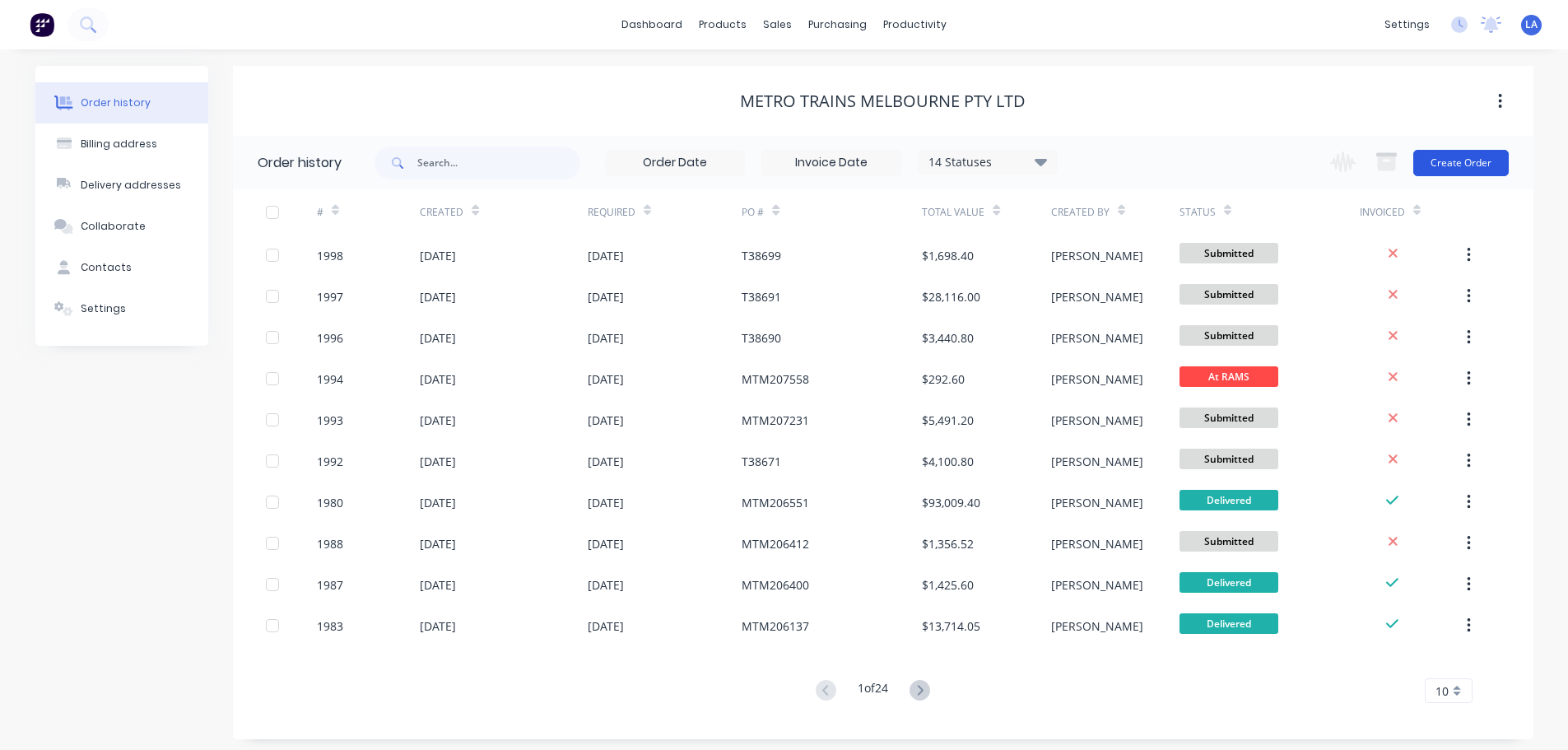
click at [1493, 163] on button "Create Order" at bounding box center [1462, 163] width 96 height 27
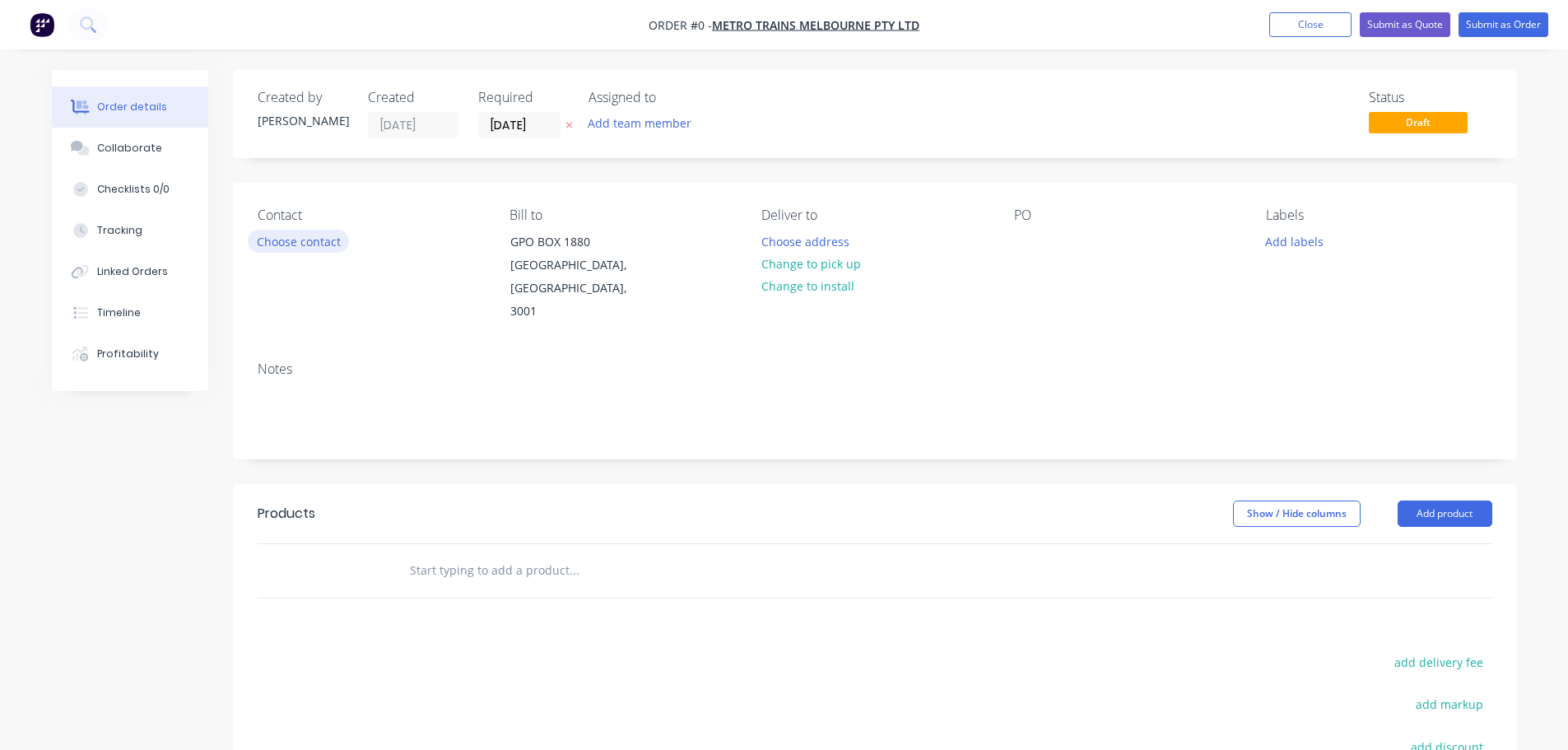
click at [328, 241] on button "Choose contact" at bounding box center [298, 241] width 101 height 22
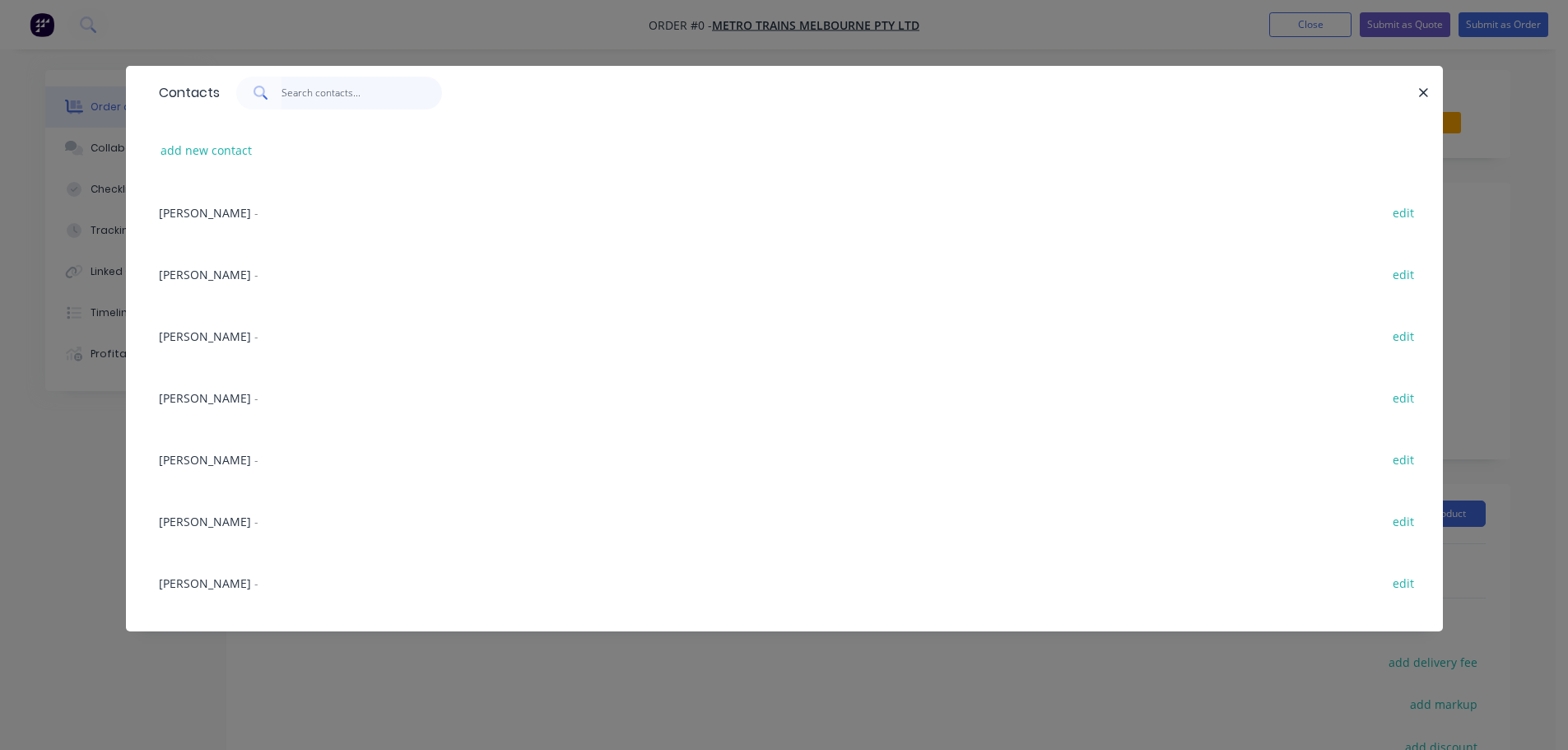
click at [331, 97] on input "text" at bounding box center [361, 92] width 161 height 33
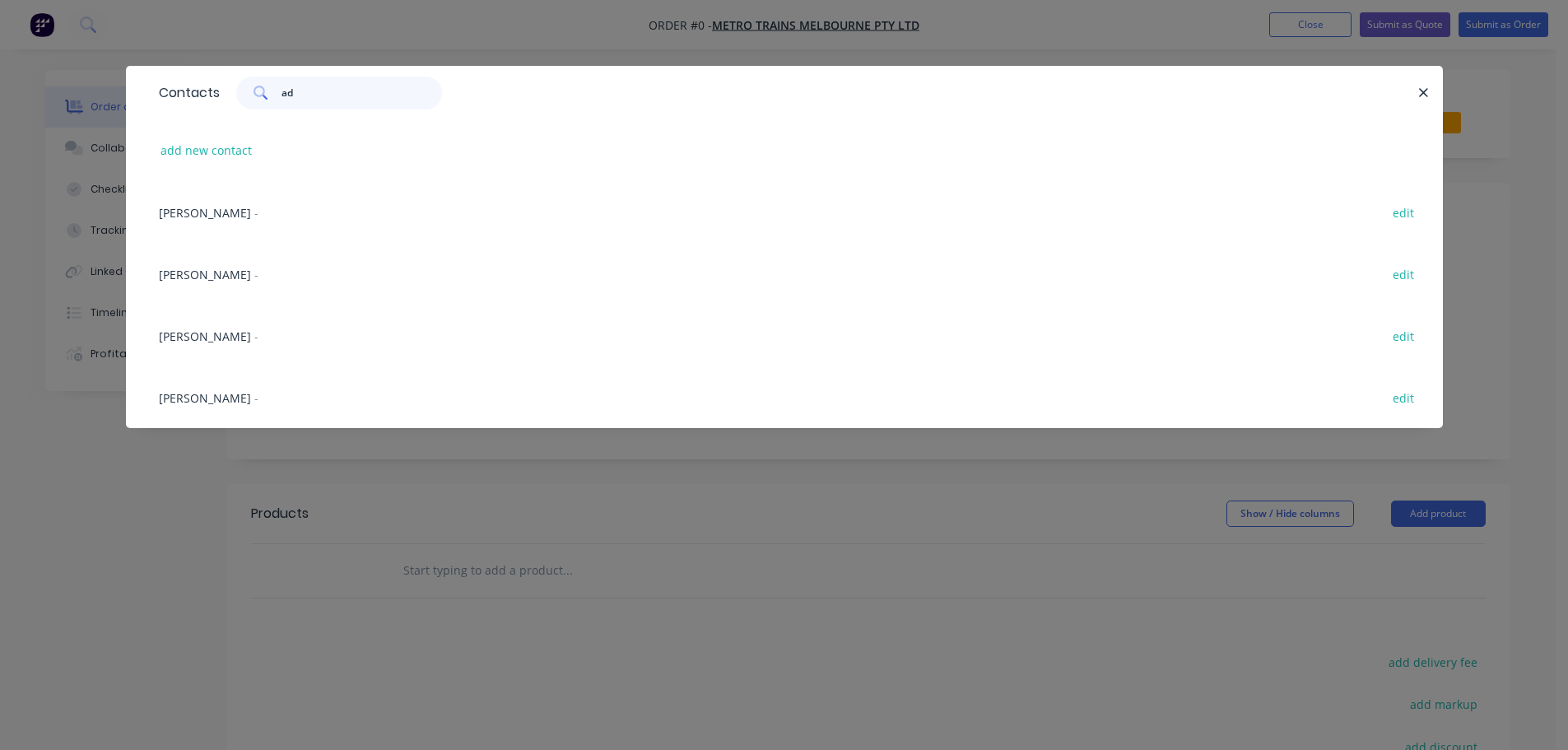
type input "ada"
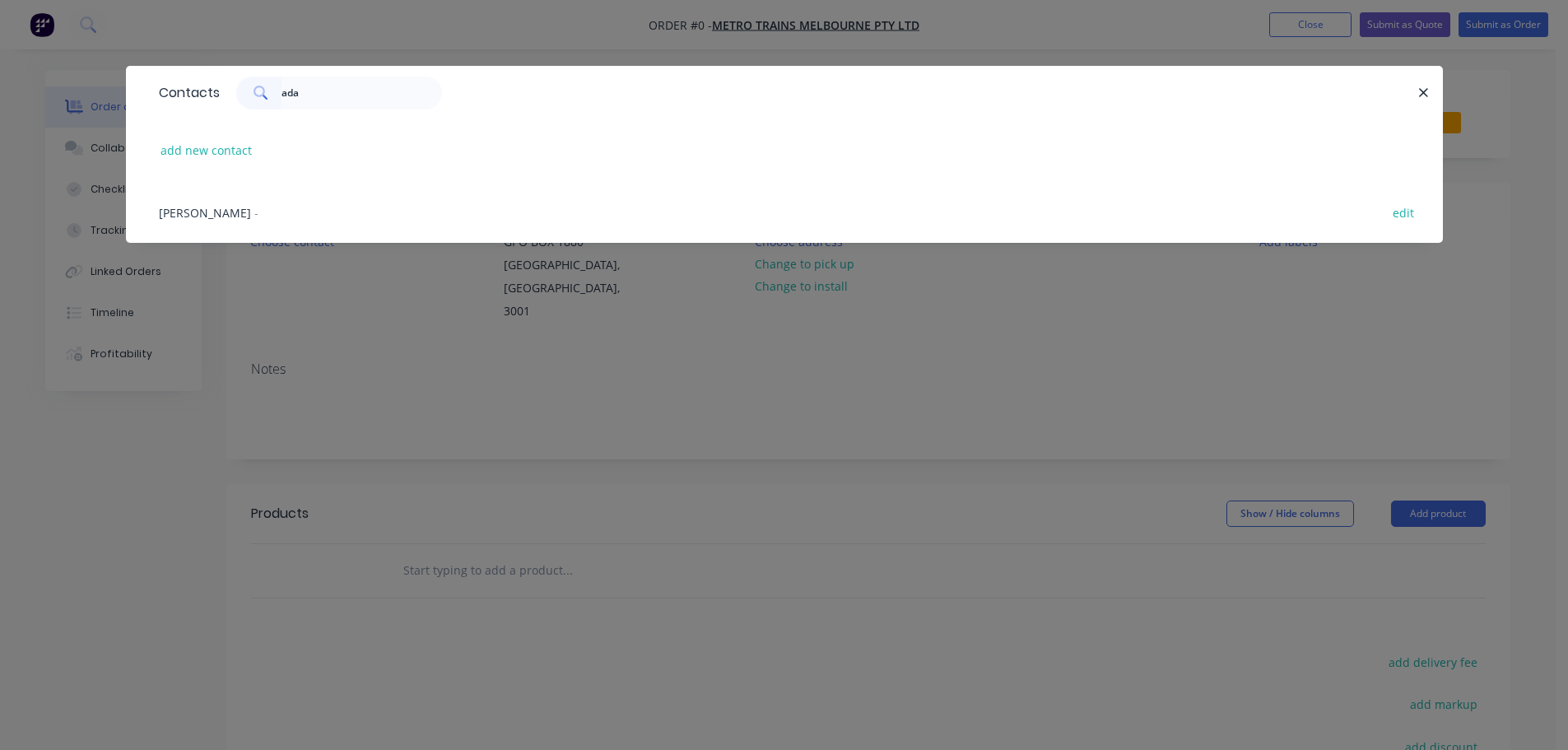
click at [232, 219] on div "[PERSON_NAME] - edit" at bounding box center [784, 212] width 1267 height 62
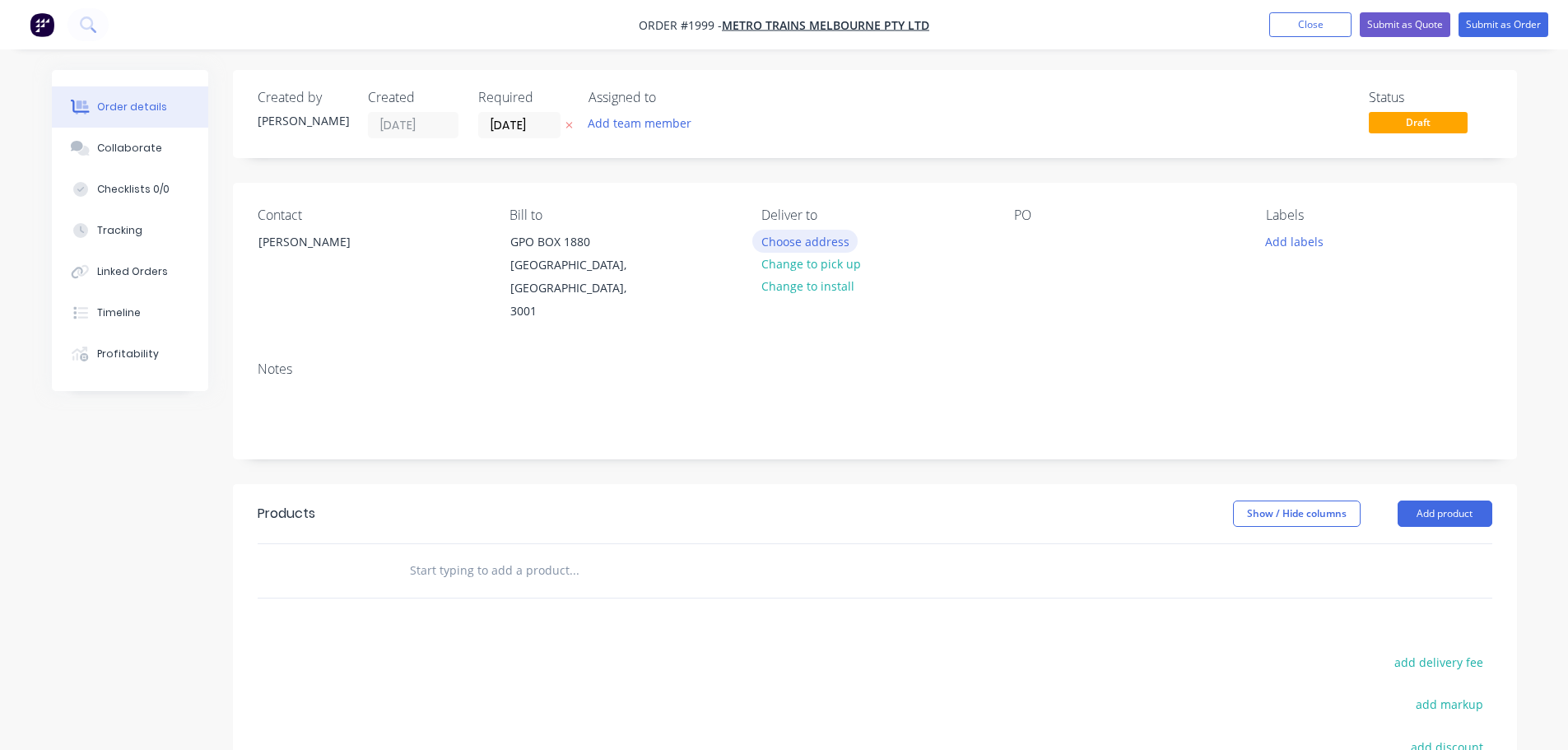
click at [822, 248] on button "Choose address" at bounding box center [805, 241] width 106 height 22
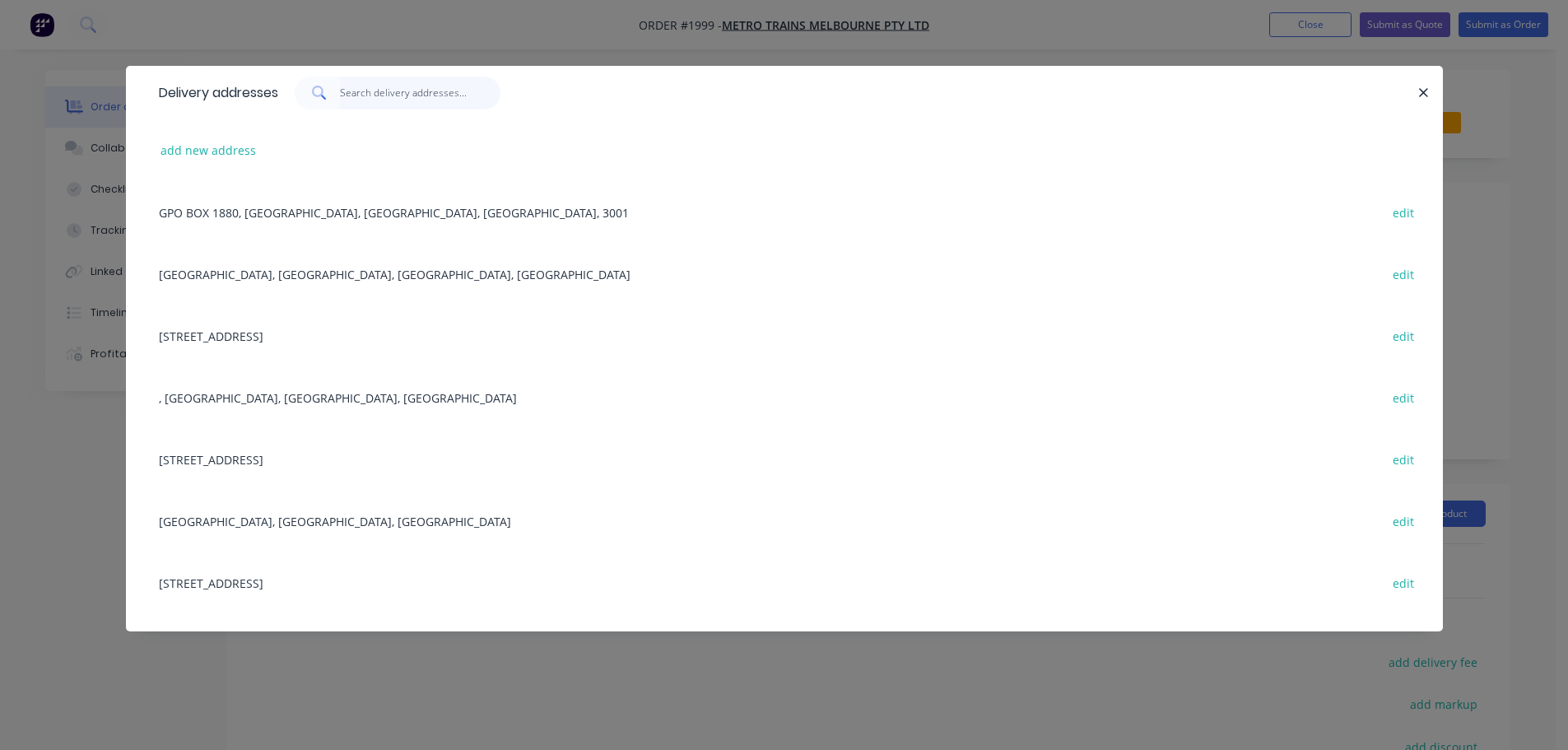
click at [425, 95] on input "text" at bounding box center [420, 92] width 161 height 33
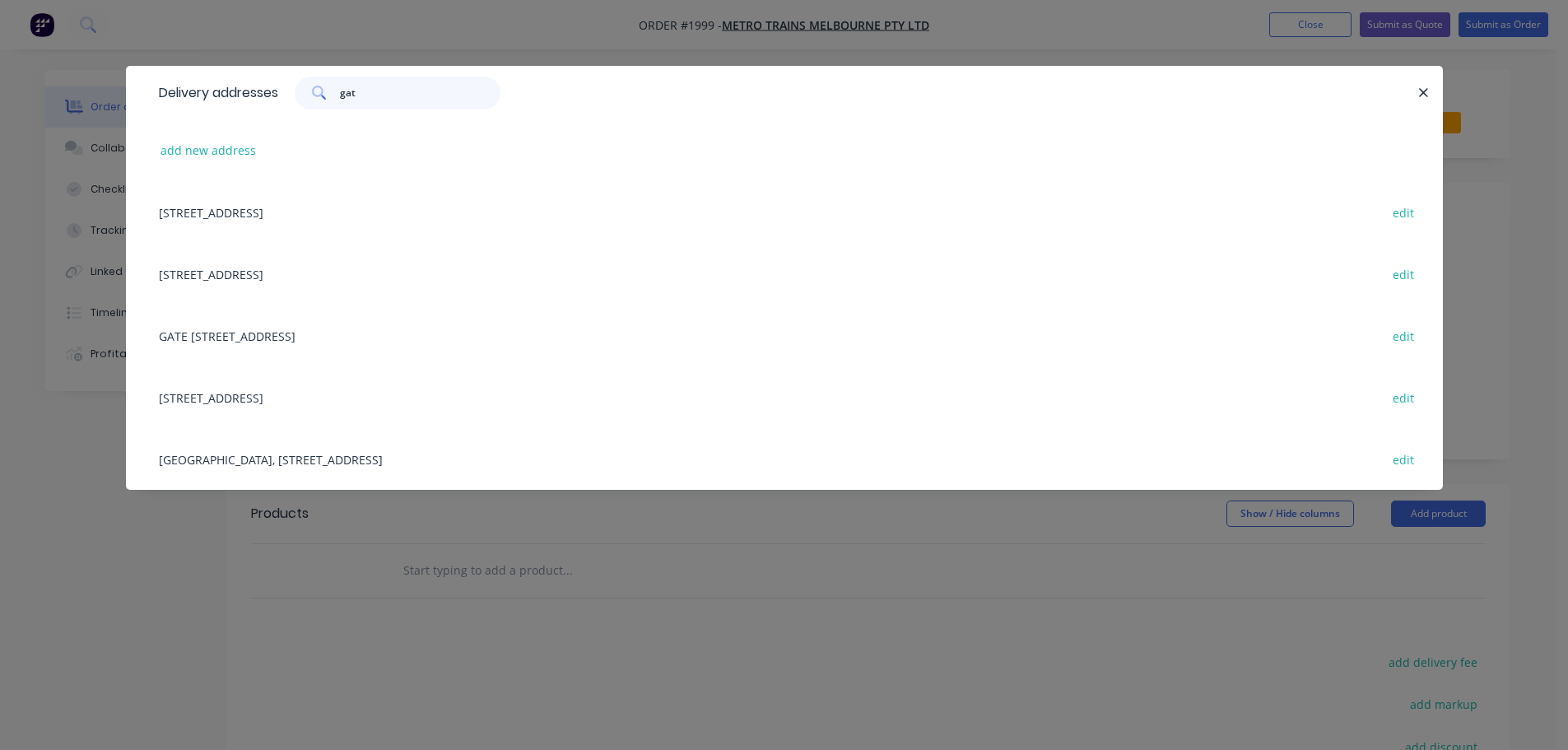
type input "gate"
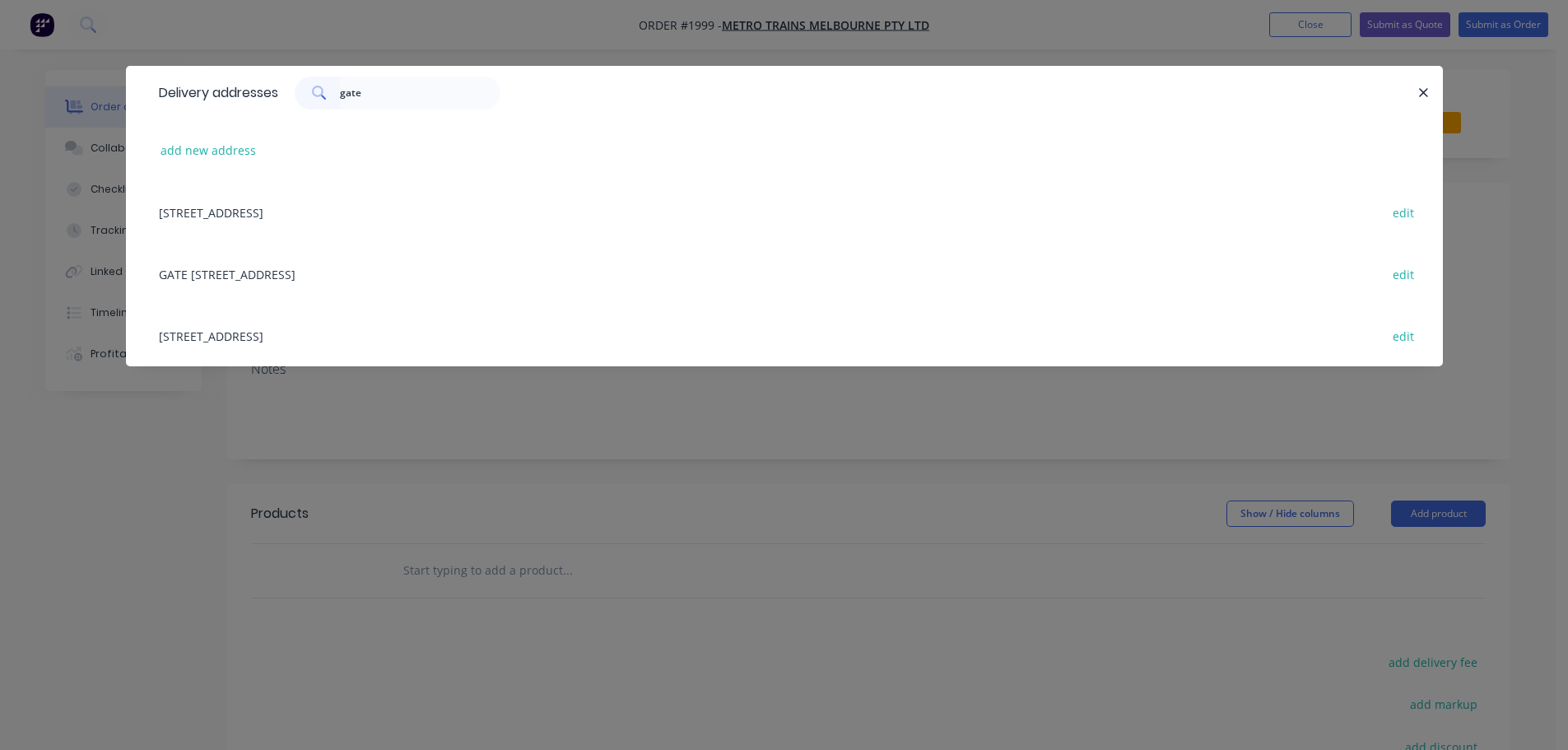
click at [357, 214] on div "[STREET_ADDRESS] edit" at bounding box center [784, 212] width 1267 height 62
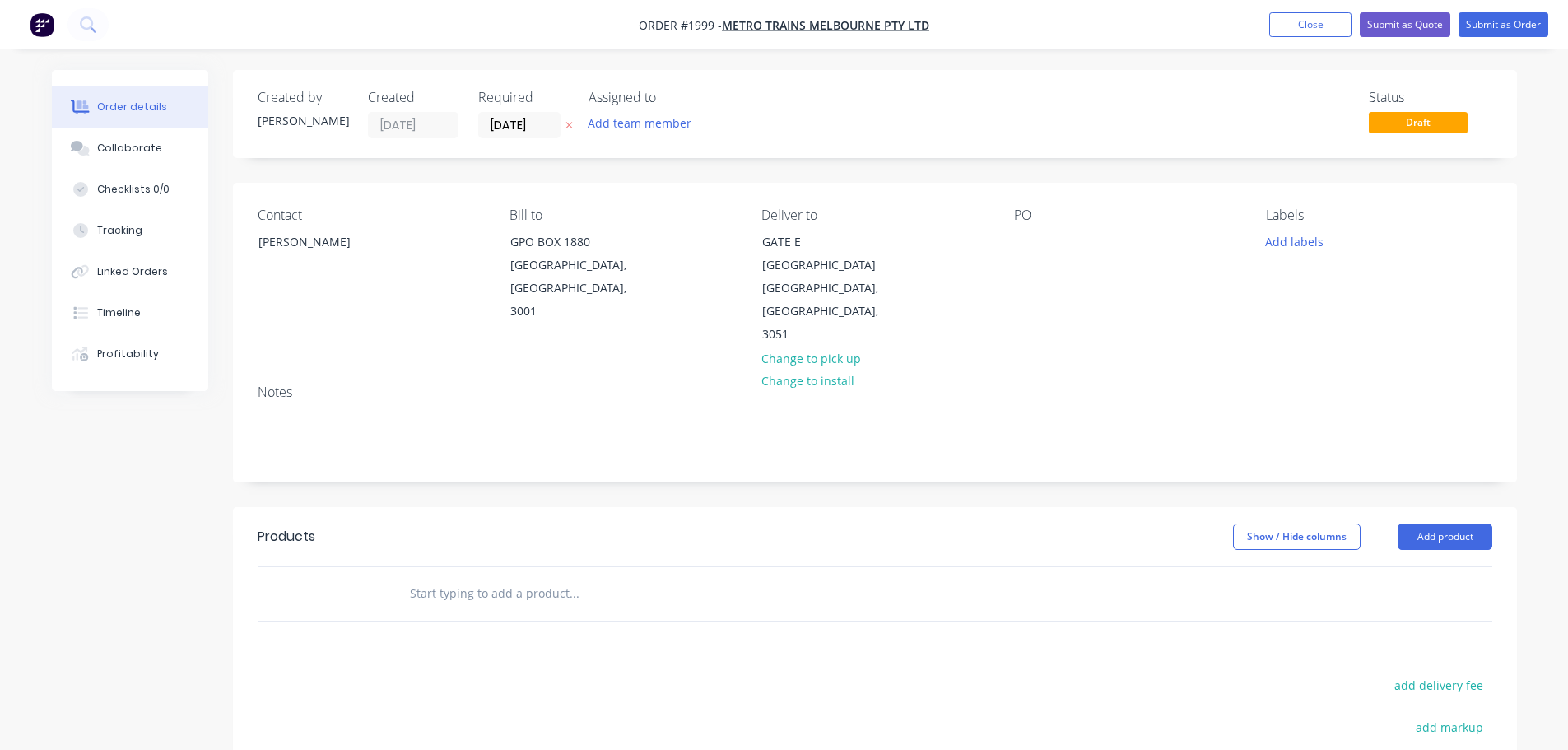
click at [1024, 222] on div "PO" at bounding box center [1127, 216] width 225 height 16
click at [1024, 237] on div at bounding box center [1028, 241] width 27 height 24
click at [1326, 231] on div "Add labels" at bounding box center [1379, 241] width 225 height 22
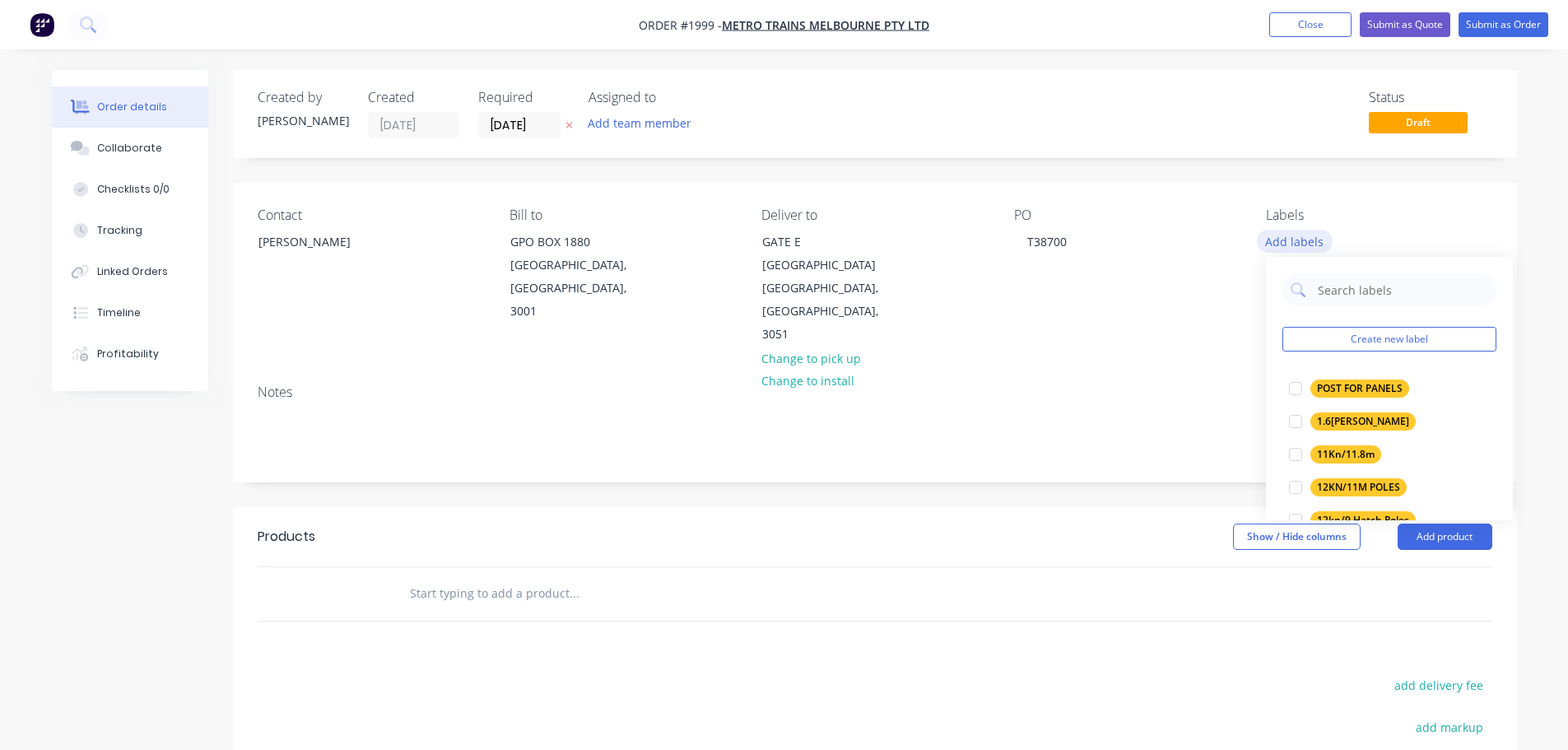
click at [1304, 241] on button "Add labels" at bounding box center [1294, 241] width 75 height 22
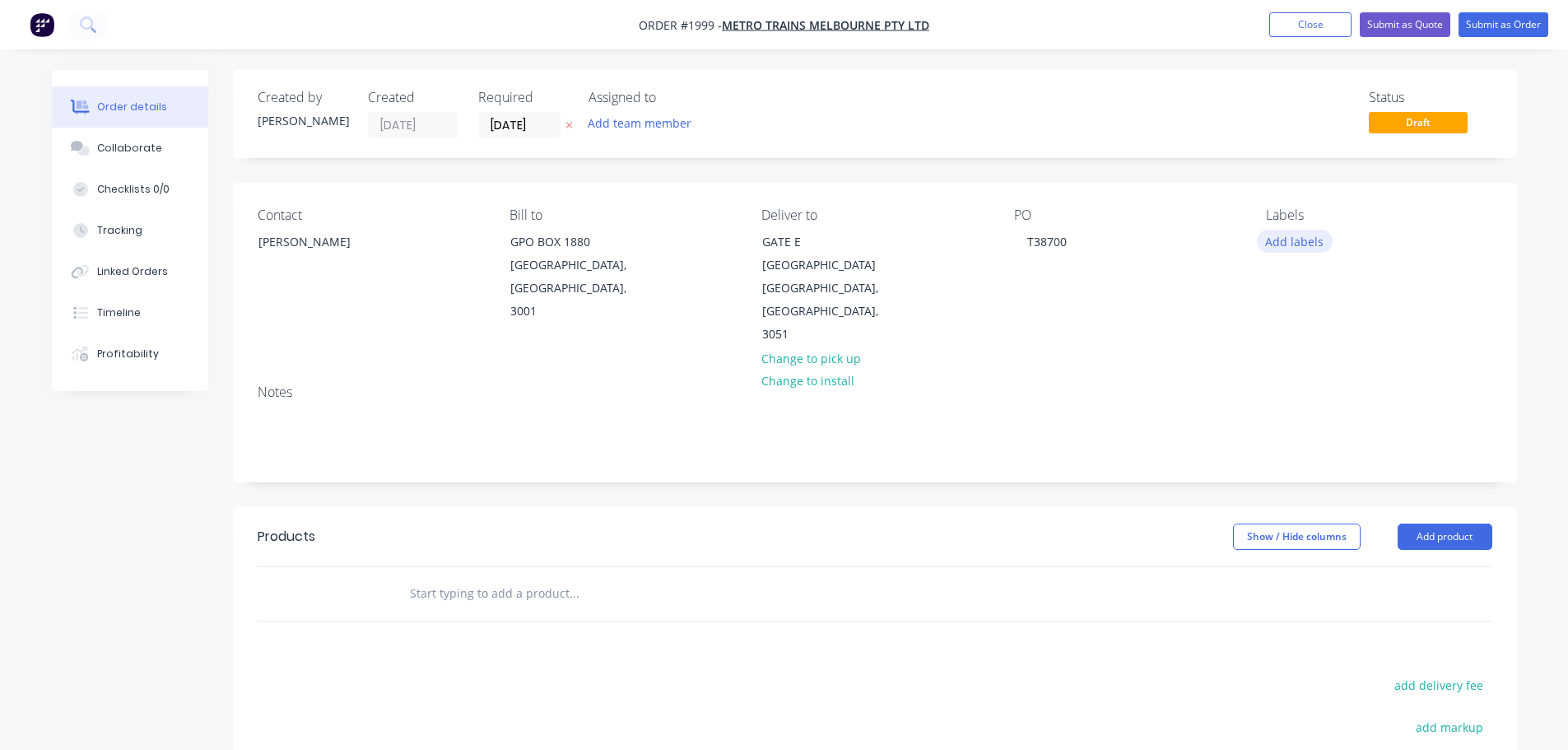
click at [1304, 244] on button "Add labels" at bounding box center [1294, 241] width 75 height 22
click at [1323, 386] on div "[PERSON_NAME]" at bounding box center [1356, 389] width 91 height 18
click at [1349, 272] on input "ada" at bounding box center [1402, 281] width 172 height 33
click at [1350, 278] on input "ada" at bounding box center [1402, 281] width 172 height 33
click at [1350, 279] on input "ada" at bounding box center [1402, 281] width 172 height 33
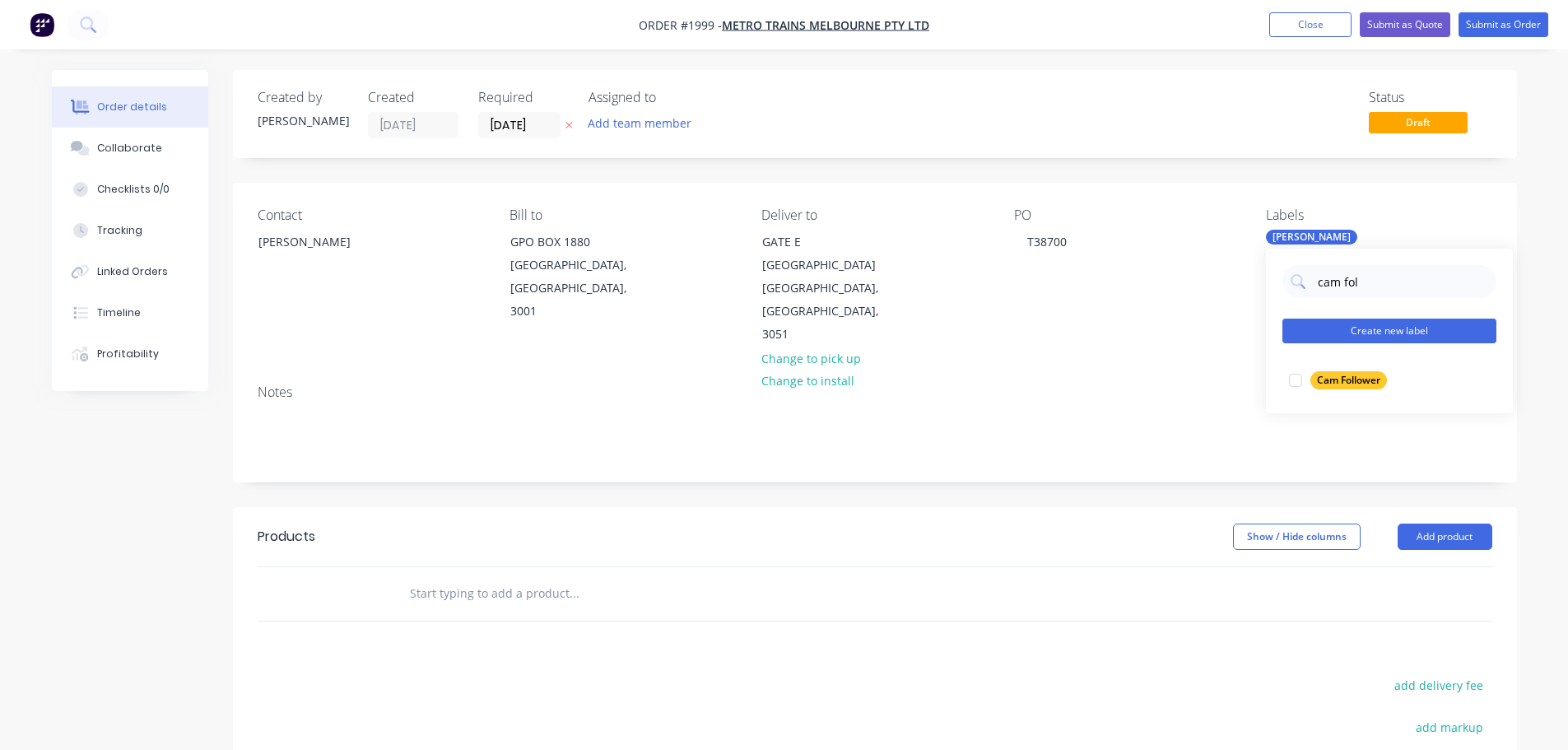
type input "cam fol"
click at [1373, 337] on button "Create new label" at bounding box center [1389, 331] width 214 height 25
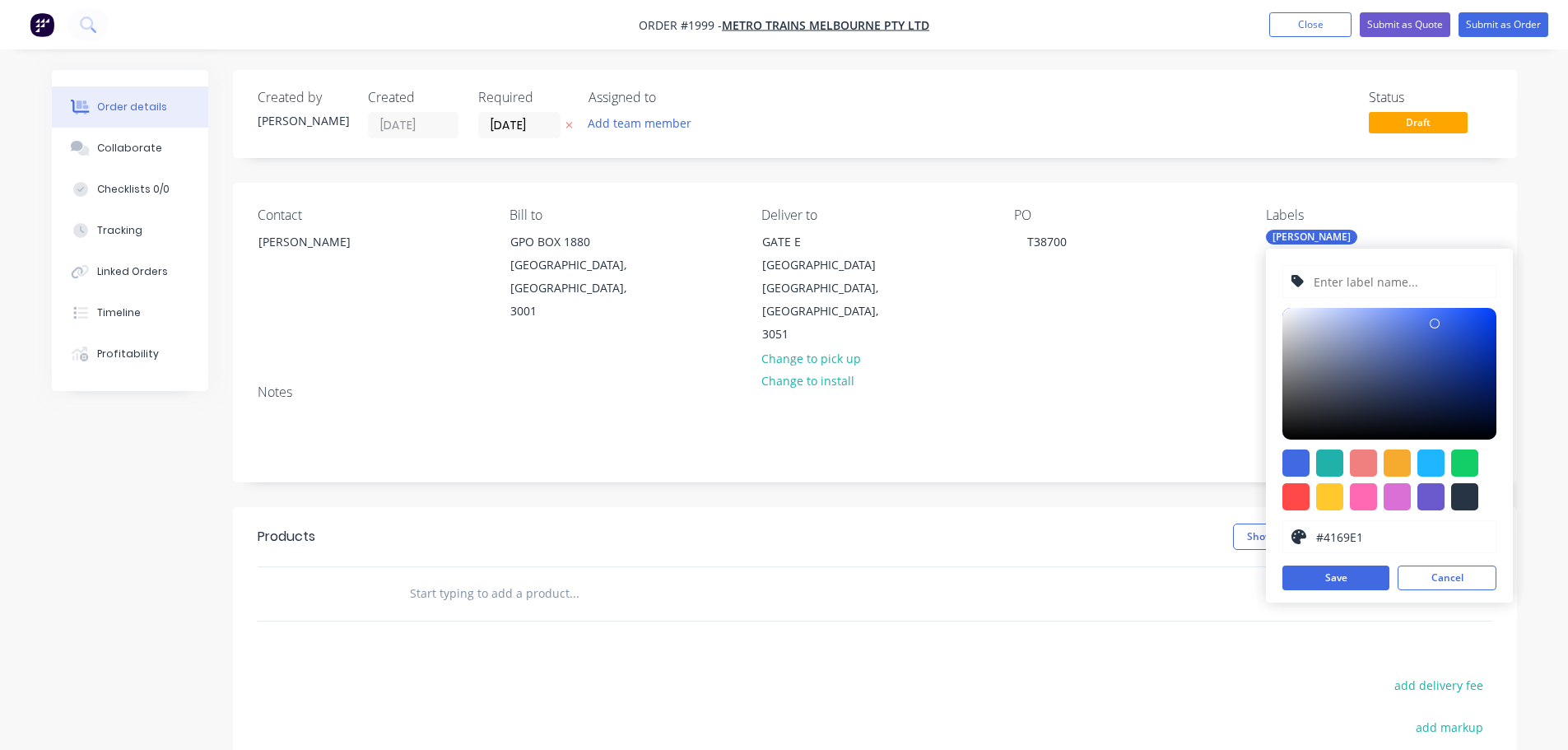
click at [1444, 583] on button "Cancel" at bounding box center [1446, 578] width 98 height 25
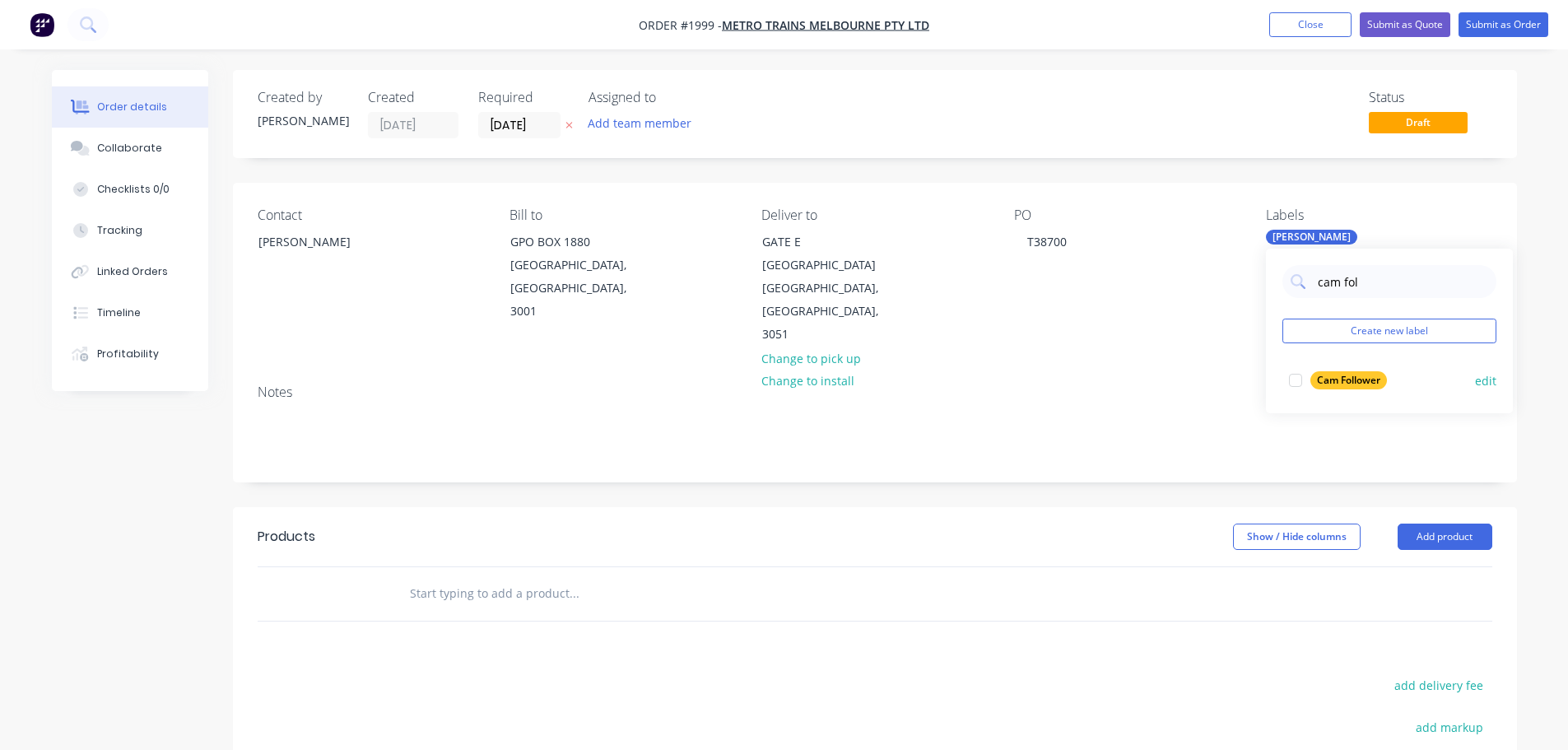
click at [1358, 381] on div "Cam Follower" at bounding box center [1349, 380] width 76 height 18
click at [1058, 371] on div "Notes" at bounding box center [875, 426] width 1284 height 110
click at [532, 579] on input "text" at bounding box center [573, 593] width 329 height 33
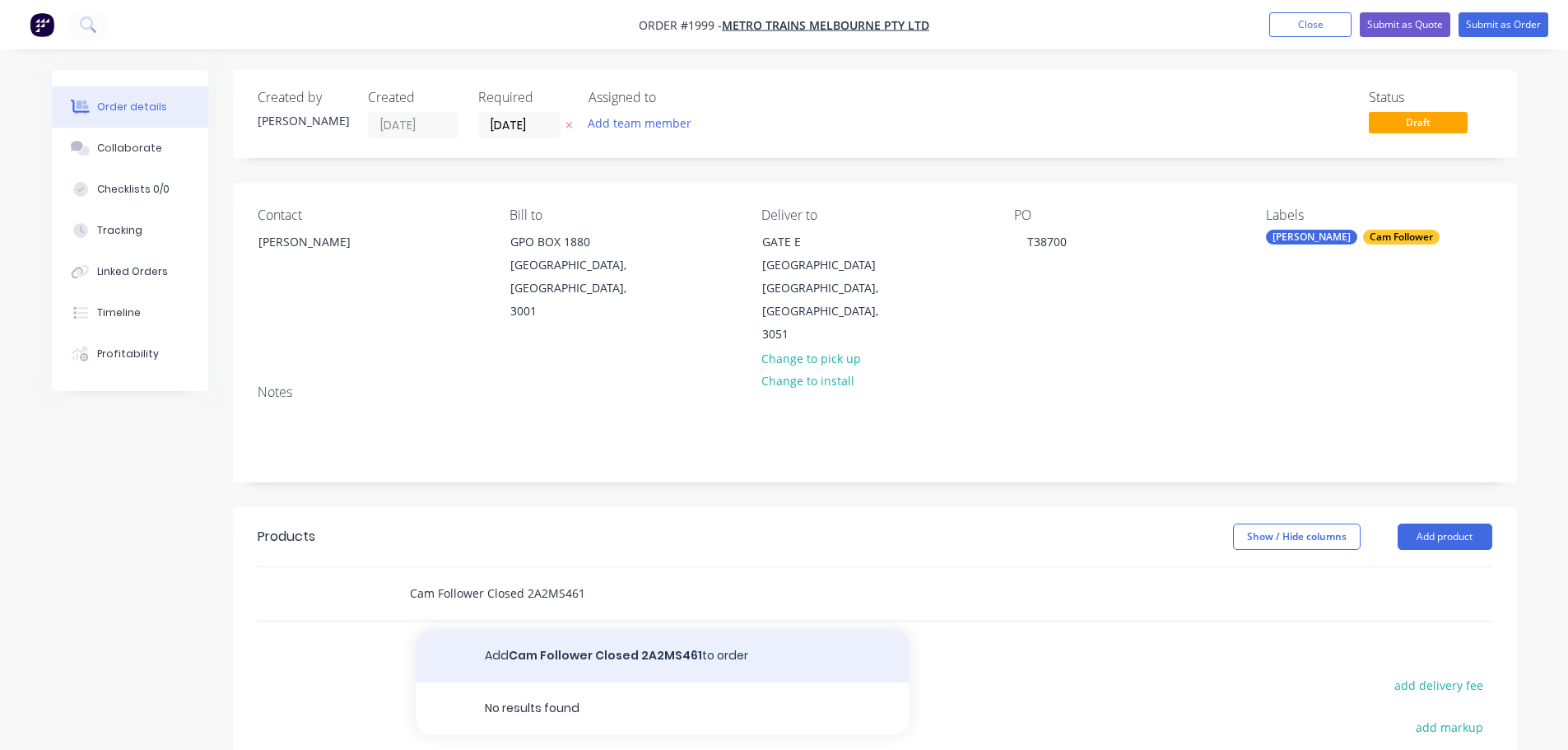
type input "Cam Follower Closed 2A2MS461"
click at [631, 630] on button "Add Cam Follower Closed 2A2MS461 to order" at bounding box center [662, 656] width 494 height 52
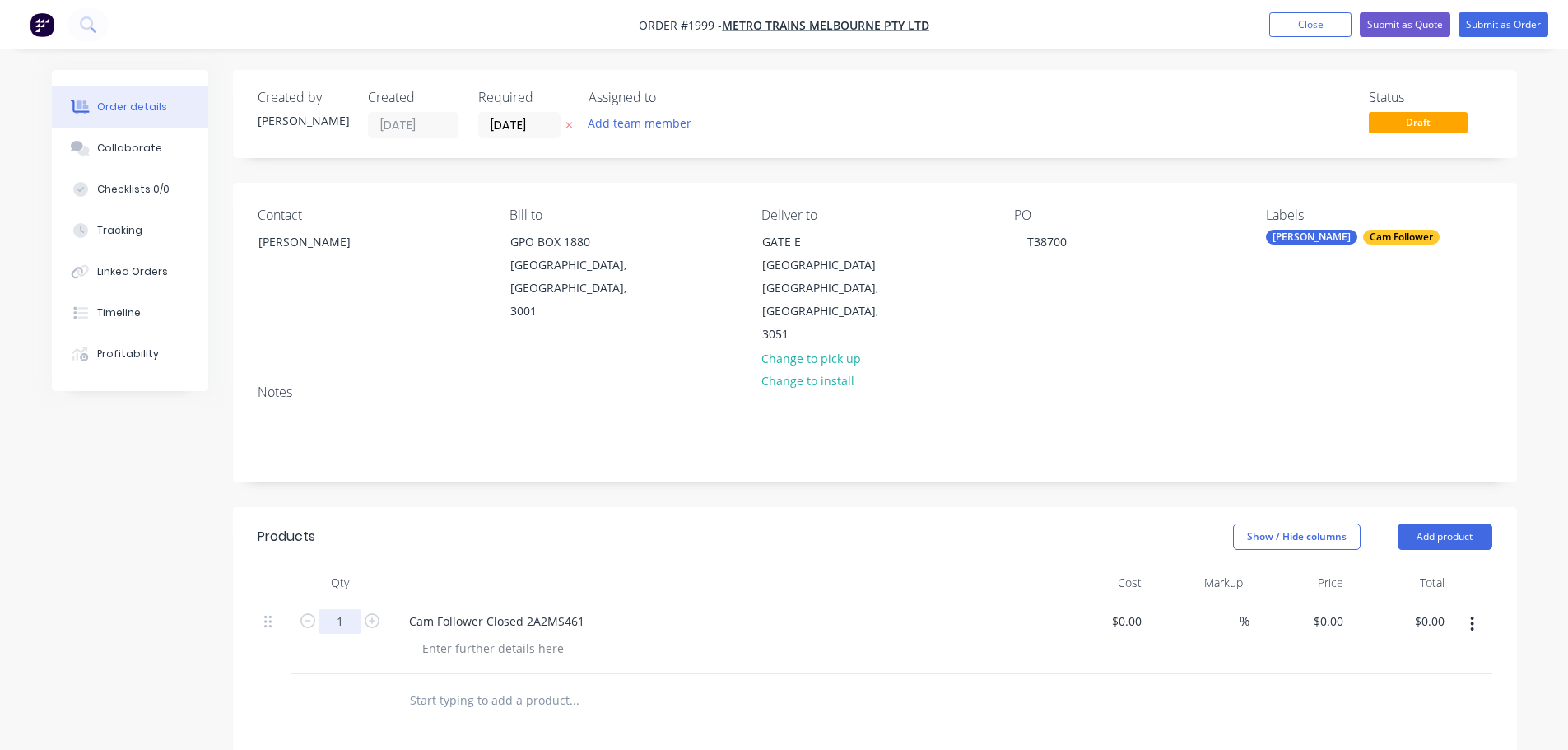
click at [343, 609] on input "1" at bounding box center [340, 621] width 43 height 25
type input "10"
click at [1335, 609] on input "0" at bounding box center [1331, 620] width 38 height 24
type input "$826.00"
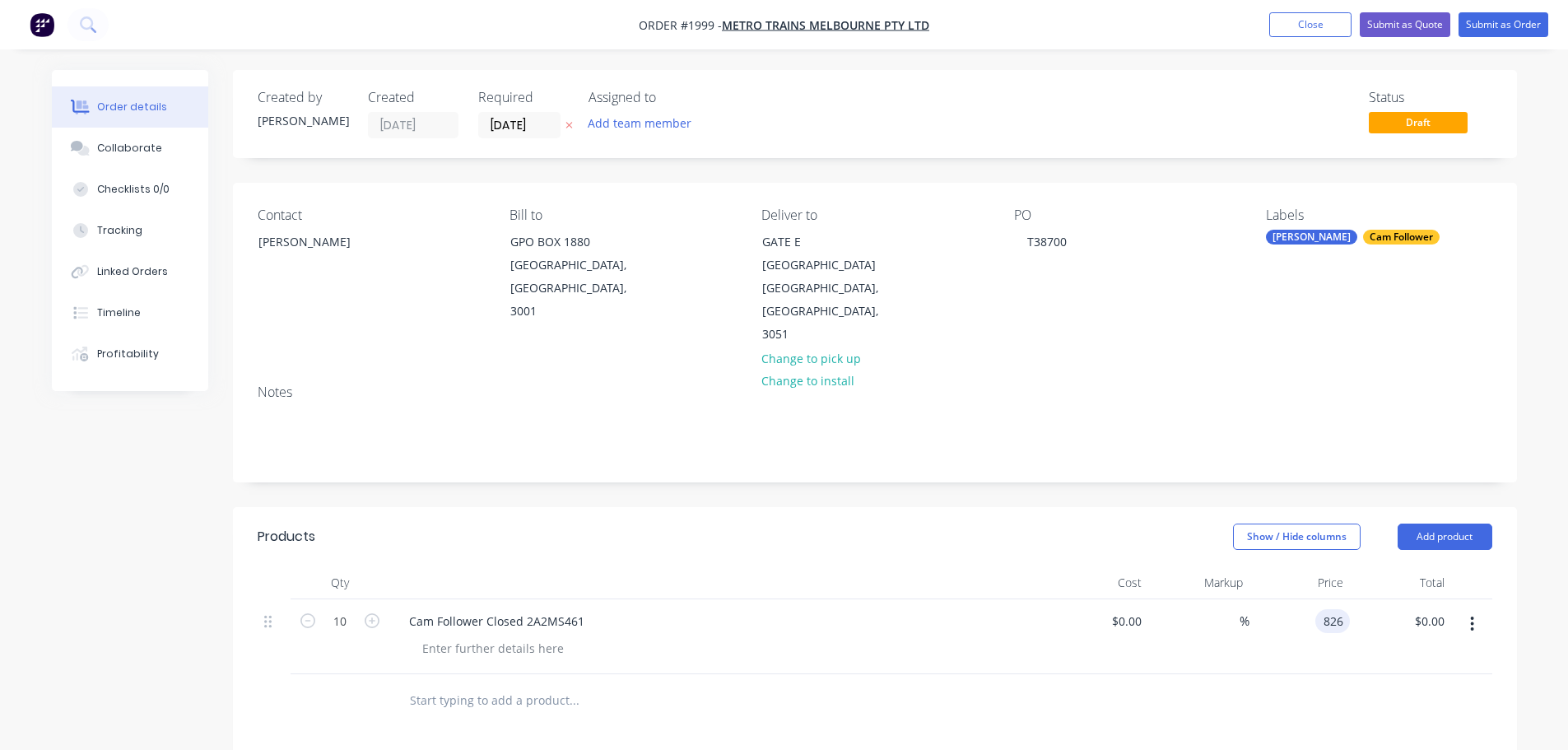
type input "$8,260.00"
click at [1334, 675] on div at bounding box center [874, 701] width 1234 height 53
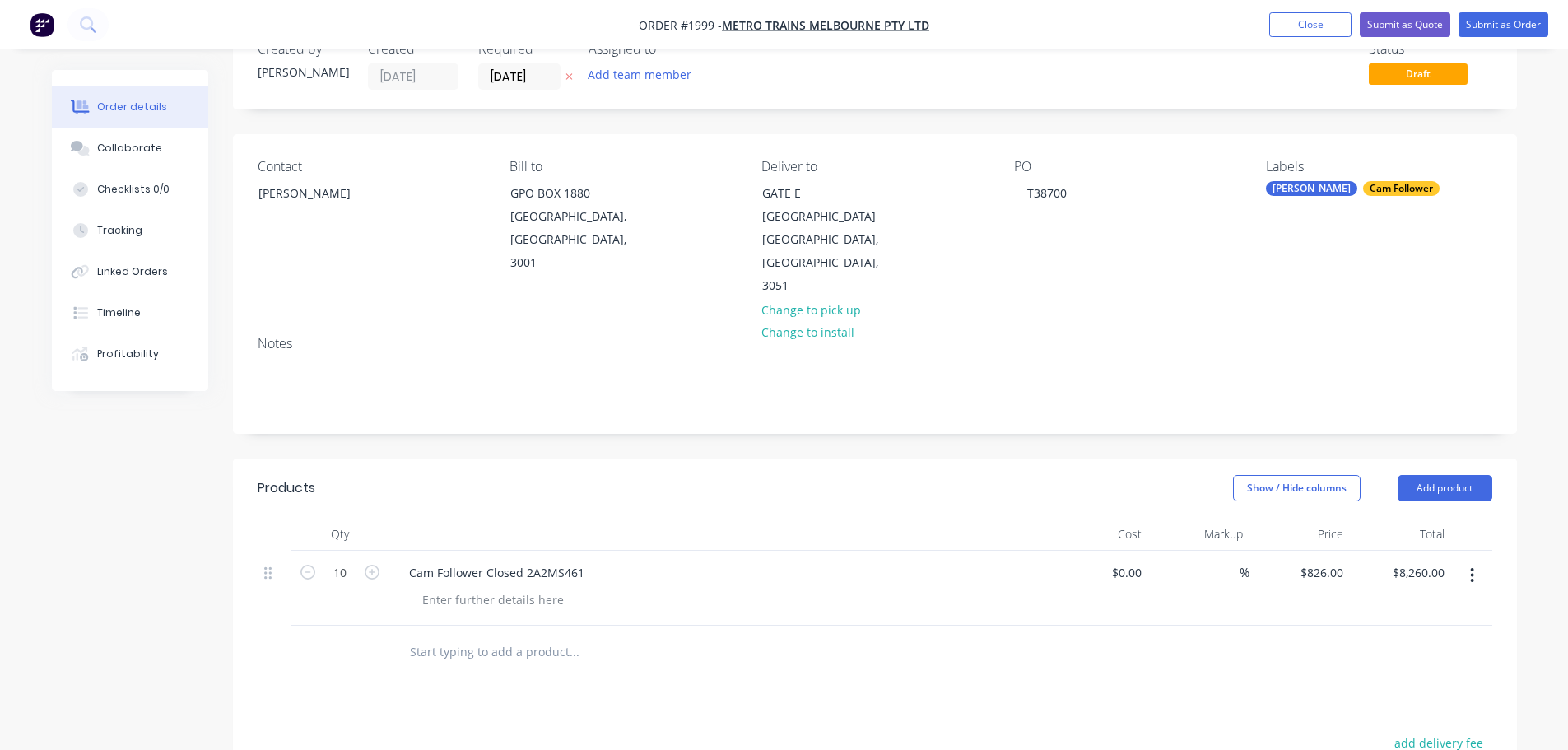
scroll to position [83, 0]
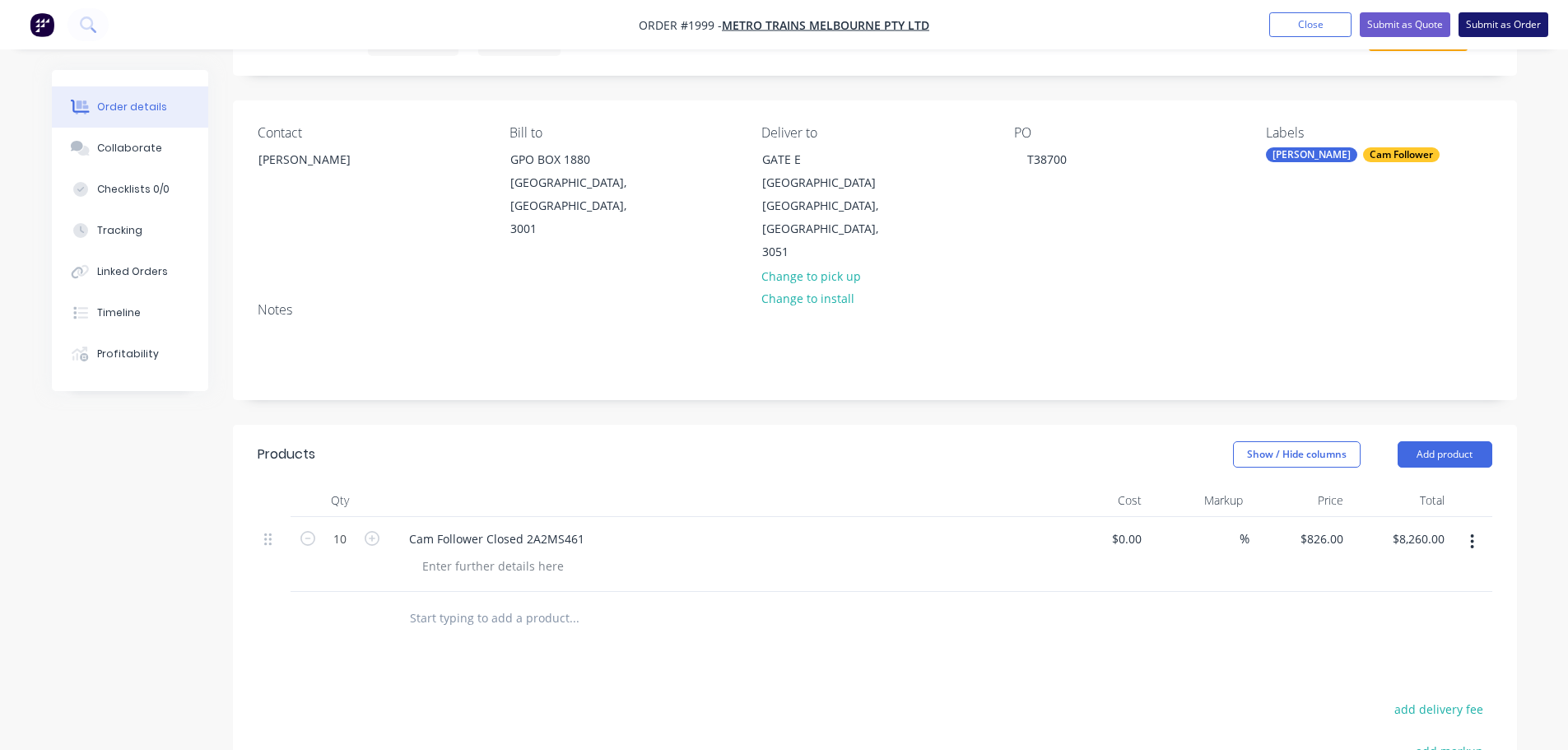
click at [1499, 20] on button "Submit as Order" at bounding box center [1503, 25] width 90 height 25
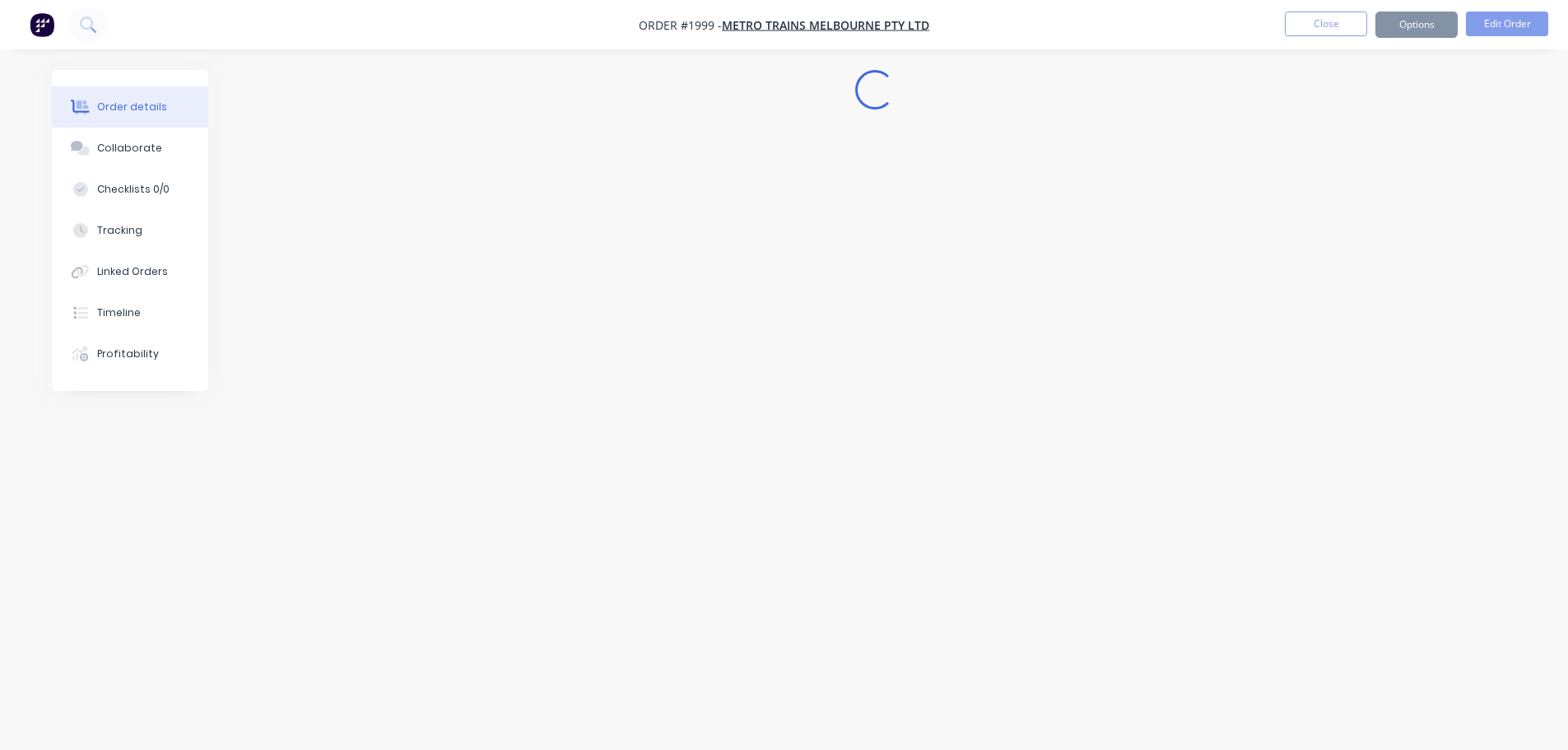
scroll to position [0, 0]
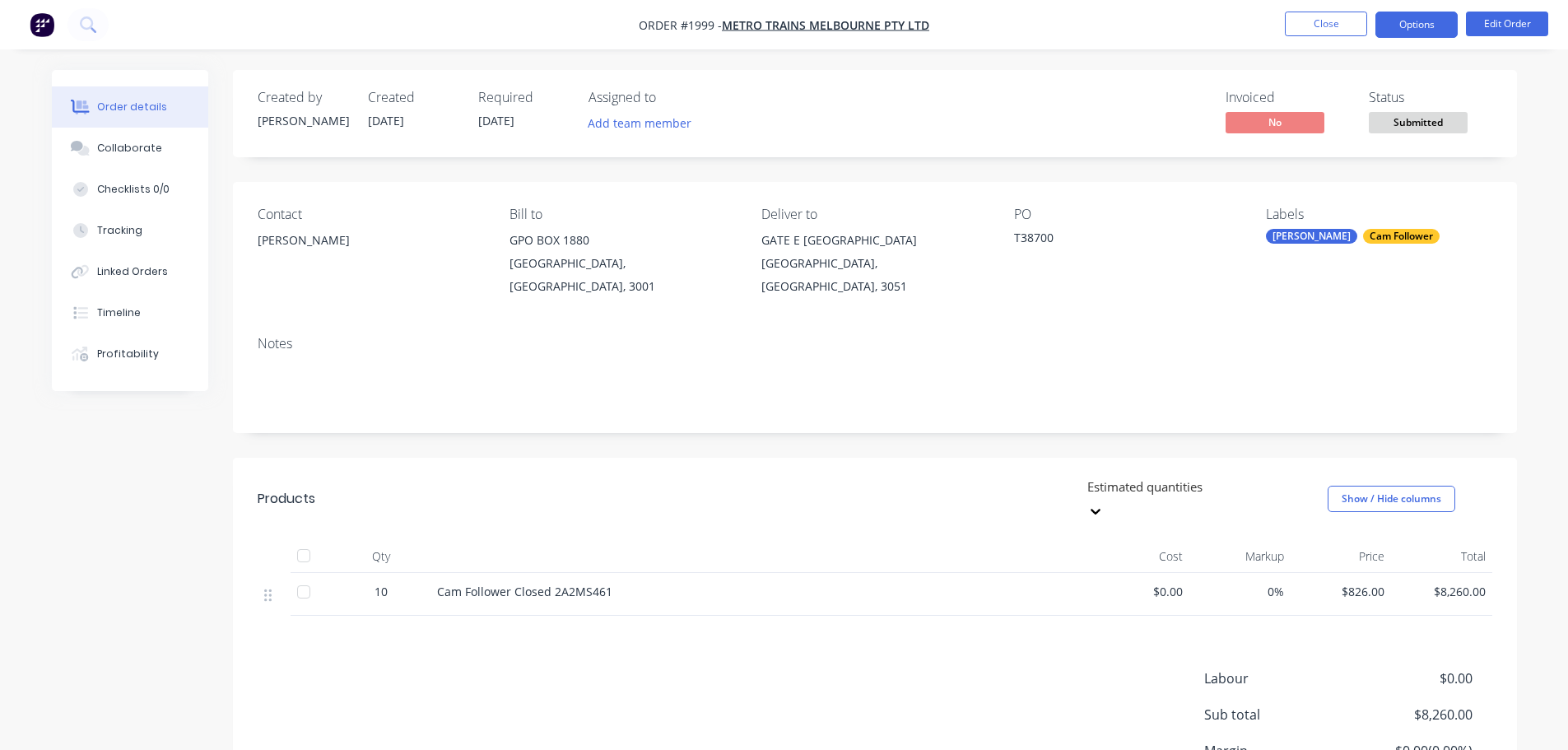
click at [1398, 27] on button "Options" at bounding box center [1416, 25] width 83 height 27
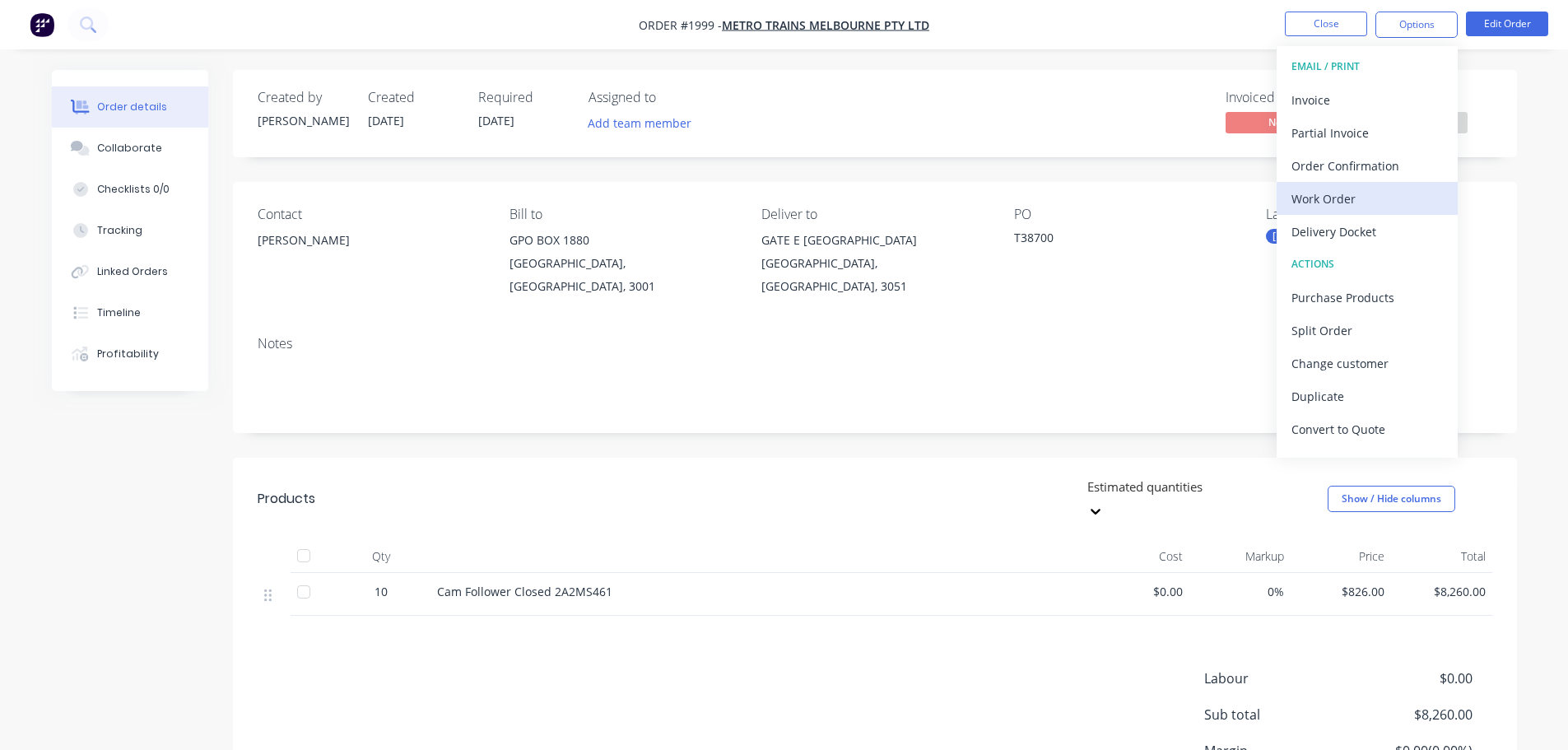
click at [1390, 200] on div "Work Order" at bounding box center [1367, 199] width 152 height 24
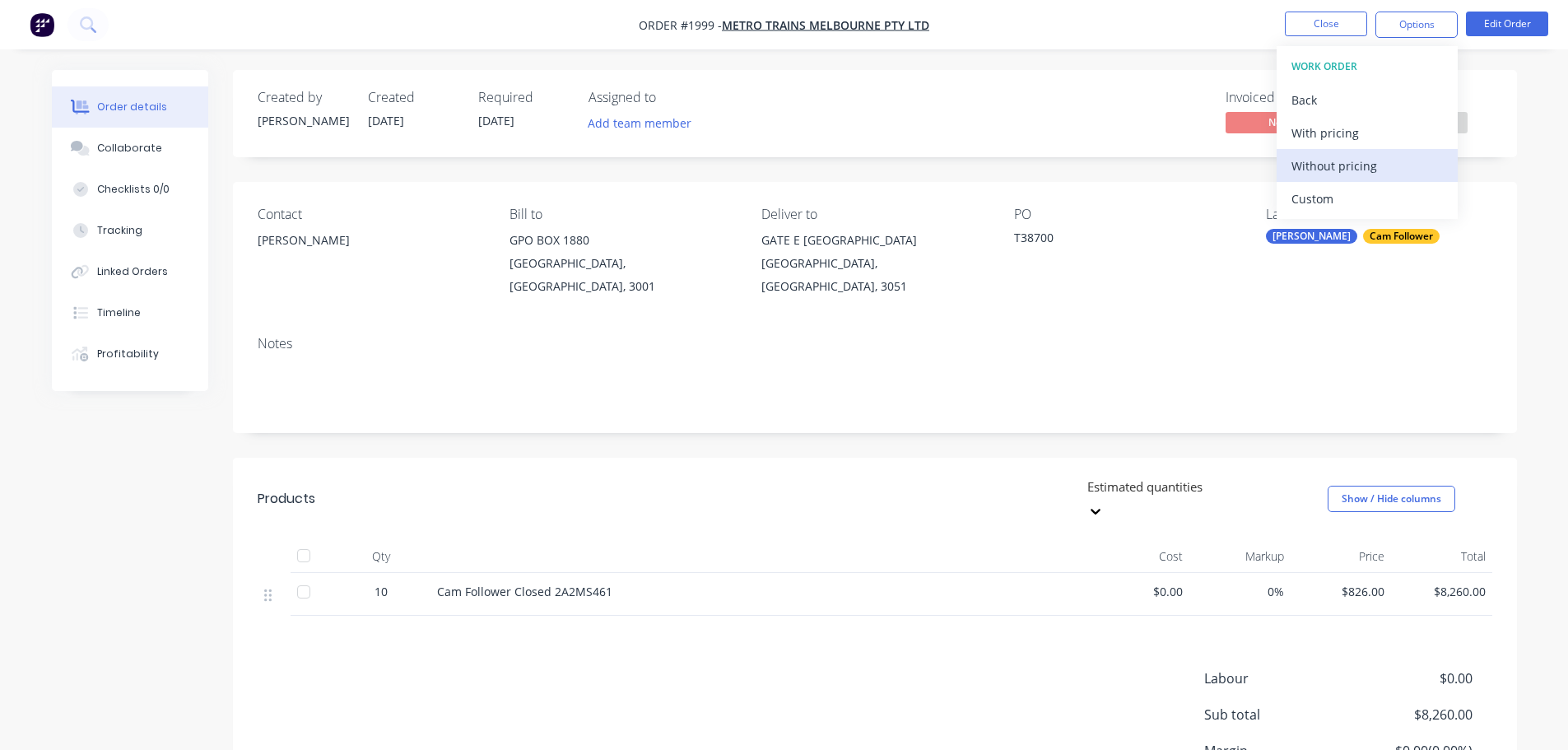
click at [1386, 163] on div "Without pricing" at bounding box center [1367, 165] width 152 height 24
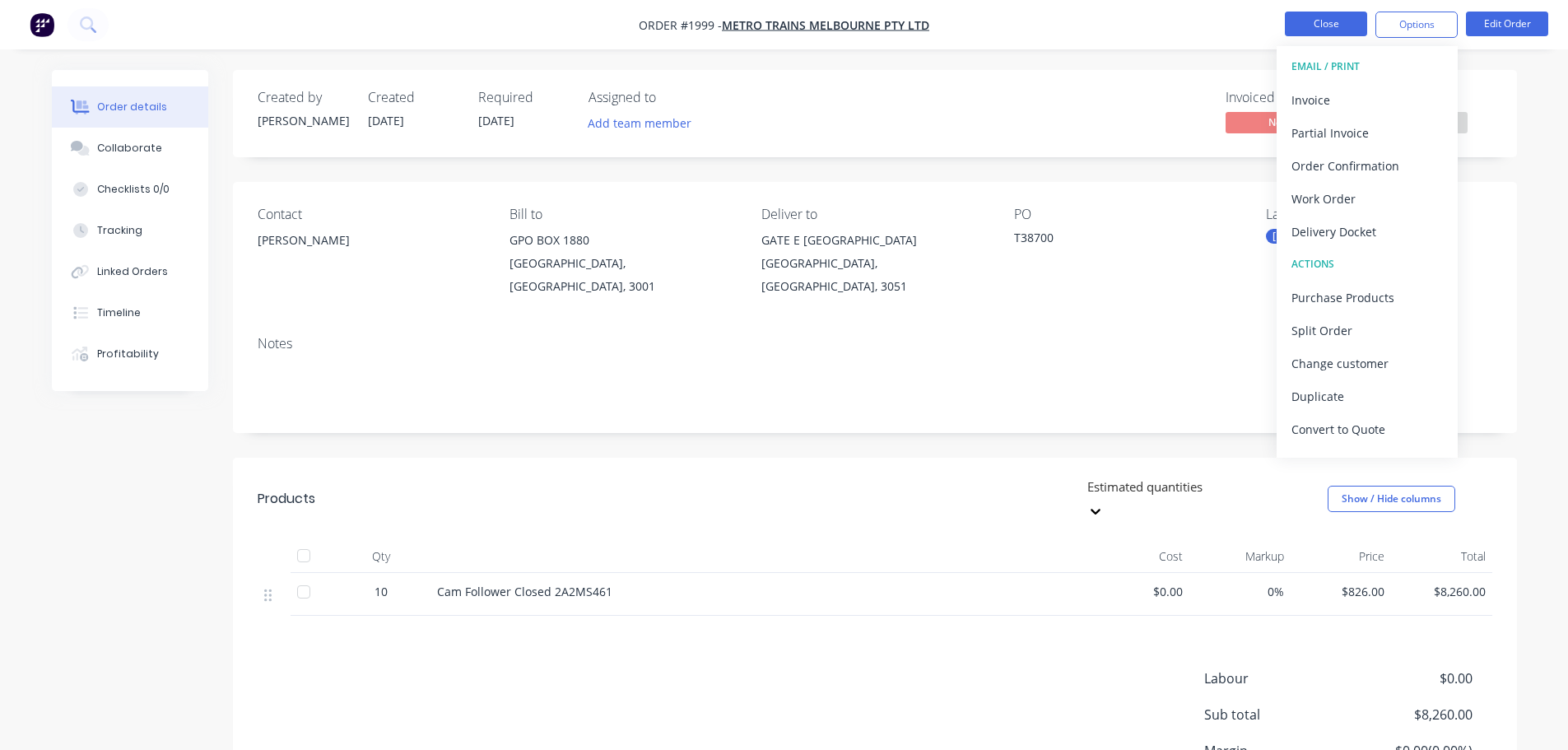
click at [1310, 22] on button "Close" at bounding box center [1326, 24] width 83 height 25
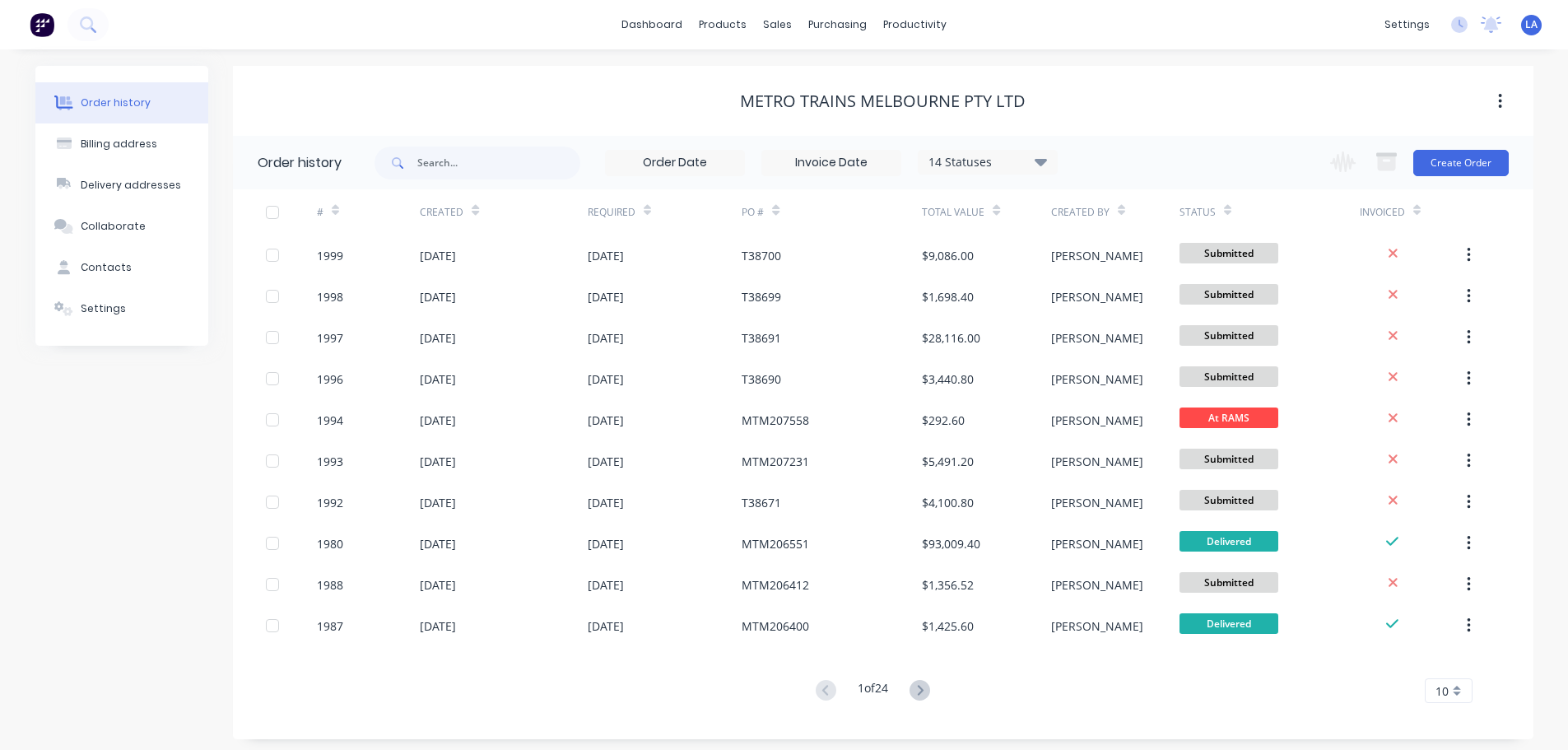
click at [1455, 178] on div "Change order status Submitted In Production Ready For Galvanizing At RAMS At [G…" at bounding box center [1414, 162] width 187 height 53
click at [1460, 169] on button "Create Order" at bounding box center [1462, 163] width 96 height 27
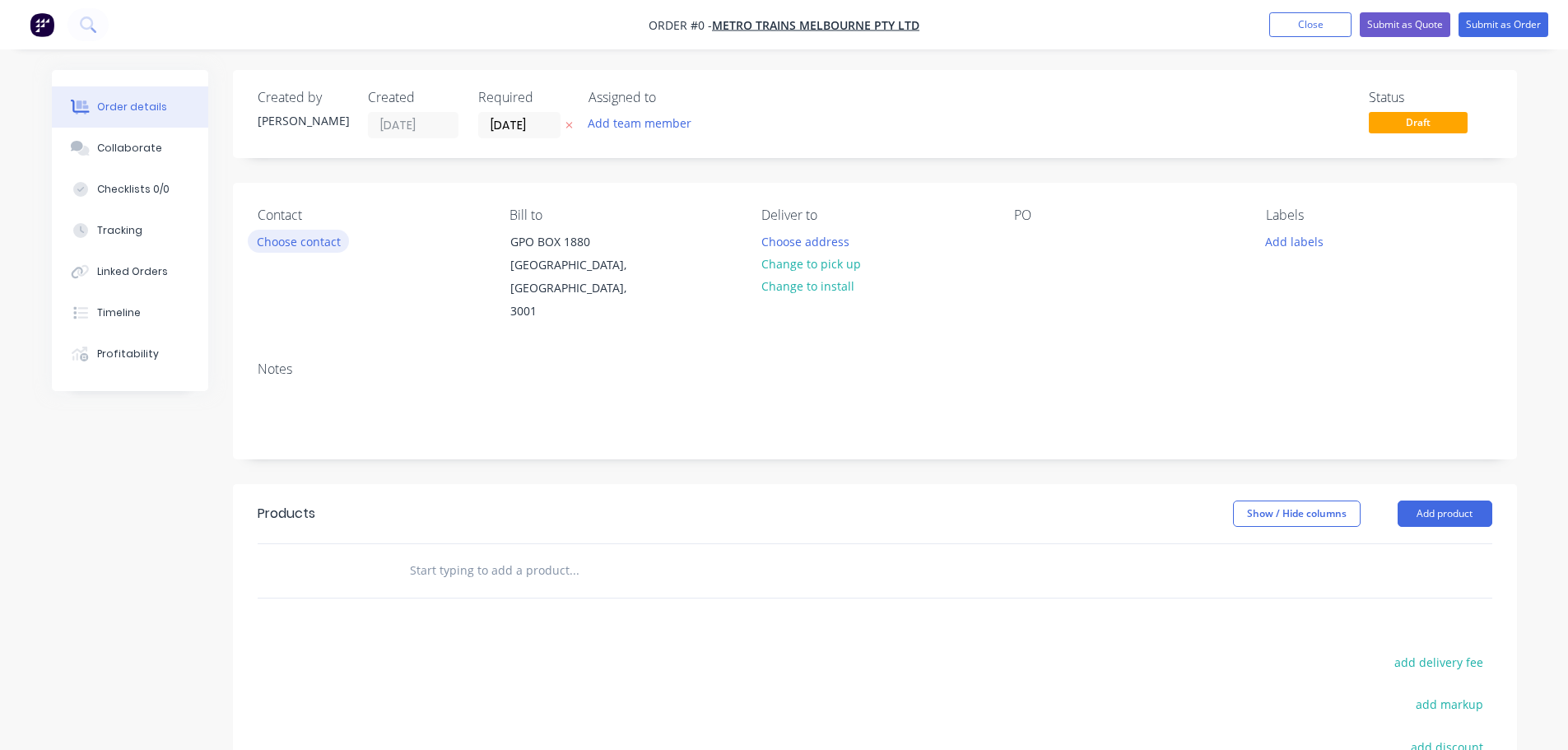
click at [323, 245] on button "Choose contact" at bounding box center [298, 241] width 101 height 22
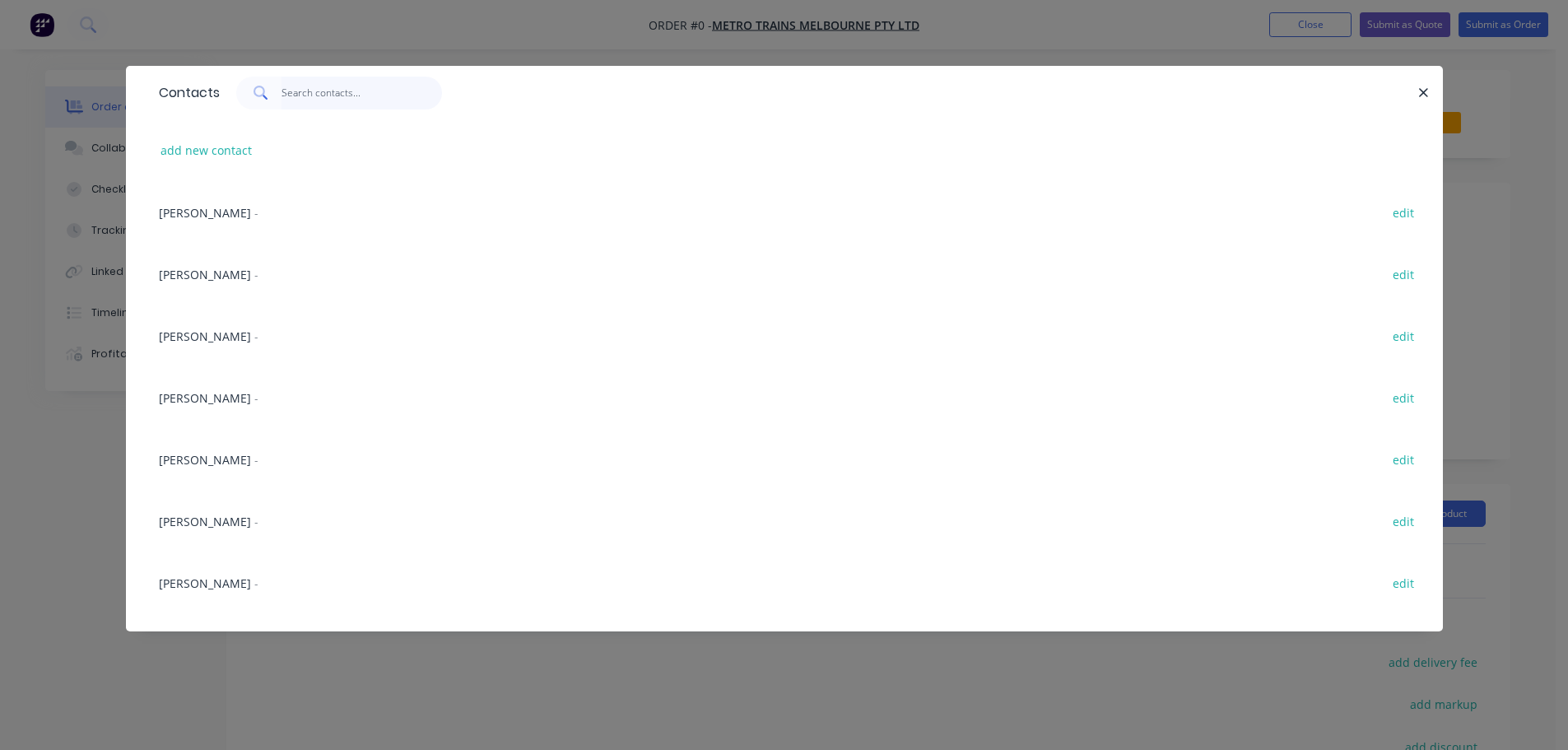
click at [307, 94] on input "text" at bounding box center [361, 92] width 161 height 33
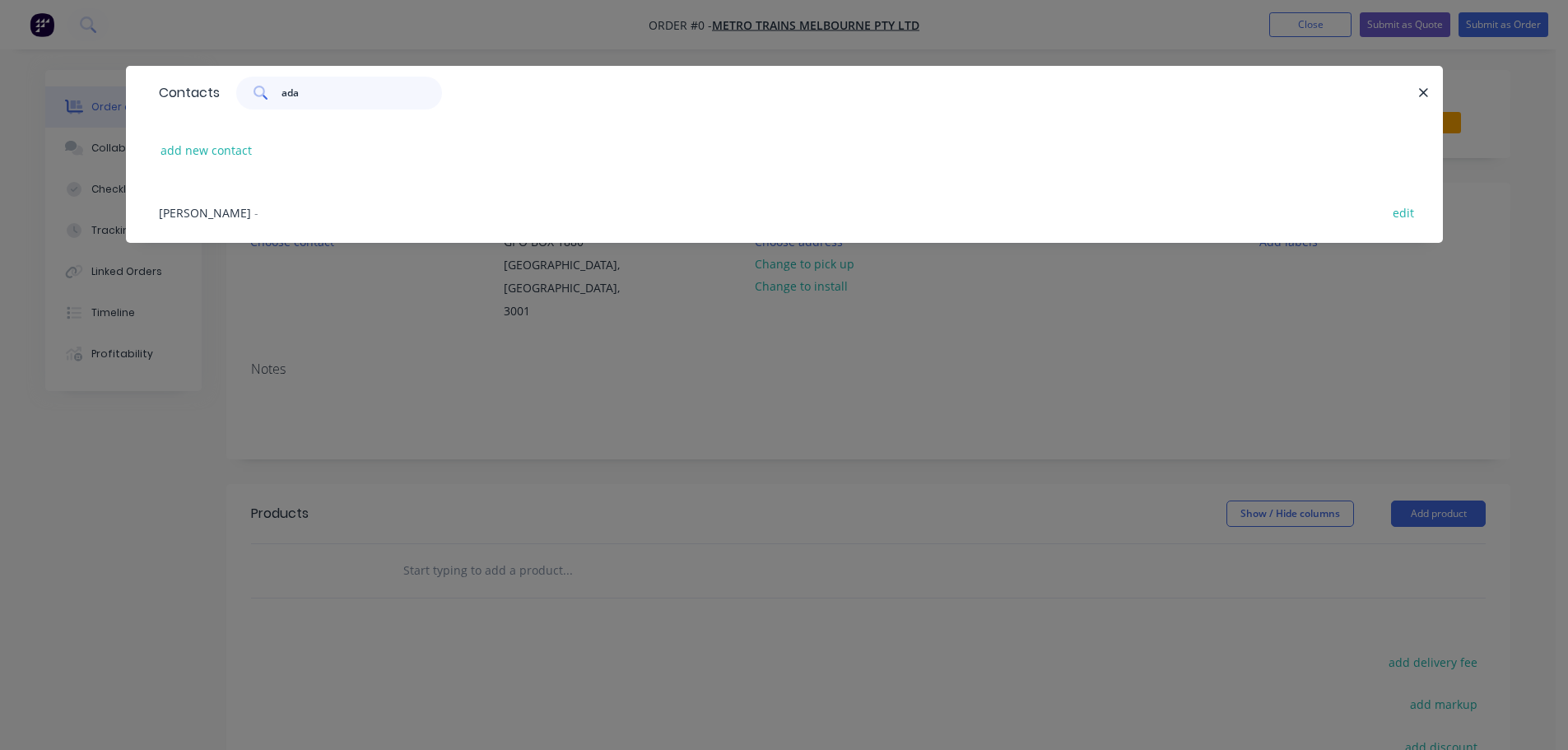
type input "ada"
click at [210, 212] on span "[PERSON_NAME]" at bounding box center [205, 213] width 92 height 16
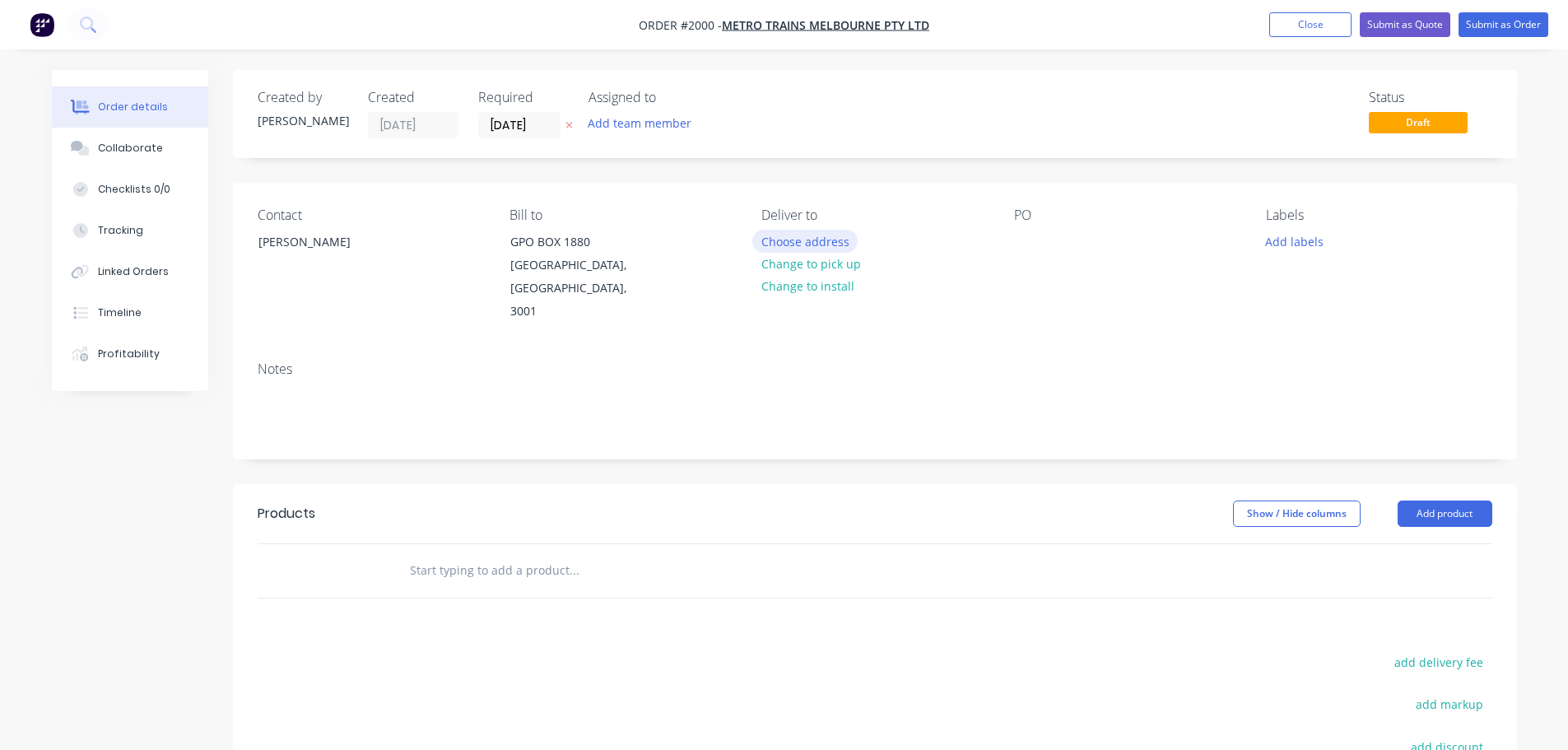
click at [778, 234] on button "Choose address" at bounding box center [805, 241] width 106 height 22
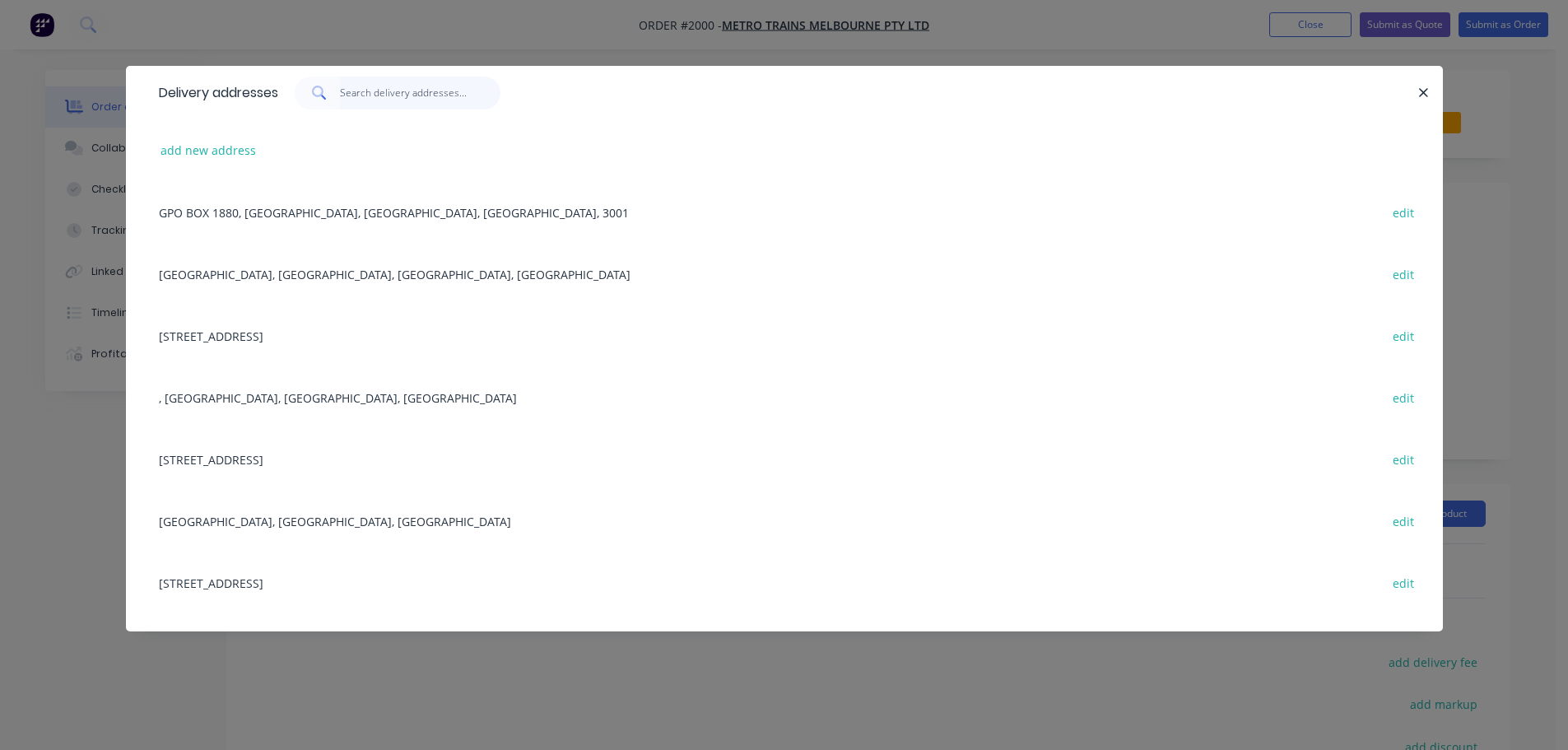
click at [405, 94] on input "text" at bounding box center [420, 92] width 161 height 33
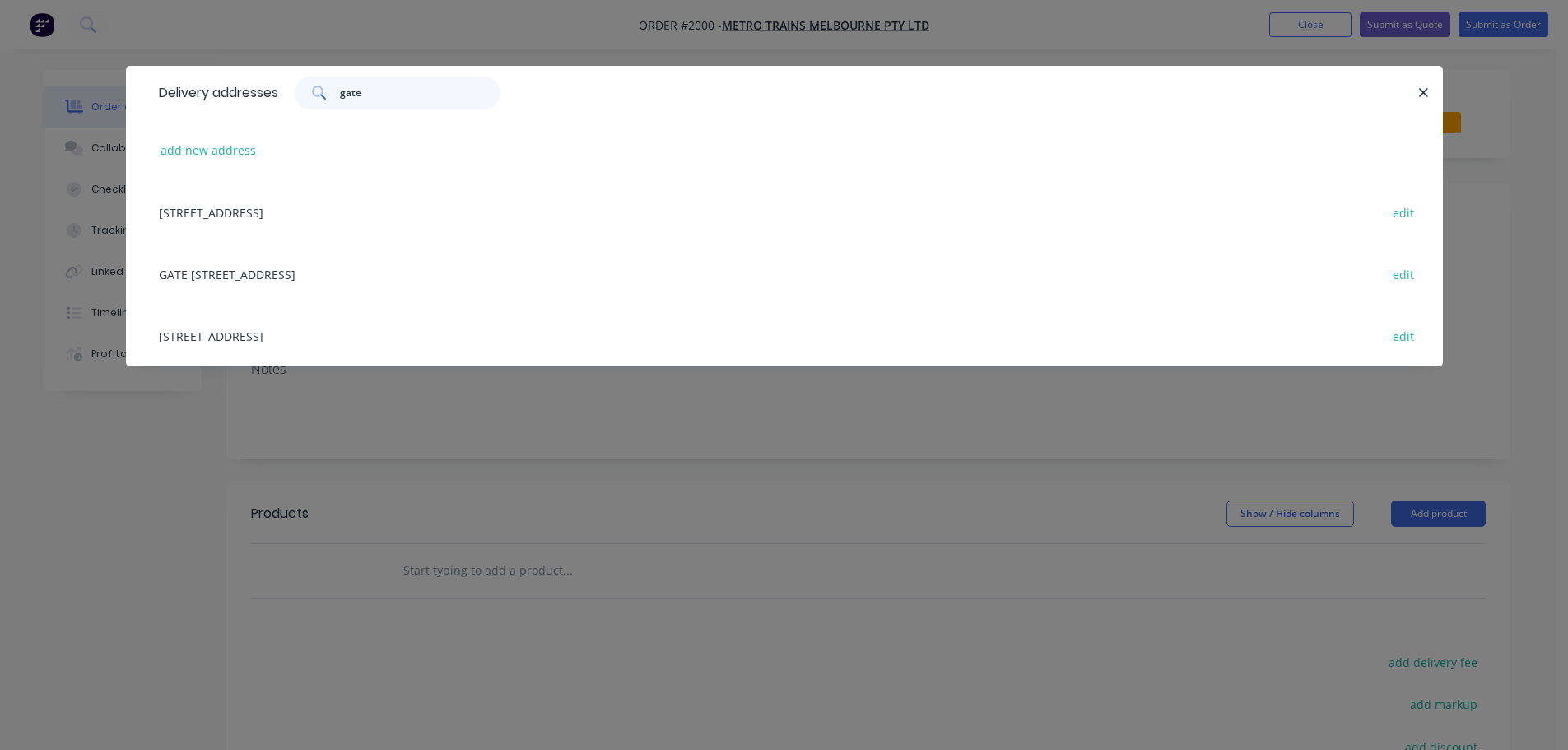
type input "gate"
click at [354, 214] on div "[STREET_ADDRESS] edit" at bounding box center [784, 212] width 1267 height 62
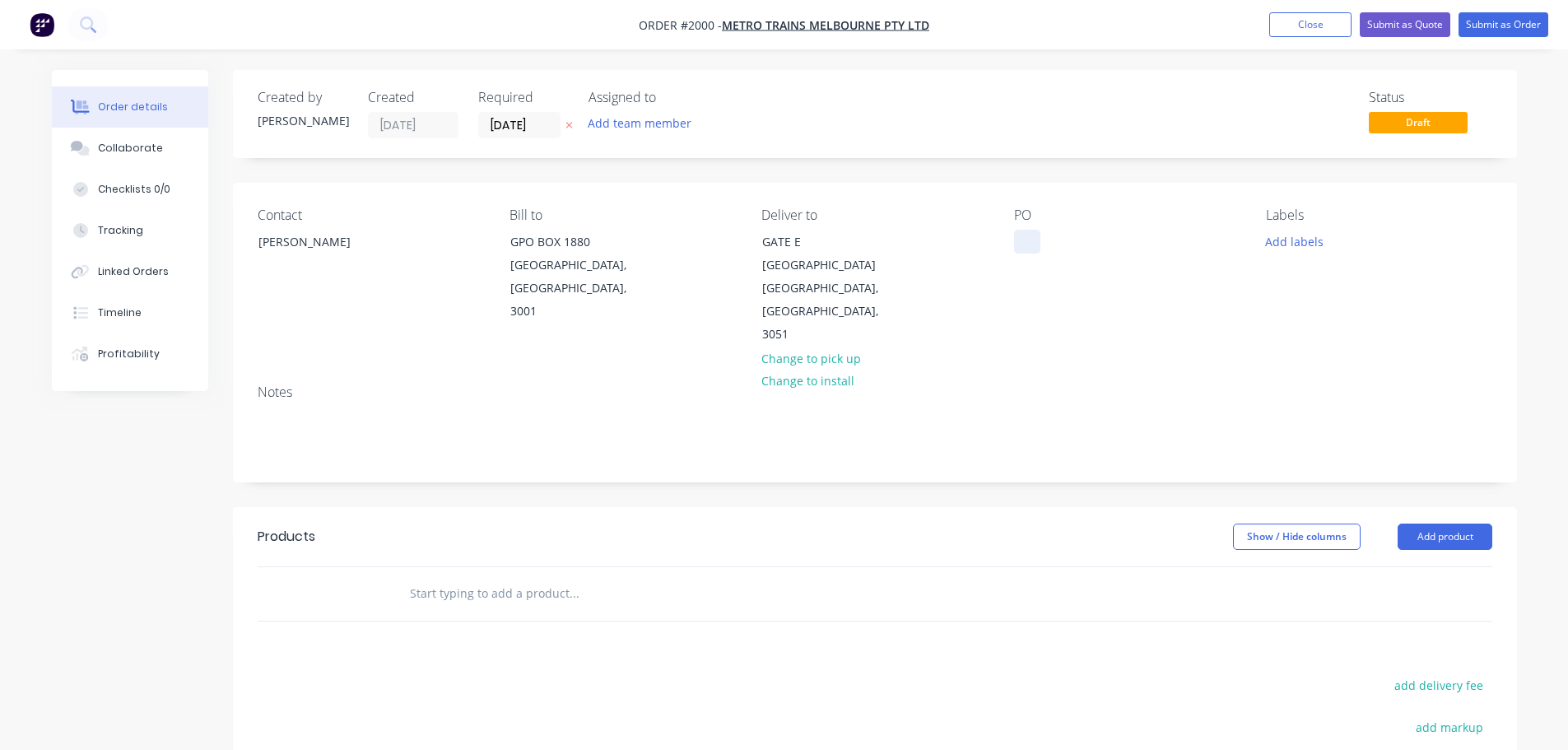
click at [1030, 238] on div at bounding box center [1028, 241] width 27 height 24
click at [1048, 256] on div "PO [PERSON_NAME] Adjusting Barrel 3MB3082" at bounding box center [1127, 277] width 225 height 139
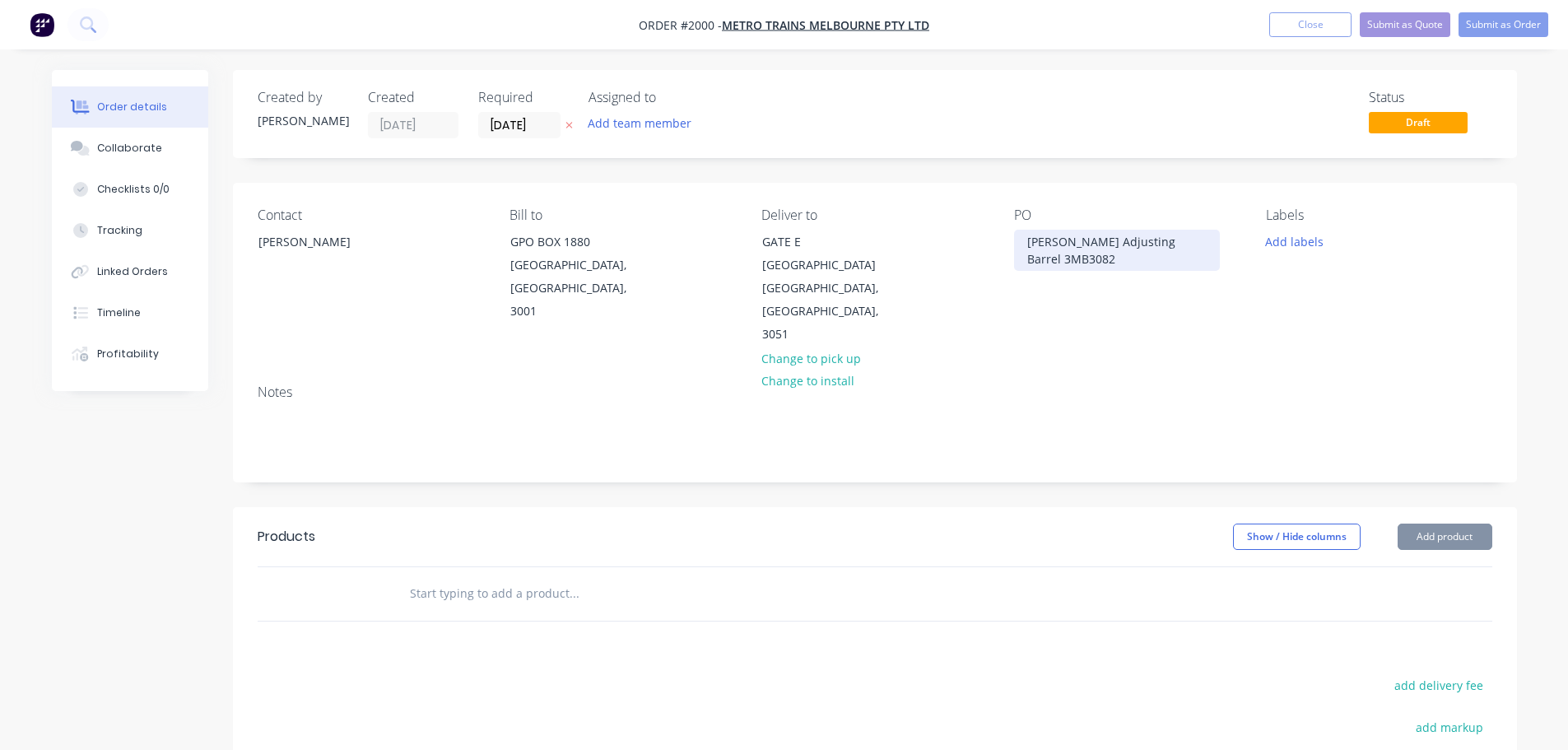
click at [1058, 241] on div "[PERSON_NAME] Adjusting Barrel 3MB3082" at bounding box center [1117, 250] width 206 height 41
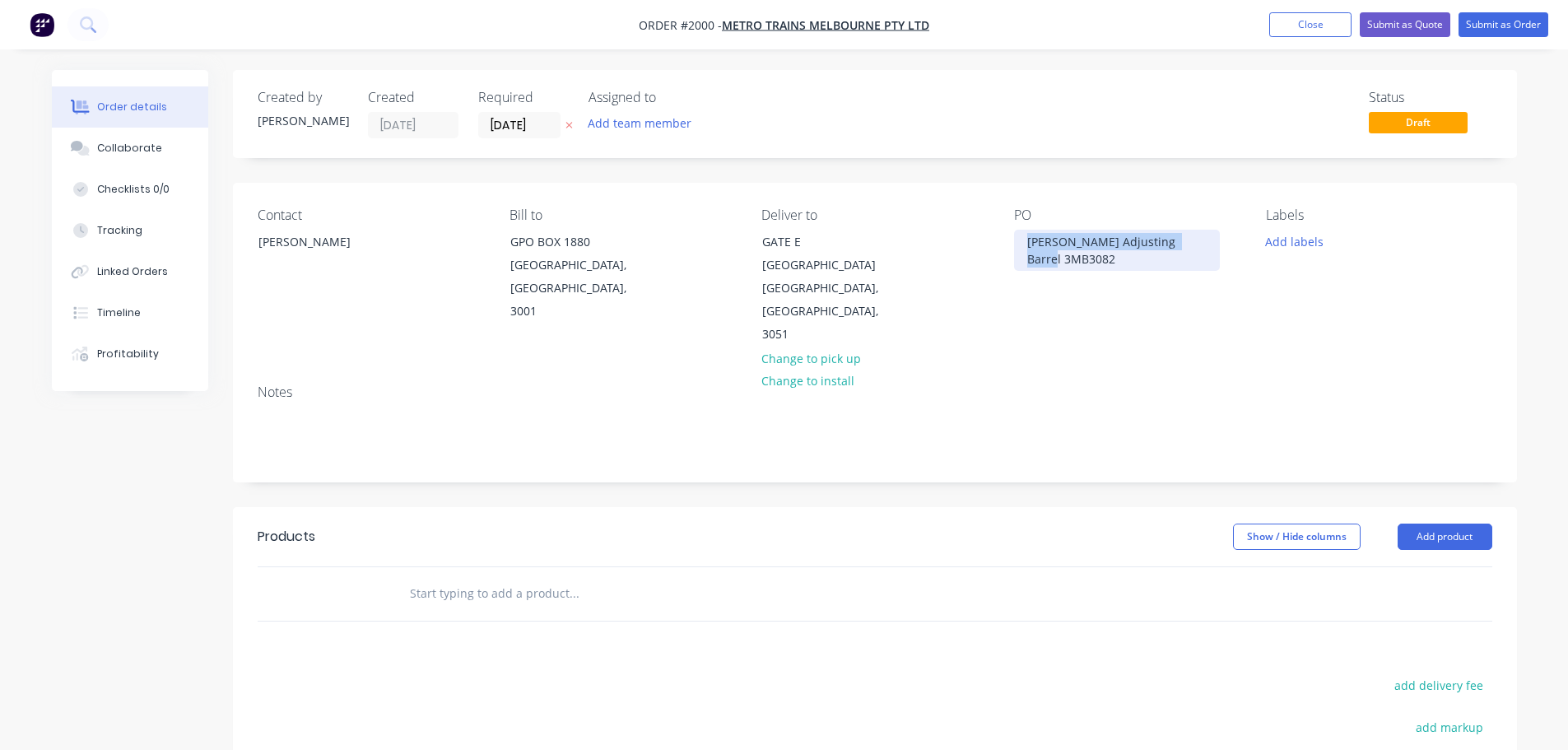
click at [1058, 241] on div "[PERSON_NAME] Adjusting Barrel 3MB3082" at bounding box center [1117, 250] width 206 height 41
click at [1097, 279] on div "PO T38716" at bounding box center [1127, 277] width 225 height 139
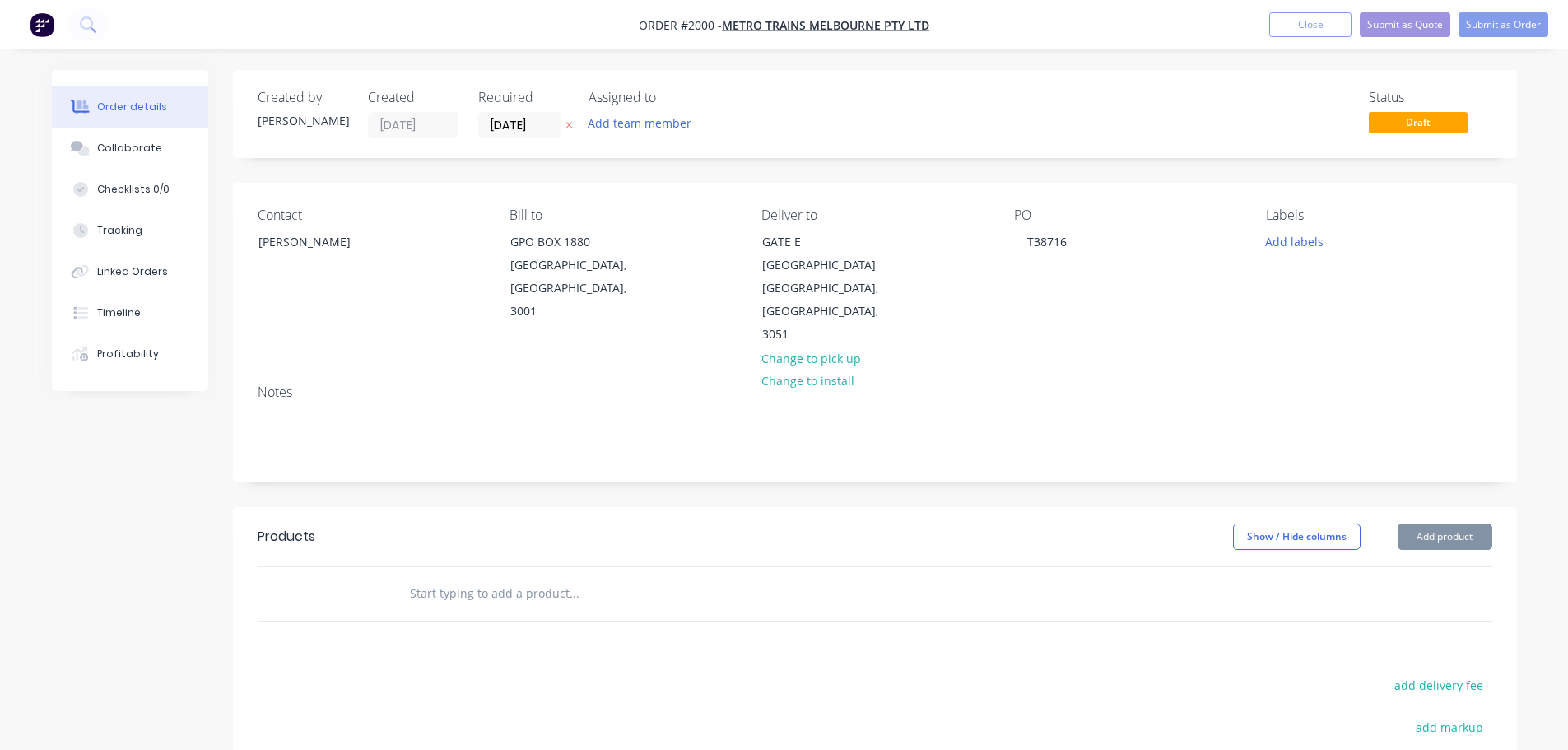
click at [1250, 252] on div "Contact [PERSON_NAME] Bill to GPO BOX 1880 [GEOGRAPHIC_DATA], [GEOGRAPHIC_DATA]…" at bounding box center [875, 277] width 1284 height 188
click at [1293, 245] on button "Add labels" at bounding box center [1294, 241] width 75 height 22
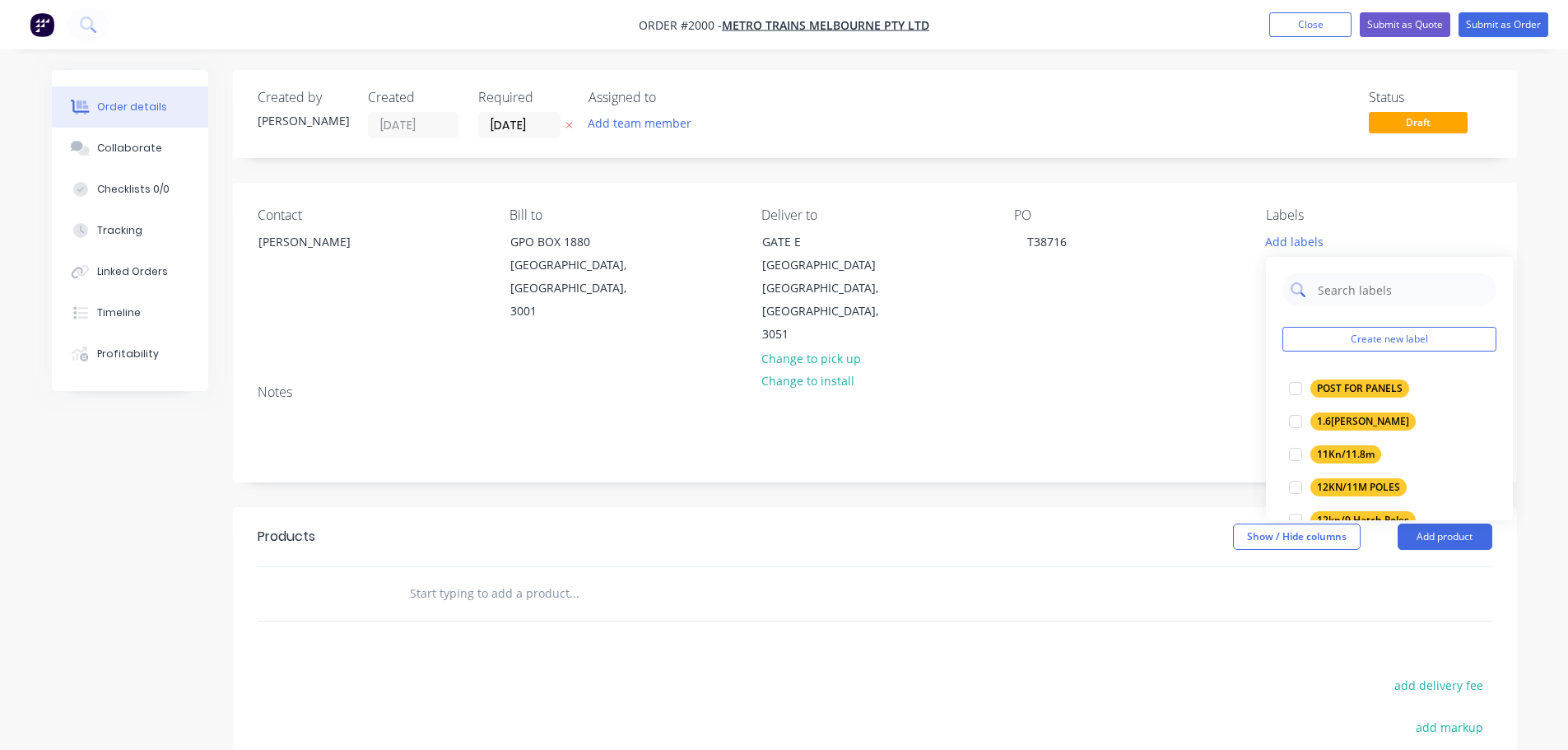
click at [1331, 296] on input "text" at bounding box center [1402, 289] width 172 height 33
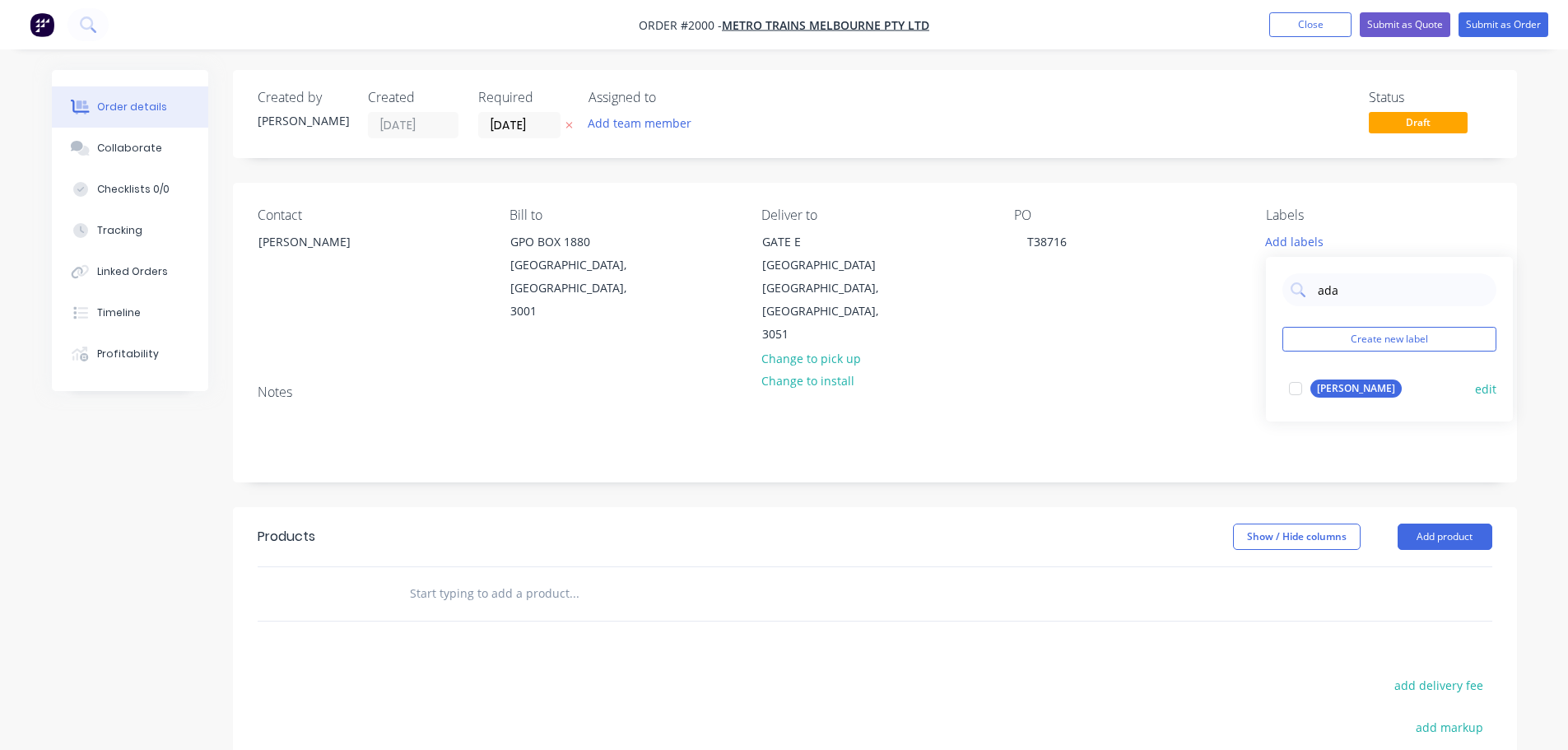
click at [1323, 378] on button "[PERSON_NAME]" at bounding box center [1345, 389] width 126 height 23
click at [1344, 286] on input "ada" at bounding box center [1402, 281] width 172 height 33
type input "[PERSON_NAME] adju"
click at [1352, 377] on div "[PERSON_NAME] ADJUSTING BARREL" at bounding box center [1397, 380] width 173 height 18
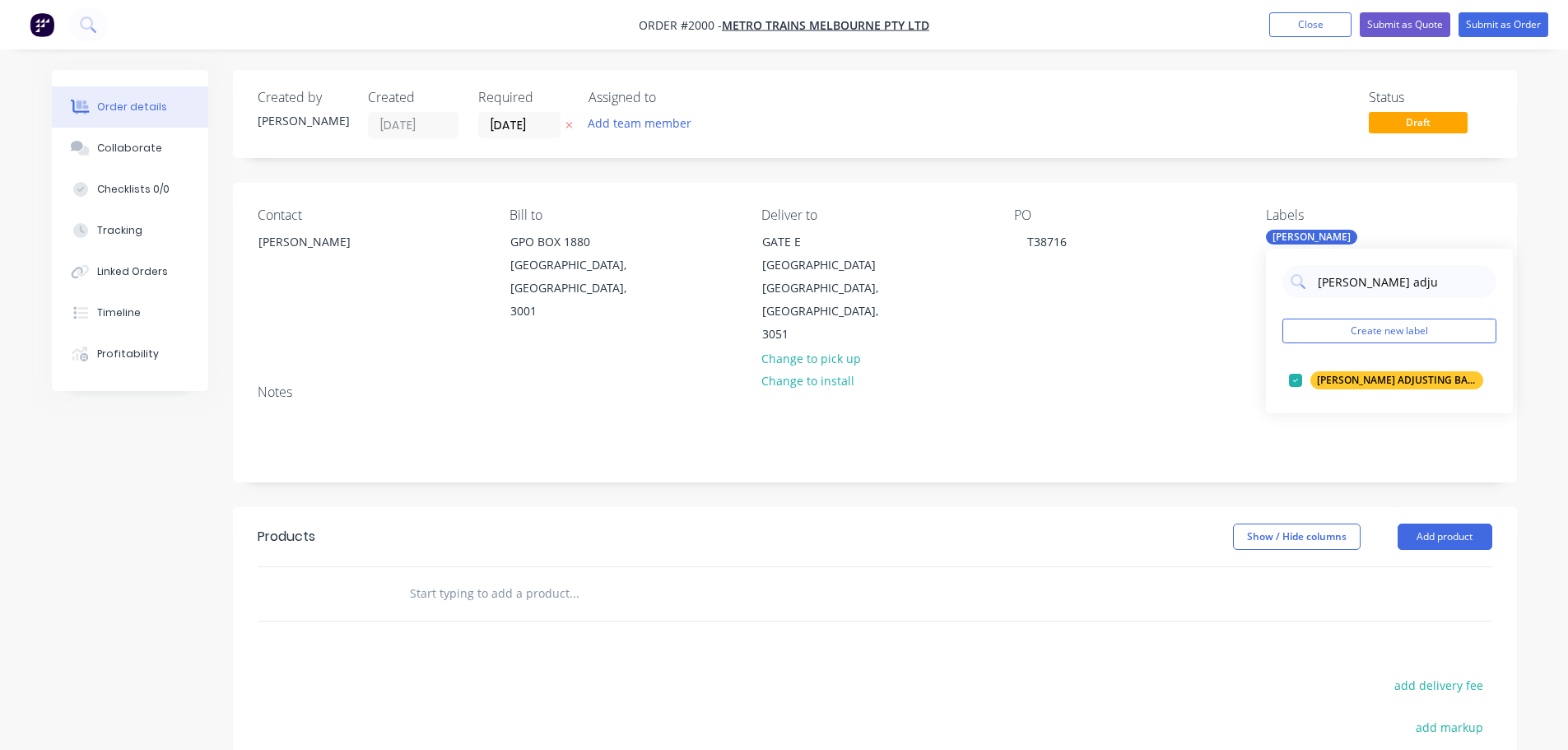
click at [1203, 333] on div "Contact [PERSON_NAME] Bill to GPO BOX 1880 [GEOGRAPHIC_DATA], [GEOGRAPHIC_DATA]…" at bounding box center [875, 277] width 1284 height 188
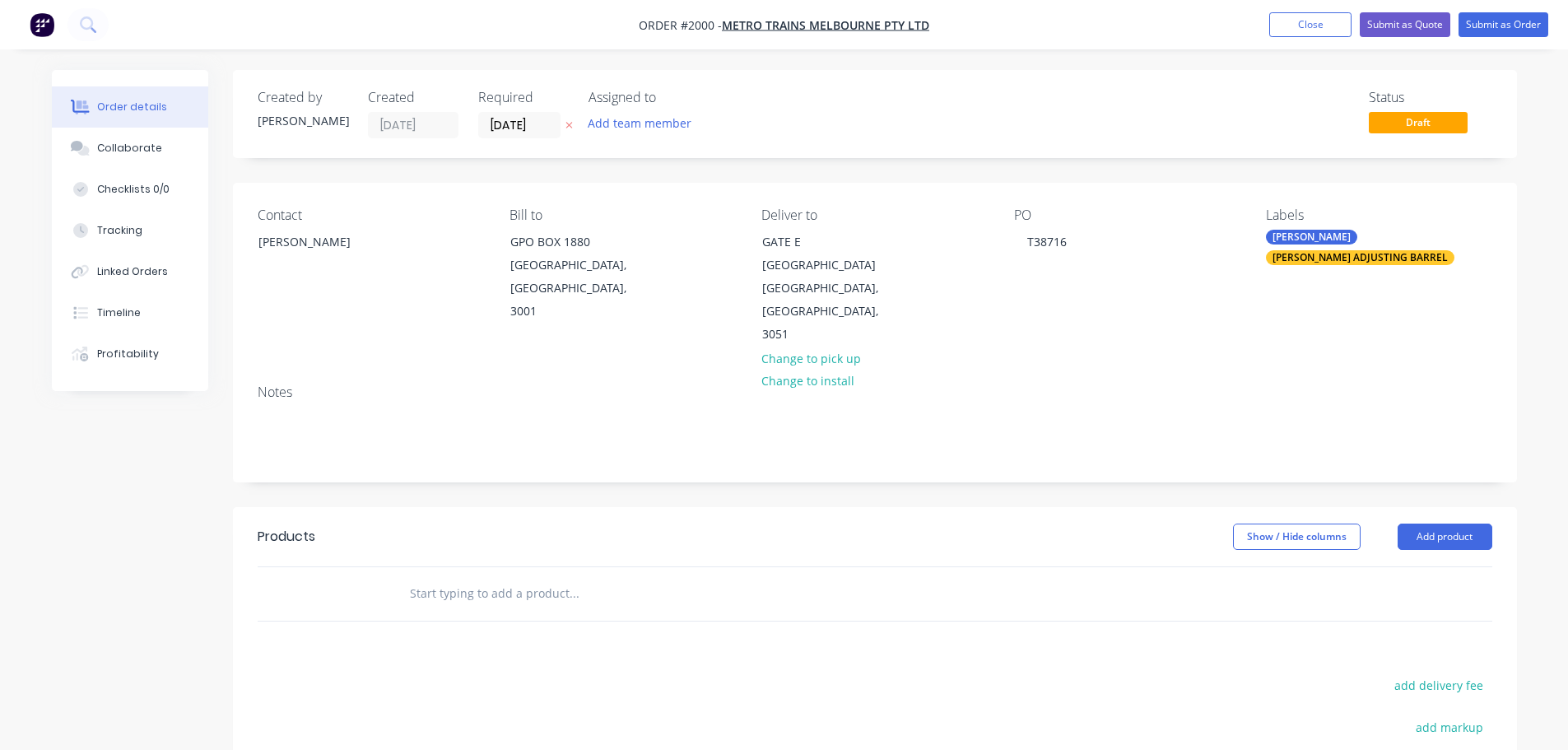
click at [482, 538] on header "Products Show / Hide columns Add product" at bounding box center [875, 536] width 1284 height 59
click at [467, 580] on input "text" at bounding box center [573, 593] width 329 height 33
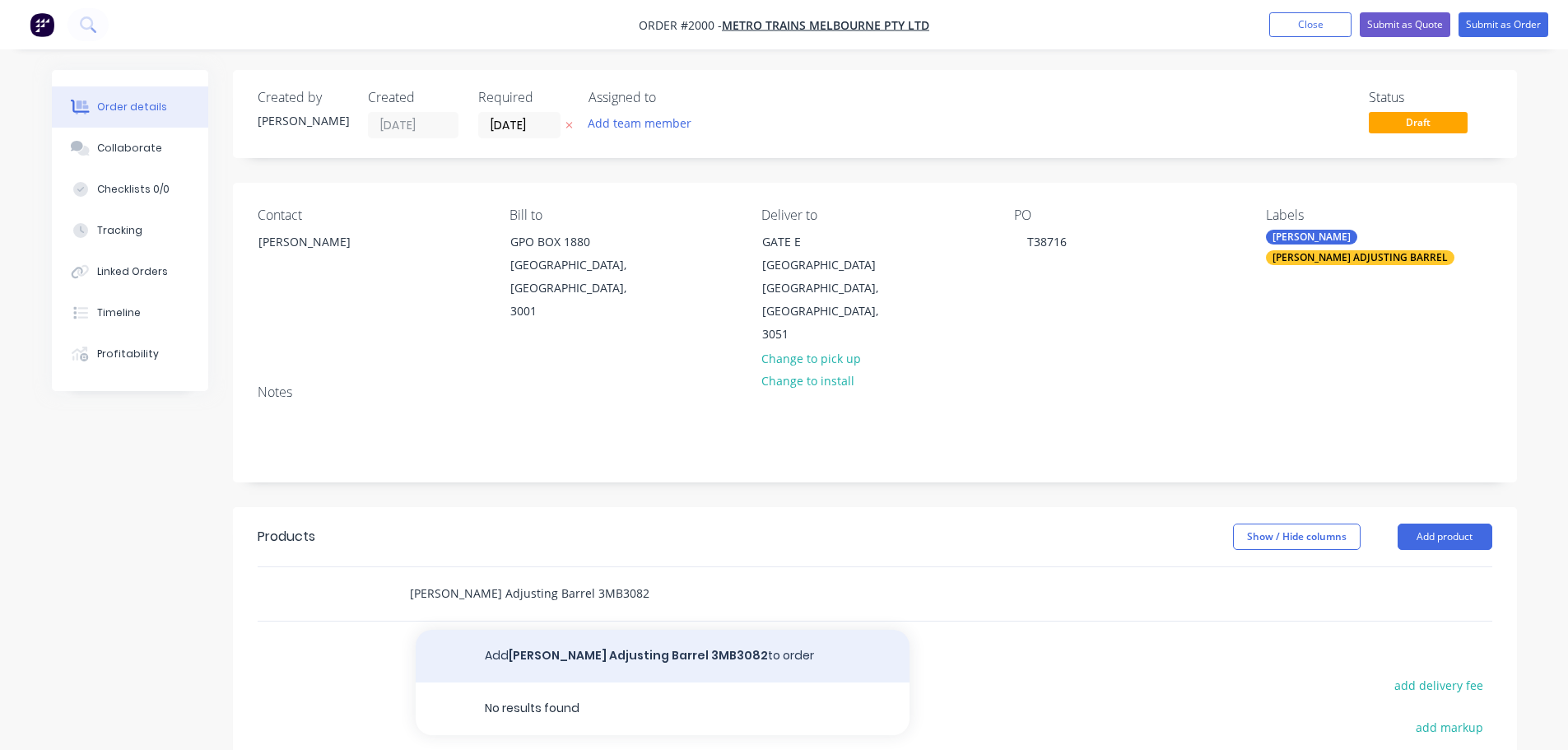
type input "[PERSON_NAME] Adjusting Barrel 3MB3082"
click at [535, 630] on button "Add [PERSON_NAME] Adjusting Barrel 3MB3082 to order" at bounding box center [662, 656] width 494 height 52
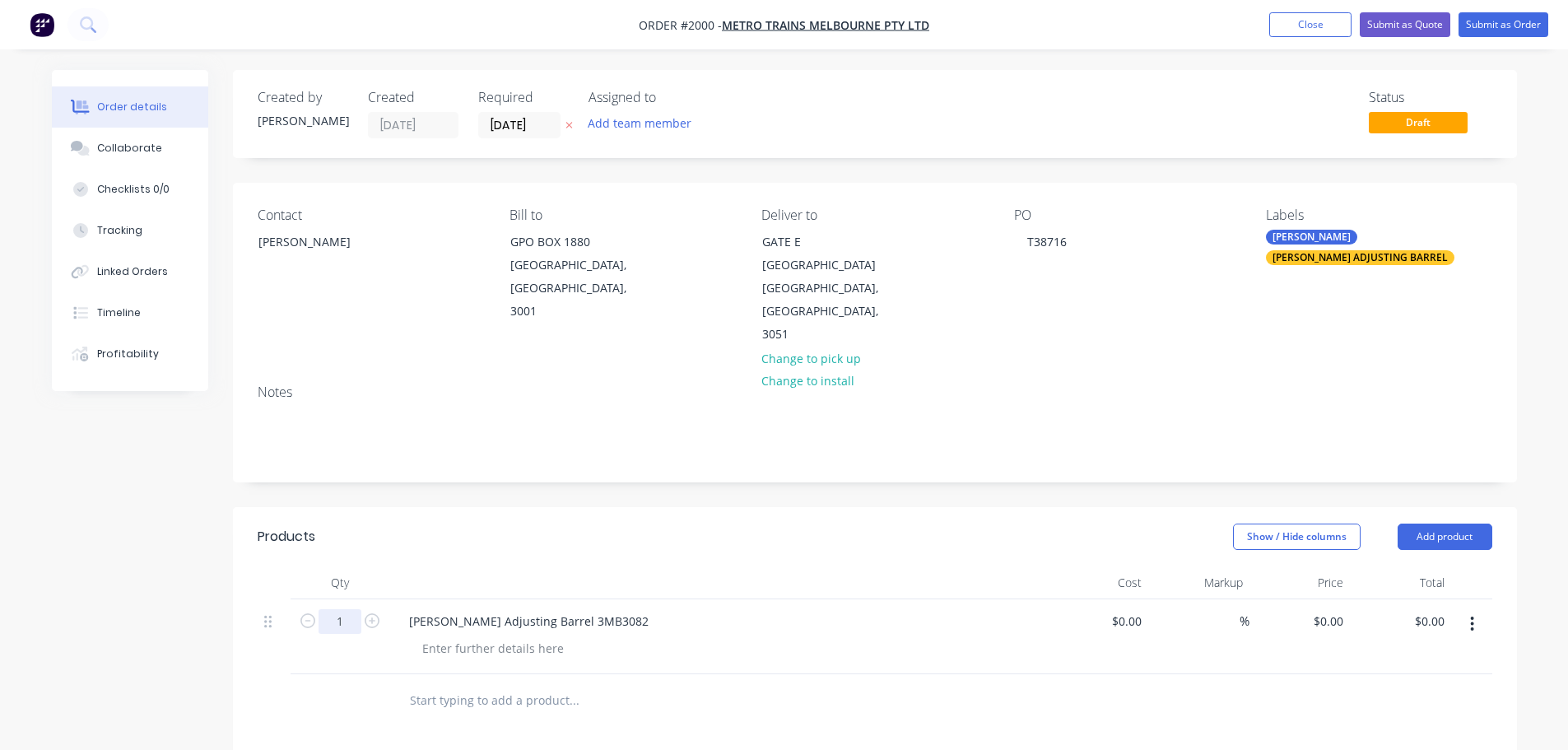
click at [355, 609] on input "1" at bounding box center [340, 621] width 43 height 25
type input "50"
click at [1315, 599] on div "$0.00 $0.00" at bounding box center [1300, 636] width 101 height 75
click at [1329, 609] on div "0 0" at bounding box center [1336, 620] width 26 height 24
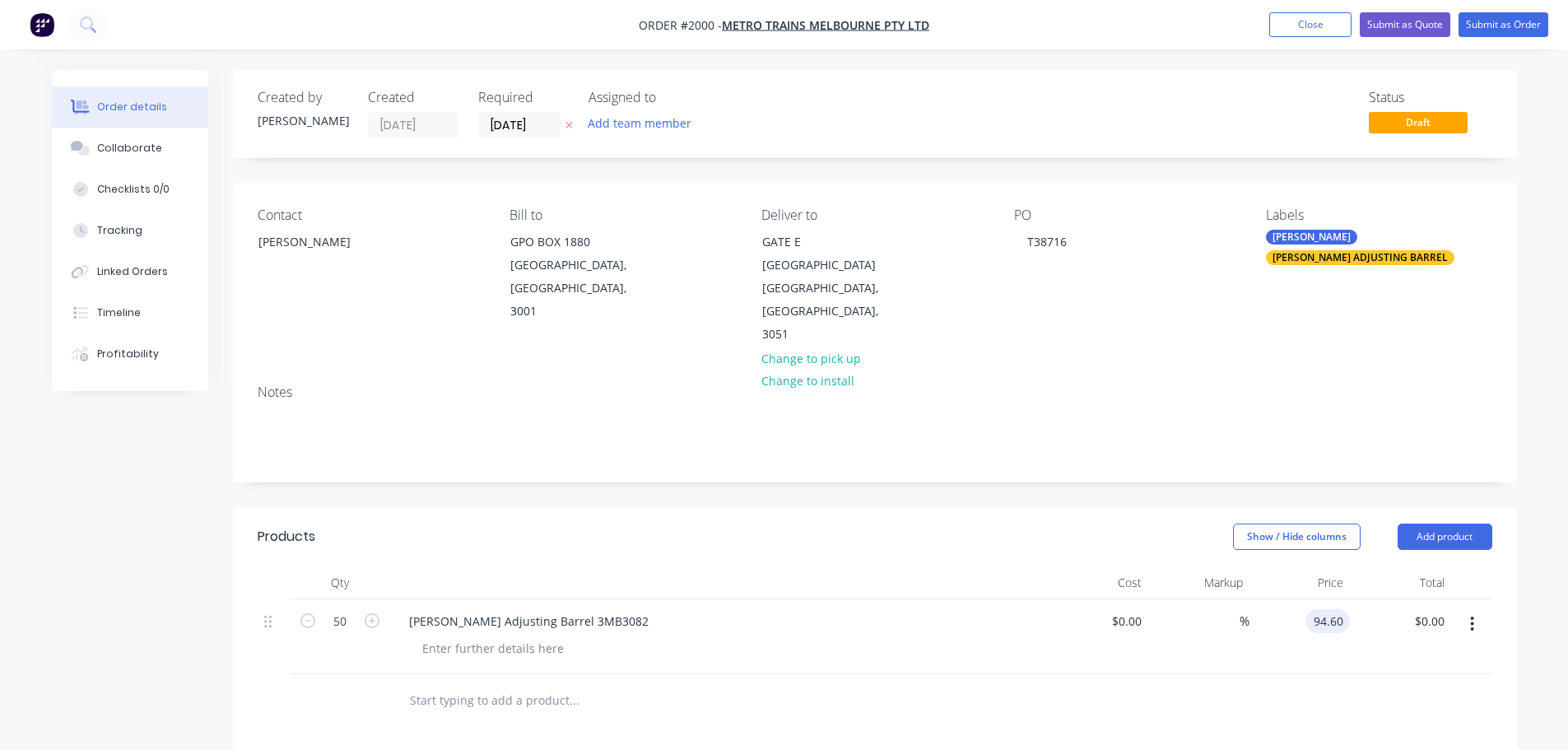
type input "$94.60"
type input "$4,730.00"
click at [1299, 680] on div at bounding box center [874, 701] width 1234 height 53
click at [1499, 21] on button "Submit as Order" at bounding box center [1503, 25] width 90 height 25
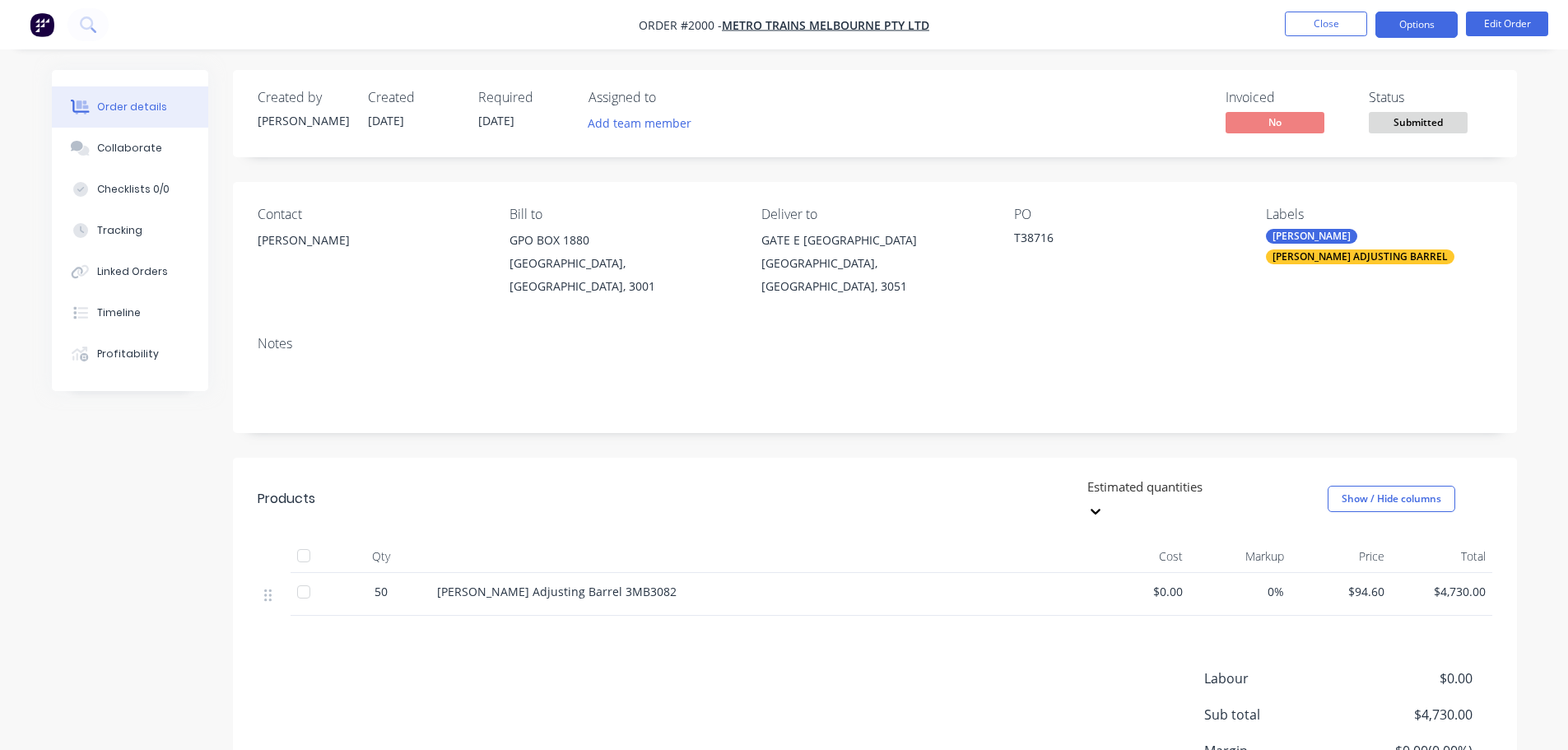
click at [1400, 24] on button "Options" at bounding box center [1416, 25] width 83 height 27
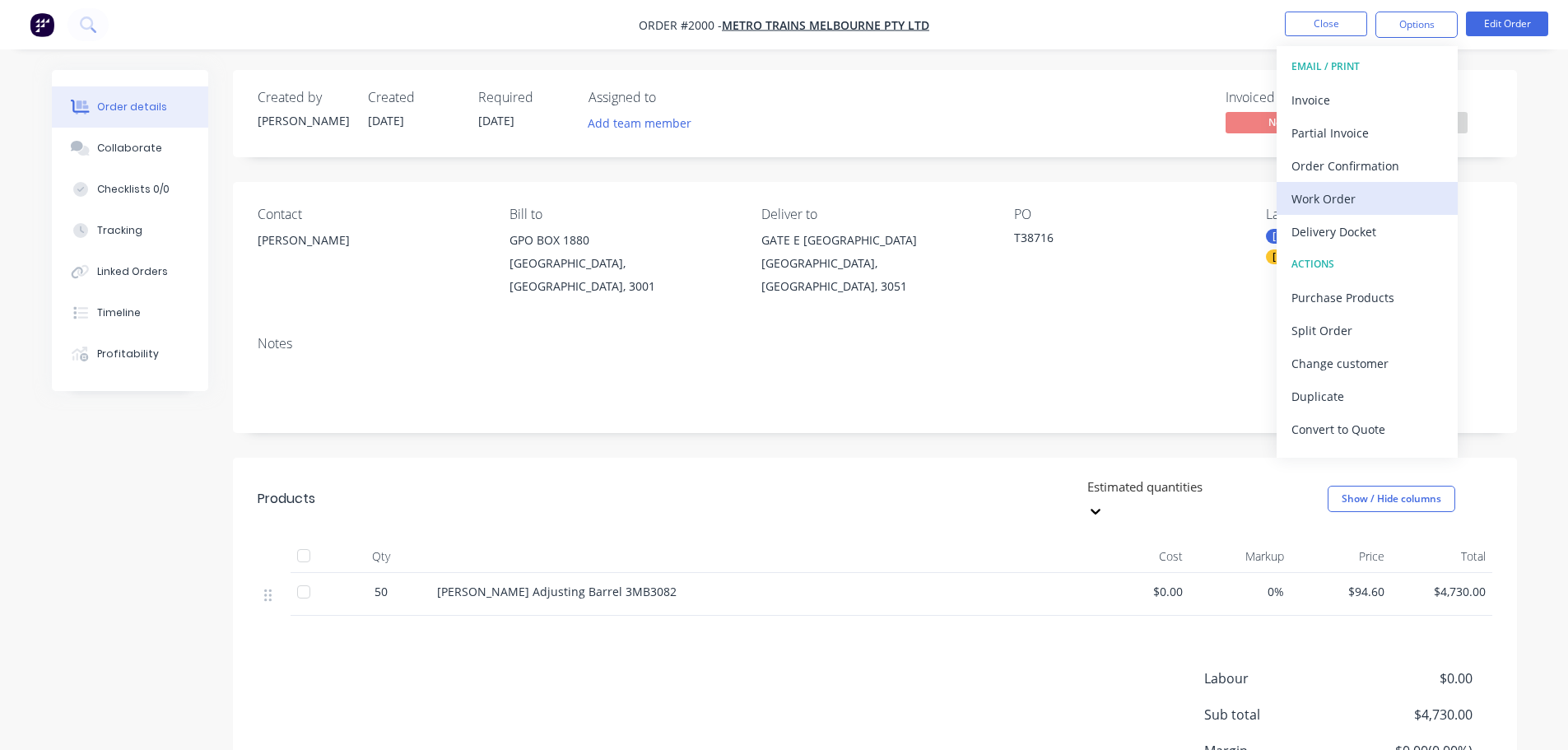
click at [1369, 205] on div "Work Order" at bounding box center [1367, 199] width 152 height 24
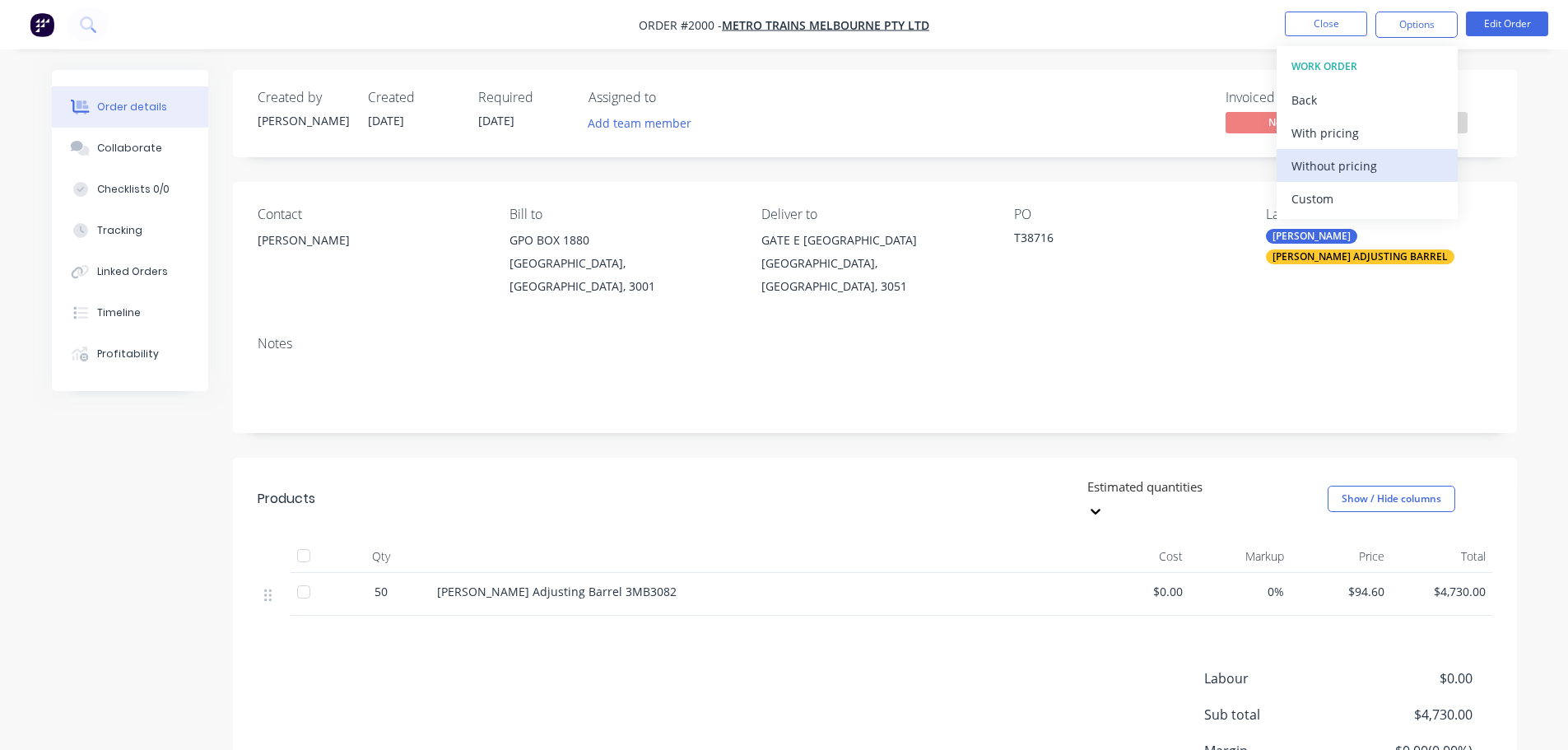
click at [1383, 176] on div "Without pricing" at bounding box center [1367, 165] width 152 height 24
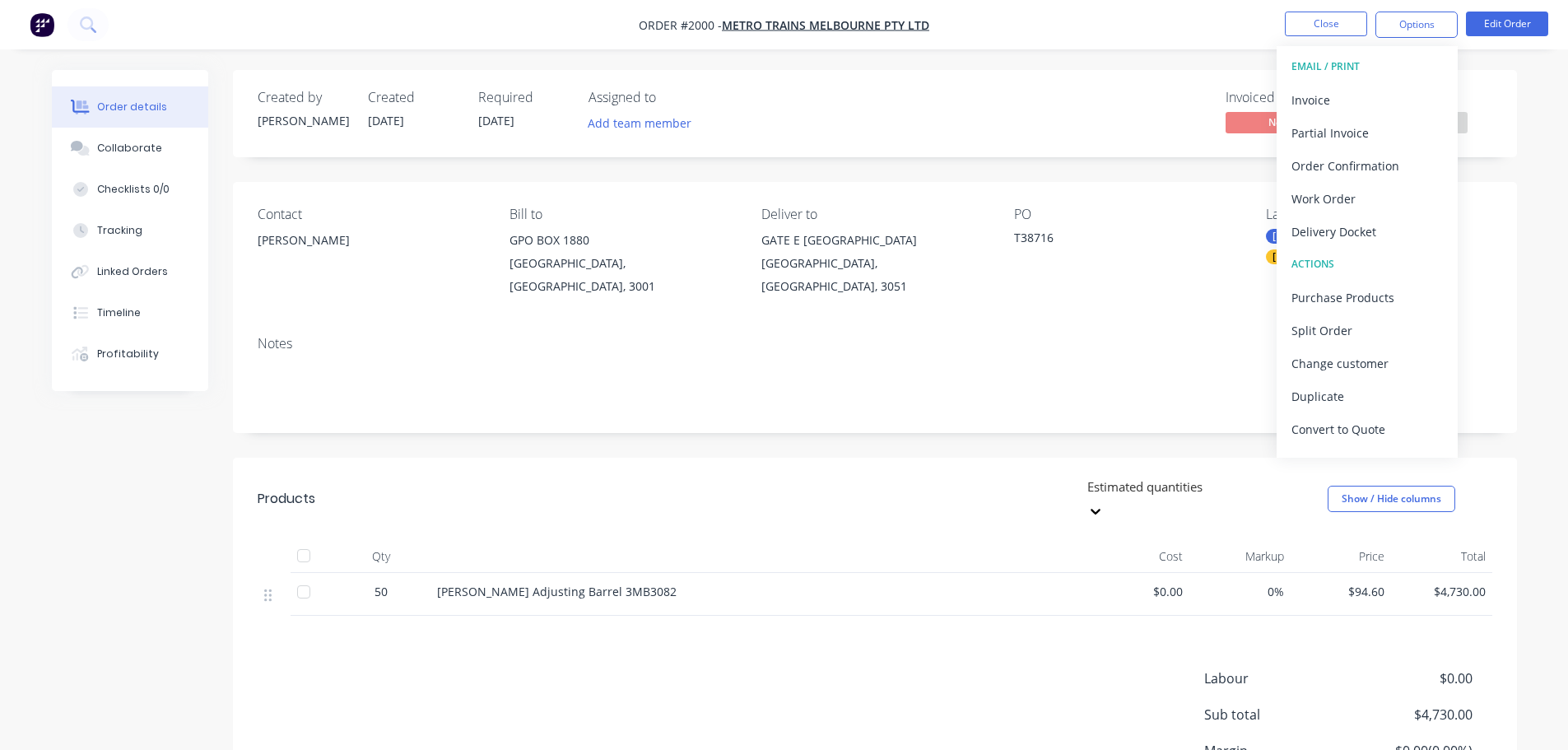
click at [908, 403] on div "Notes" at bounding box center [875, 378] width 1284 height 110
